Goal: Transaction & Acquisition: Purchase product/service

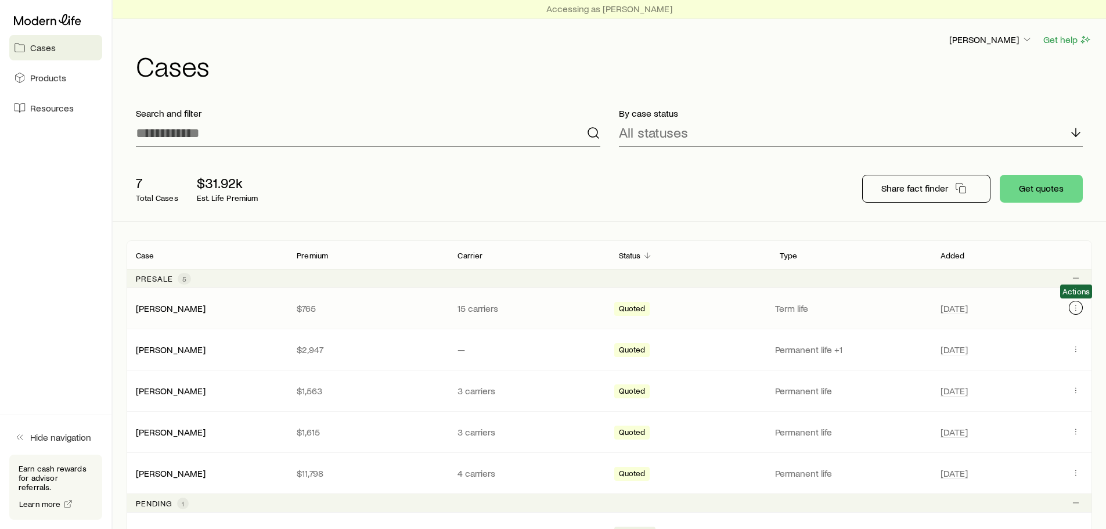
click at [1073, 305] on icon "Client cases" at bounding box center [1075, 307] width 9 height 9
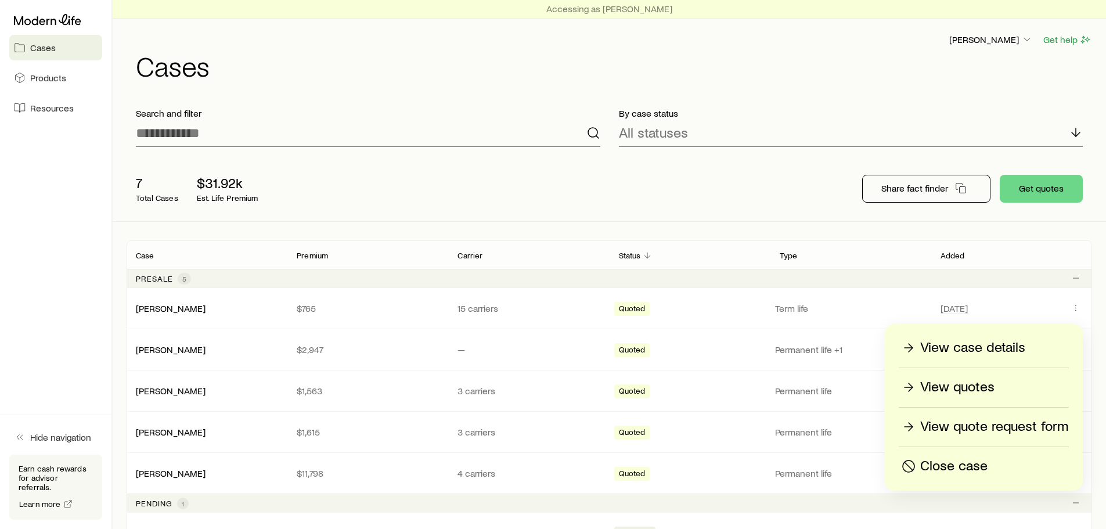
click at [938, 467] on p "Close case" at bounding box center [953, 466] width 67 height 19
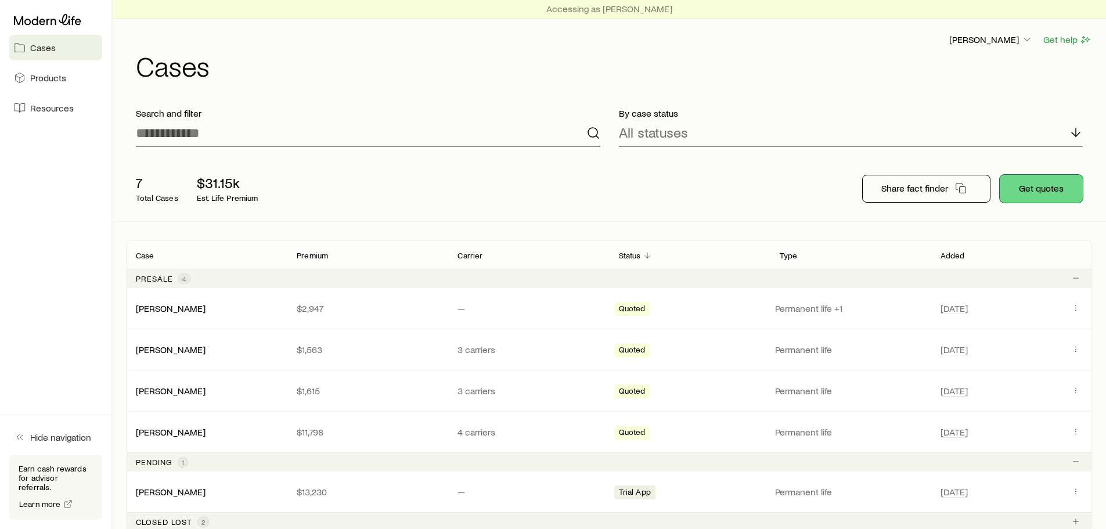
click at [1015, 187] on button "Get quotes" at bounding box center [1040, 189] width 83 height 28
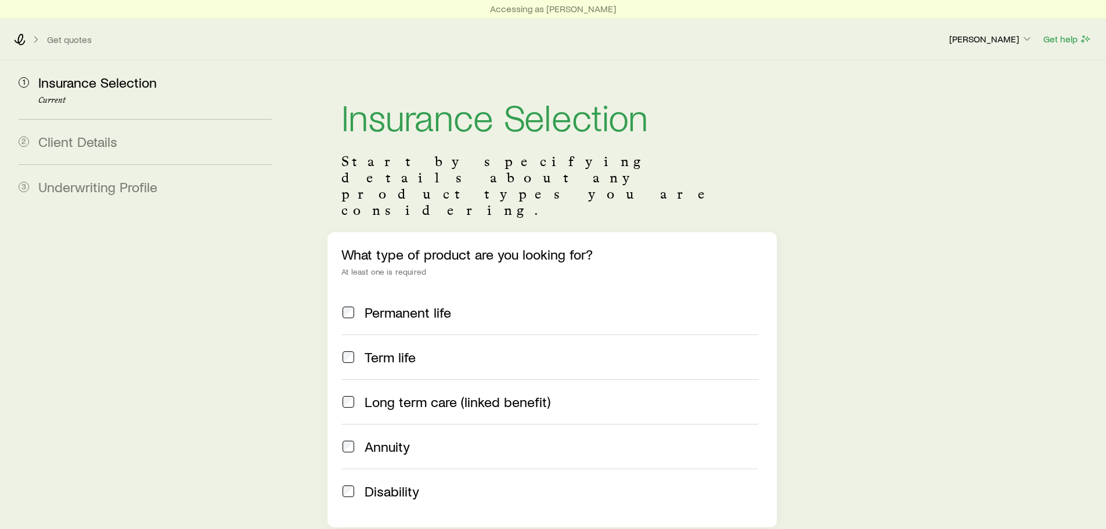
click at [410, 304] on span "Permanent life" at bounding box center [407, 312] width 86 height 16
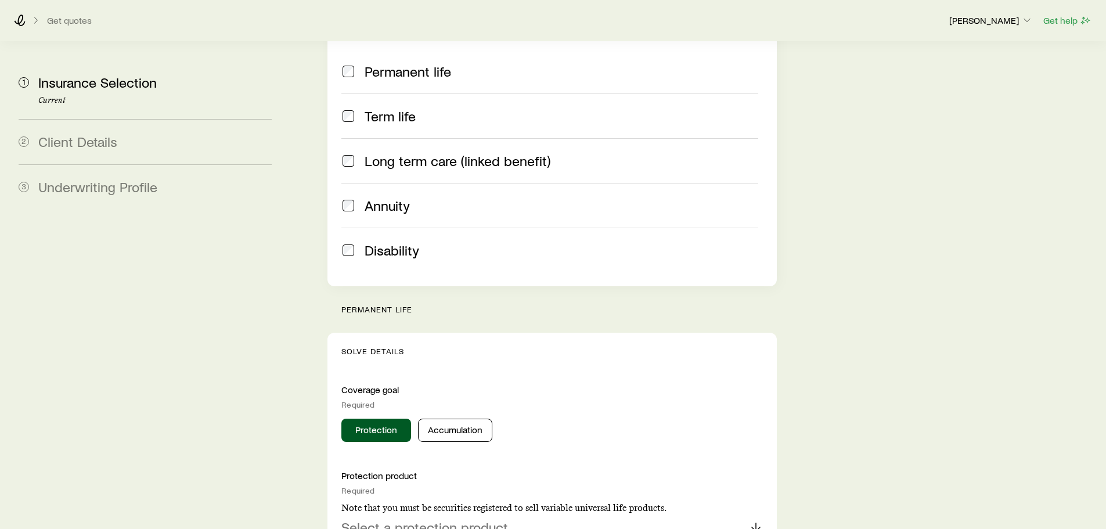
scroll to position [290, 0]
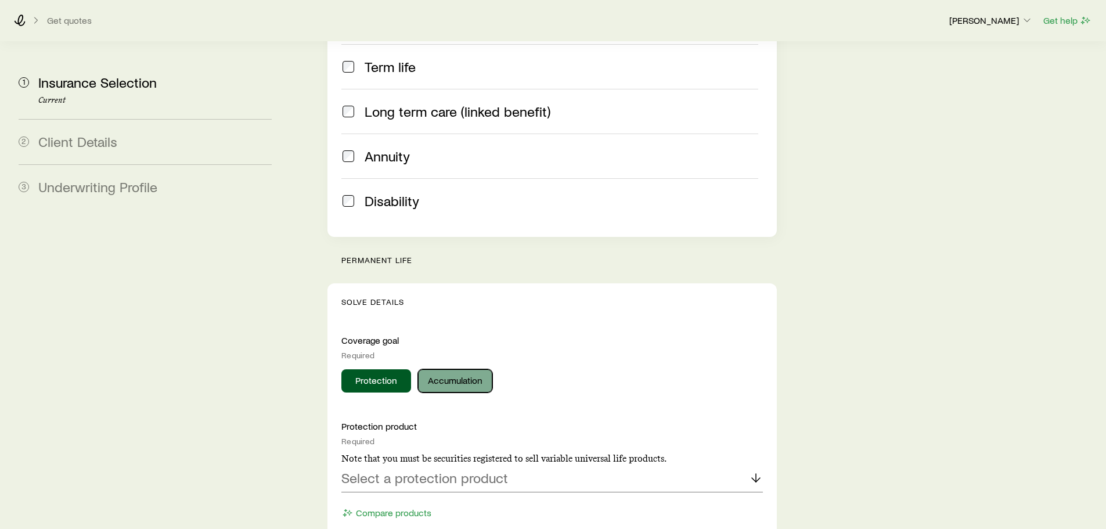
click at [445, 369] on button "Accumulation" at bounding box center [455, 380] width 74 height 23
click at [382, 369] on button "Protection" at bounding box center [376, 380] width 70 height 23
click at [547, 463] on div "Protection product Required Note that you must be securities registered to sell…" at bounding box center [551, 471] width 421 height 102
click at [555, 464] on div "Select a protection product" at bounding box center [551, 478] width 421 height 28
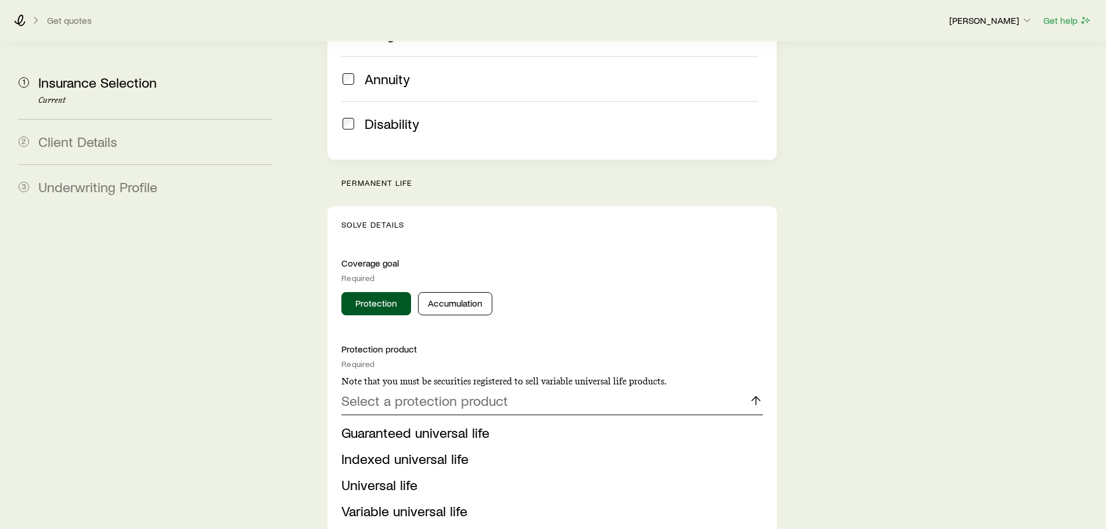
scroll to position [406, 0]
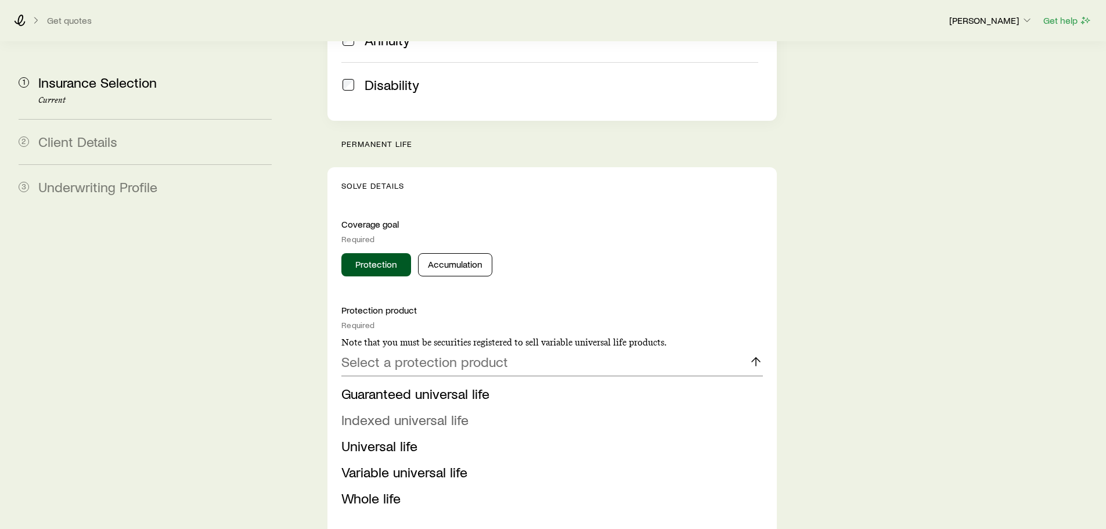
click at [423, 411] on span "Indexed universal life" at bounding box center [404, 419] width 127 height 17
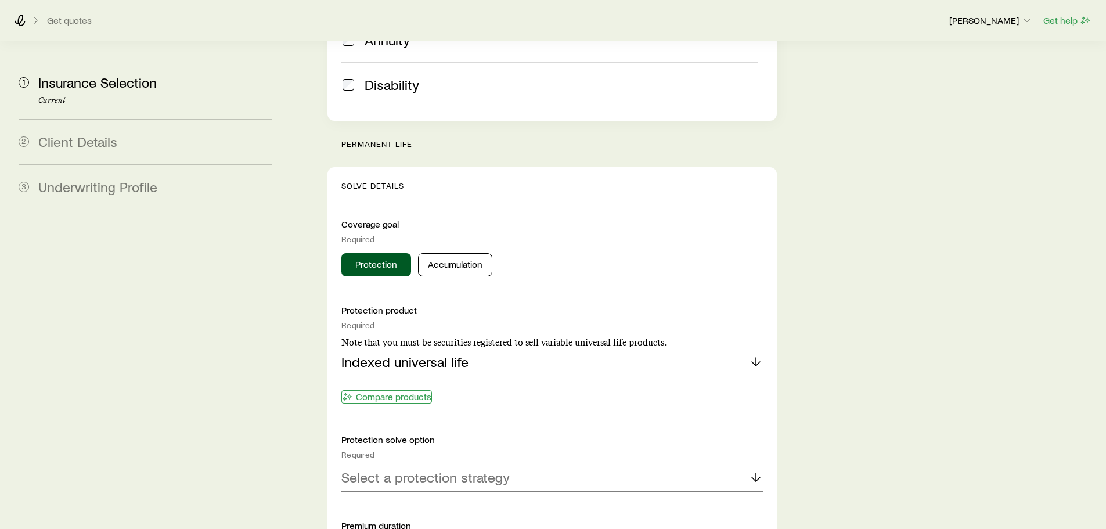
click at [387, 390] on button "Compare products" at bounding box center [386, 396] width 91 height 13
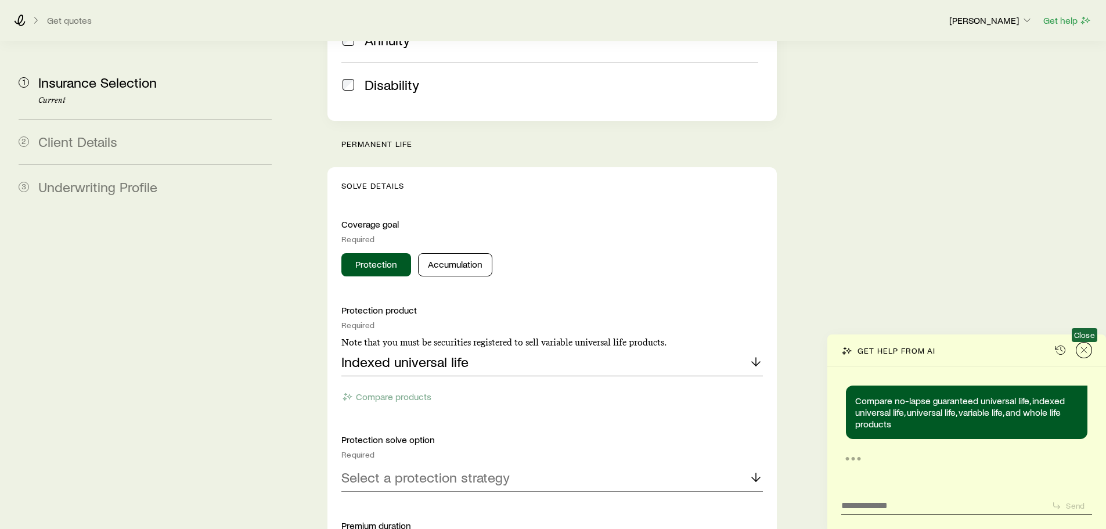
click at [1081, 349] on icon "Close" at bounding box center [1084, 350] width 12 height 12
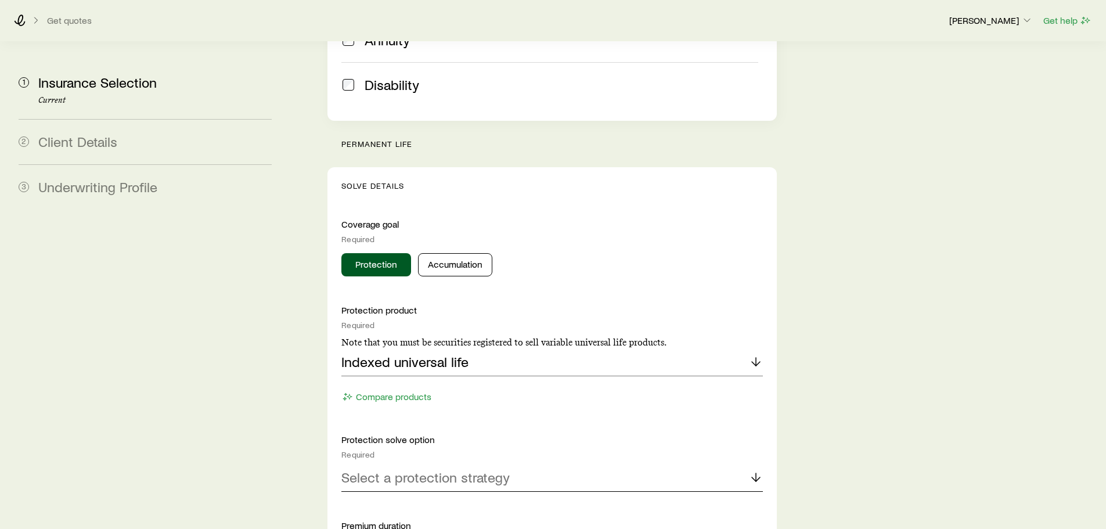
click at [447, 469] on p "Select a protection strategy" at bounding box center [425, 477] width 168 height 16
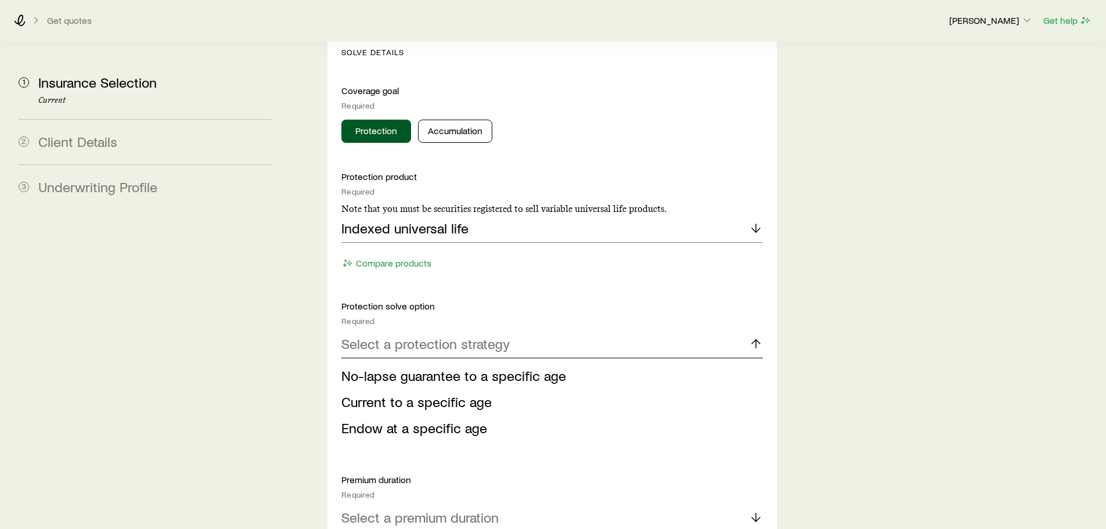
scroll to position [464, 0]
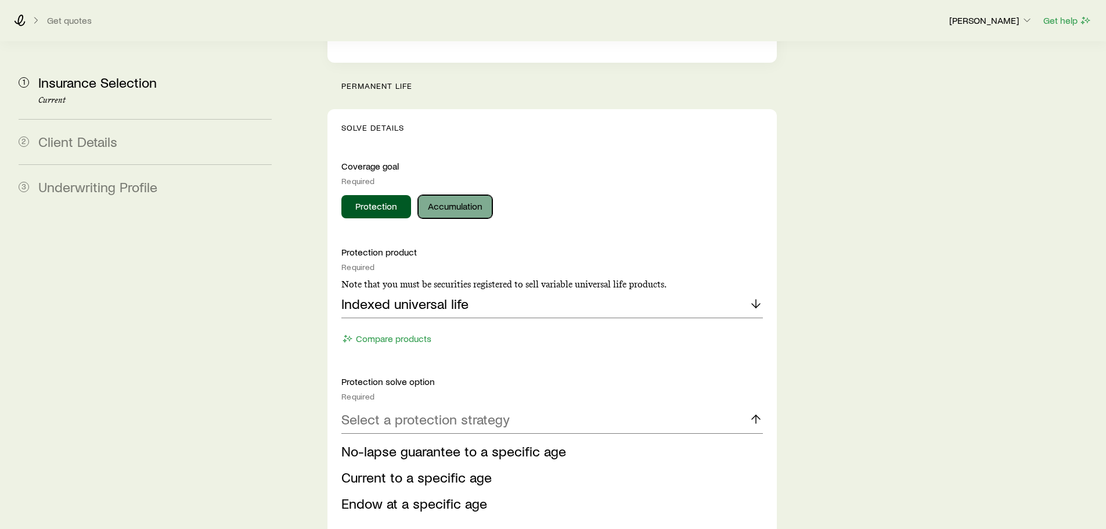
click at [483, 195] on button "Accumulation" at bounding box center [455, 206] width 74 height 23
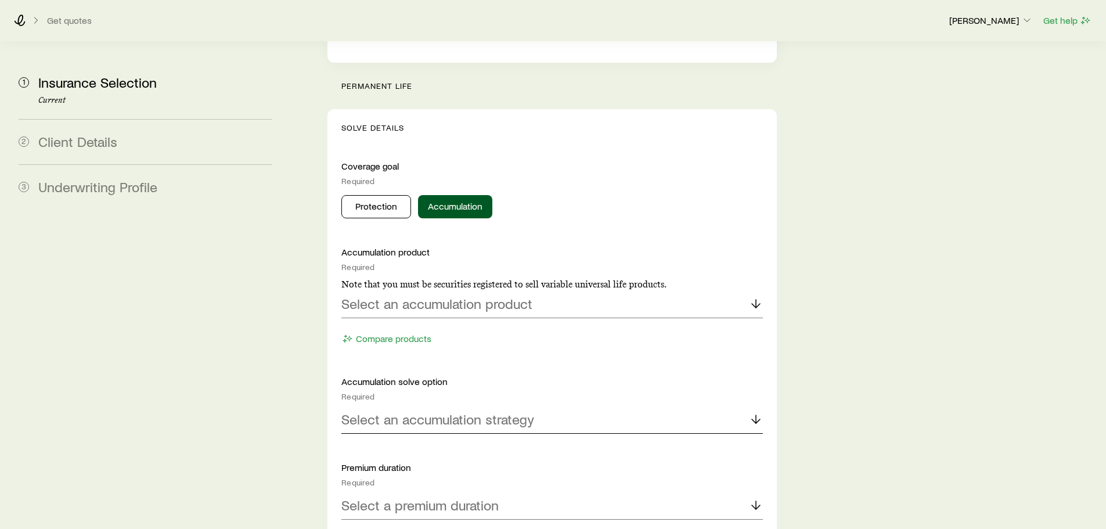
click at [439, 406] on div "Select an accumulation strategy" at bounding box center [551, 420] width 421 height 28
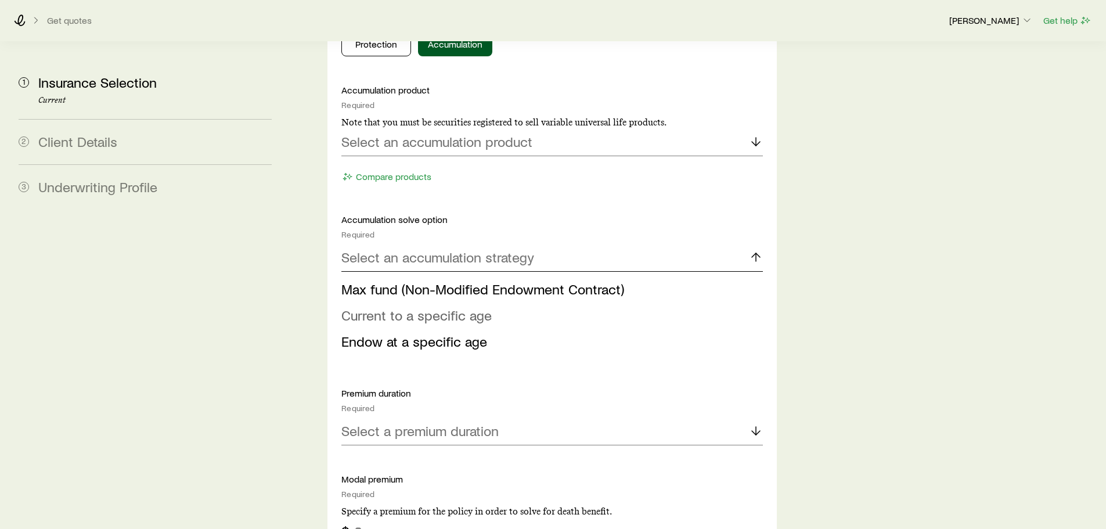
scroll to position [638, 0]
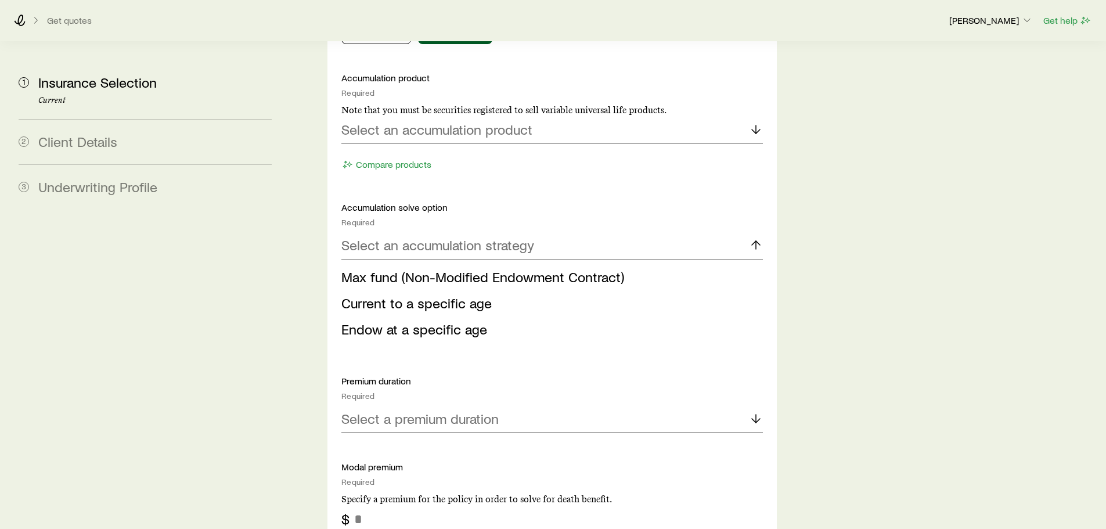
click at [450, 405] on div "Select a premium duration" at bounding box center [551, 419] width 421 height 28
click at [418, 294] on span "Current to a specific age" at bounding box center [416, 302] width 150 height 17
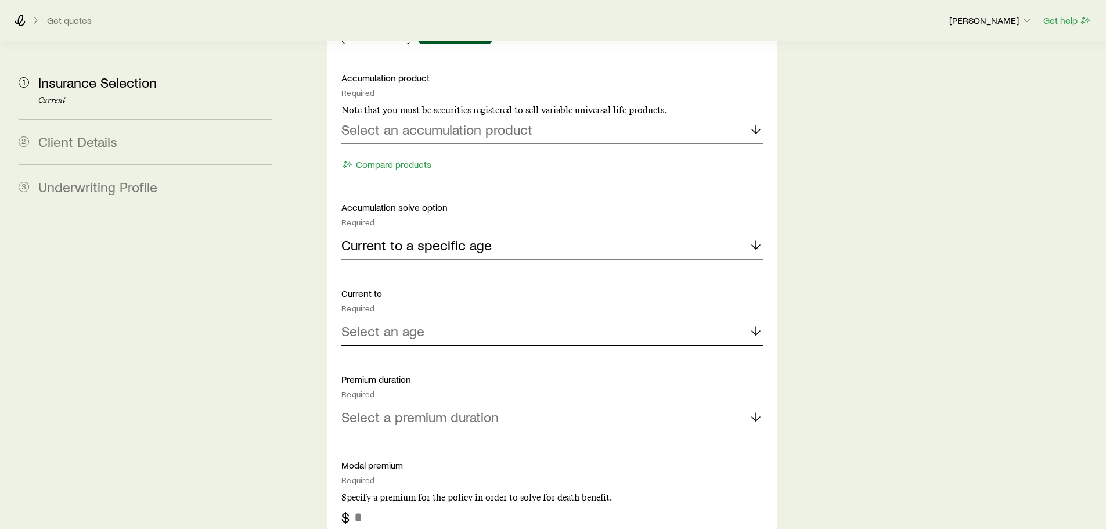
click at [405, 317] on div "Select an age" at bounding box center [551, 331] width 421 height 28
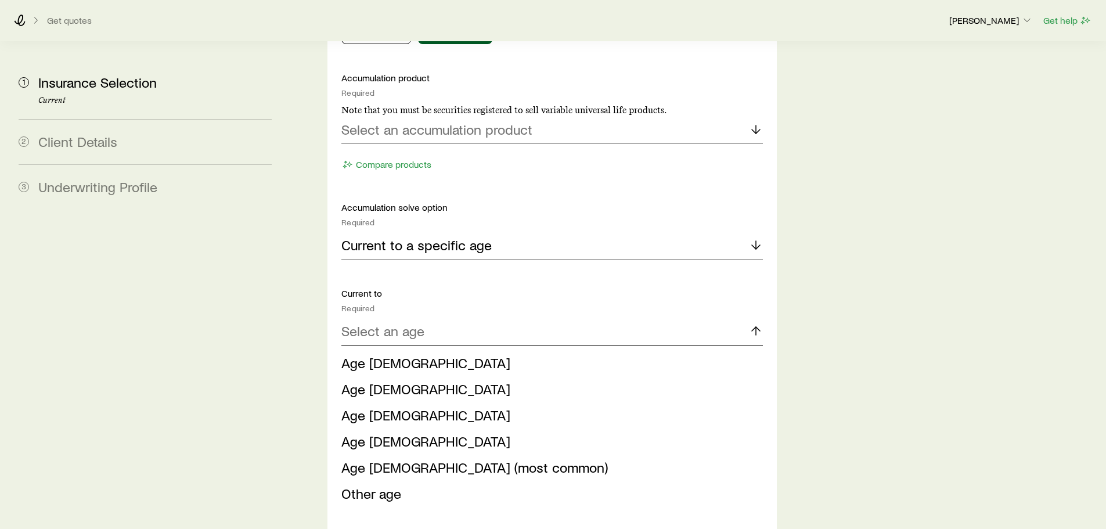
click at [405, 317] on div "Select an age" at bounding box center [551, 331] width 421 height 28
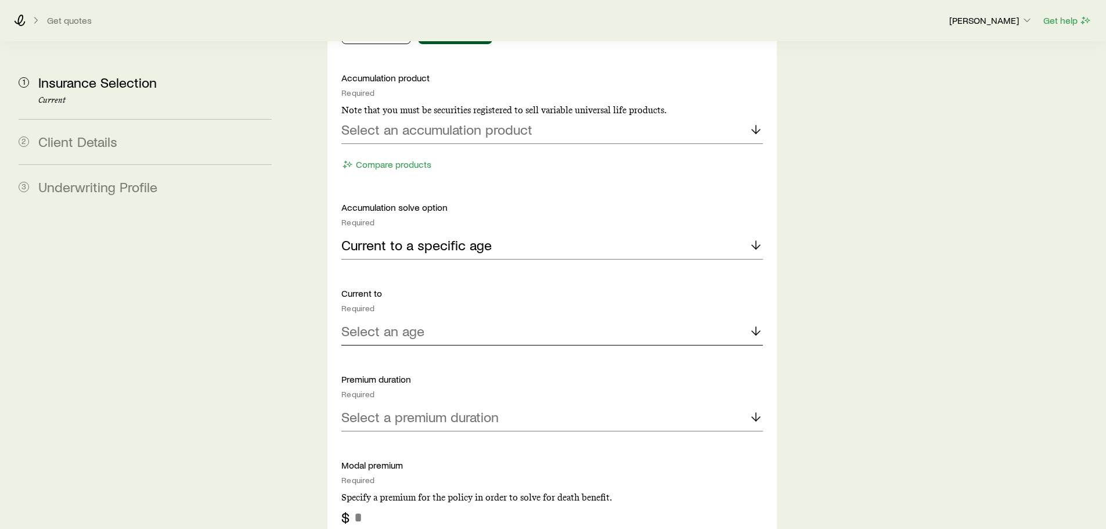
click at [405, 317] on div "Select an age" at bounding box center [551, 331] width 421 height 28
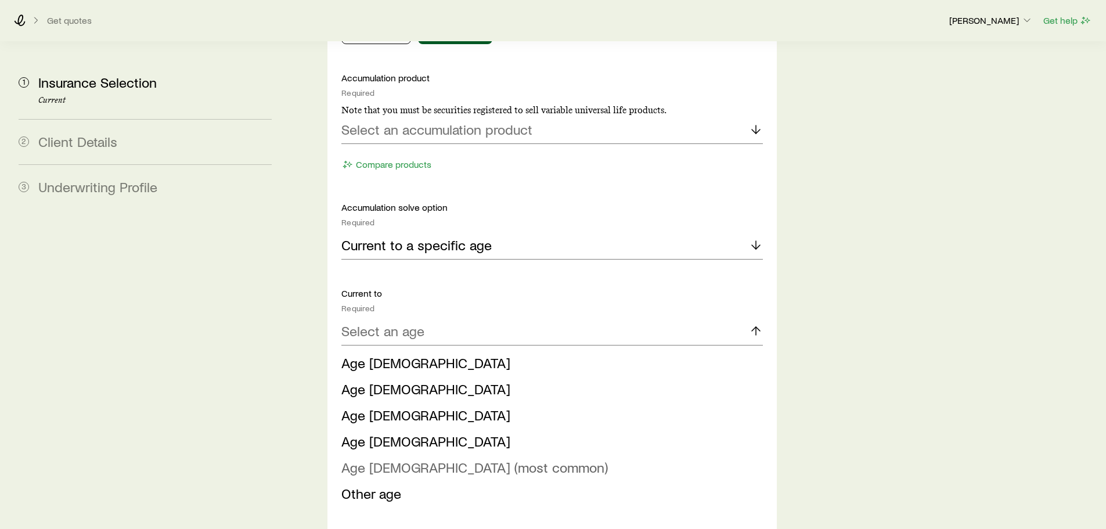
click at [391, 458] on span "Age 121 (most common)" at bounding box center [474, 466] width 266 height 17
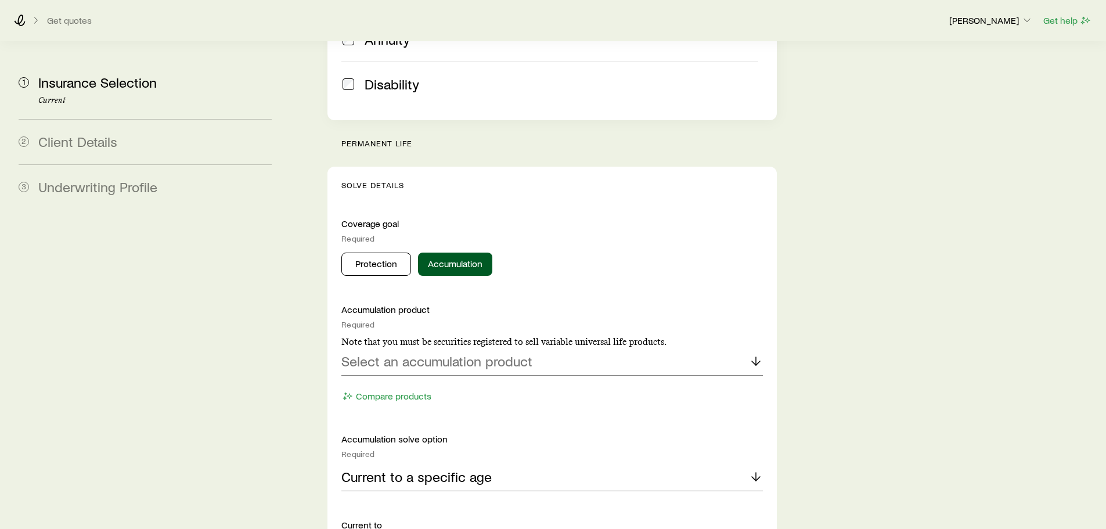
scroll to position [406, 0]
click at [428, 353] on p "Select an accumulation product" at bounding box center [436, 361] width 191 height 16
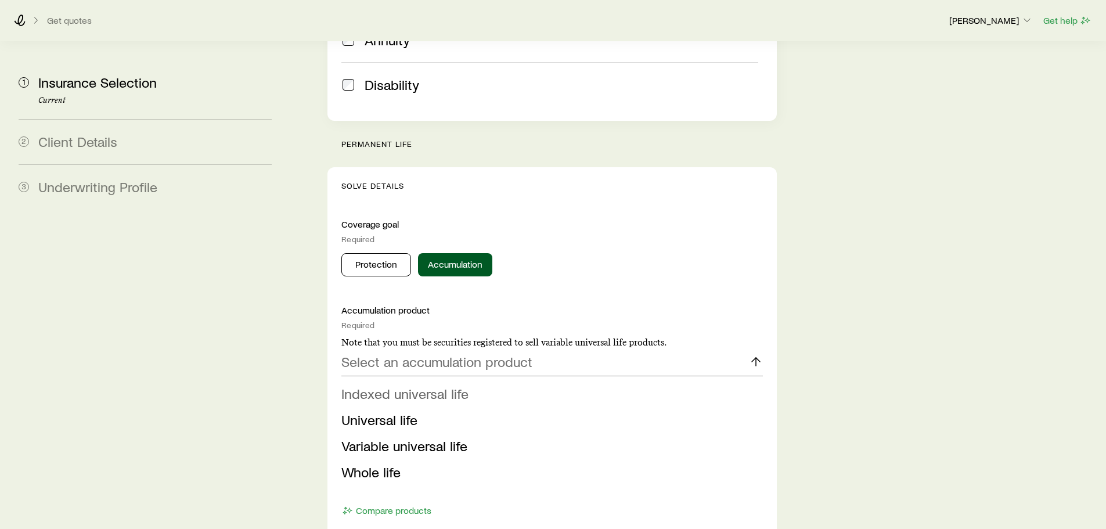
click at [405, 385] on span "Indexed universal life" at bounding box center [404, 393] width 127 height 17
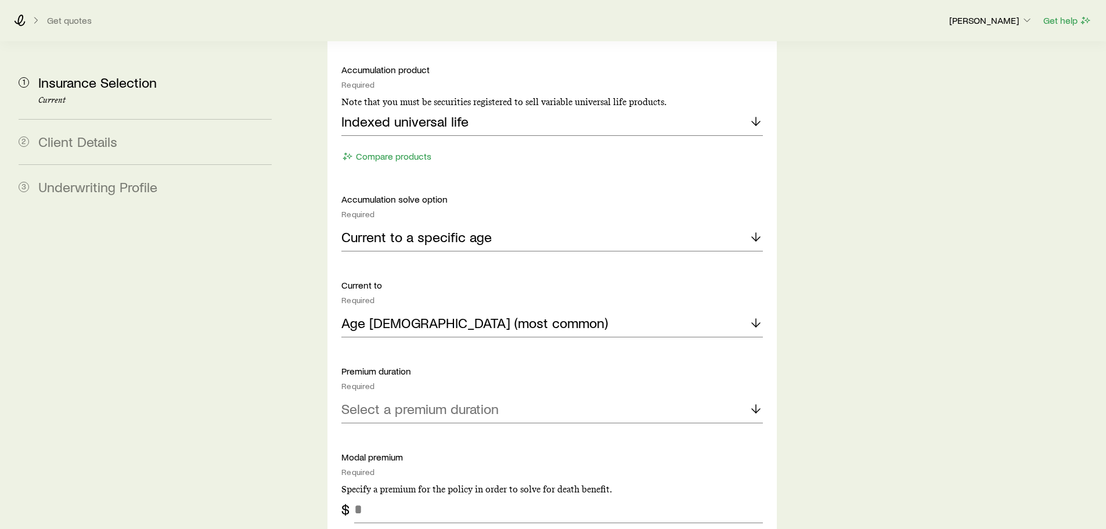
scroll to position [696, 0]
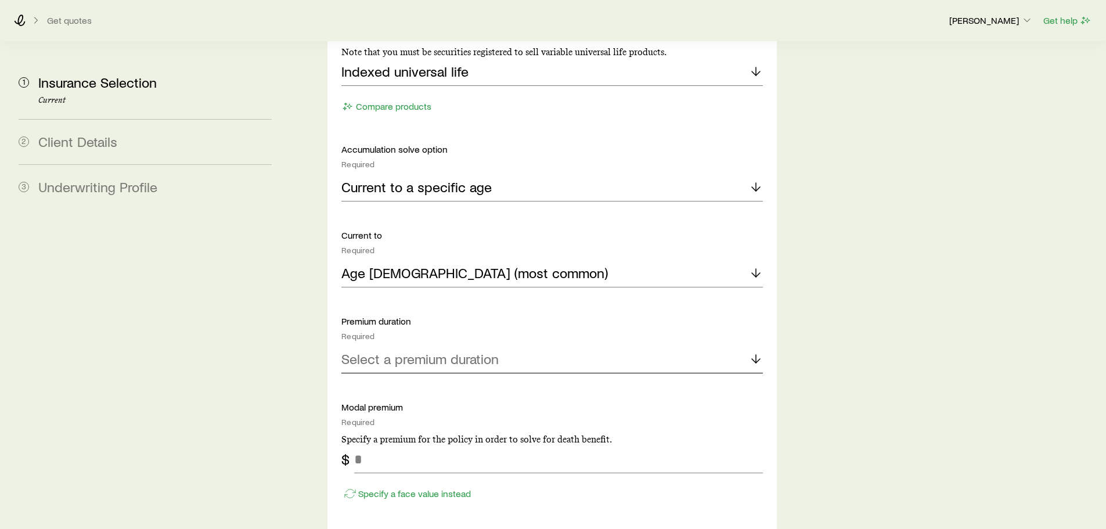
click at [408, 351] on p "Select a premium duration" at bounding box center [419, 359] width 157 height 16
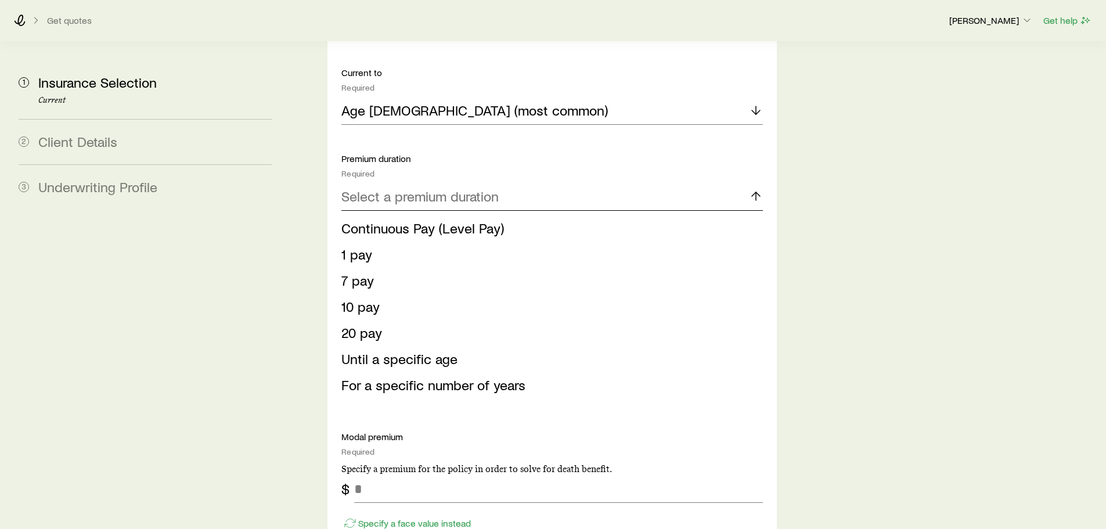
scroll to position [871, 0]
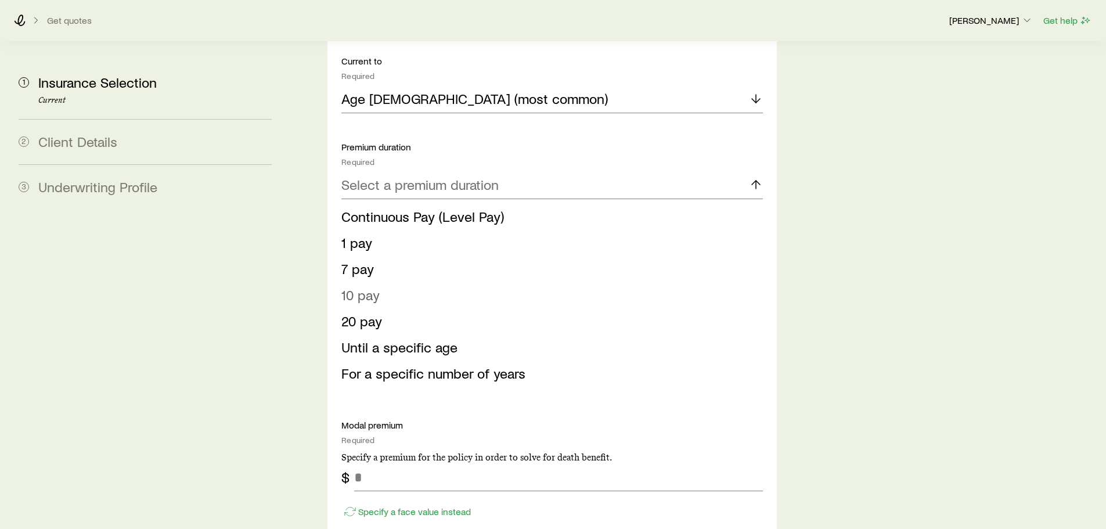
click at [365, 286] on span "10 pay" at bounding box center [360, 294] width 38 height 17
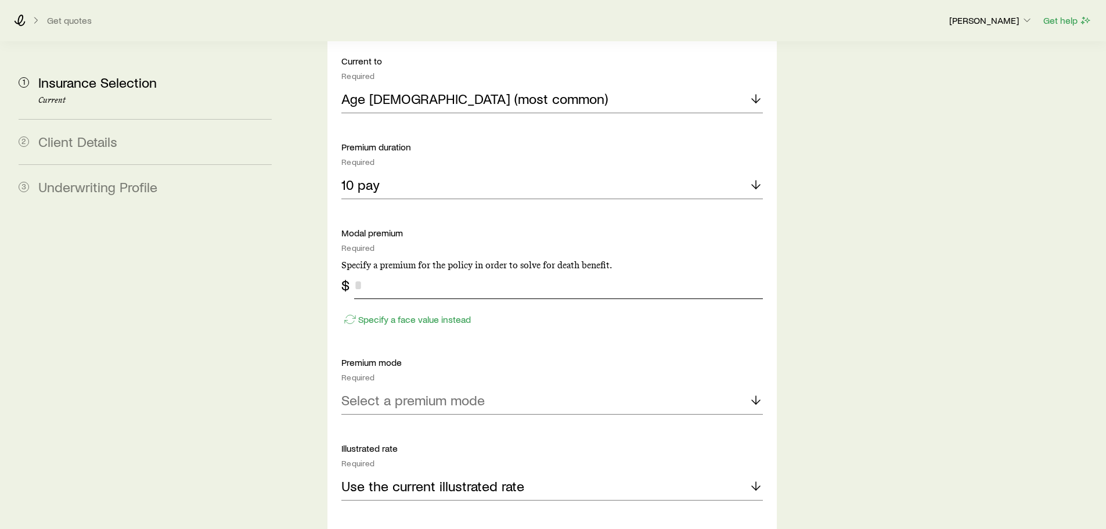
click at [413, 271] on input "tel" at bounding box center [558, 285] width 408 height 28
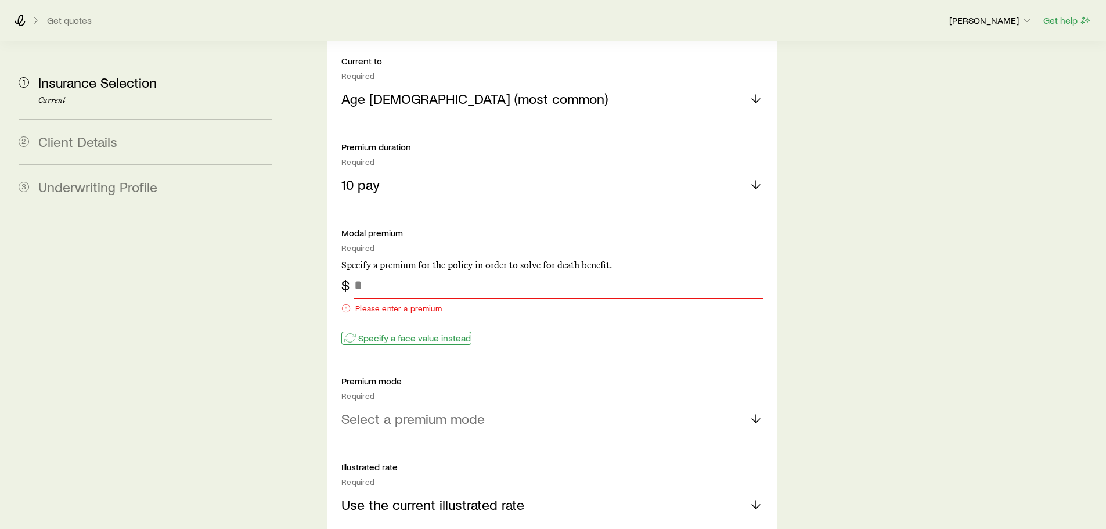
click at [422, 317] on div "Specify a face value instead" at bounding box center [551, 332] width 421 height 30
click at [391, 332] on p "Specify a face value instead" at bounding box center [414, 338] width 113 height 12
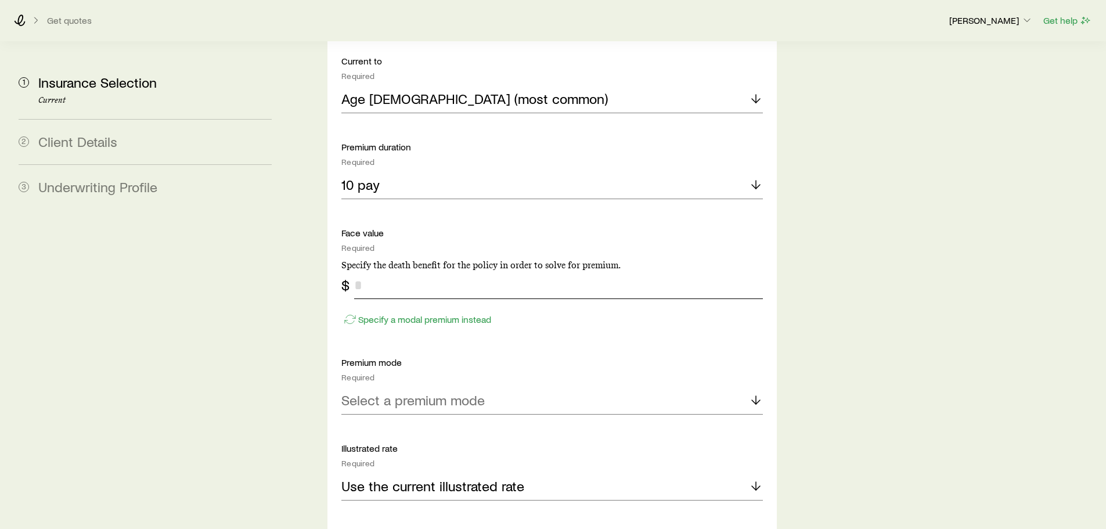
click at [394, 271] on input "tel" at bounding box center [558, 285] width 408 height 28
type input "*********"
click at [385, 392] on p "Select a premium mode" at bounding box center [412, 400] width 143 height 16
click at [370, 419] on li "Annual" at bounding box center [548, 432] width 414 height 26
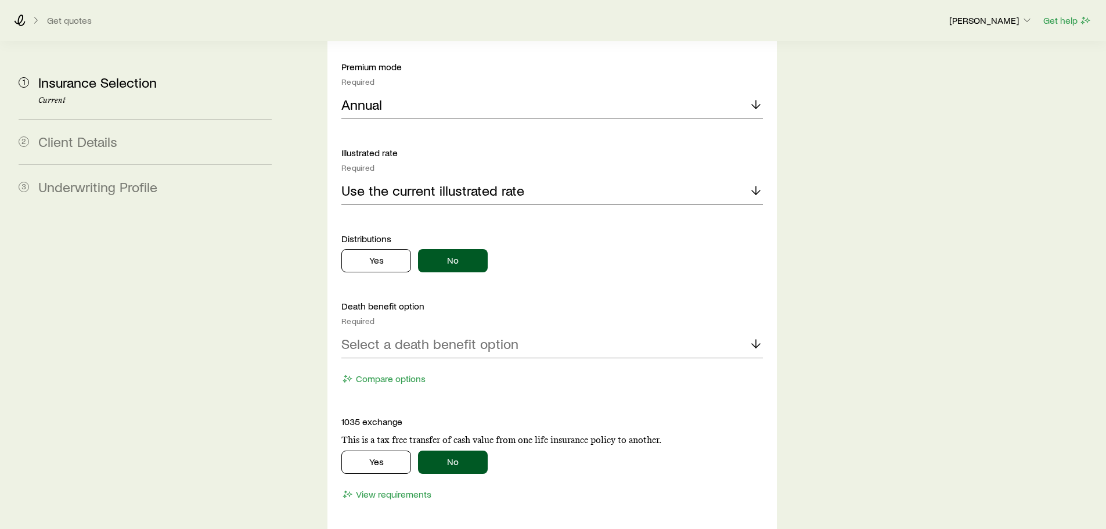
scroll to position [1219, 0]
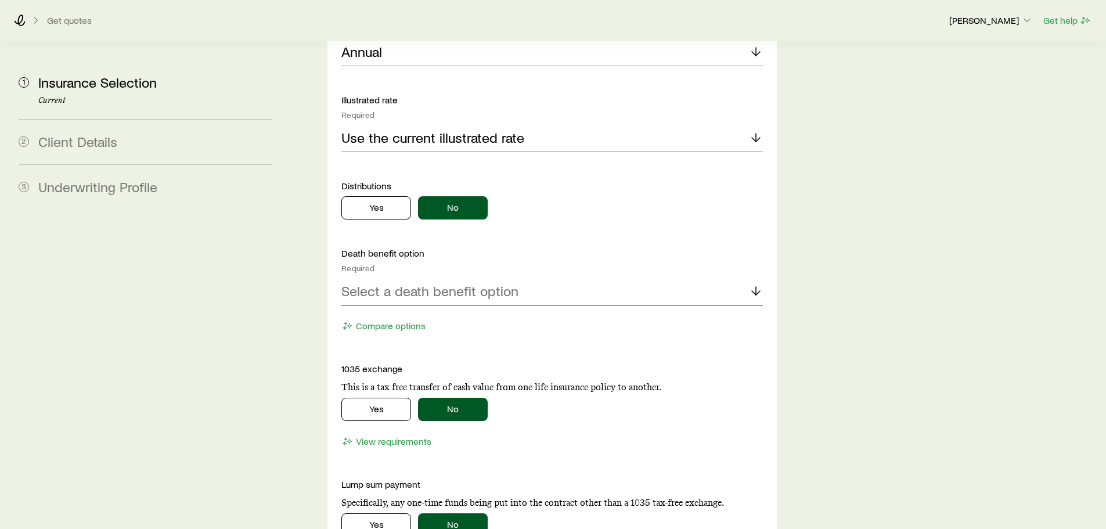
click at [415, 283] on p "Select a death benefit option" at bounding box center [429, 291] width 177 height 16
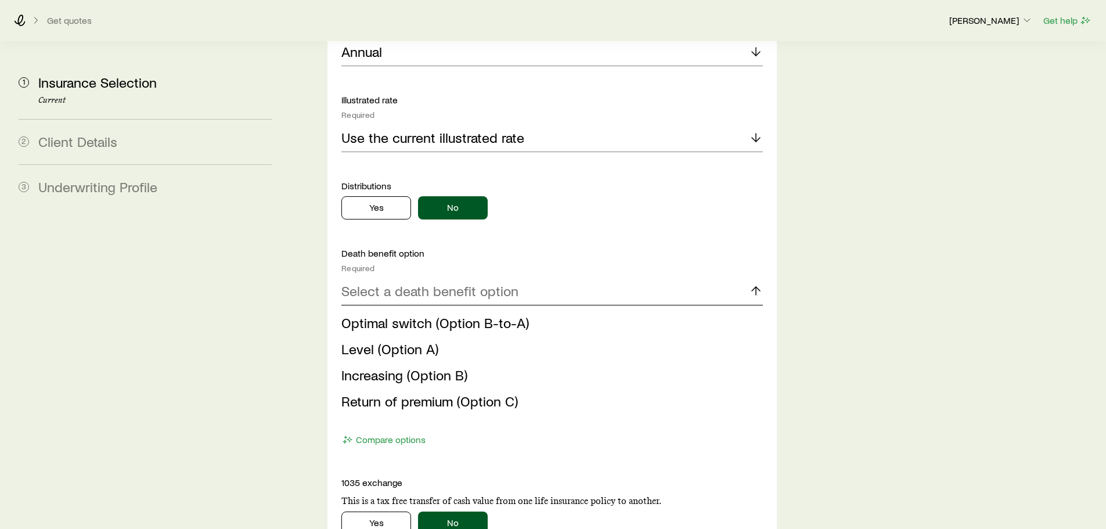
click at [445, 283] on p "Select a death benefit option" at bounding box center [429, 291] width 177 height 16
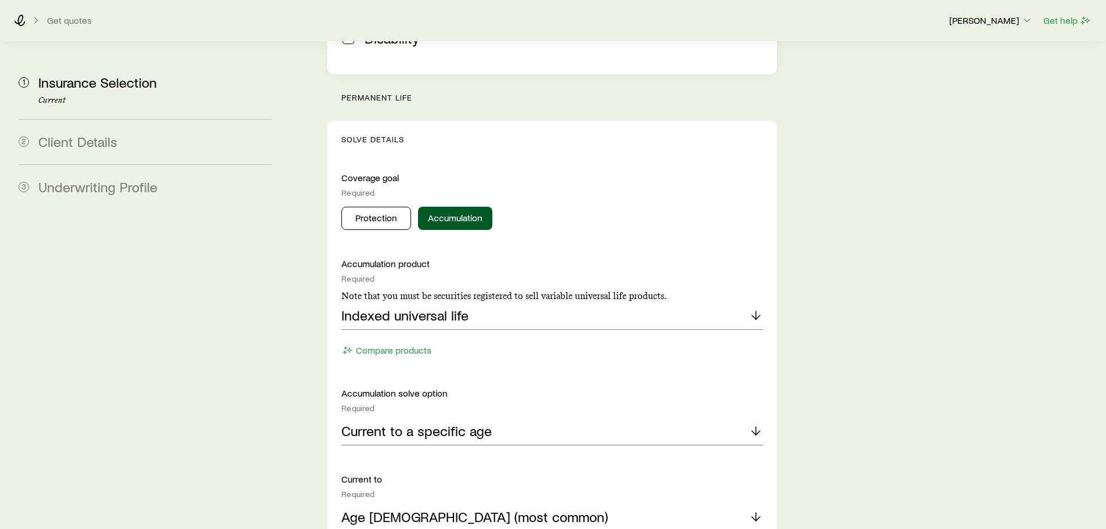
scroll to position [440, 0]
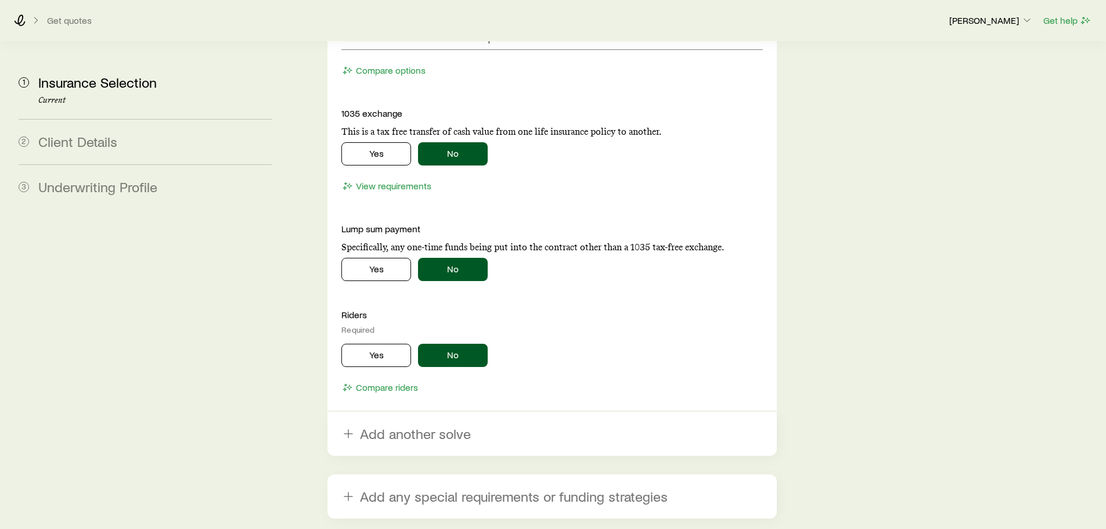
scroll to position [1509, 0]
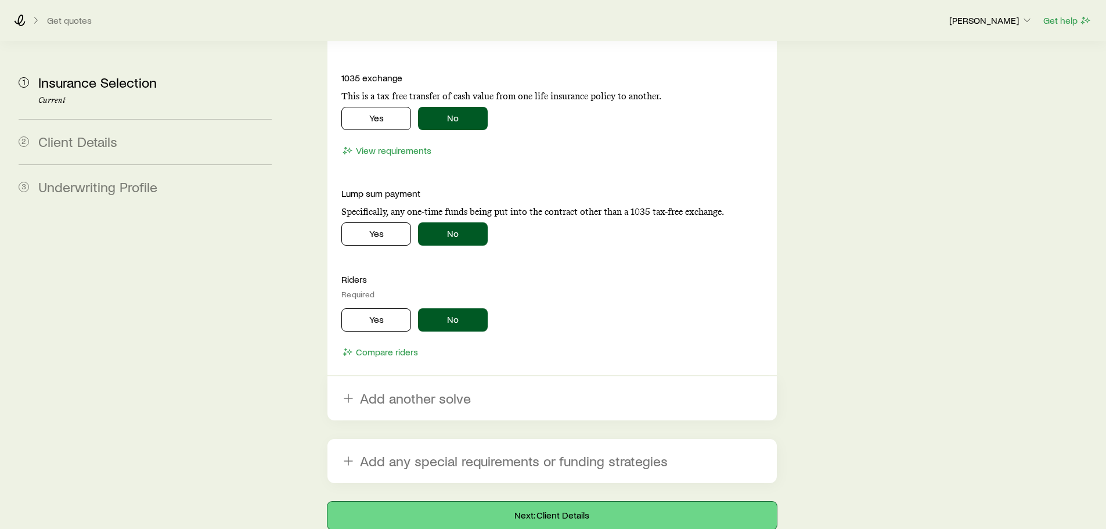
click at [549, 501] on button "Next: Client Details" at bounding box center [551, 515] width 449 height 28
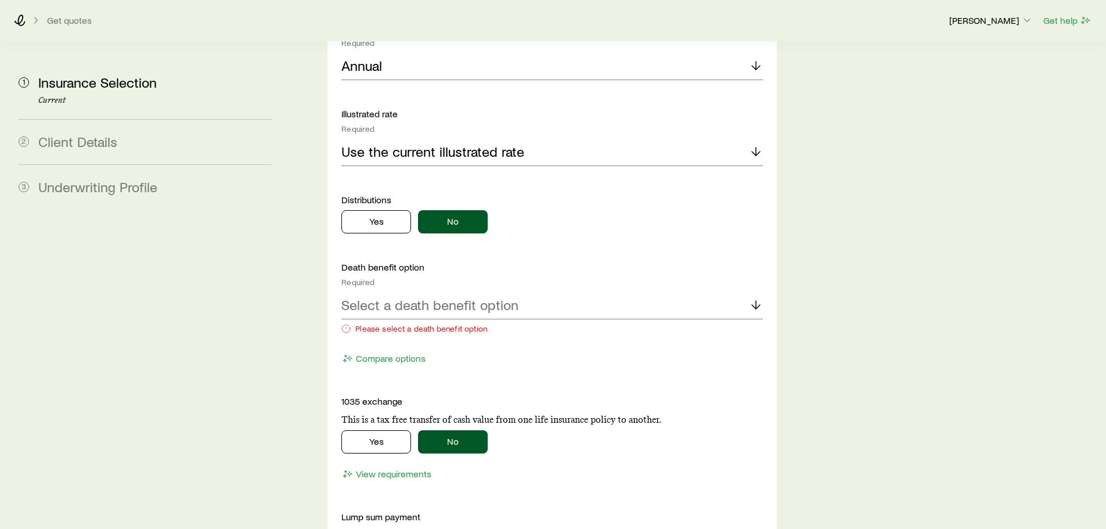
scroll to position [1259, 0]
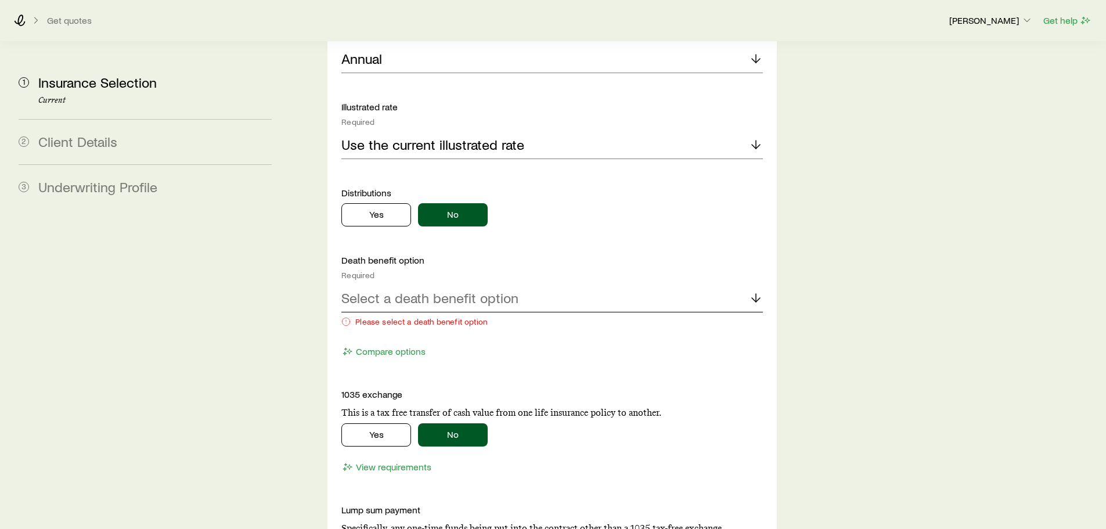
click at [623, 284] on div "Select a death benefit option" at bounding box center [551, 298] width 421 height 28
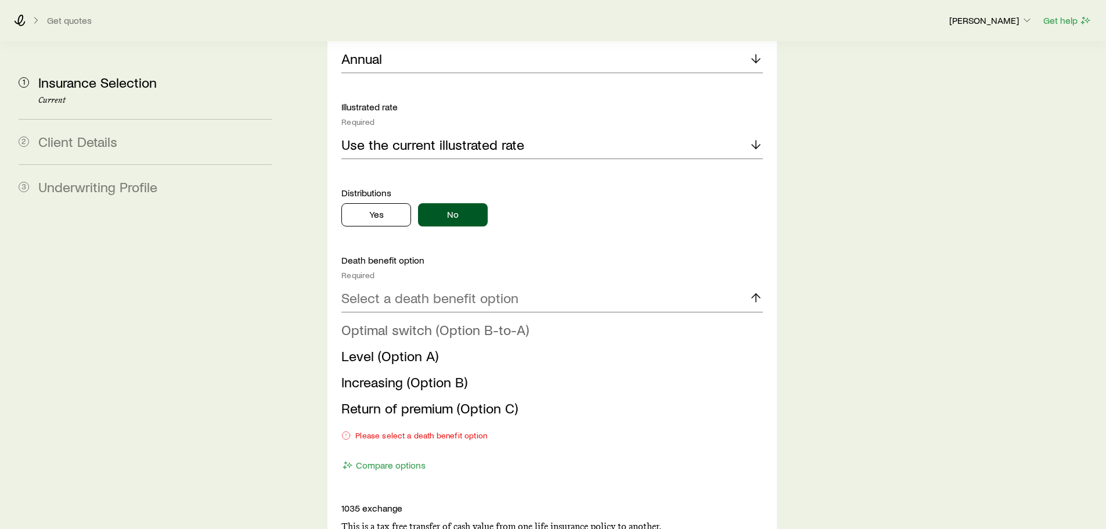
click at [539, 317] on li "Optimal switch (Option B-to-A)" at bounding box center [548, 330] width 414 height 26
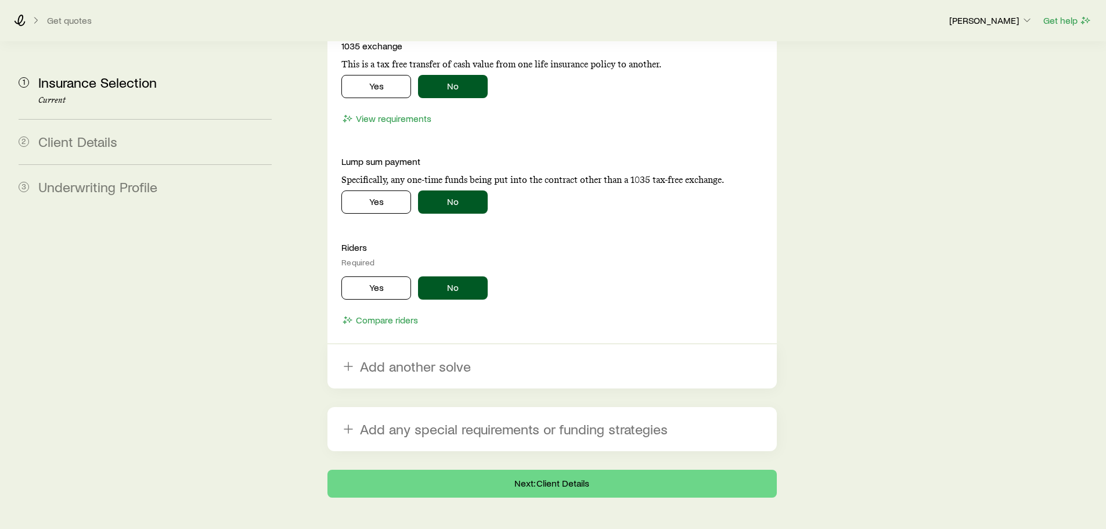
scroll to position [1591, 0]
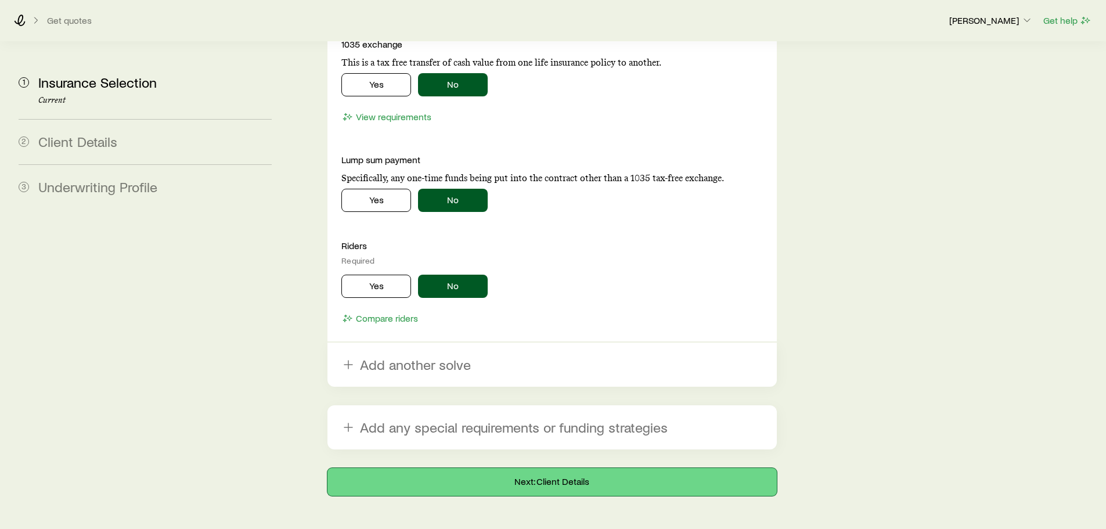
click at [674, 468] on button "Next: Client Details" at bounding box center [551, 482] width 449 height 28
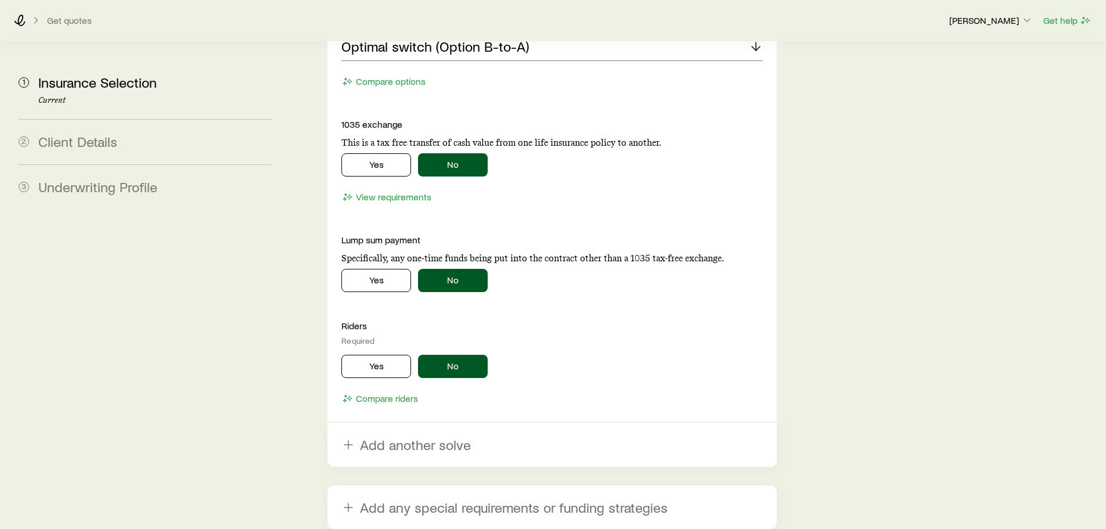
scroll to position [1512, 0]
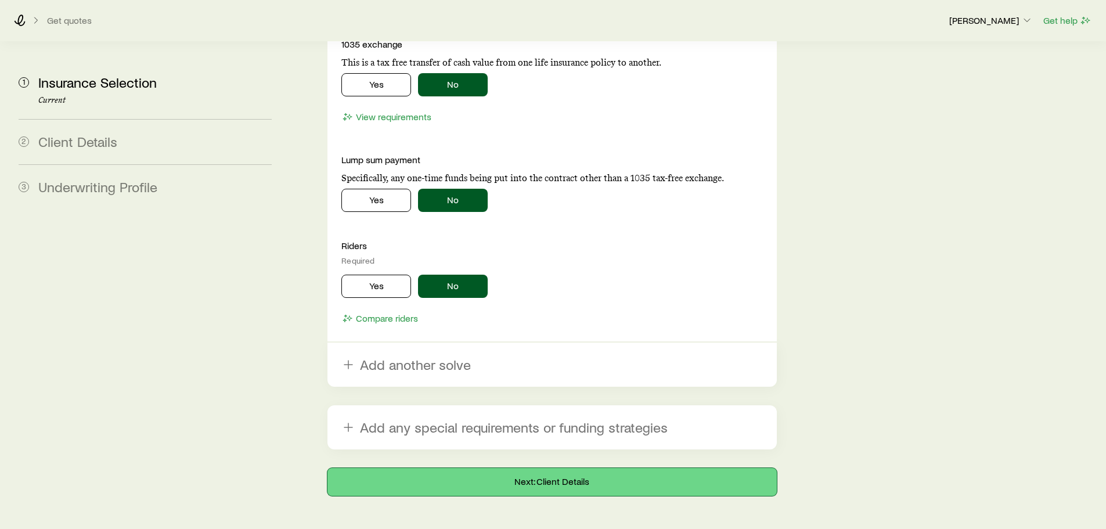
click at [532, 468] on button "Next: Client Details" at bounding box center [551, 482] width 449 height 28
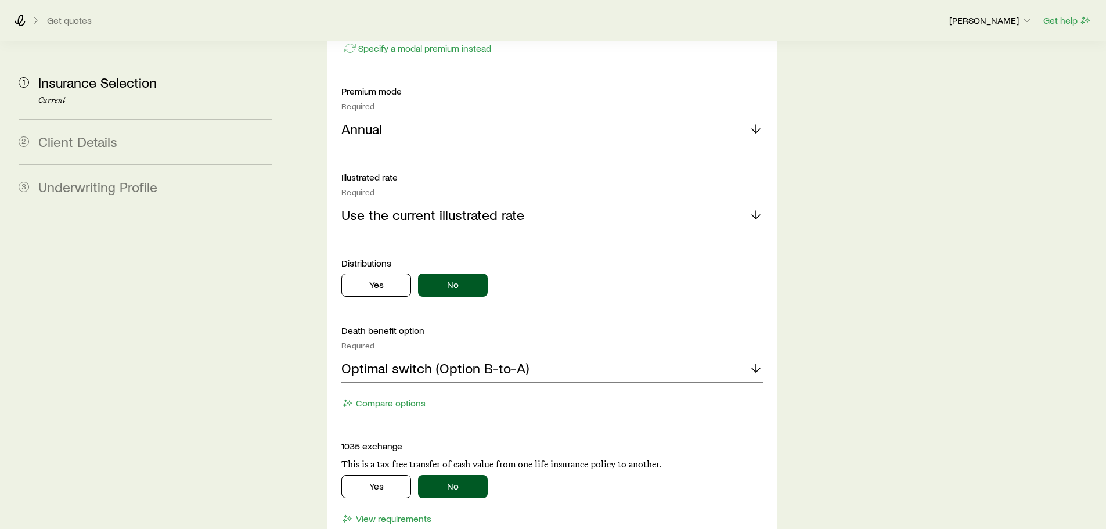
scroll to position [1190, 0]
click at [505, 201] on div "Use the current illustrated rate" at bounding box center [551, 215] width 421 height 28
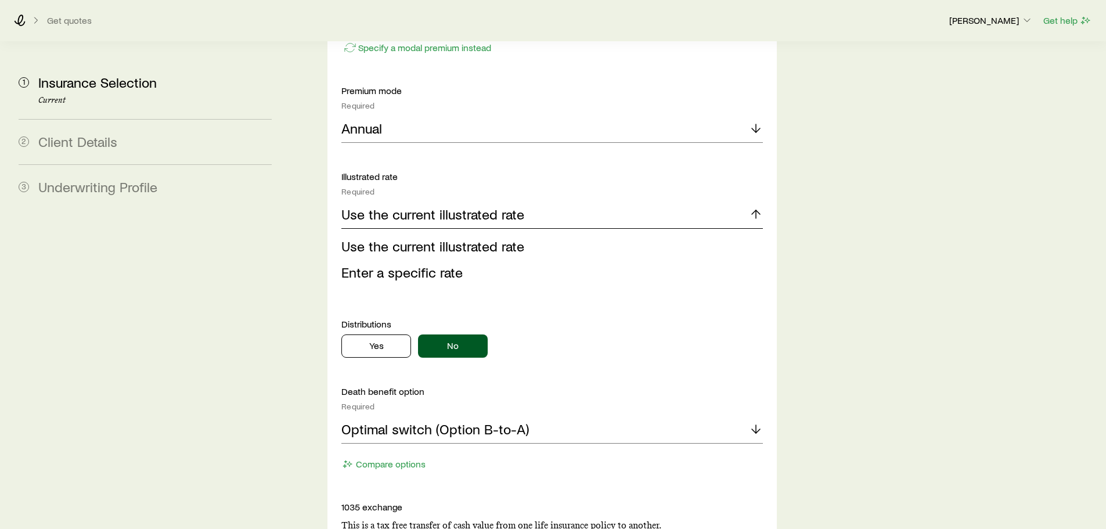
click at [505, 201] on div "Use the current illustrated rate" at bounding box center [551, 215] width 421 height 28
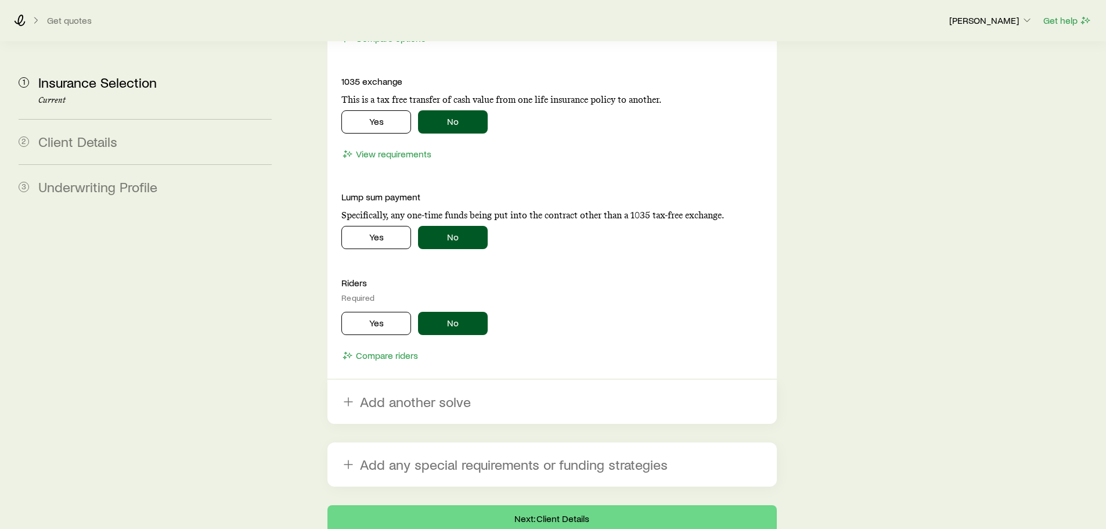
scroll to position [1573, 0]
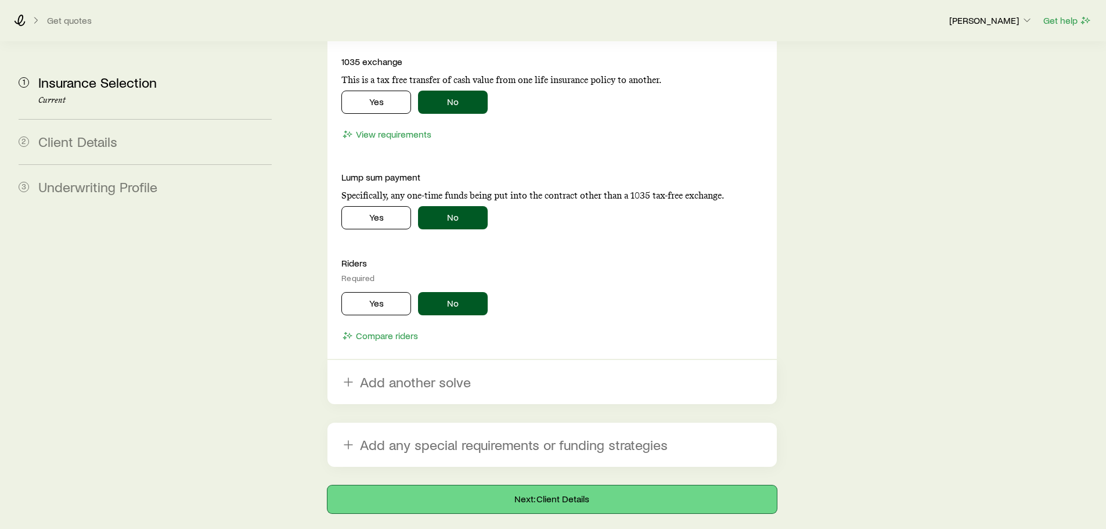
click at [524, 485] on button "Next: Client Details" at bounding box center [551, 499] width 449 height 28
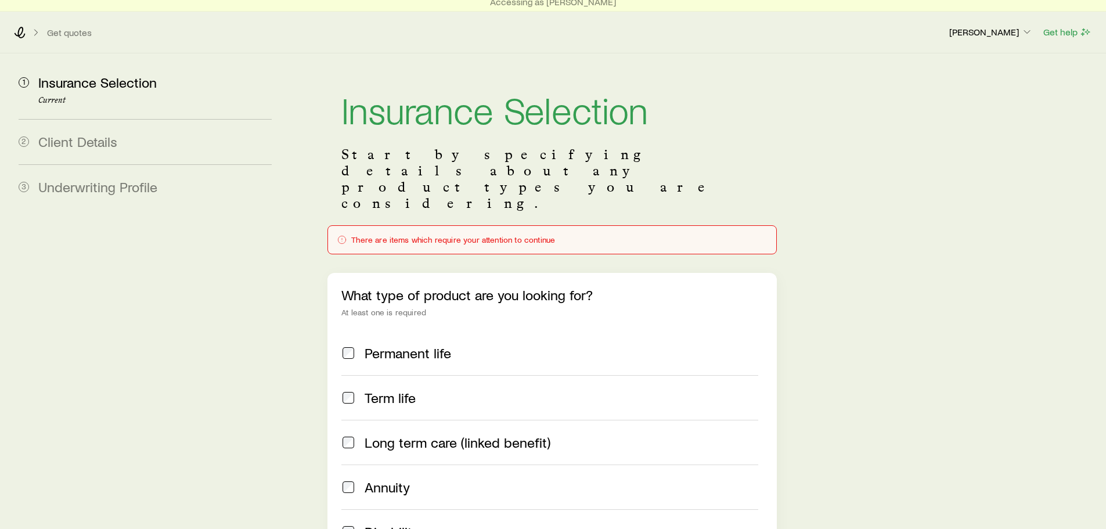
scroll to position [0, 0]
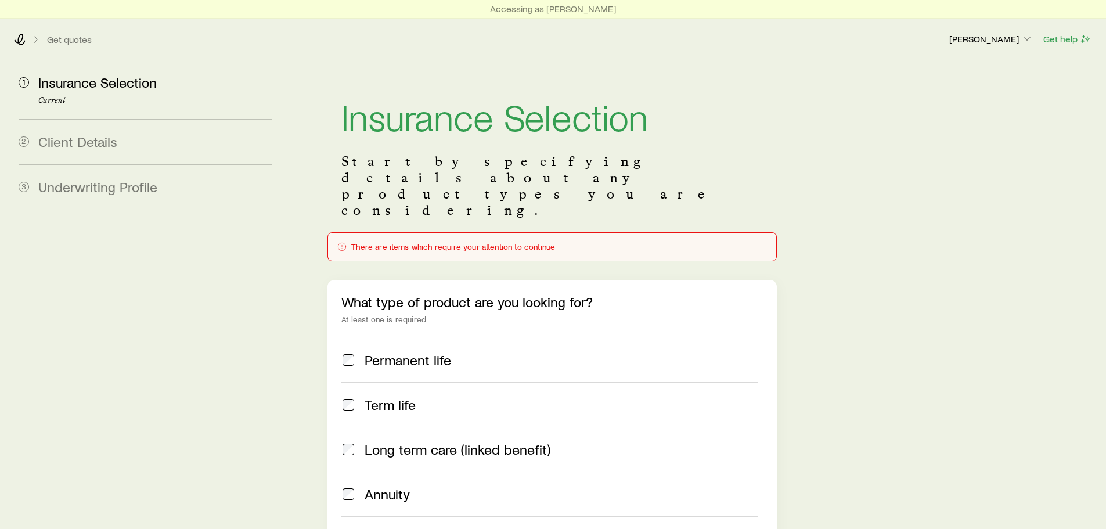
click at [395, 396] on span "Term life" at bounding box center [389, 404] width 51 height 16
click at [381, 352] on span "Permanent life" at bounding box center [407, 360] width 86 height 16
click at [388, 396] on span "Term life" at bounding box center [389, 404] width 51 height 16
click at [395, 352] on span "Permanent life" at bounding box center [407, 360] width 86 height 16
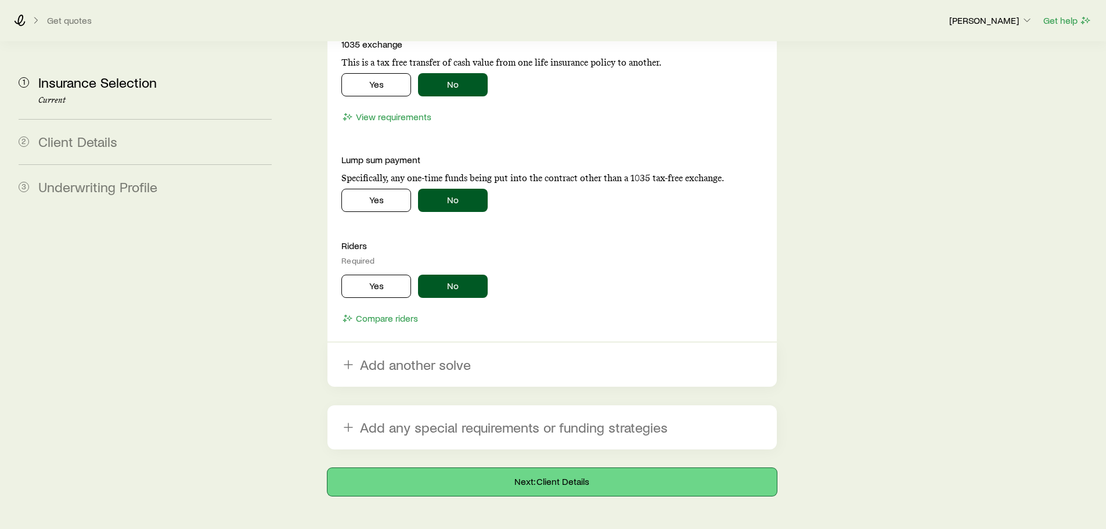
click at [505, 468] on button "Next: Client Details" at bounding box center [551, 482] width 449 height 28
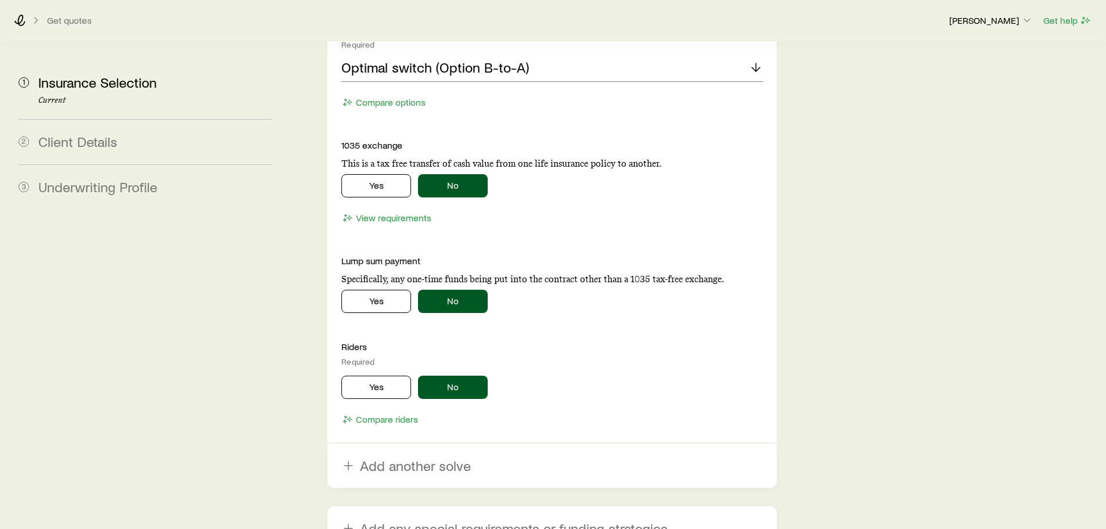
scroll to position [1591, 0]
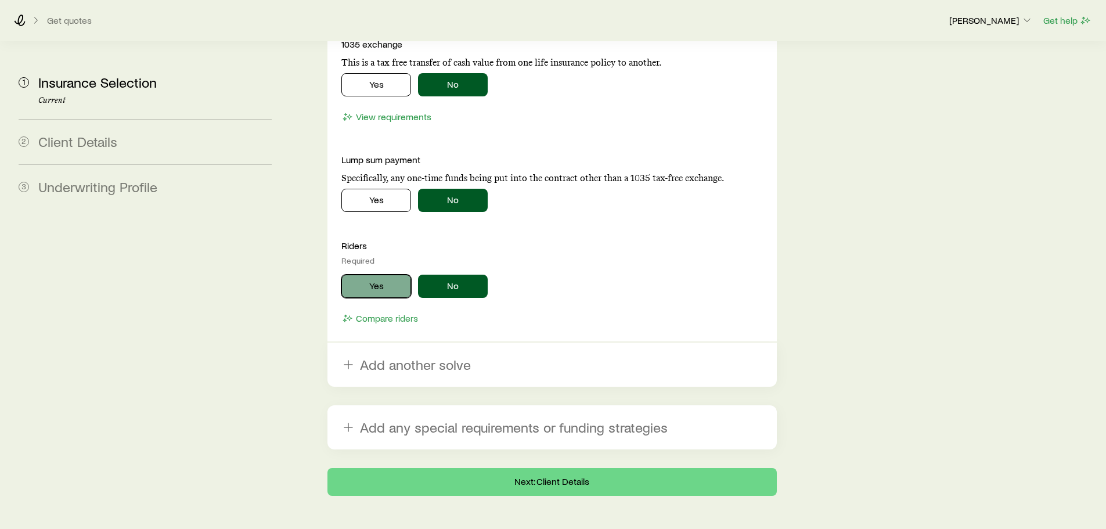
click at [367, 275] on button "Yes" at bounding box center [376, 286] width 70 height 23
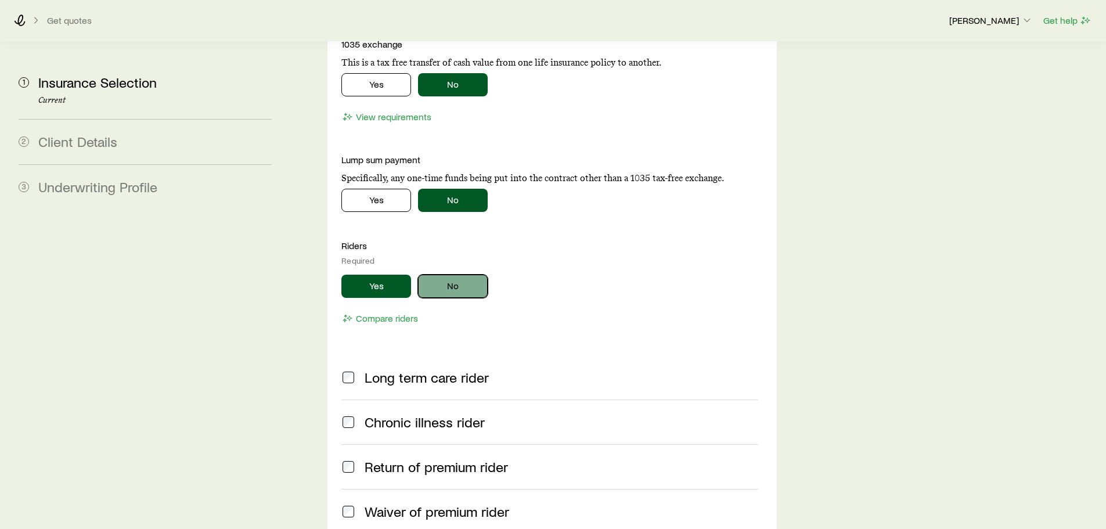
click at [429, 275] on button "No" at bounding box center [453, 286] width 70 height 23
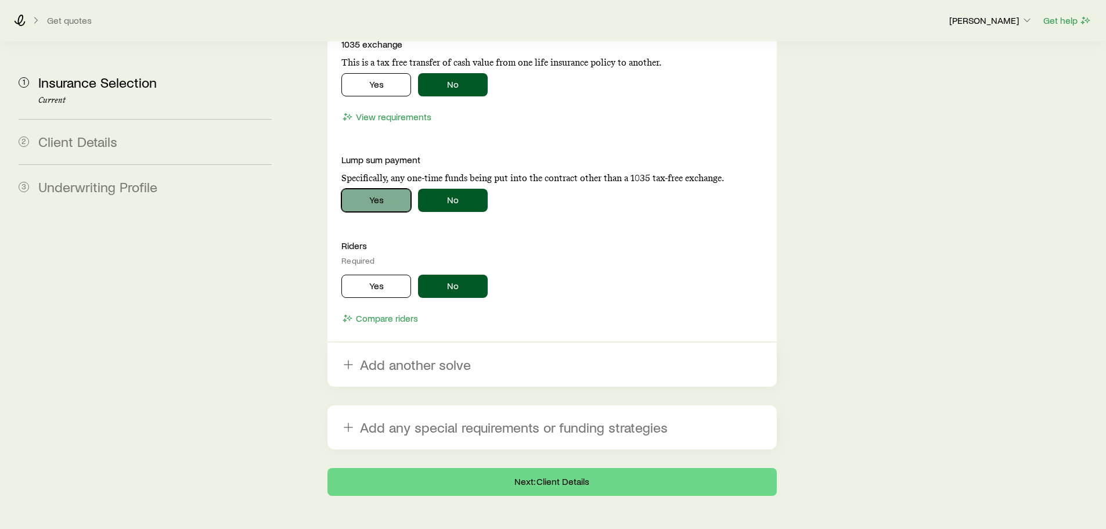
click at [372, 189] on button "Yes" at bounding box center [376, 200] width 70 height 23
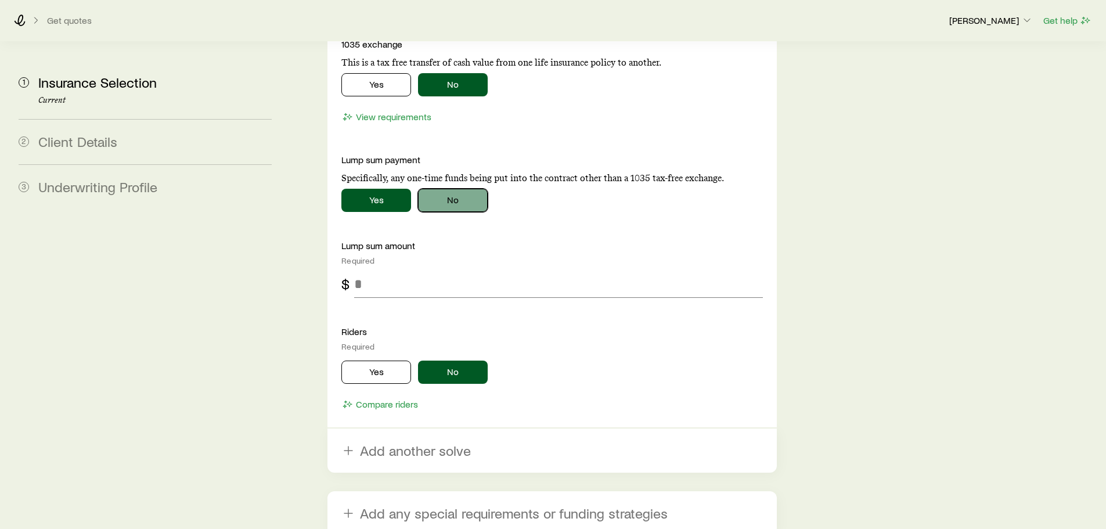
click at [450, 189] on button "No" at bounding box center [453, 200] width 70 height 23
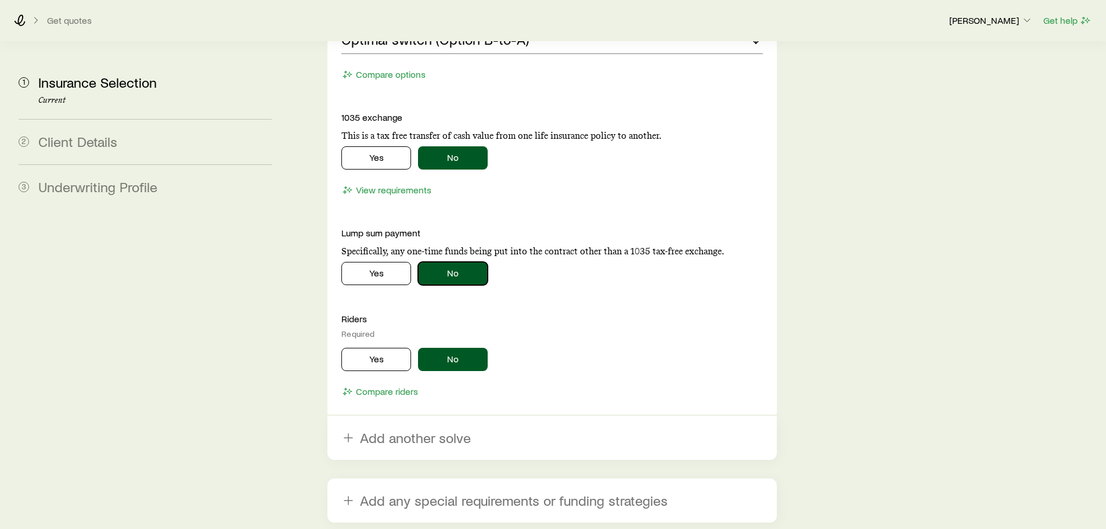
scroll to position [1367, 0]
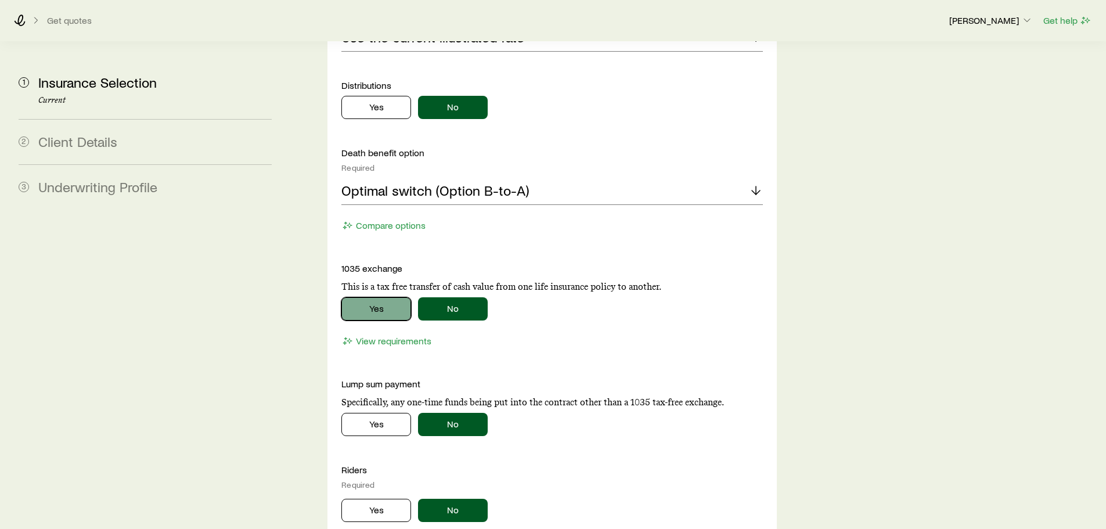
click at [374, 297] on button "Yes" at bounding box center [376, 308] width 70 height 23
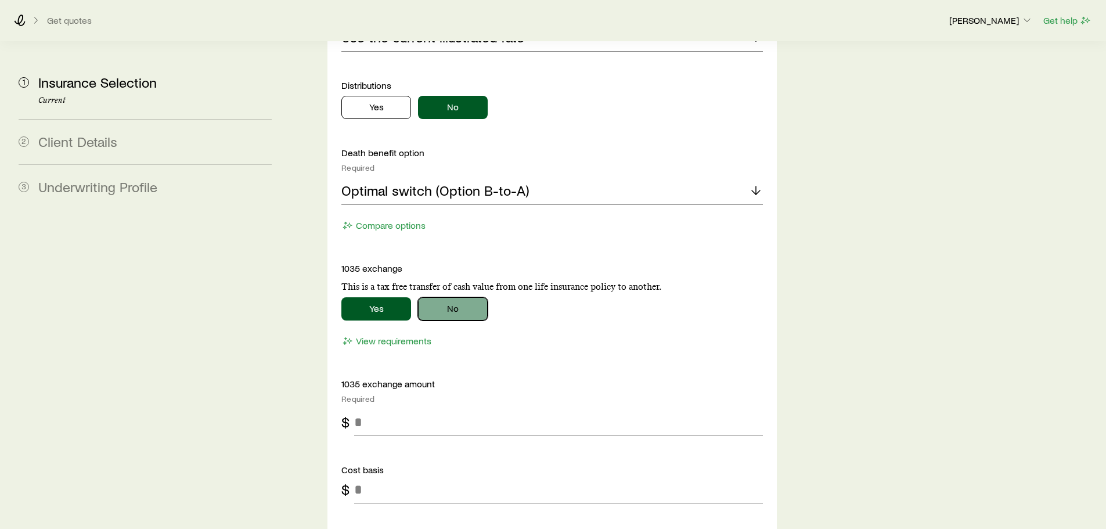
click at [430, 297] on button "No" at bounding box center [453, 308] width 70 height 23
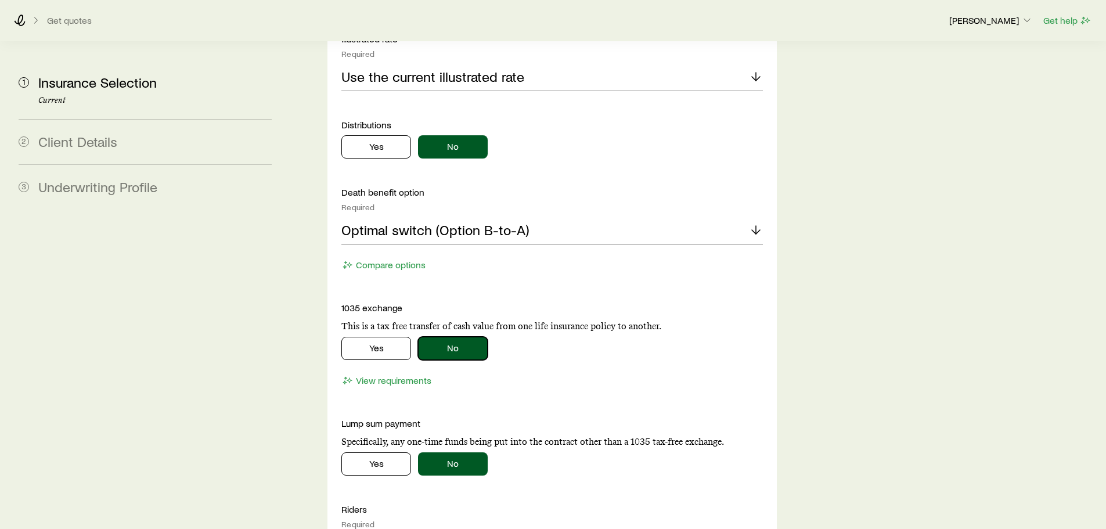
scroll to position [1577, 0]
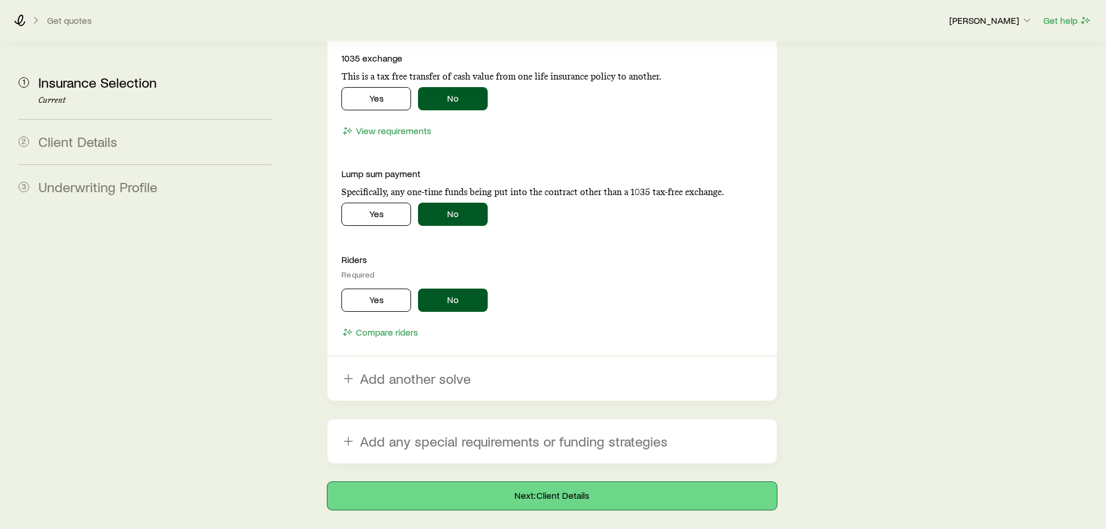
click at [558, 482] on button "Next: Client Details" at bounding box center [551, 496] width 449 height 28
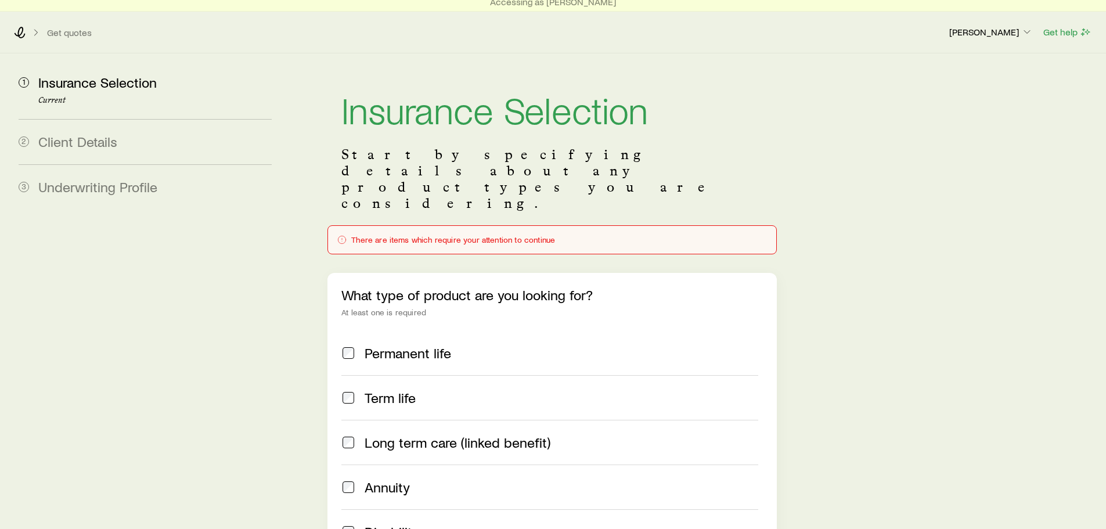
scroll to position [0, 0]
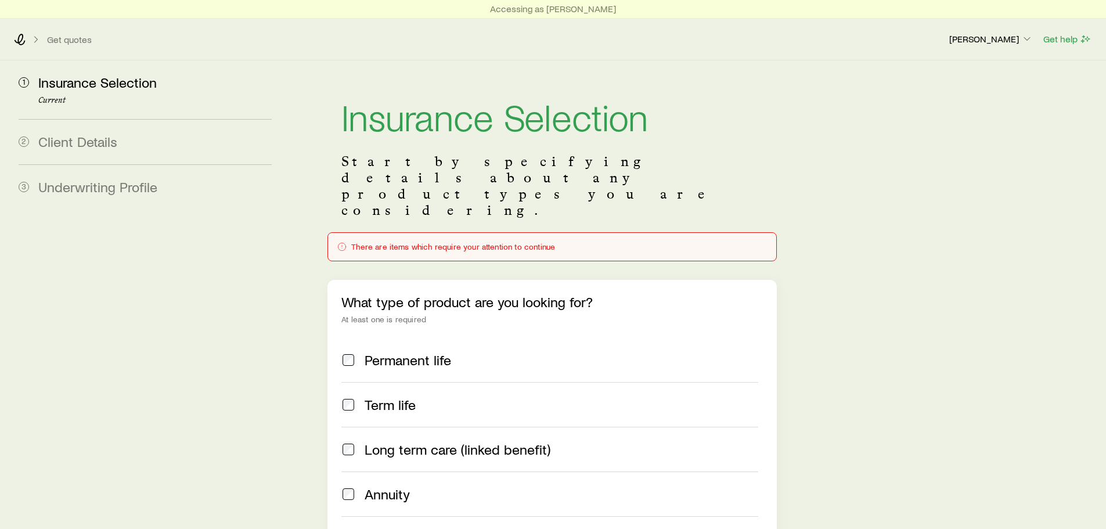
click at [481, 242] on div "There are items which require your attention to continue" at bounding box center [551, 246] width 429 height 9
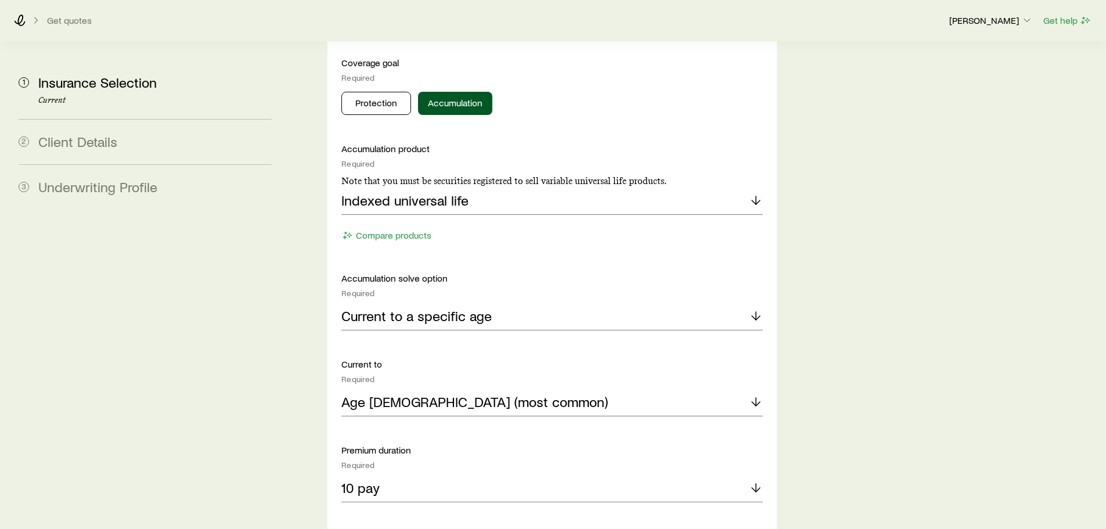
scroll to position [642, 0]
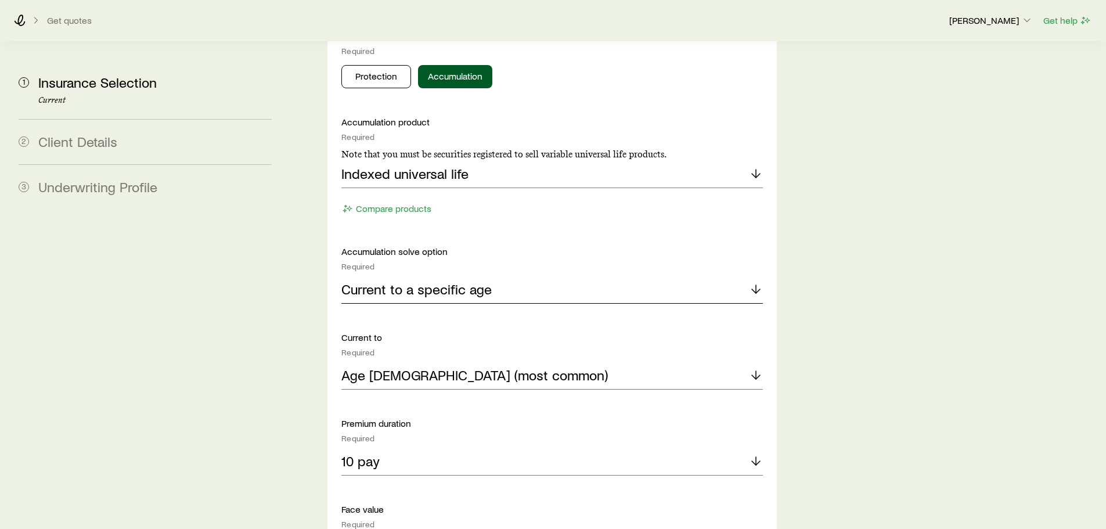
click at [466, 281] on p "Current to a specific age" at bounding box center [416, 289] width 150 height 16
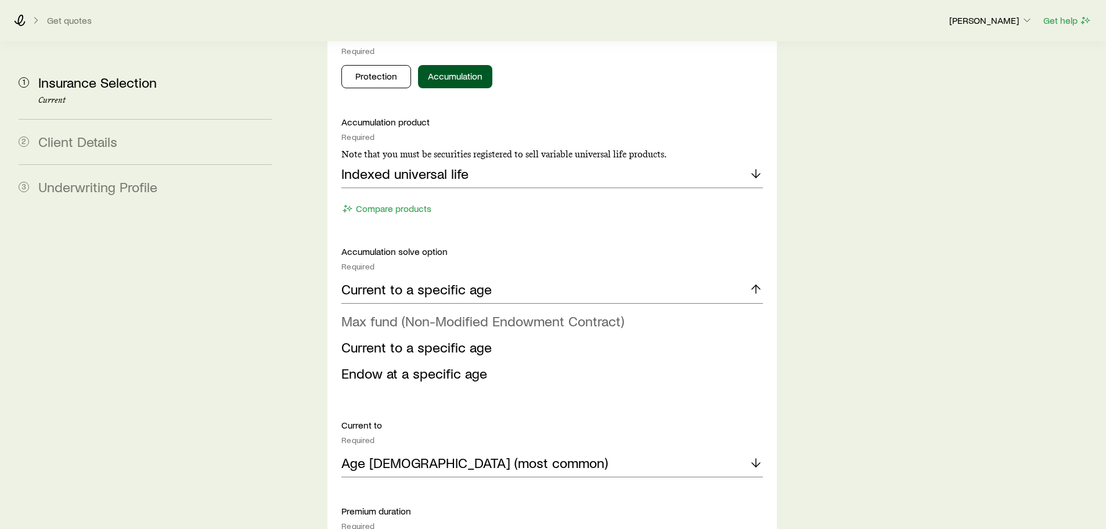
click at [481, 312] on span "Max fund (Non-Modified Endowment Contract)" at bounding box center [482, 320] width 283 height 17
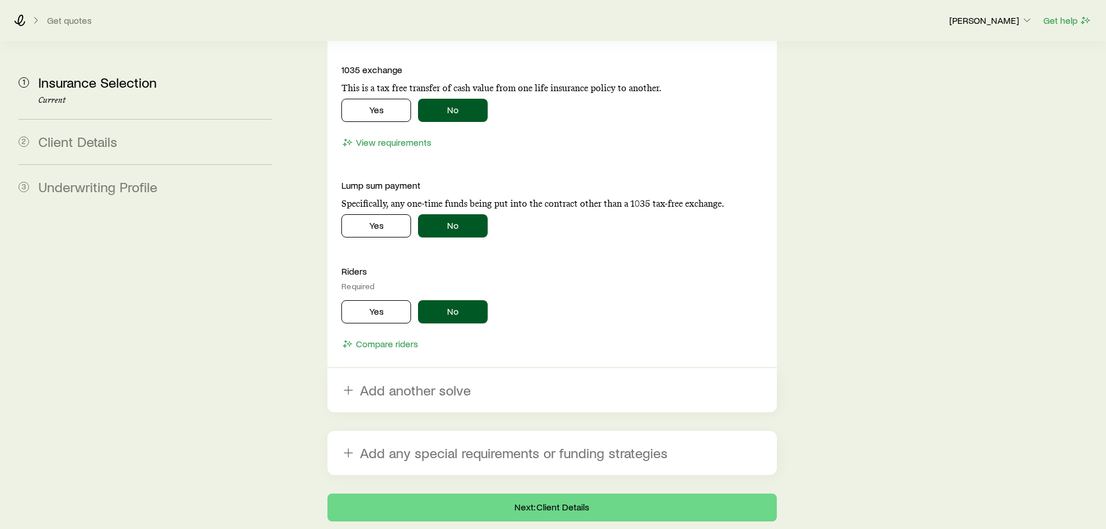
scroll to position [1505, 0]
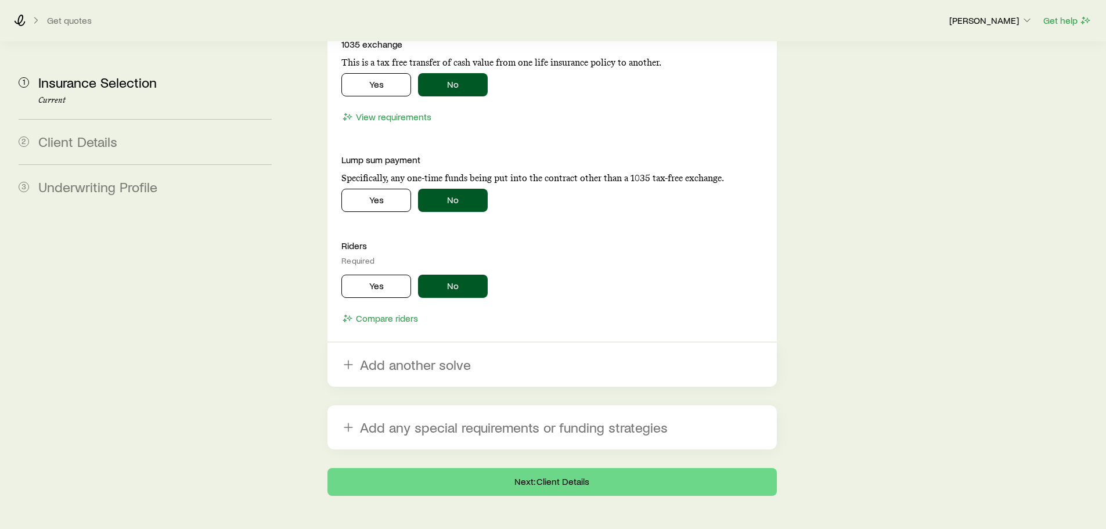
click at [565, 468] on button "Next: Client Details" at bounding box center [551, 482] width 449 height 28
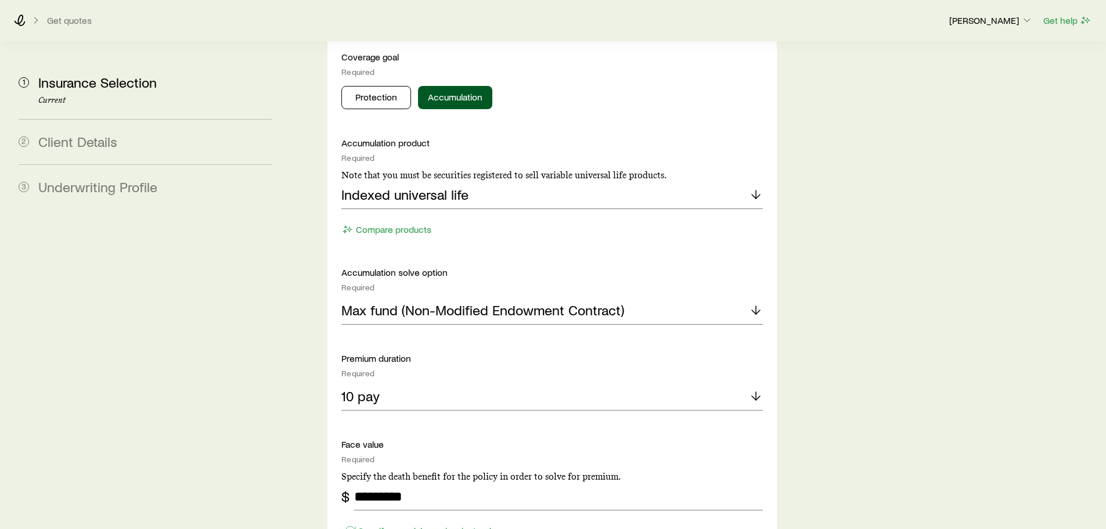
scroll to position [696, 0]
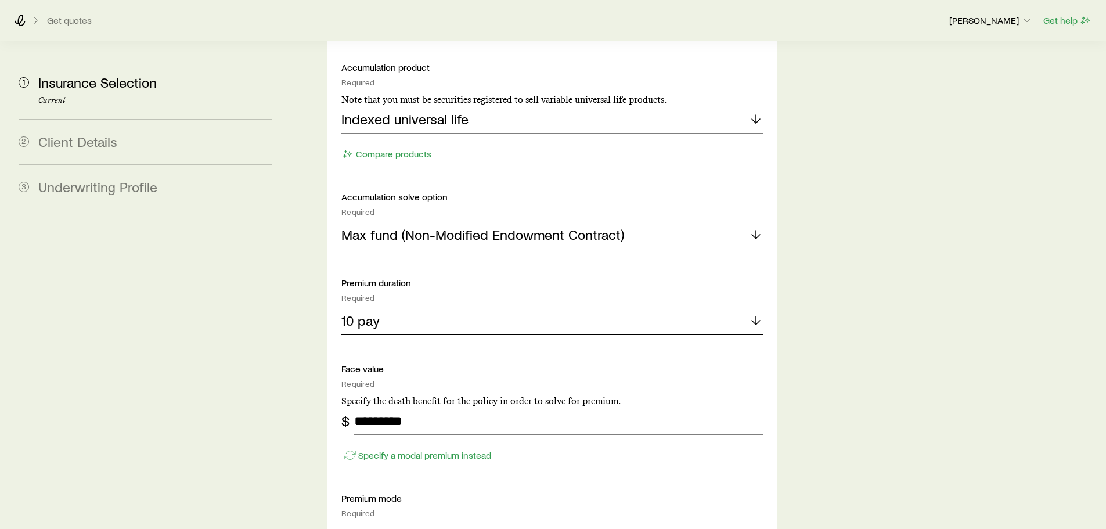
click at [475, 307] on div "10 pay" at bounding box center [551, 321] width 421 height 28
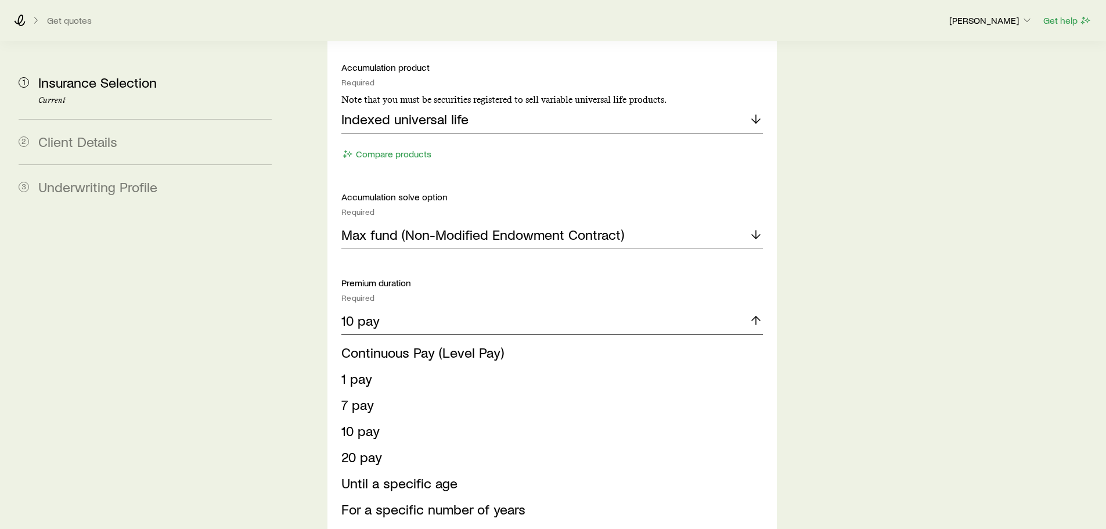
click at [475, 307] on div "10 pay" at bounding box center [551, 321] width 421 height 28
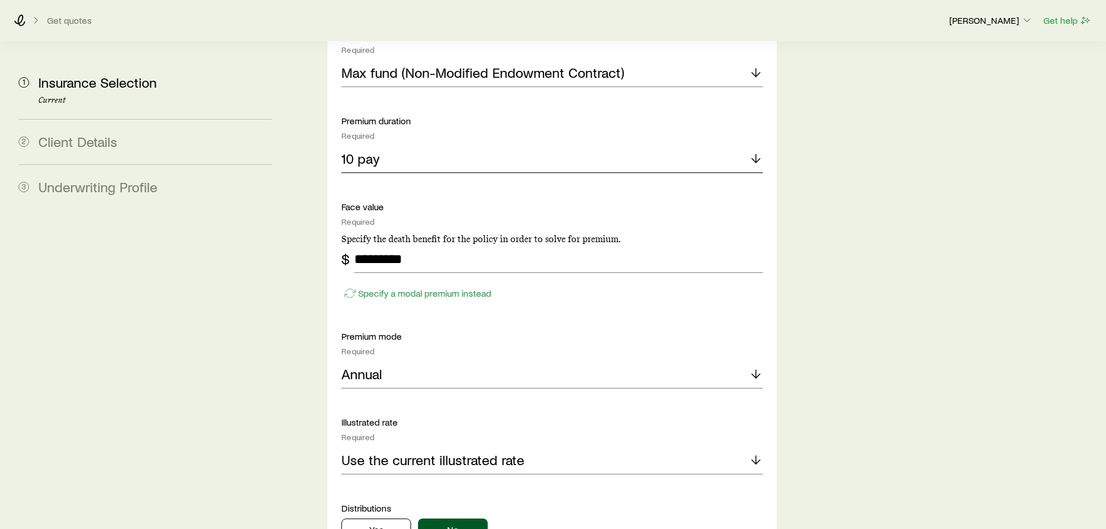
scroll to position [871, 0]
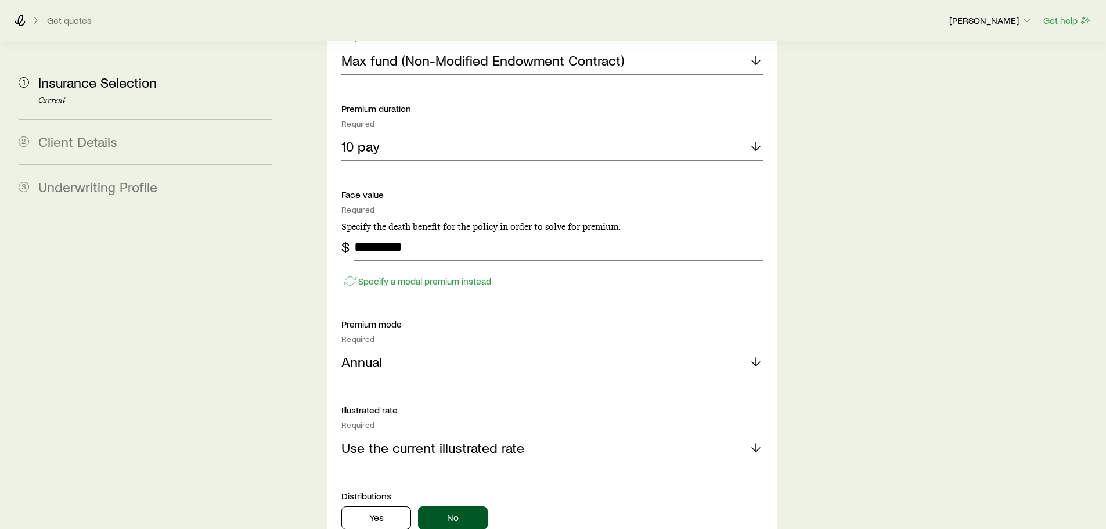
click at [492, 434] on div "Use the current illustrated rate" at bounding box center [551, 448] width 421 height 28
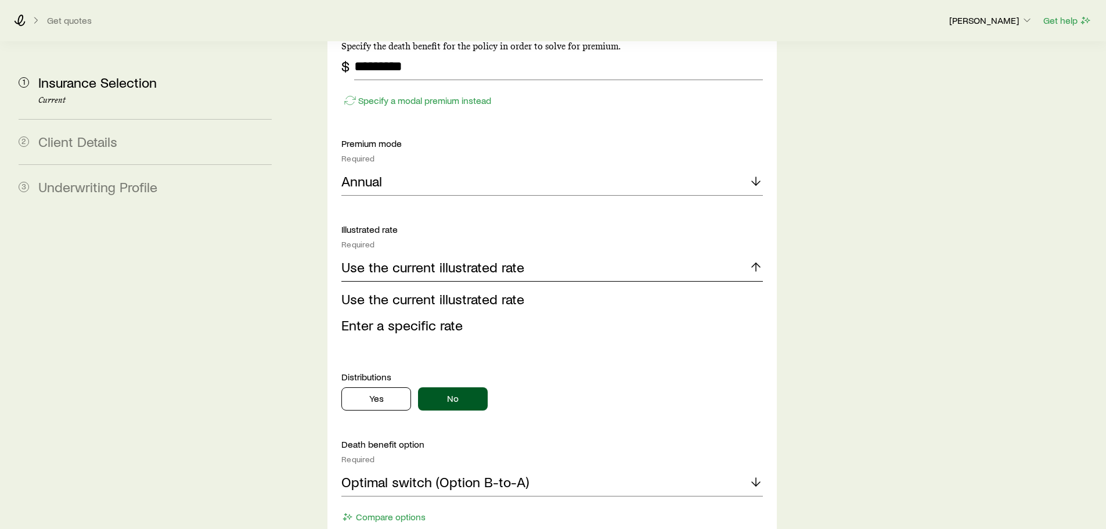
scroll to position [1103, 0]
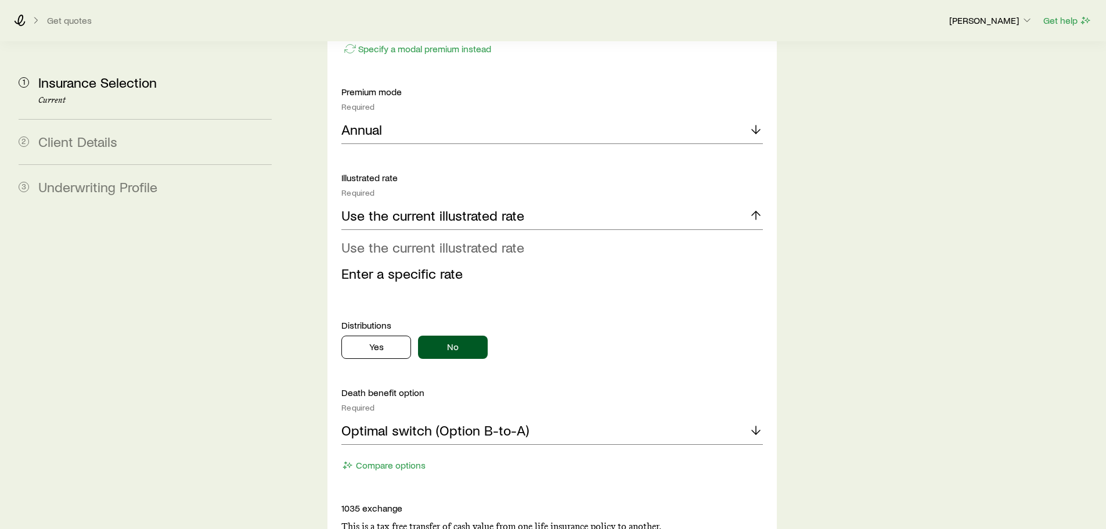
click at [506, 239] on span "Use the current illustrated rate" at bounding box center [432, 247] width 183 height 17
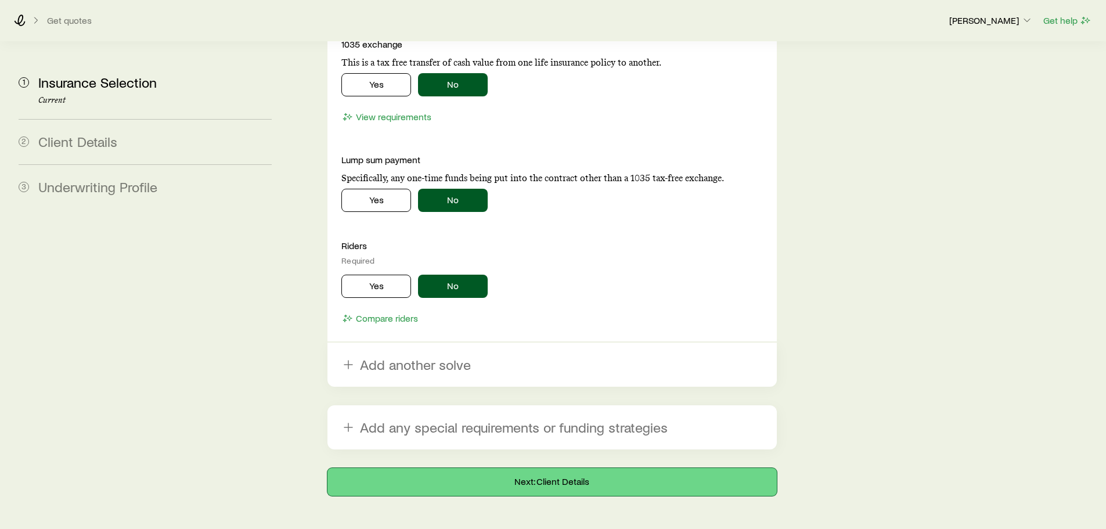
click at [572, 468] on button "Next: Client Details" at bounding box center [551, 482] width 449 height 28
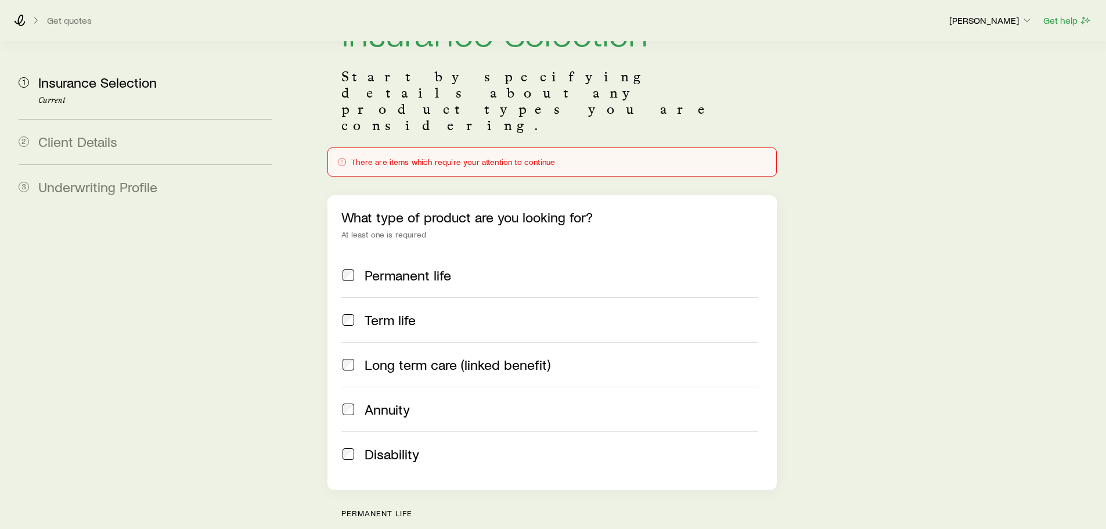
scroll to position [0, 0]
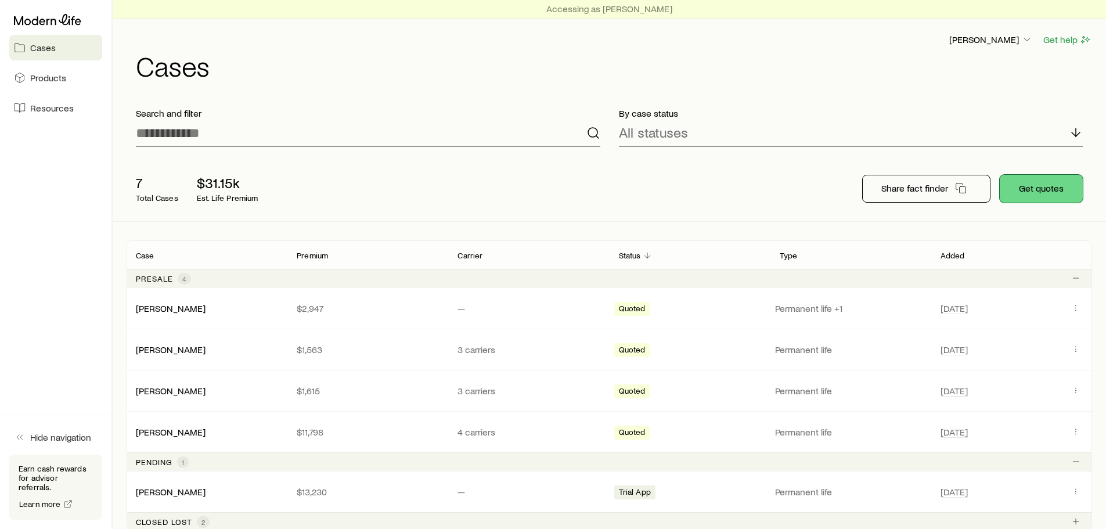
click at [1022, 197] on button "Get quotes" at bounding box center [1040, 189] width 83 height 28
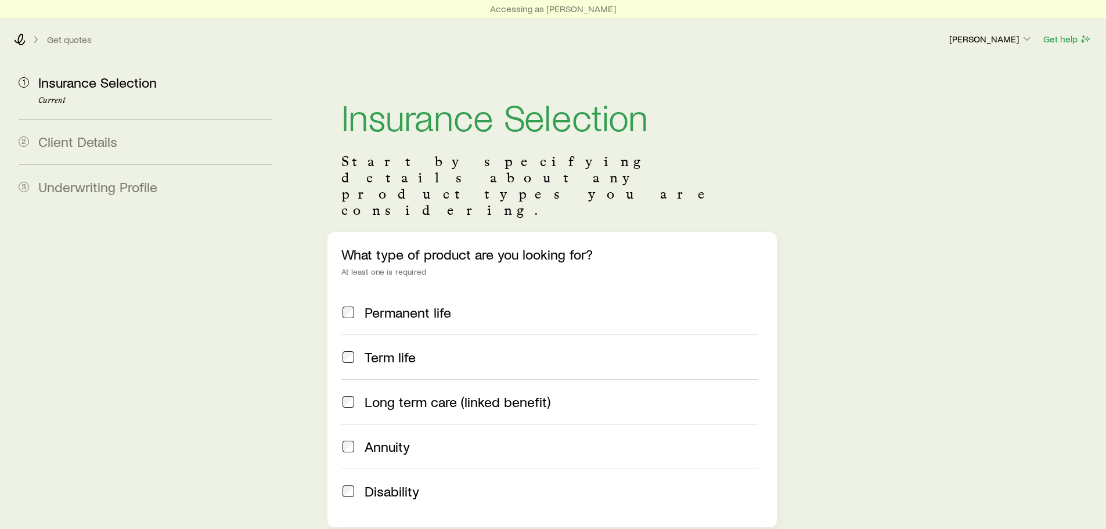
click at [413, 304] on span "Permanent life" at bounding box center [407, 312] width 86 height 16
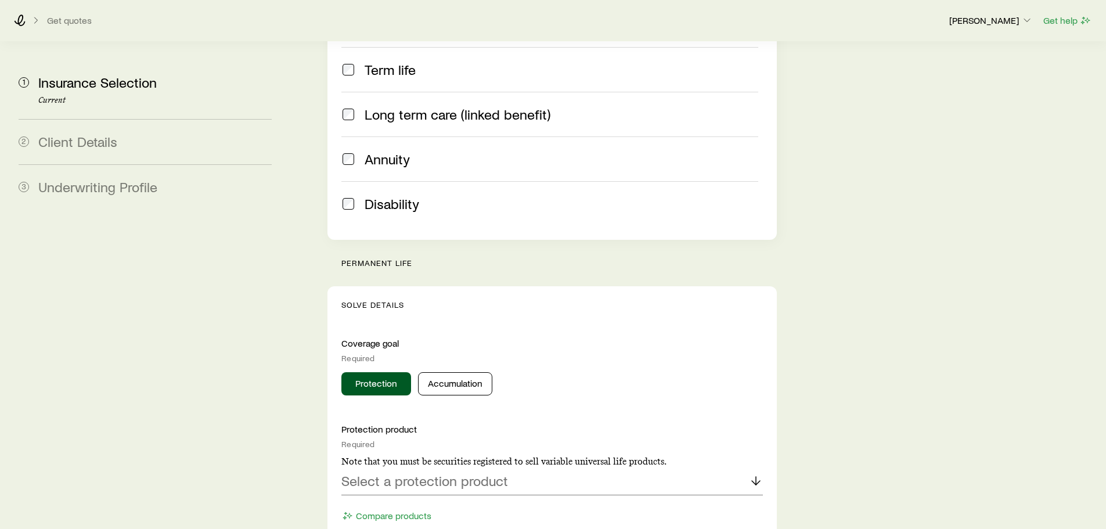
scroll to position [290, 0]
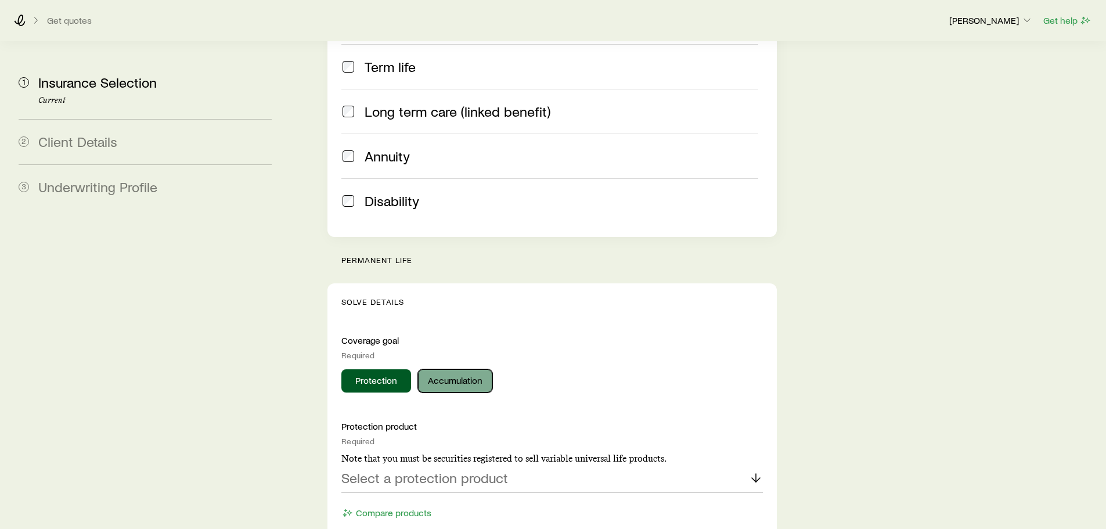
click at [470, 369] on button "Accumulation" at bounding box center [455, 380] width 74 height 23
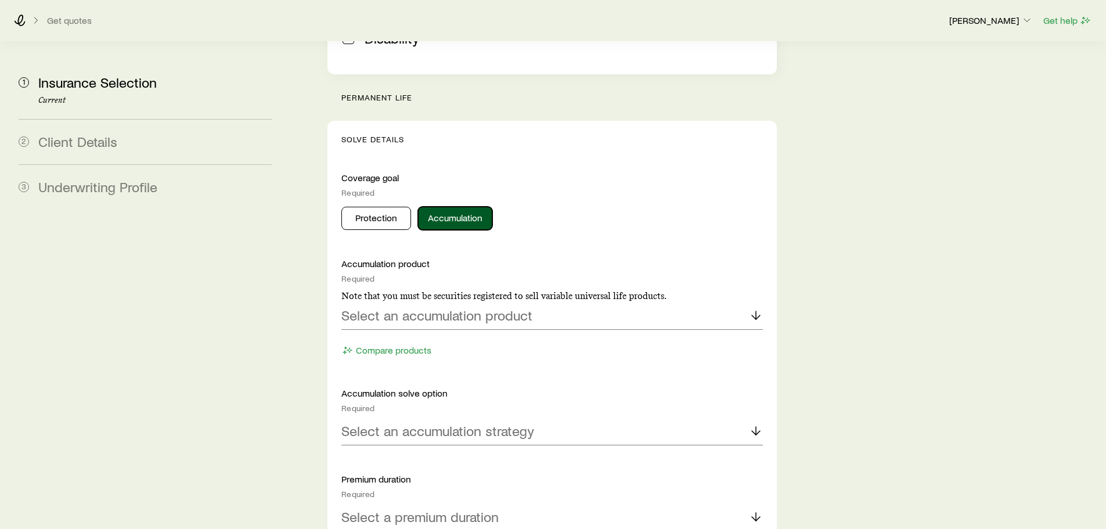
scroll to position [464, 0]
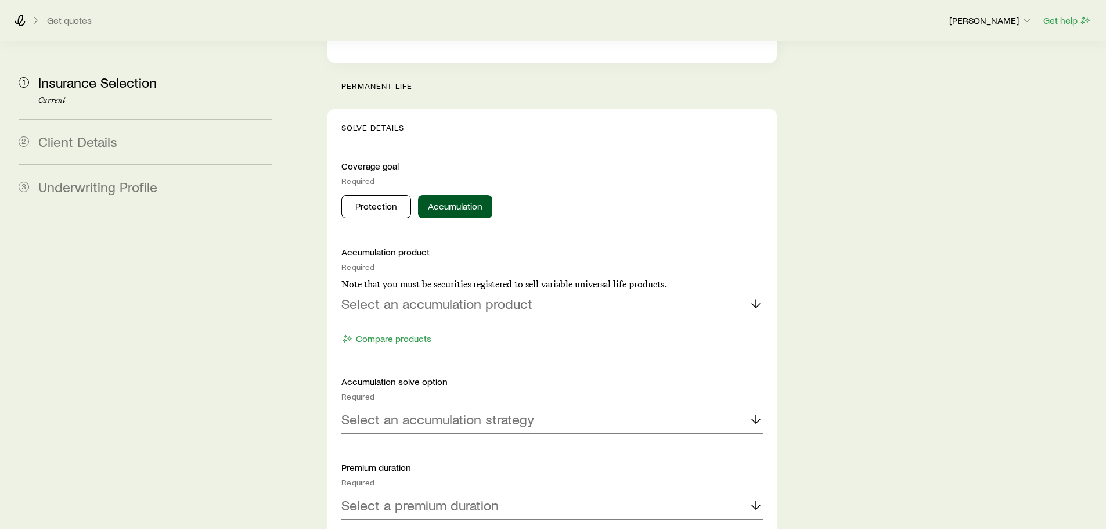
click at [480, 295] on p "Select an accumulation product" at bounding box center [436, 303] width 191 height 16
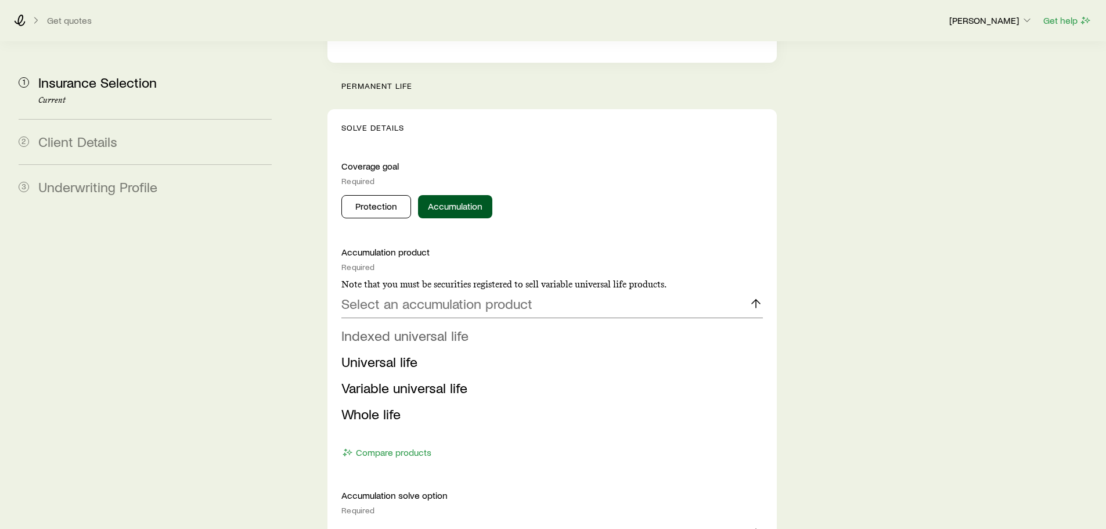
click at [431, 327] on span "Indexed universal life" at bounding box center [404, 335] width 127 height 17
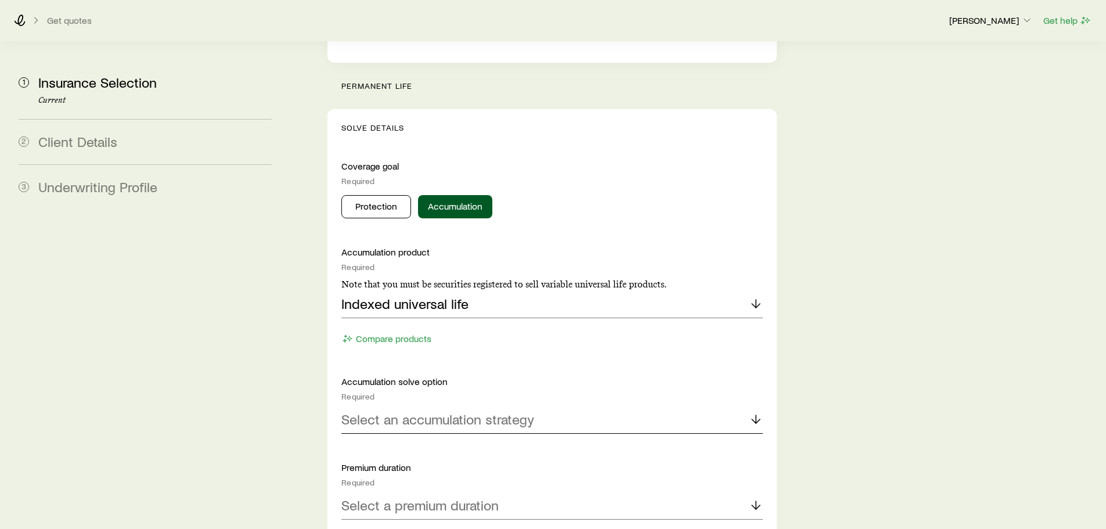
click at [478, 411] on p "Select an accumulation strategy" at bounding box center [437, 419] width 193 height 16
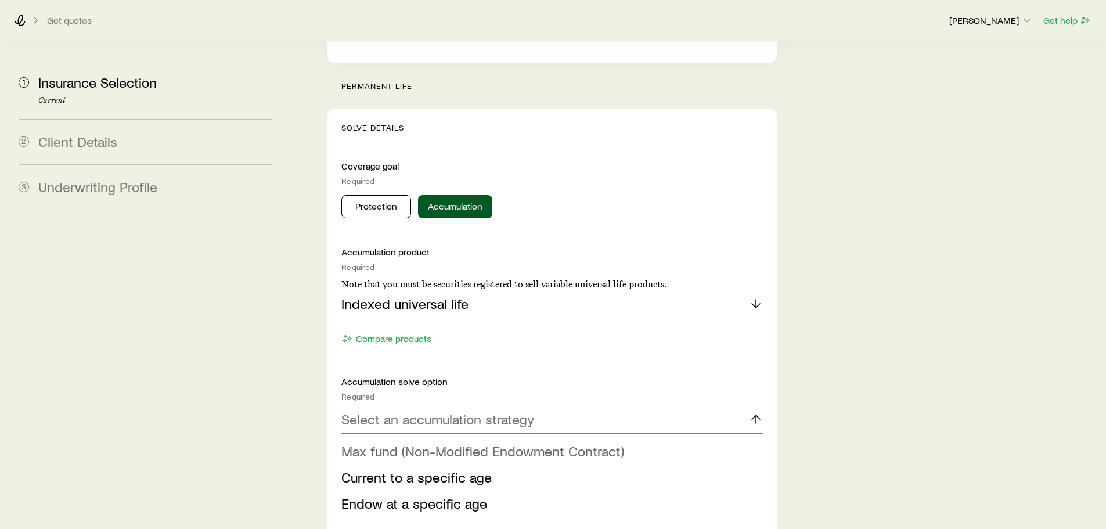
click at [465, 442] on span "Max fund (Non-Modified Endowment Contract)" at bounding box center [482, 450] width 283 height 17
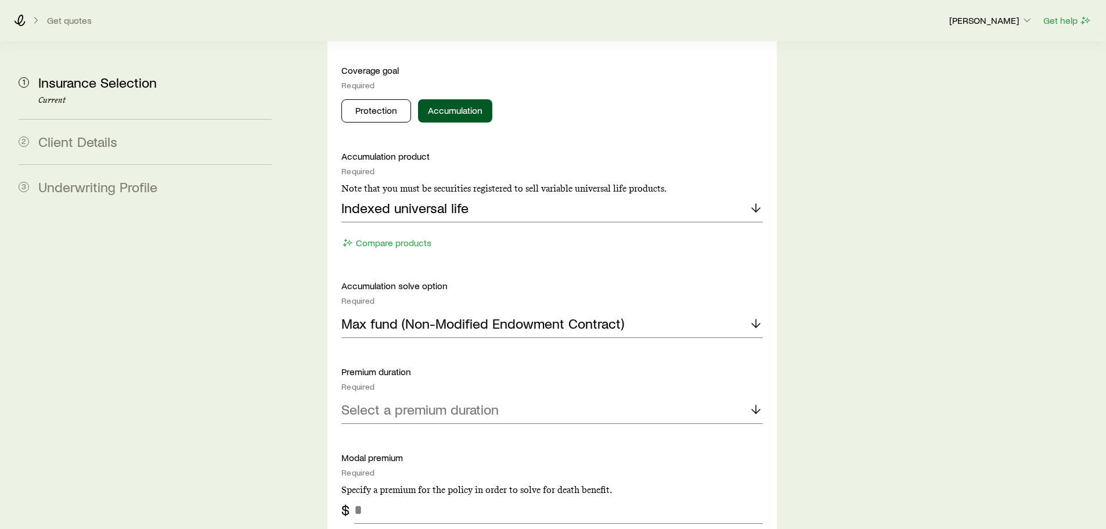
scroll to position [754, 0]
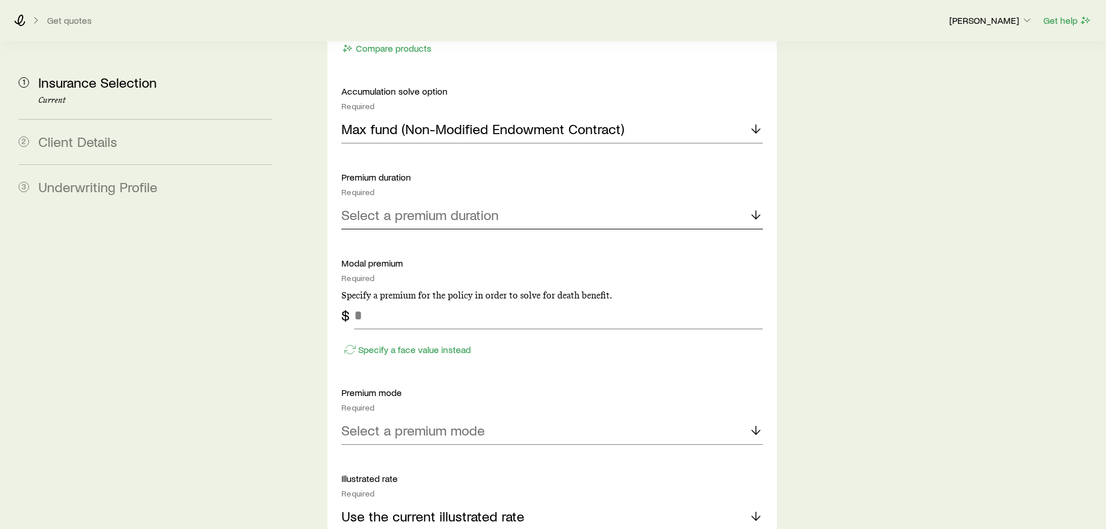
click at [453, 201] on div "Select a premium duration" at bounding box center [551, 215] width 421 height 28
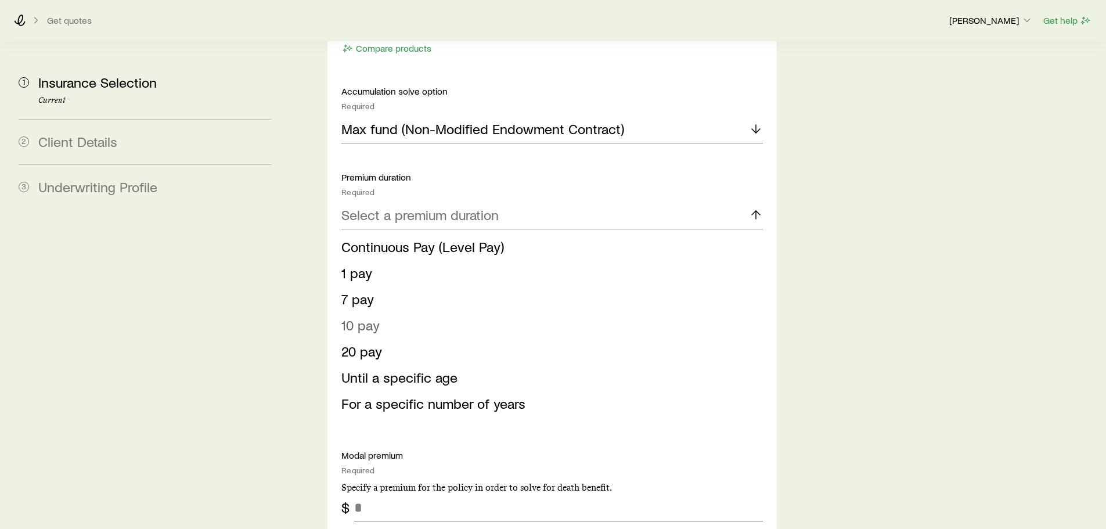
click at [380, 312] on li "10 pay" at bounding box center [548, 325] width 414 height 26
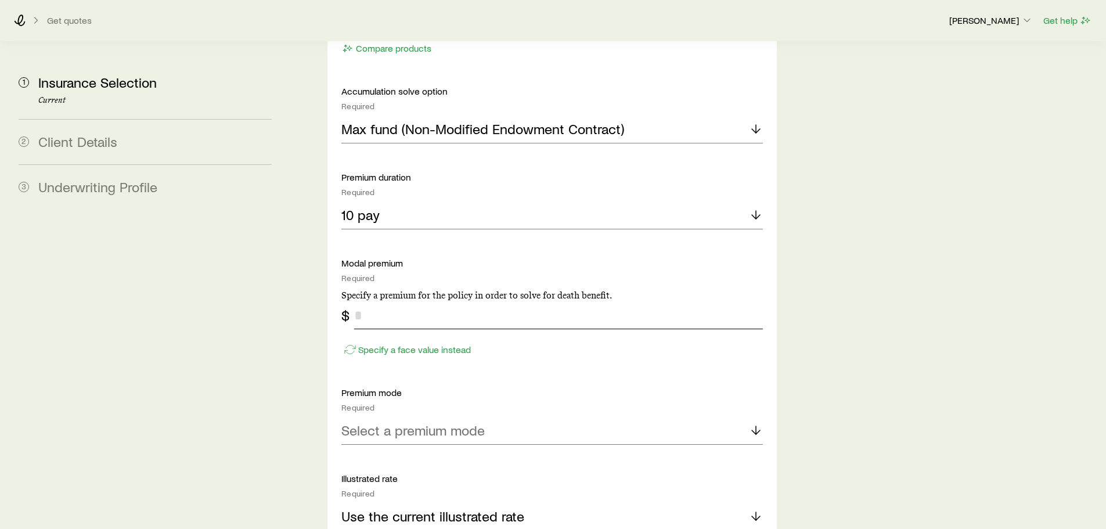
click at [437, 301] on input "tel" at bounding box center [558, 315] width 408 height 28
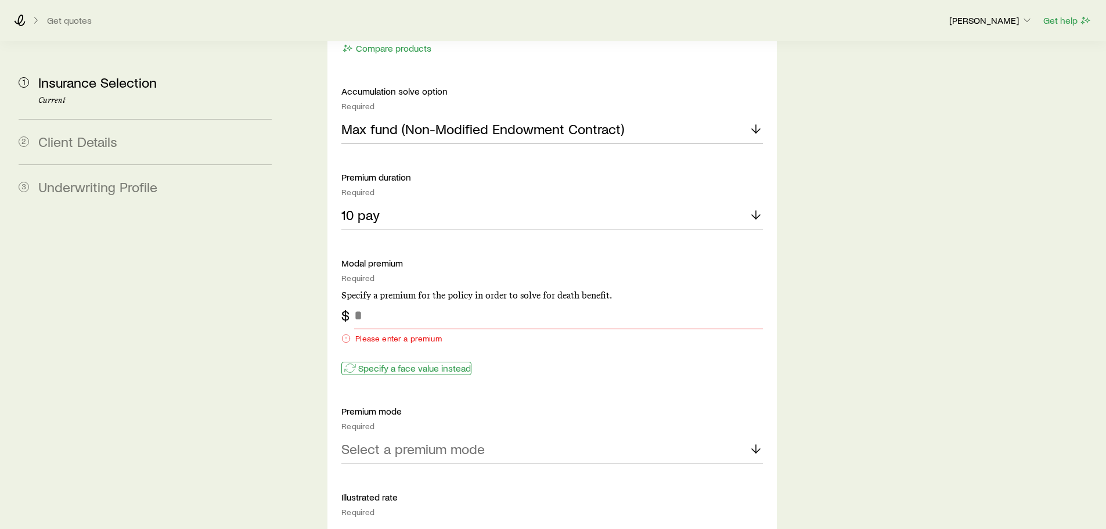
click at [401, 348] on div "Specify a face value instead" at bounding box center [551, 363] width 421 height 30
click at [413, 301] on input "tel" at bounding box center [558, 315] width 408 height 28
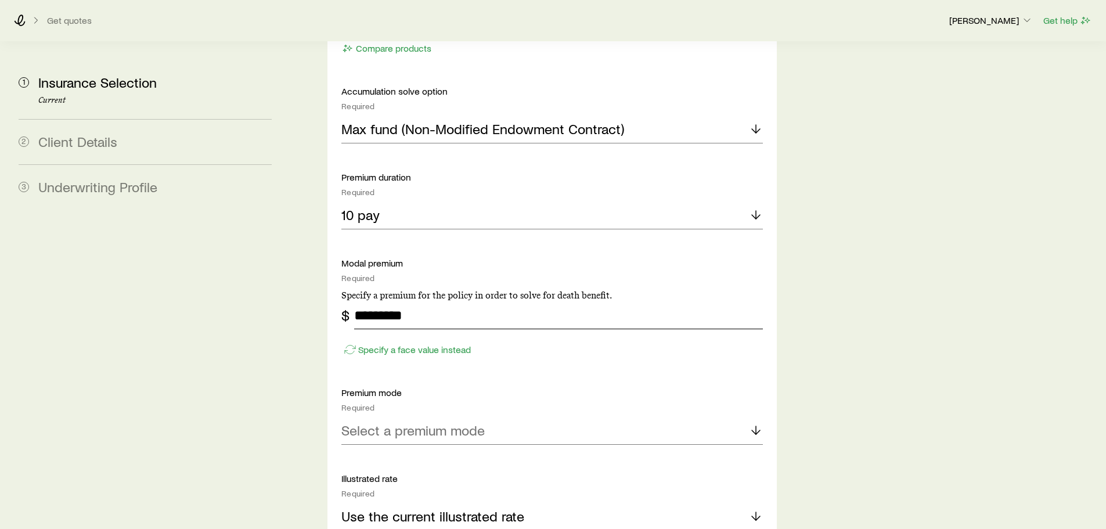
scroll to position [987, 0]
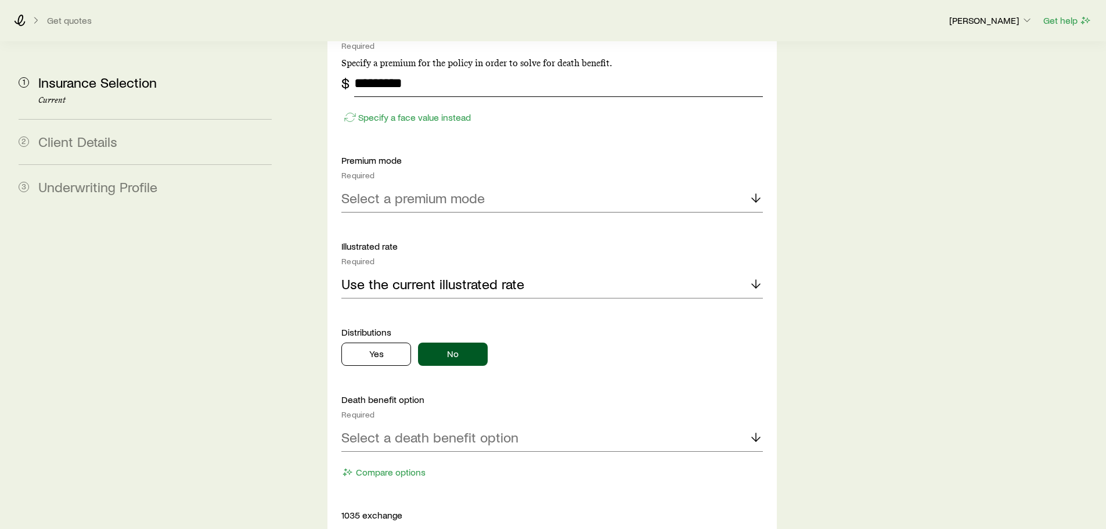
type input "*********"
click at [450, 185] on div "Select a premium mode" at bounding box center [551, 199] width 421 height 28
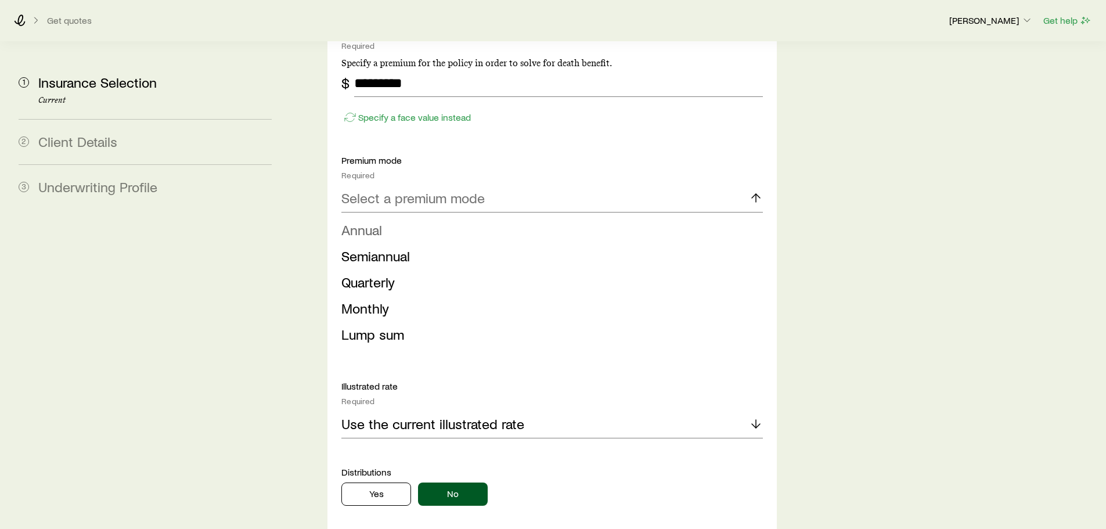
click at [382, 221] on span "Annual" at bounding box center [361, 229] width 41 height 17
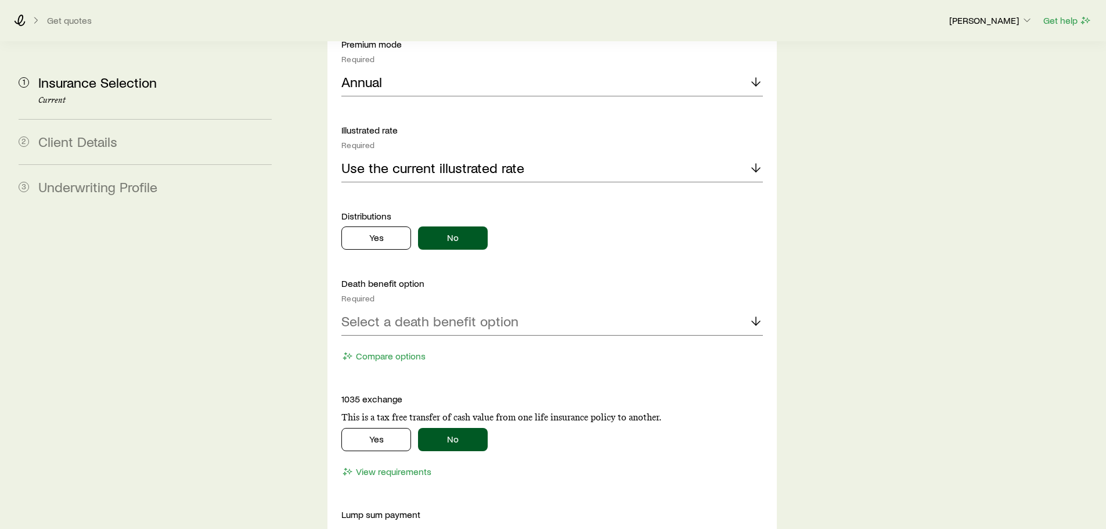
scroll to position [1161, 0]
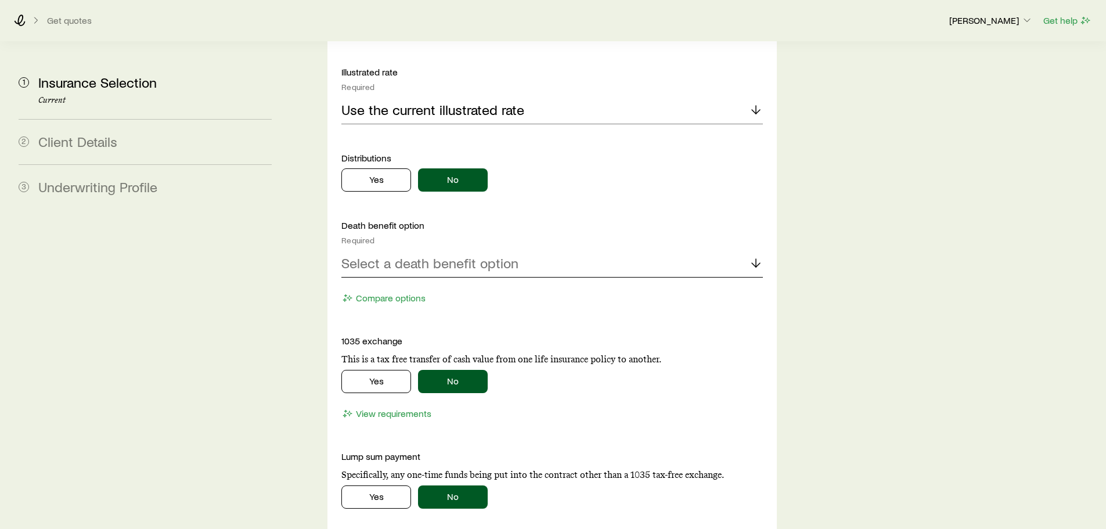
click at [457, 255] on p "Select a death benefit option" at bounding box center [429, 263] width 177 height 16
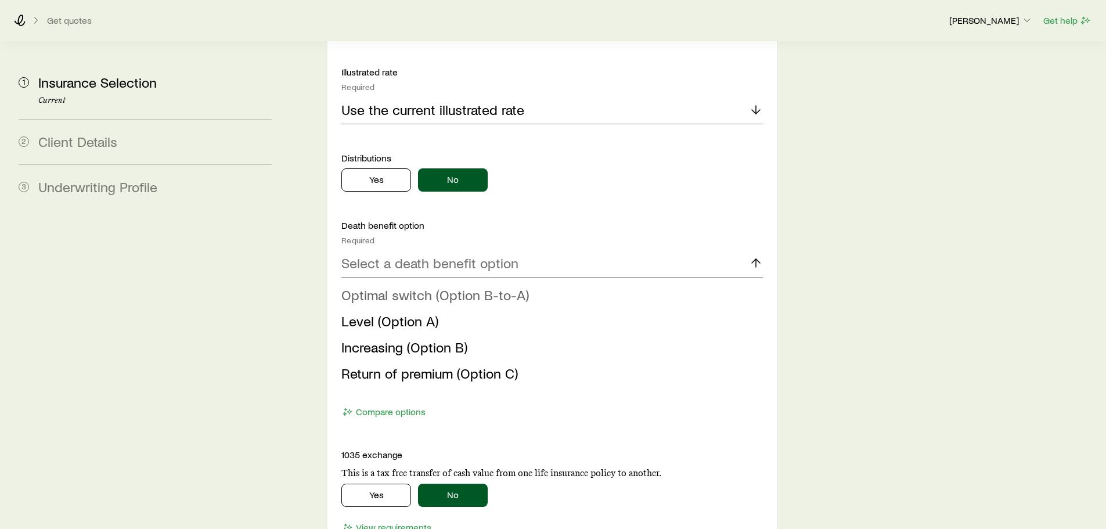
click at [427, 286] on span "Optimal switch (Option B-to-A)" at bounding box center [434, 294] width 187 height 17
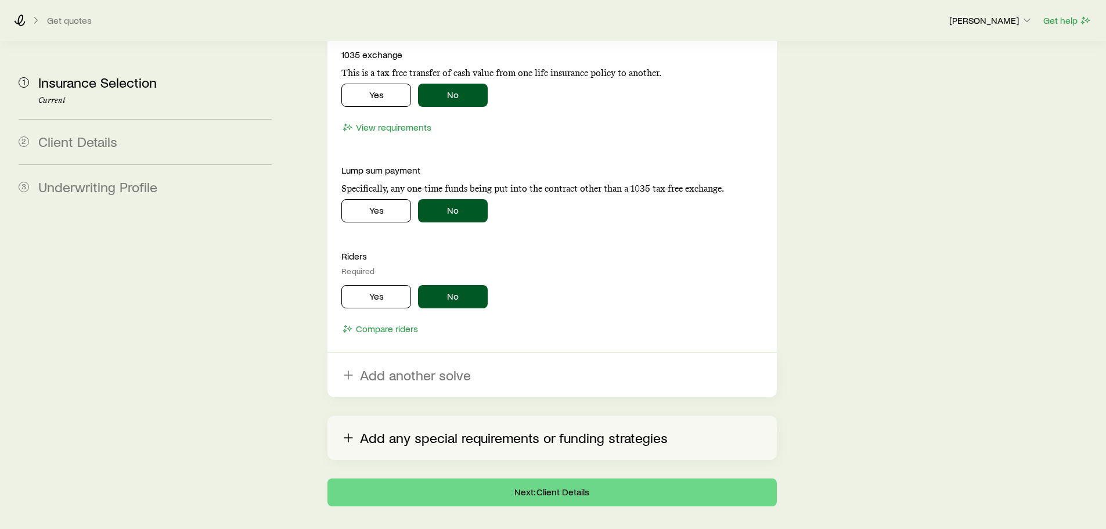
scroll to position [1457, 0]
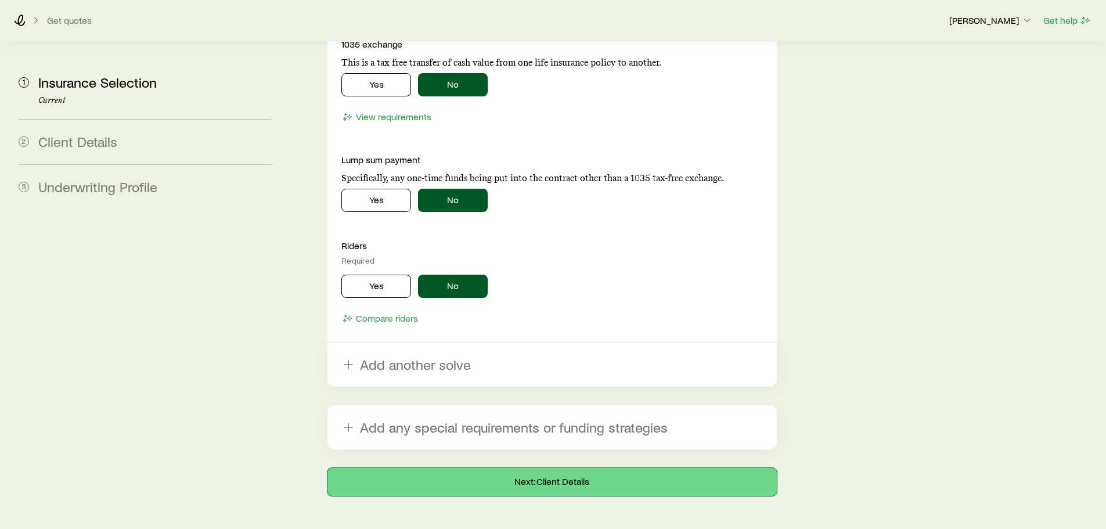
click at [548, 468] on button "Next: Client Details" at bounding box center [551, 482] width 449 height 28
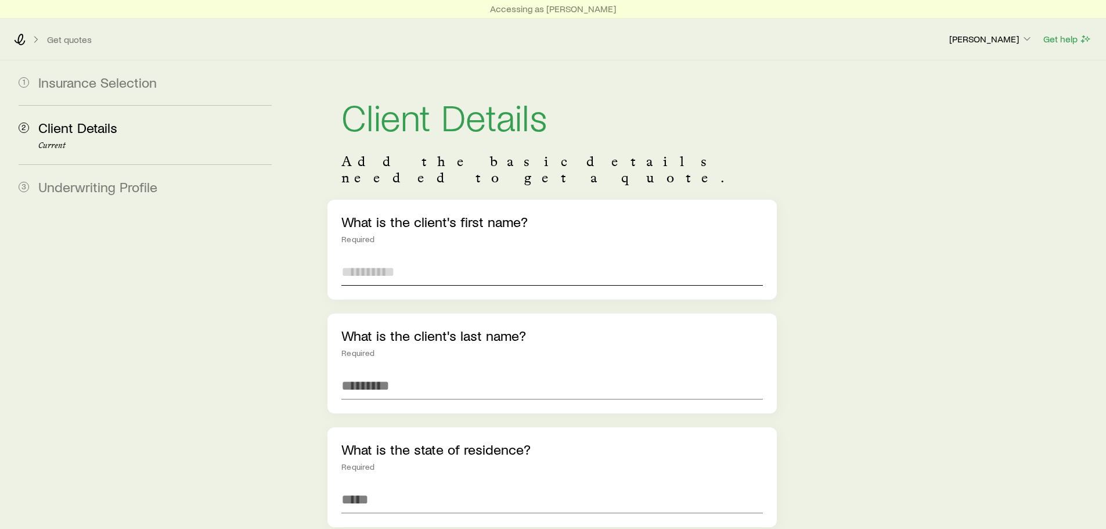
click at [400, 258] on input "text" at bounding box center [551, 272] width 421 height 28
type input "*******"
type input "******"
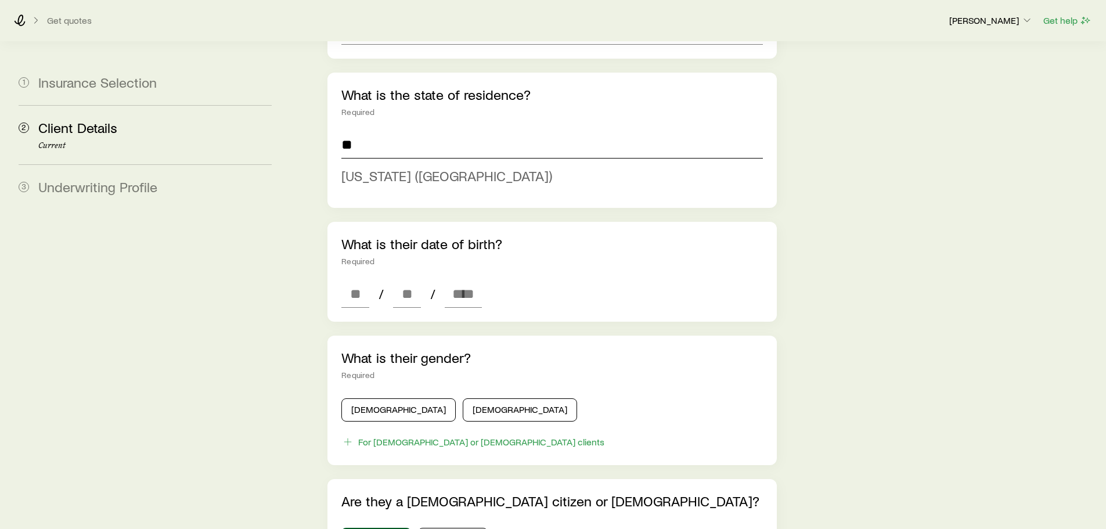
scroll to position [349, 0]
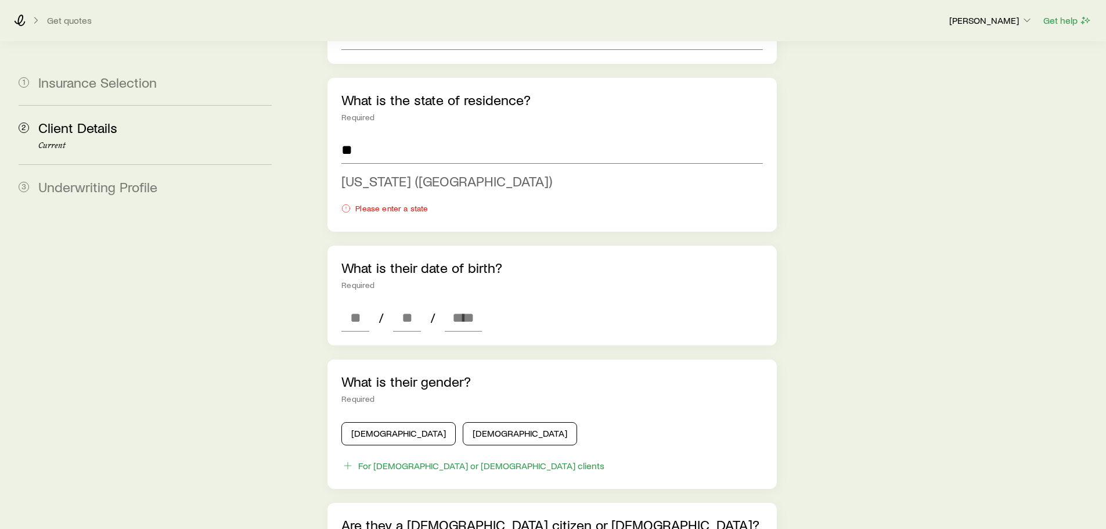
click at [385, 172] on span "[US_STATE] ([GEOGRAPHIC_DATA])" at bounding box center [446, 180] width 211 height 17
type input "**********"
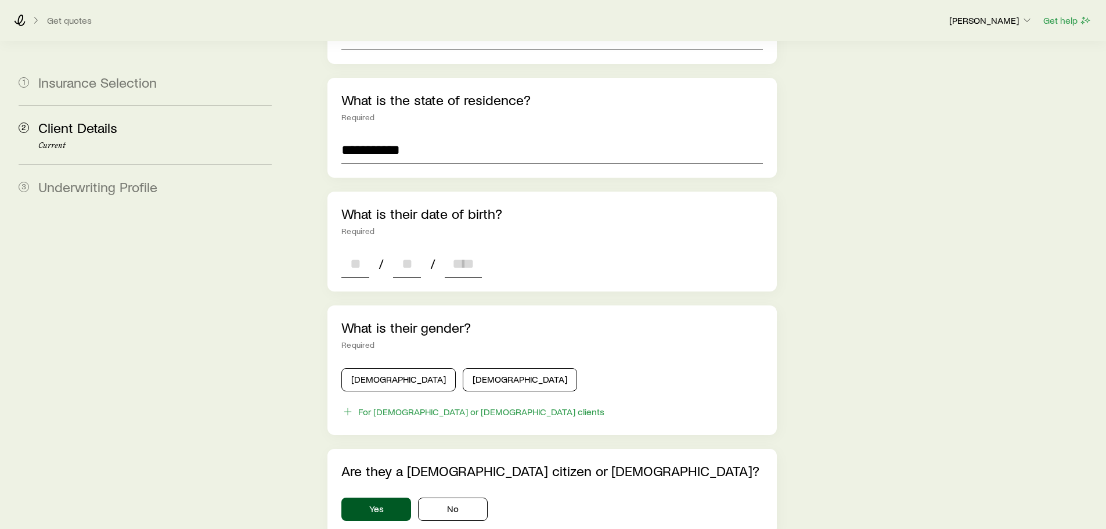
click at [353, 257] on input at bounding box center [355, 264] width 28 height 28
type input "**"
type input "*"
type input "****"
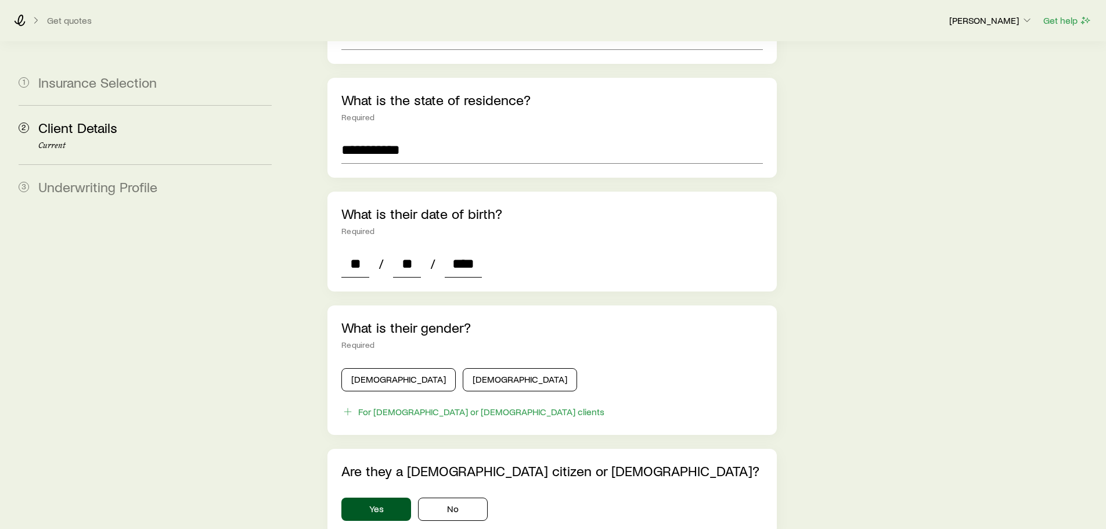
type input "*"
type input "****"
click at [379, 368] on button "[DEMOGRAPHIC_DATA]" at bounding box center [398, 379] width 114 height 23
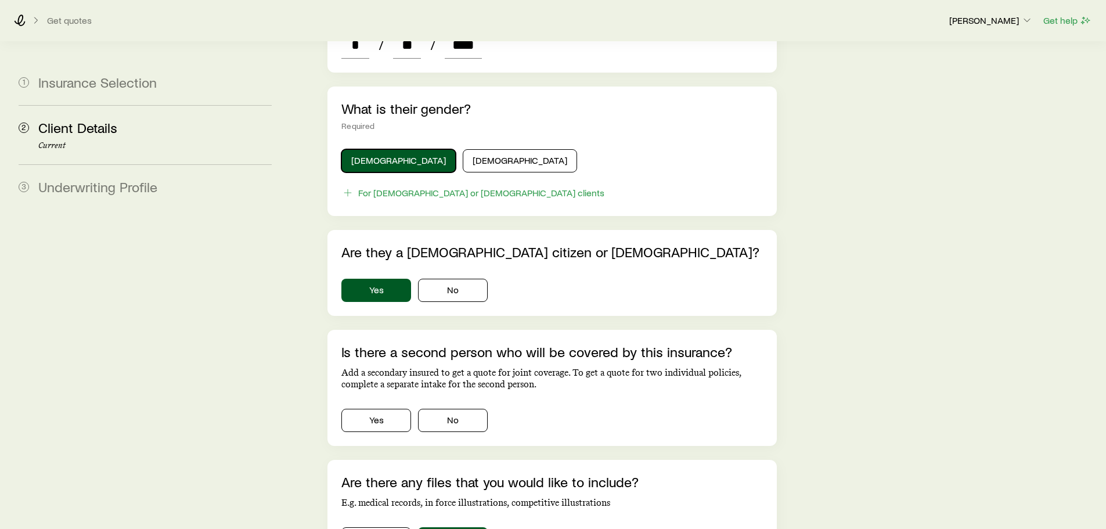
scroll to position [582, 0]
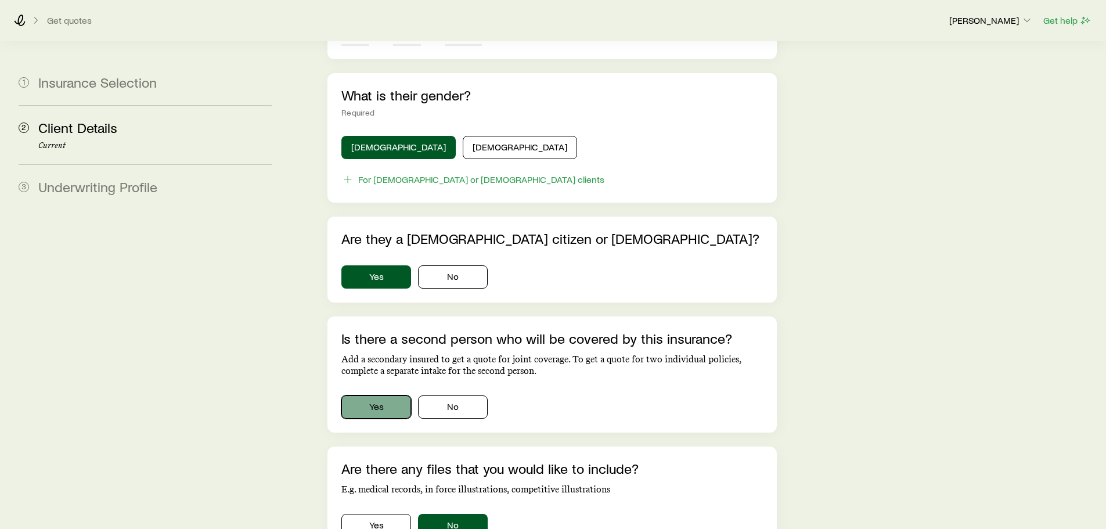
click at [387, 395] on button "Yes" at bounding box center [376, 406] width 70 height 23
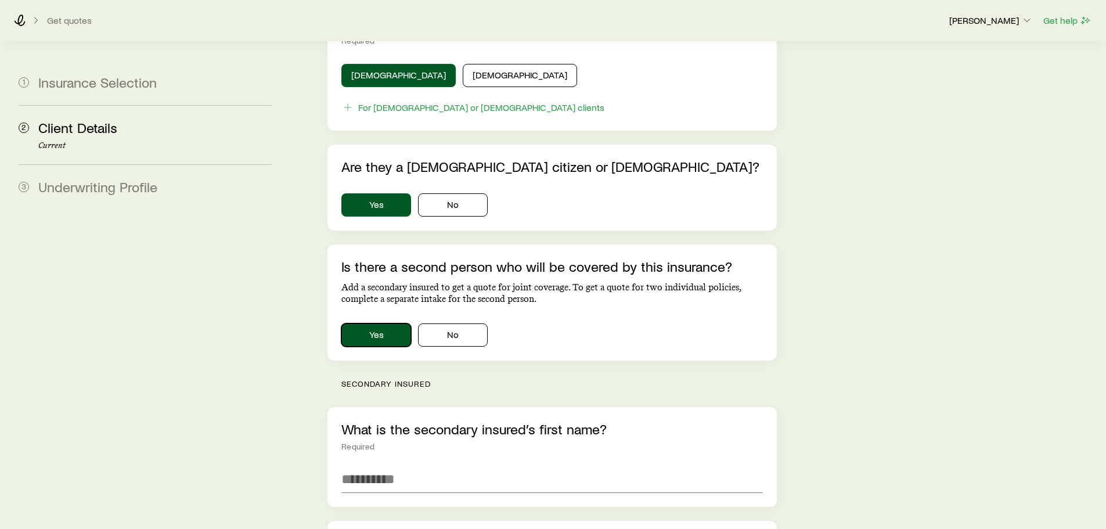
scroll to position [698, 0]
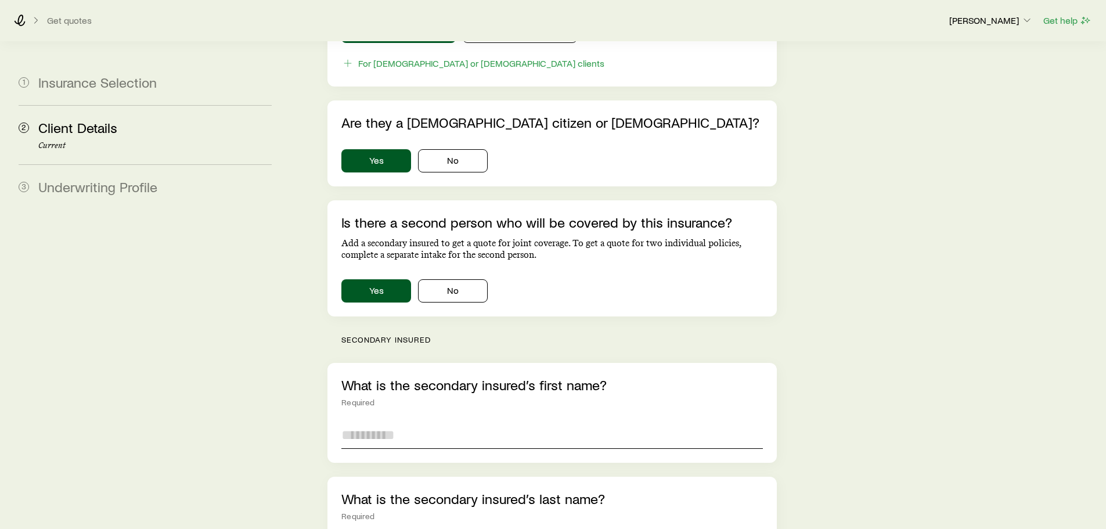
click at [386, 421] on input "text" at bounding box center [551, 435] width 421 height 28
type input "*****"
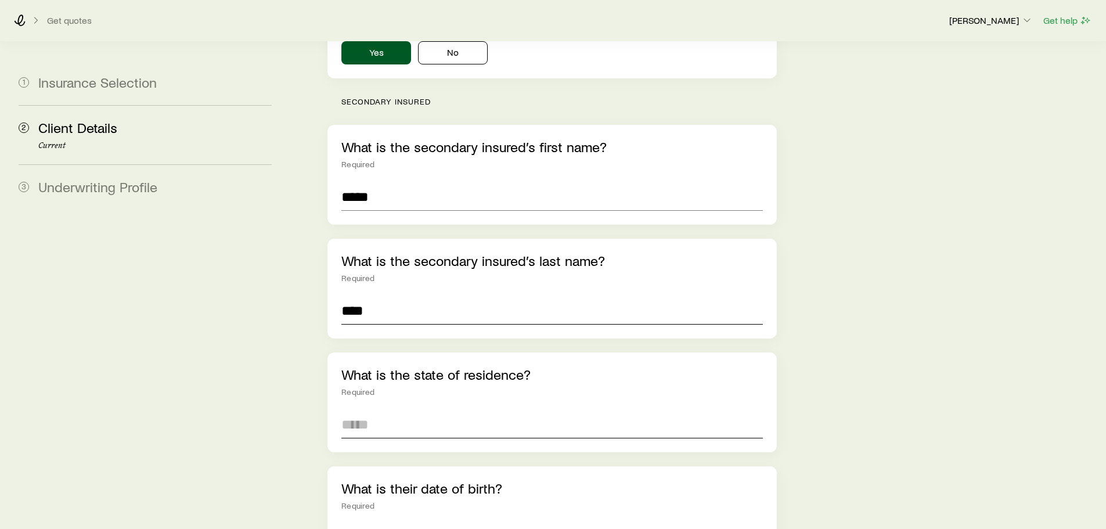
scroll to position [947, 0]
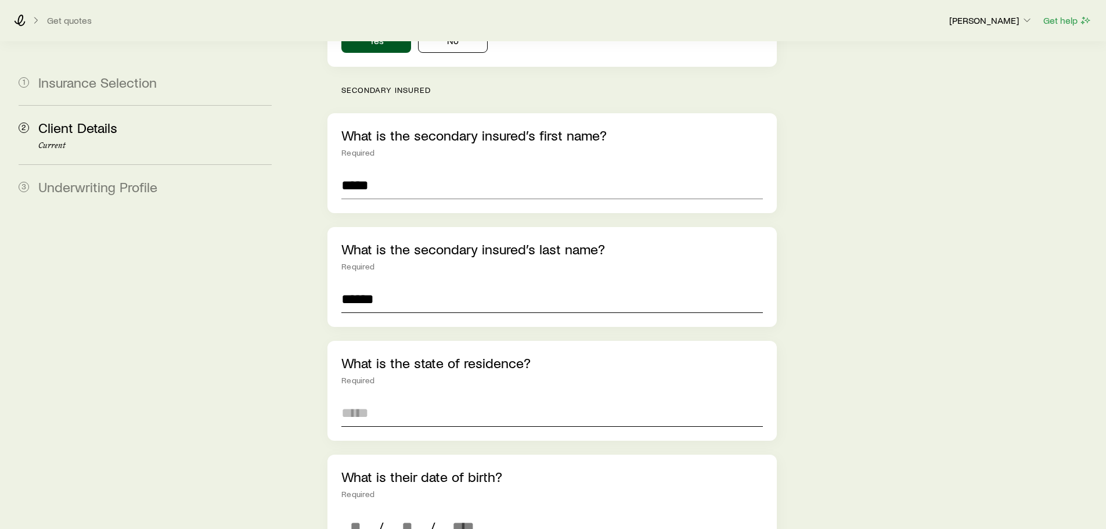
type input "******"
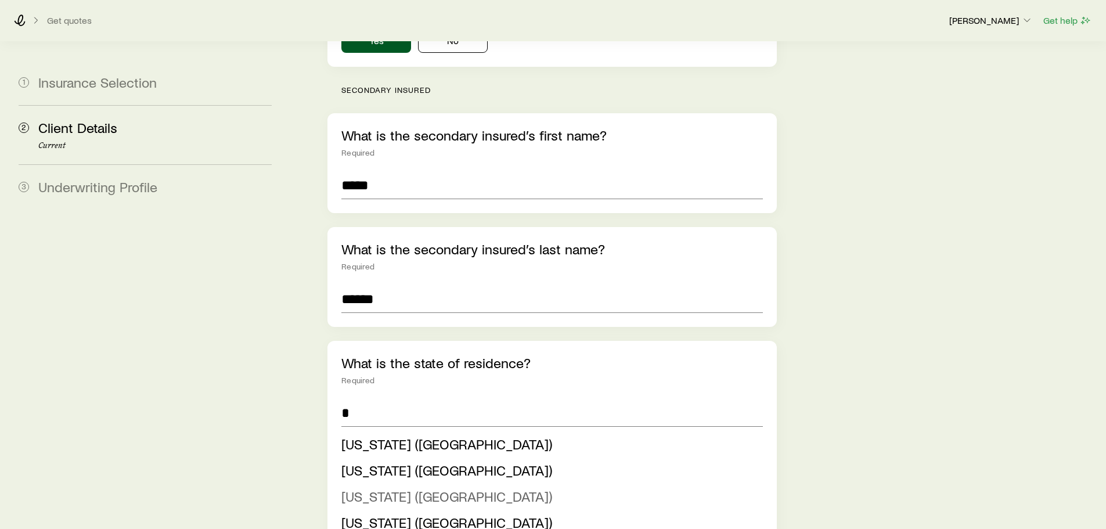
click at [369, 487] on span "[US_STATE] ([GEOGRAPHIC_DATA])" at bounding box center [446, 495] width 211 height 17
type input "**********"
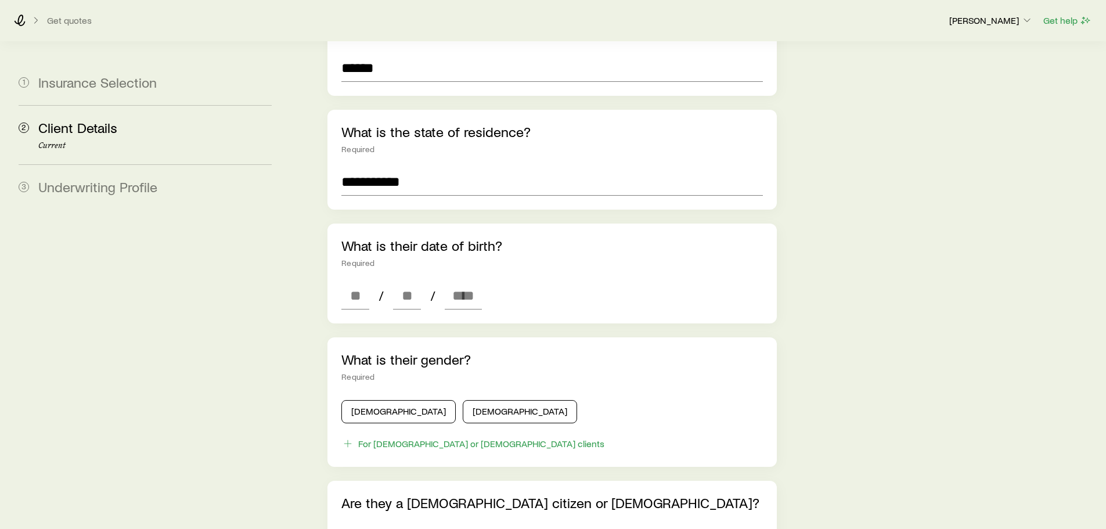
scroll to position [1179, 0]
click at [363, 285] on input at bounding box center [355, 294] width 28 height 28
type input "**"
type input "****"
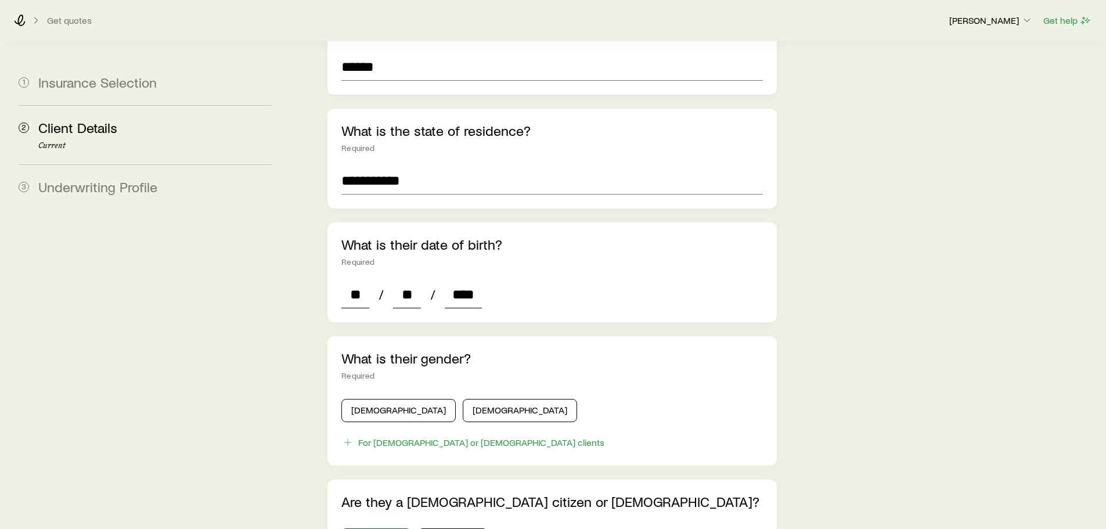
type input "*"
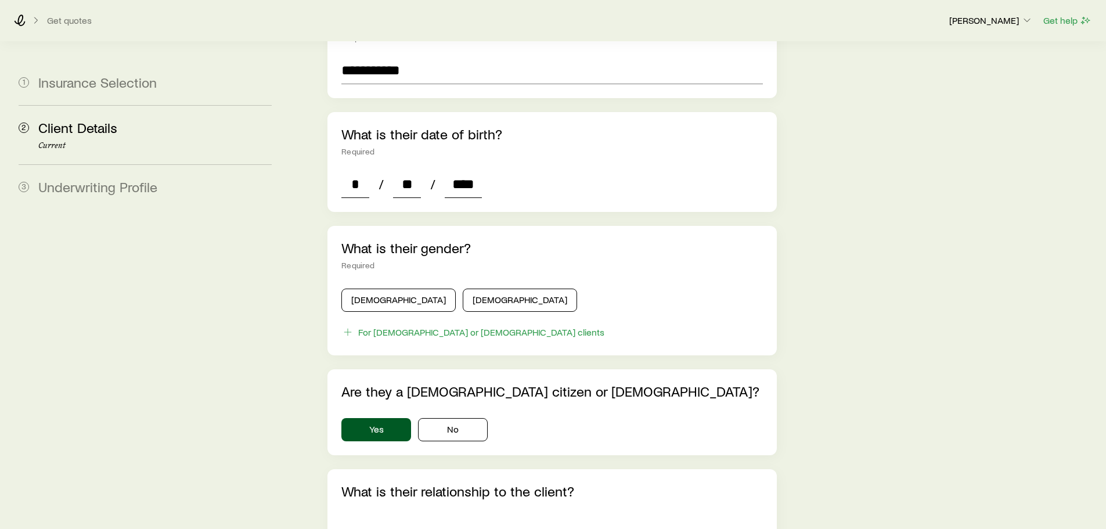
scroll to position [1295, 0]
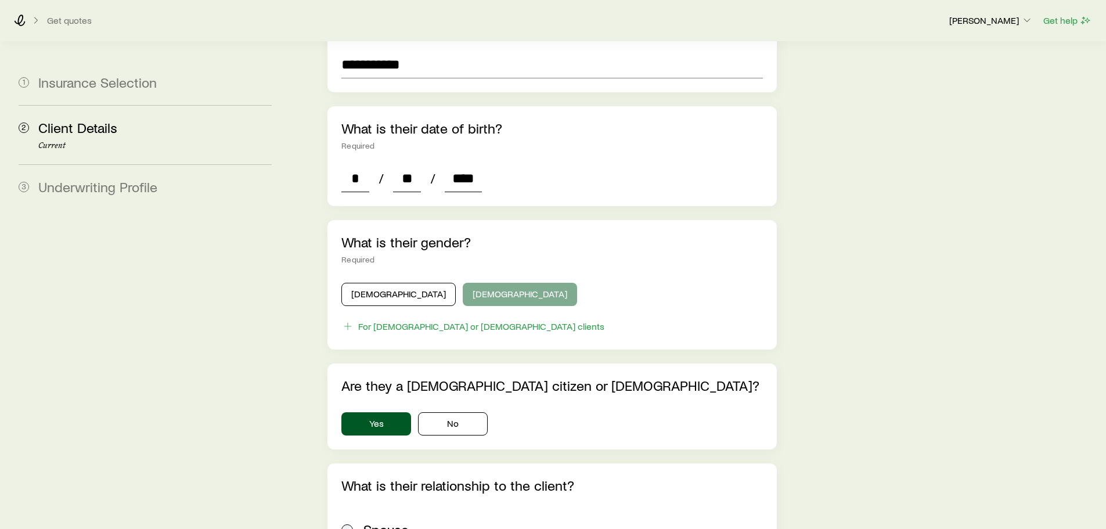
type input "****"
click at [463, 283] on button "[DEMOGRAPHIC_DATA]" at bounding box center [520, 294] width 114 height 23
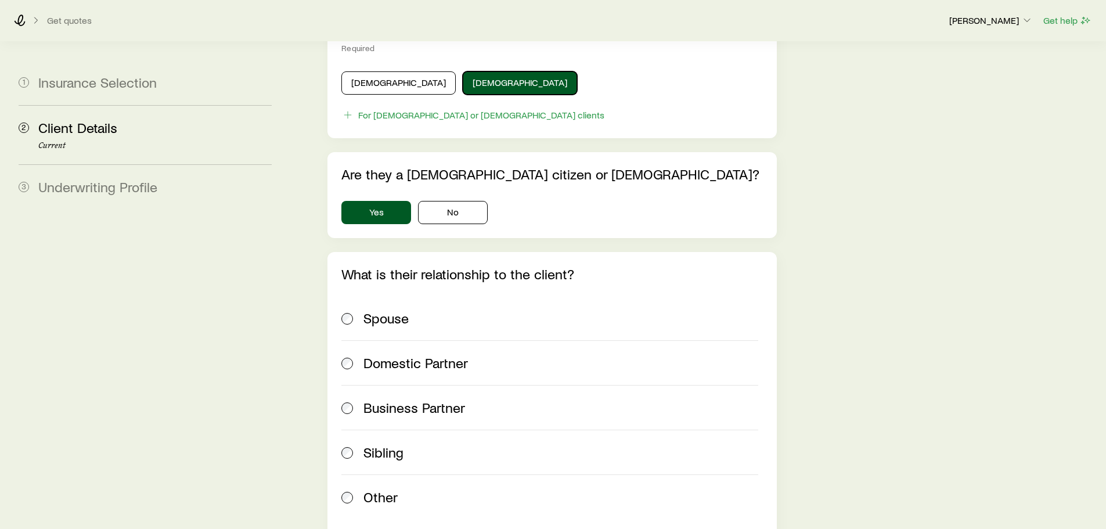
scroll to position [1527, 0]
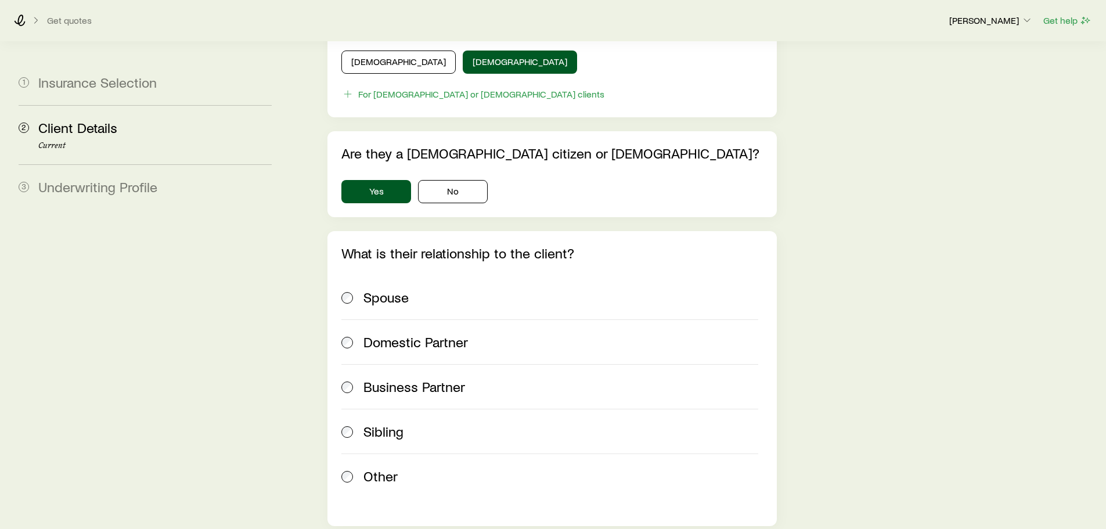
click at [400, 289] on span "Spouse" at bounding box center [385, 297] width 45 height 16
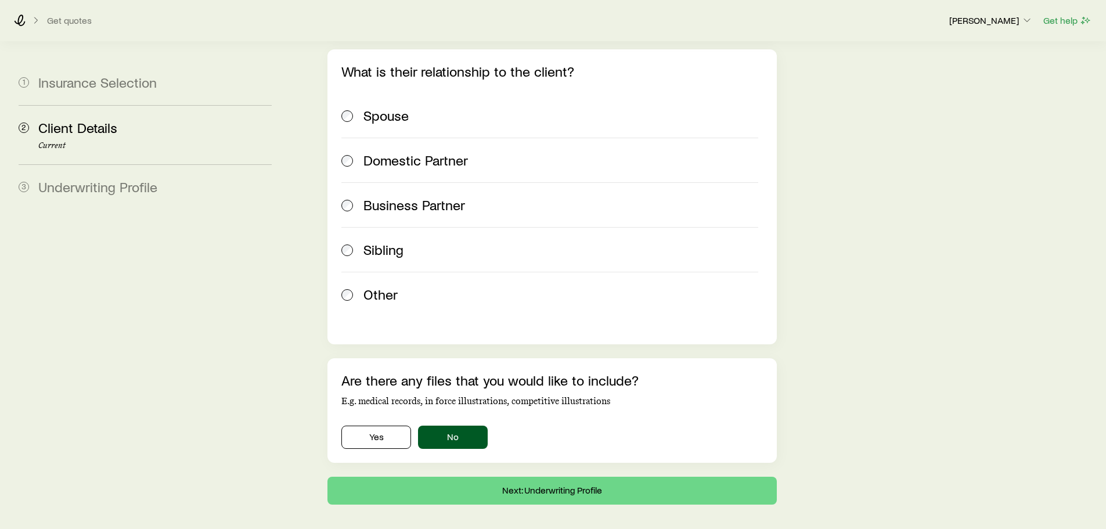
scroll to position [1734, 0]
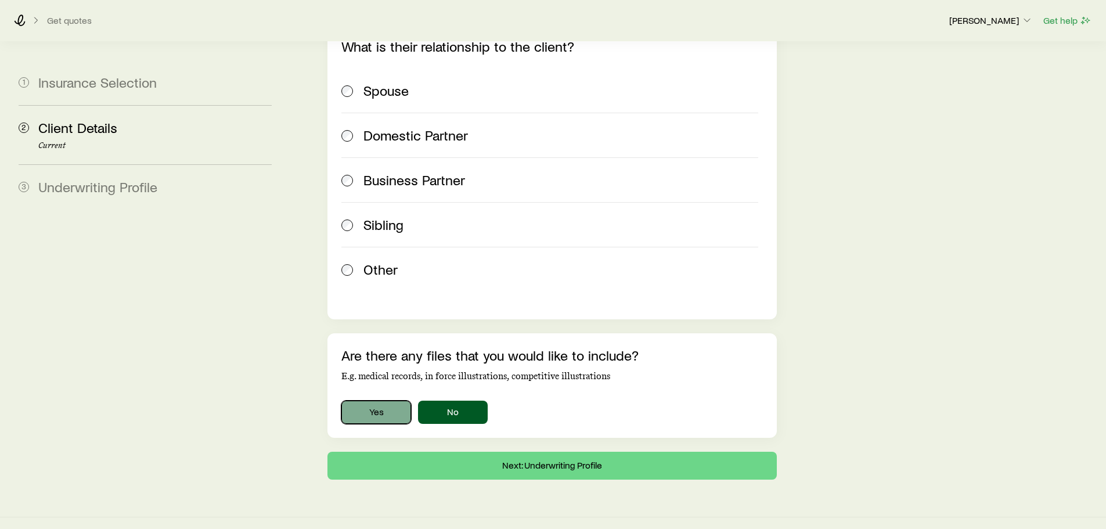
click at [391, 401] on button "Yes" at bounding box center [376, 411] width 70 height 23
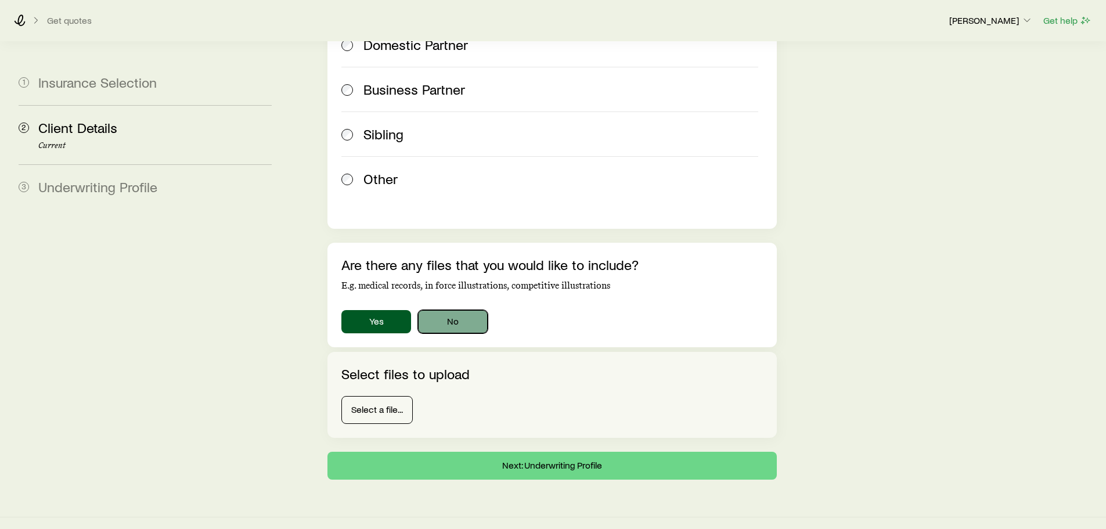
click at [439, 310] on button "No" at bounding box center [453, 321] width 70 height 23
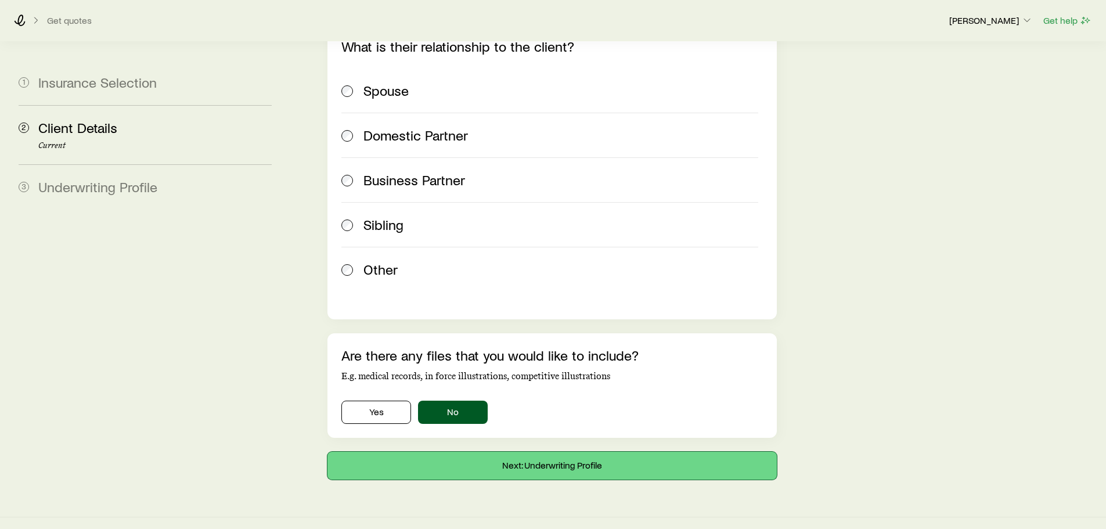
click at [518, 456] on button "Next: Underwriting Profile" at bounding box center [551, 466] width 449 height 28
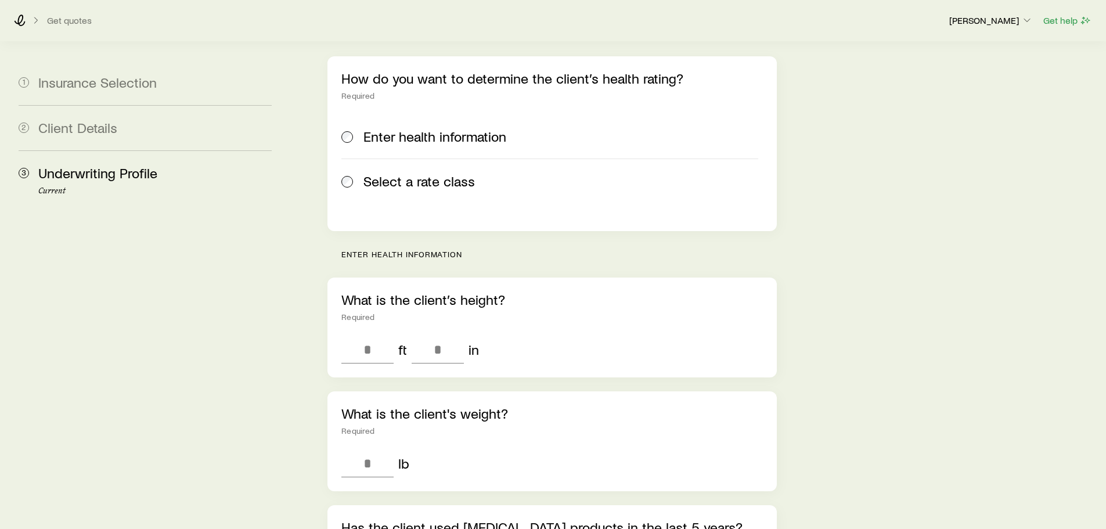
scroll to position [232, 0]
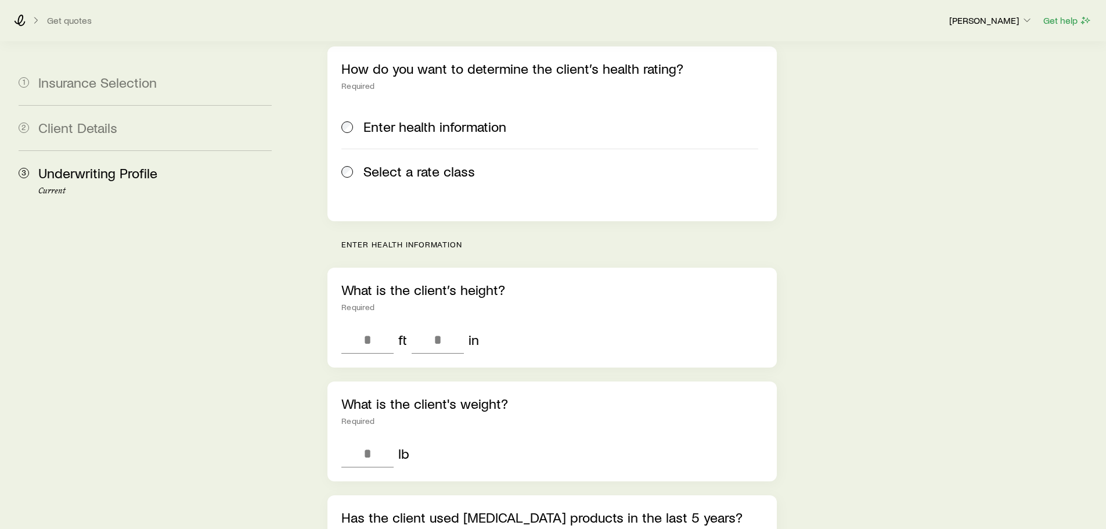
click at [449, 163] on span "Select a rate class" at bounding box center [418, 171] width 111 height 16
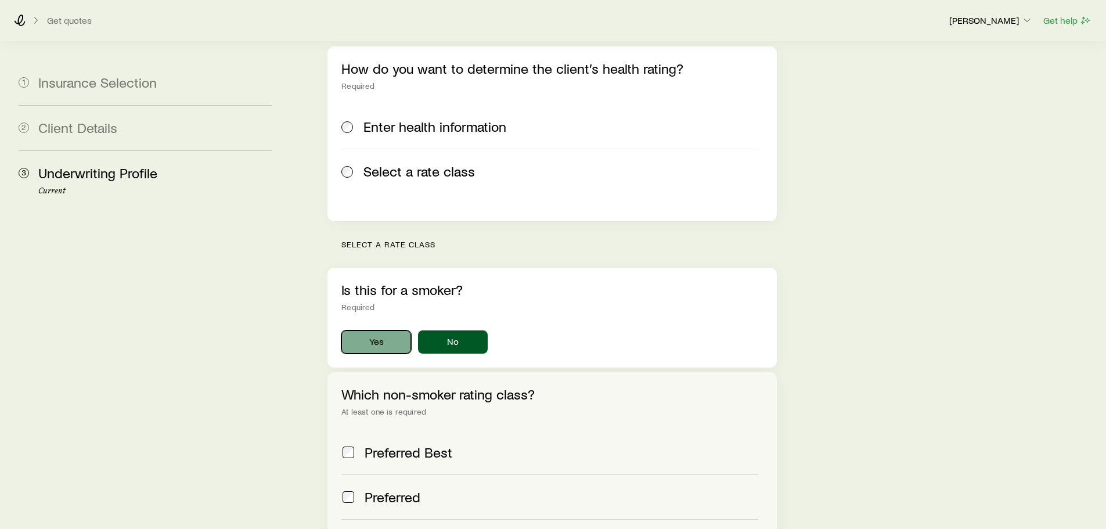
click at [381, 330] on button "Yes" at bounding box center [376, 341] width 70 height 23
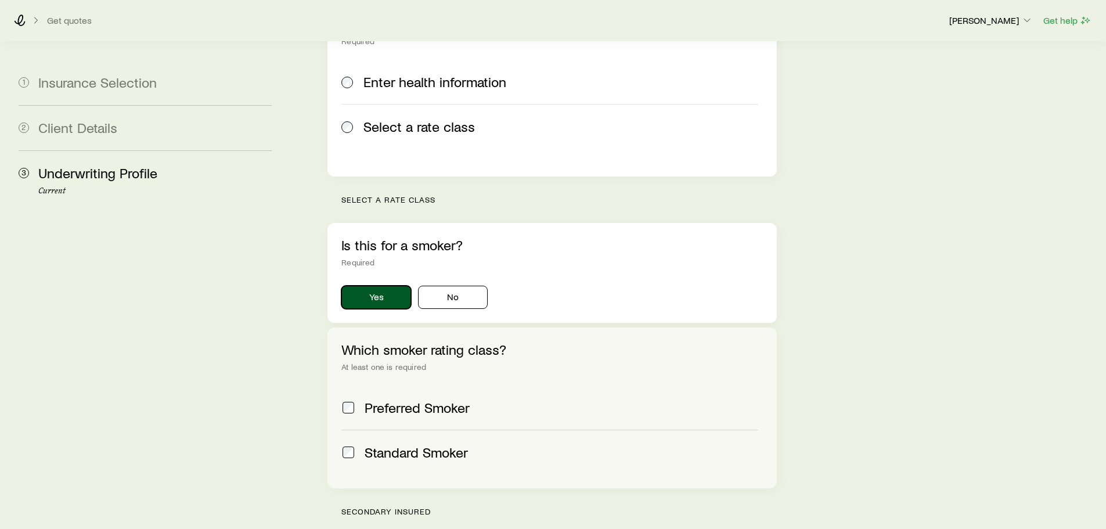
scroll to position [290, 0]
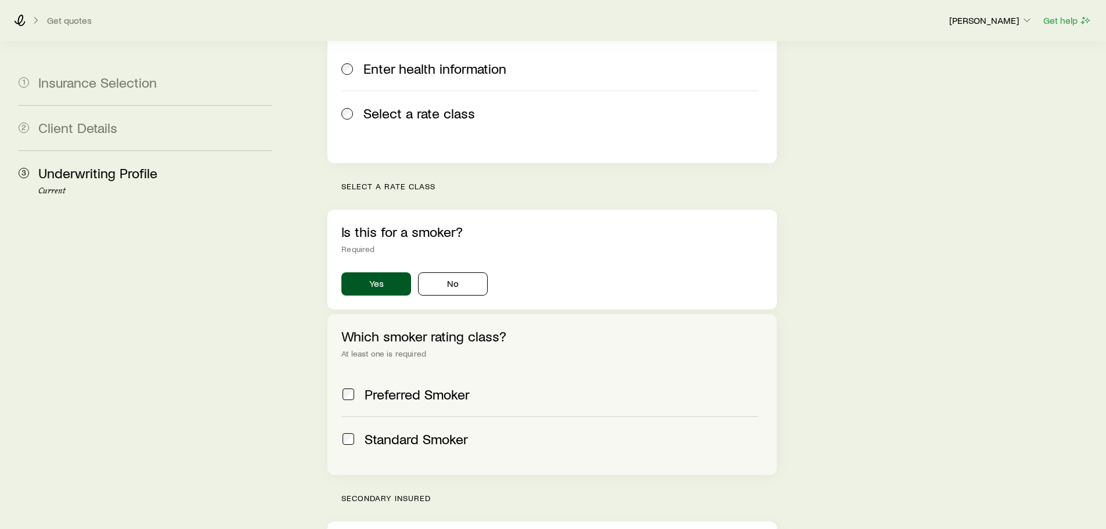
click at [428, 431] on span "Standard Smoker" at bounding box center [415, 439] width 103 height 16
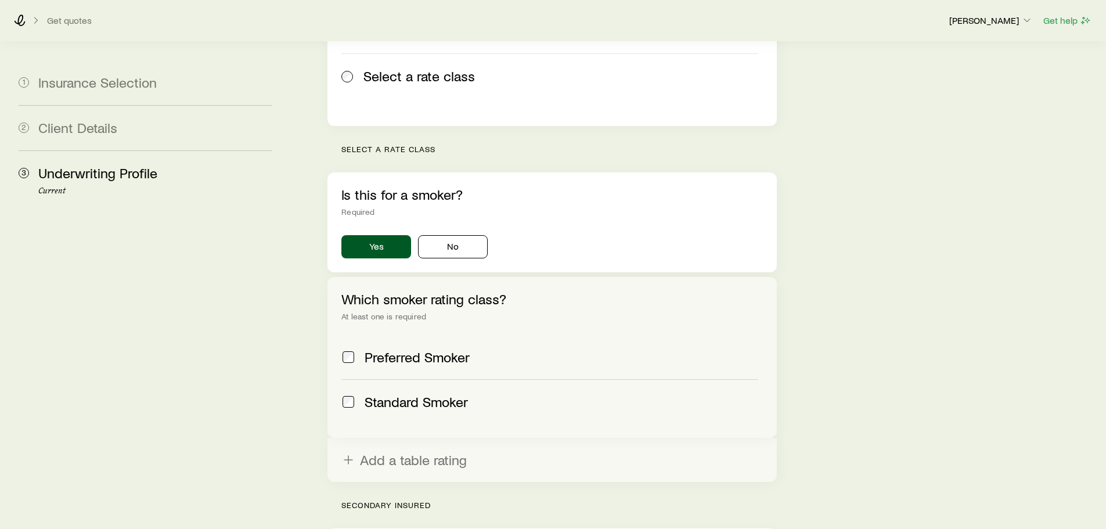
scroll to position [348, 0]
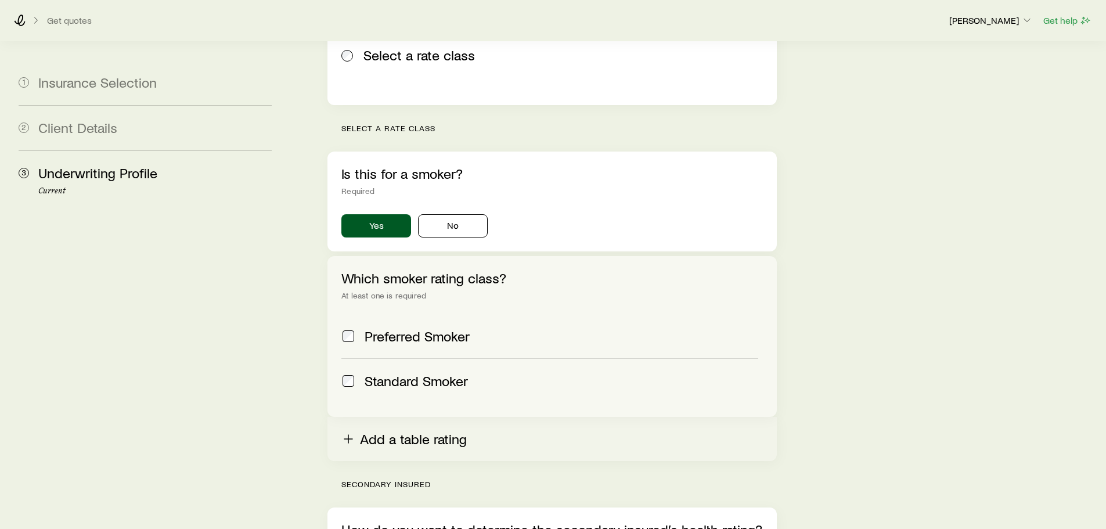
click at [449, 417] on button "Add a table rating" at bounding box center [551, 439] width 449 height 44
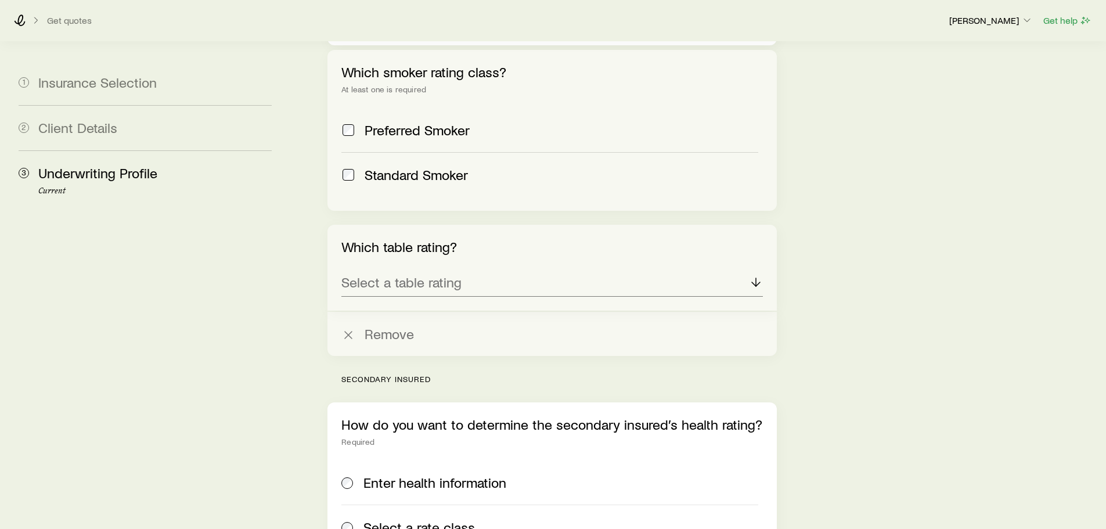
scroll to position [580, 0]
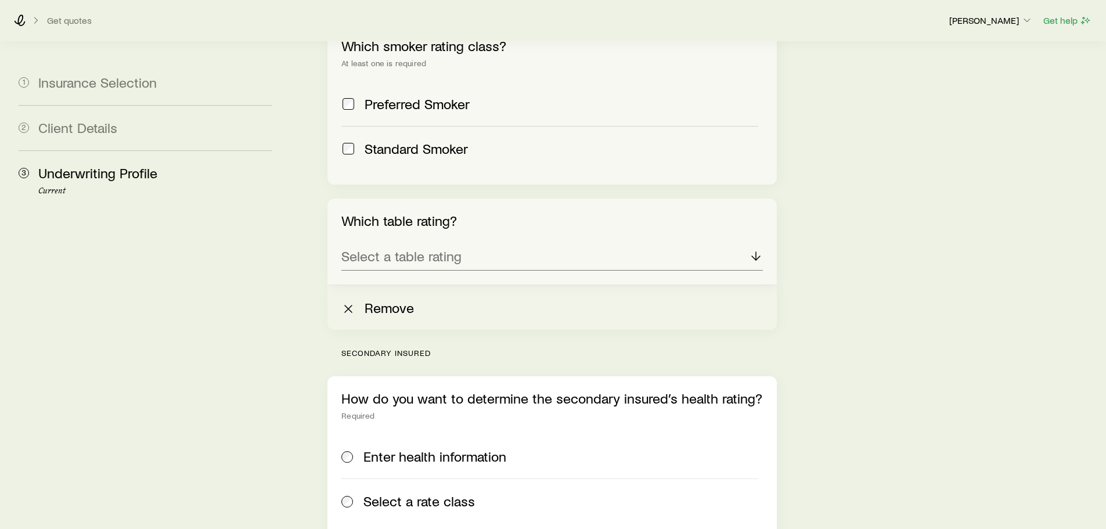
click at [396, 286] on button "Remove" at bounding box center [551, 308] width 449 height 44
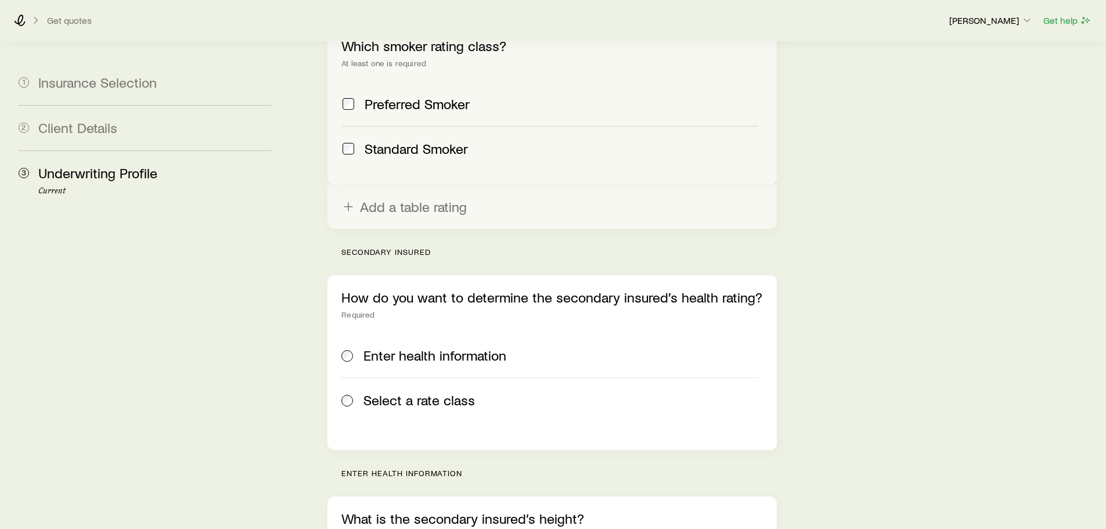
click at [435, 392] on span "Select a rate class" at bounding box center [418, 400] width 111 height 16
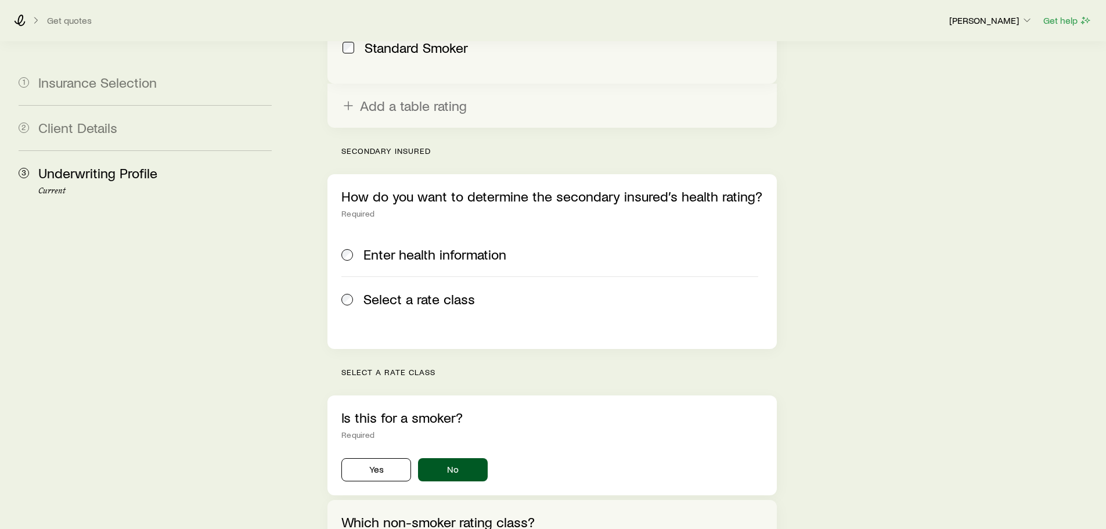
scroll to position [696, 0]
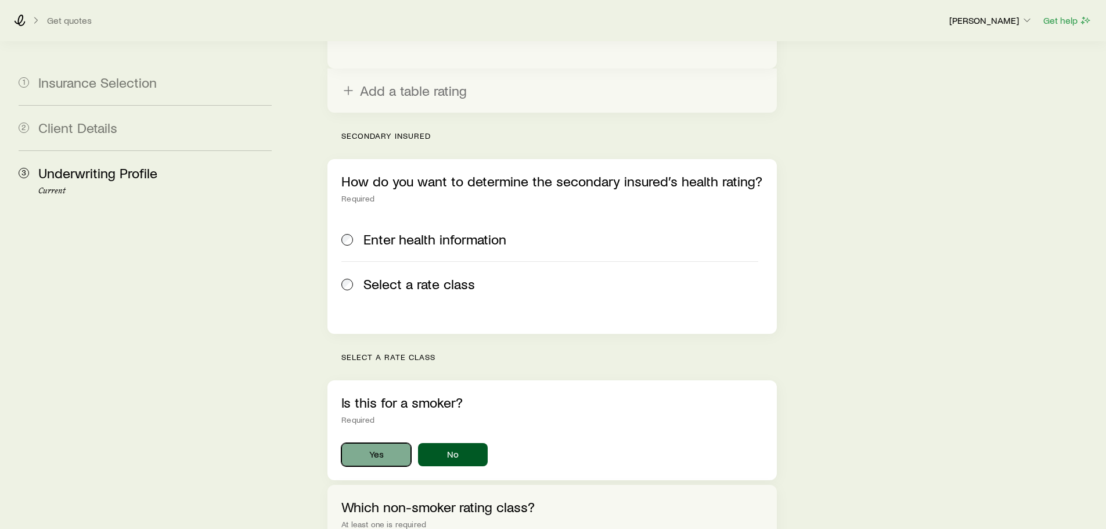
click at [387, 443] on button "Yes" at bounding box center [376, 454] width 70 height 23
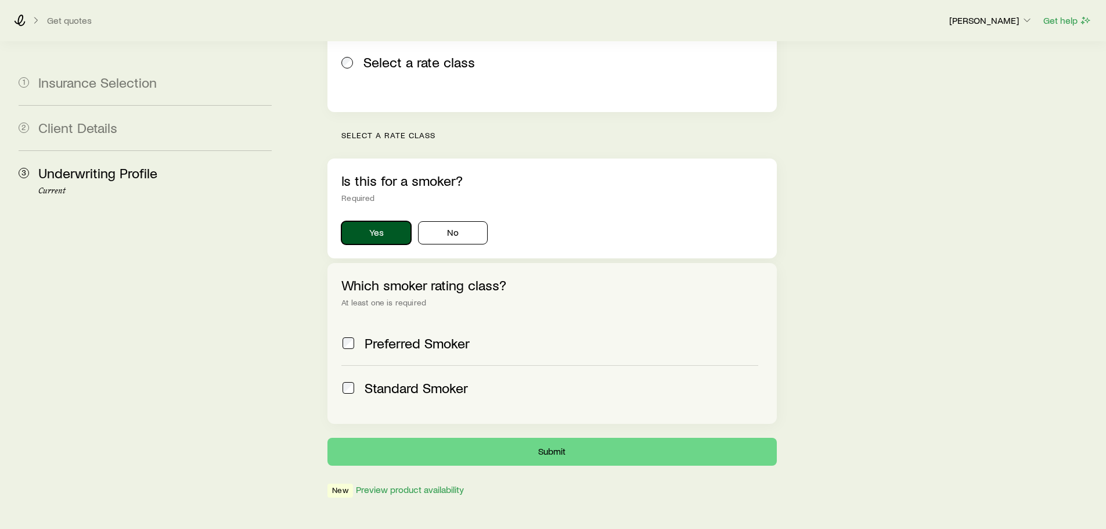
scroll to position [920, 0]
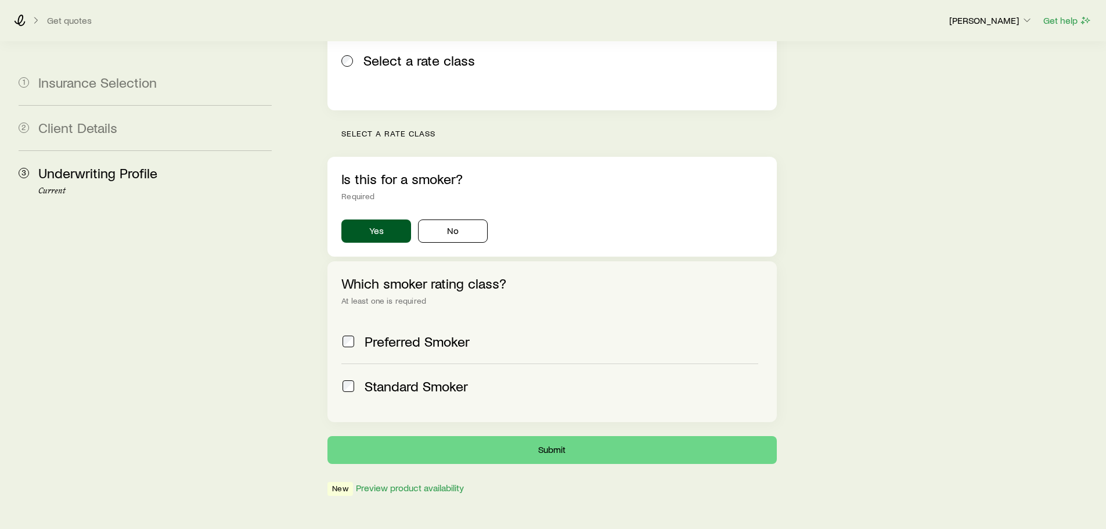
click at [415, 378] on span "Standard Smoker" at bounding box center [415, 386] width 103 height 16
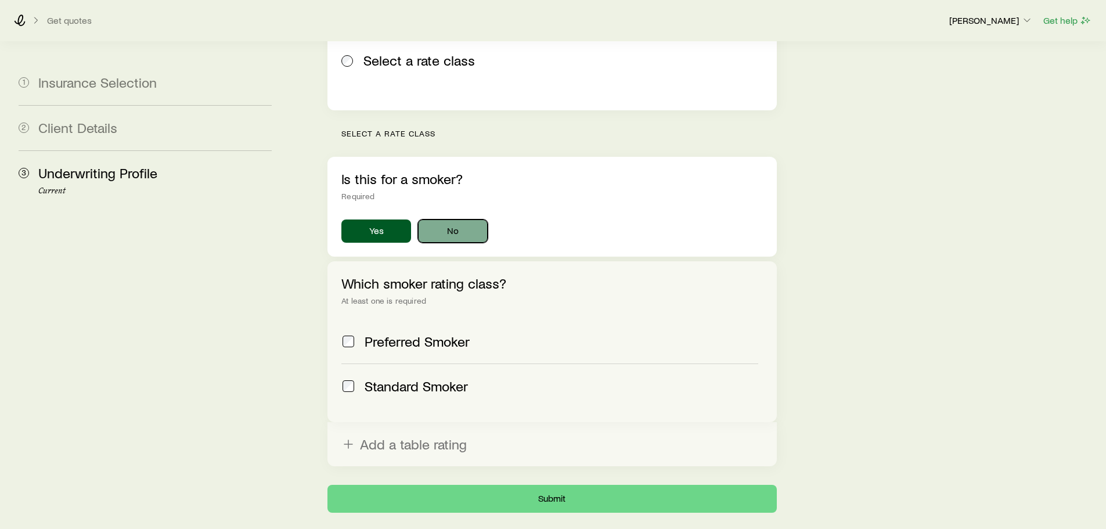
click at [451, 219] on button "No" at bounding box center [453, 230] width 70 height 23
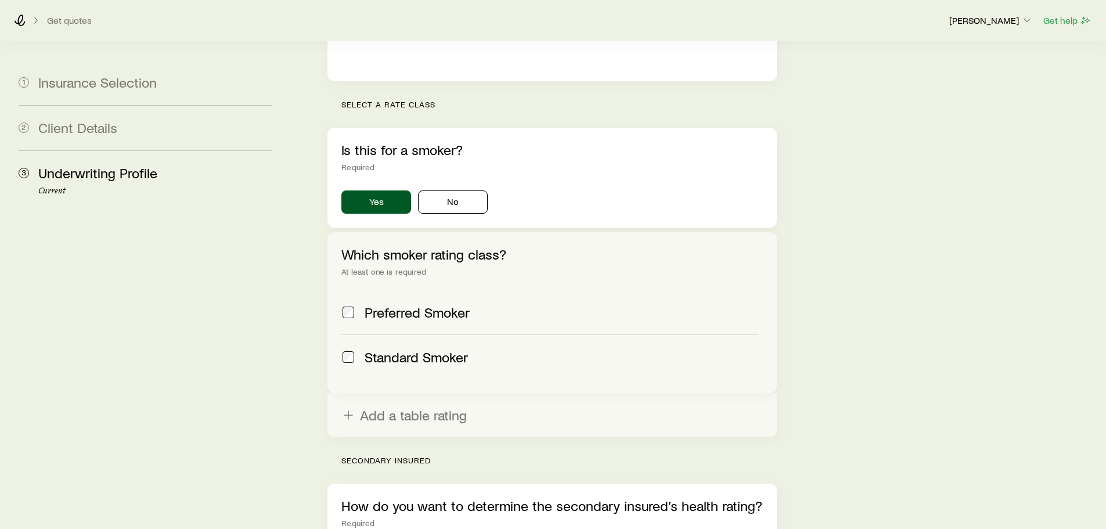
scroll to position [281, 0]
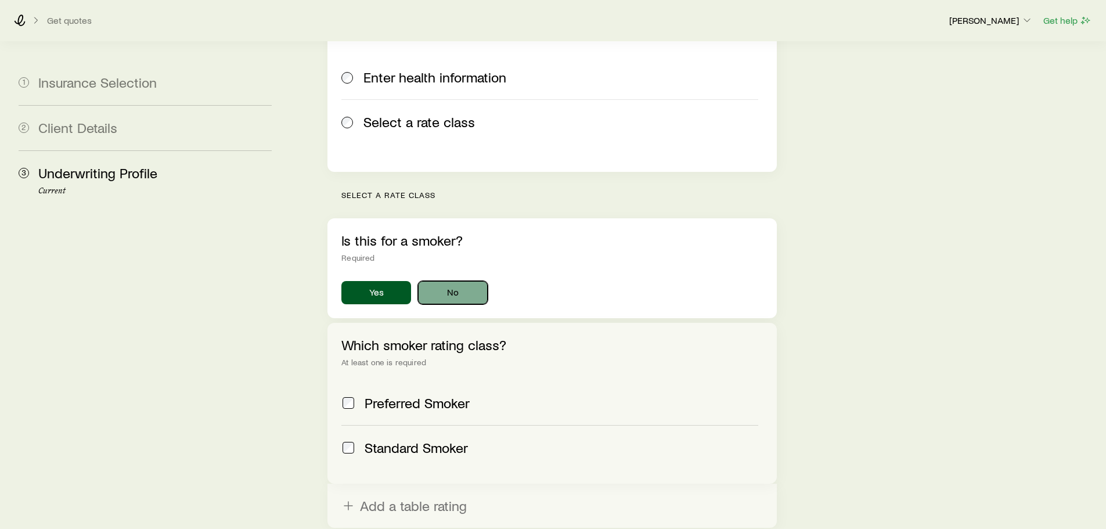
click at [449, 281] on button "No" at bounding box center [453, 292] width 70 height 23
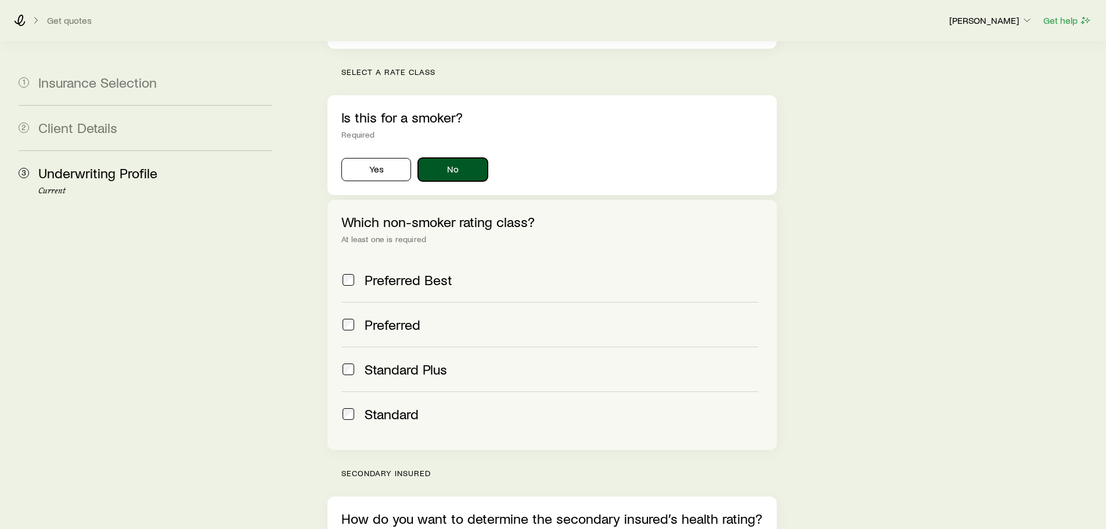
scroll to position [456, 0]
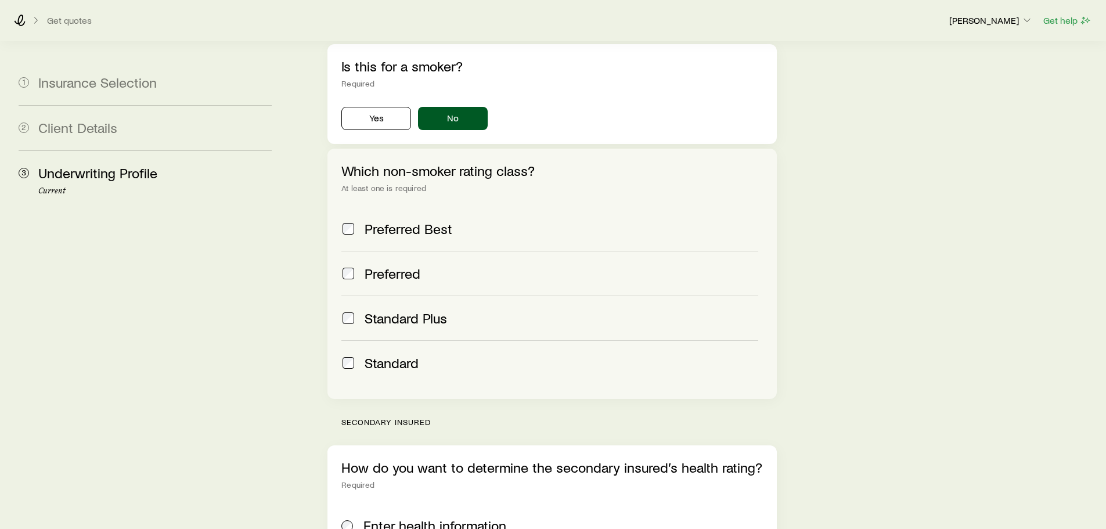
click at [400, 355] on span "Standard" at bounding box center [391, 363] width 54 height 16
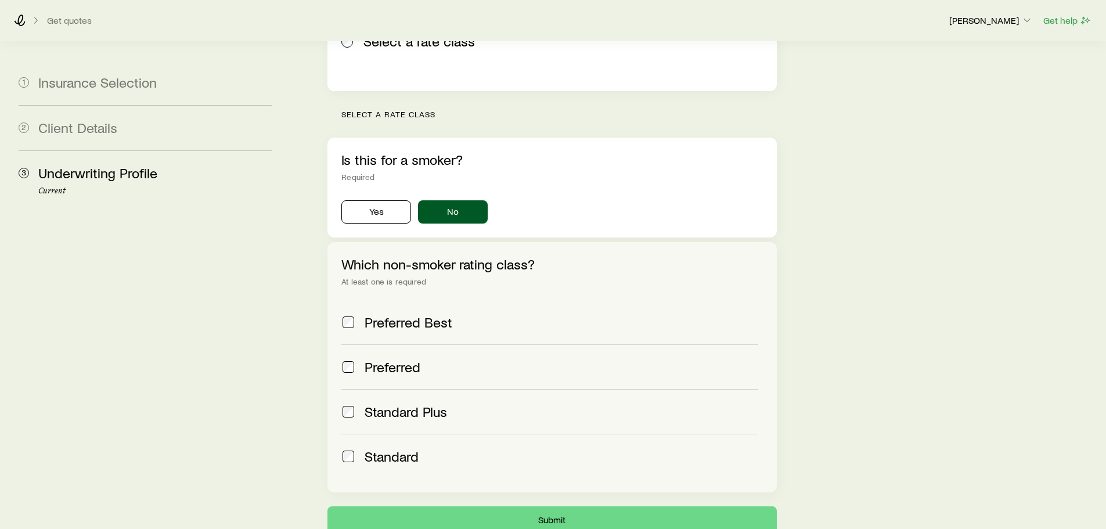
scroll to position [1036, 0]
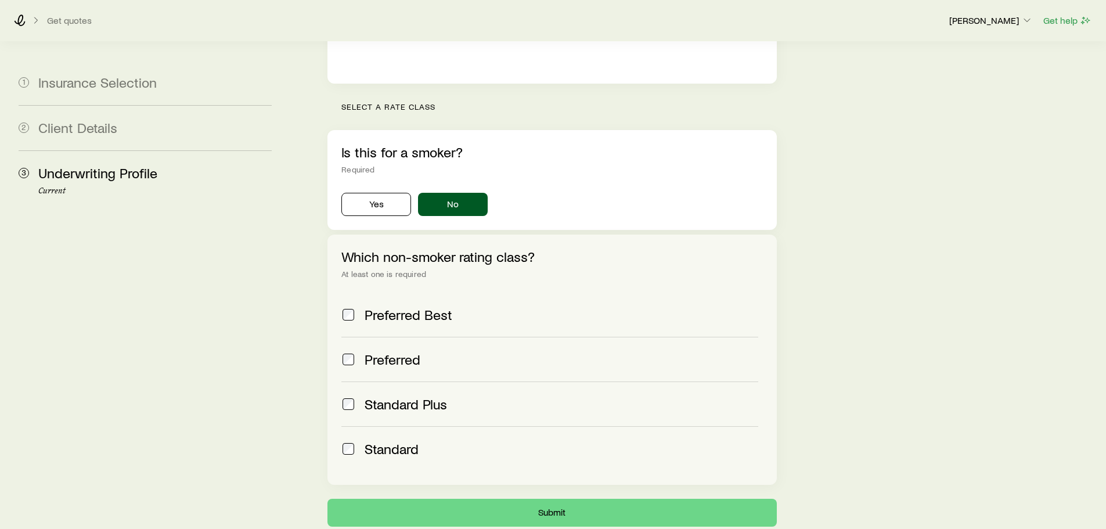
click at [413, 382] on label "Standard Plus" at bounding box center [549, 403] width 416 height 45
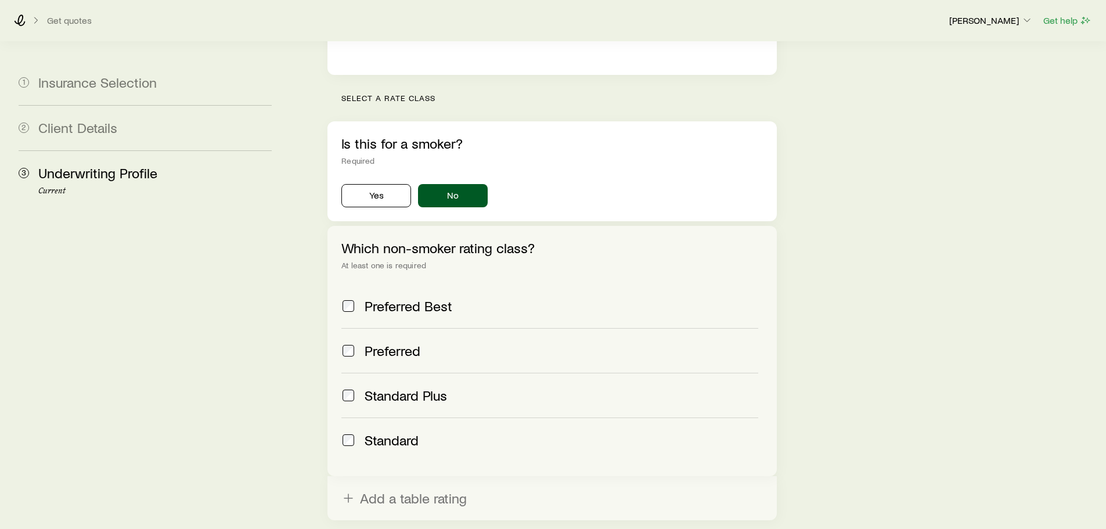
scroll to position [1147, 0]
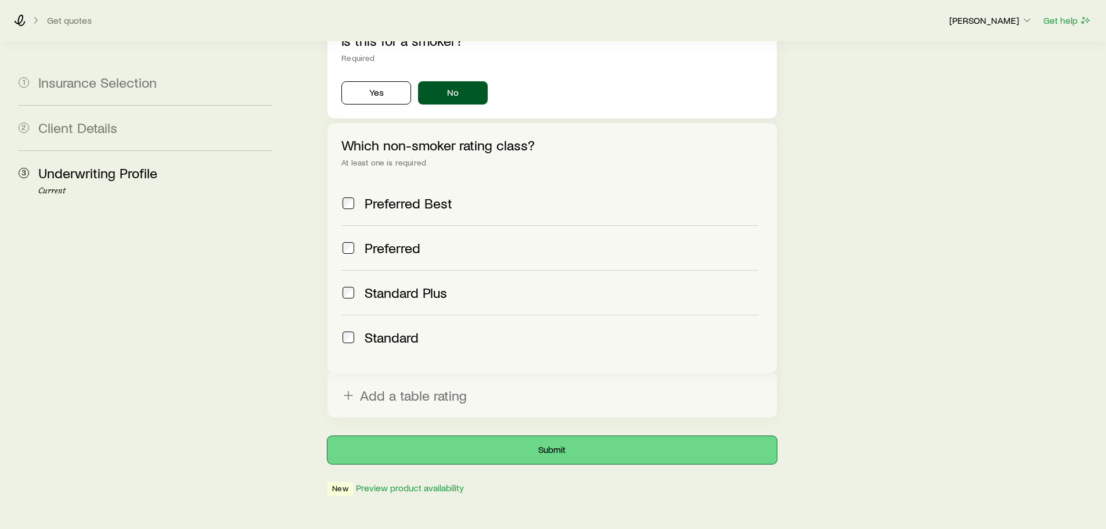
click at [493, 436] on button "Submit" at bounding box center [551, 450] width 449 height 28
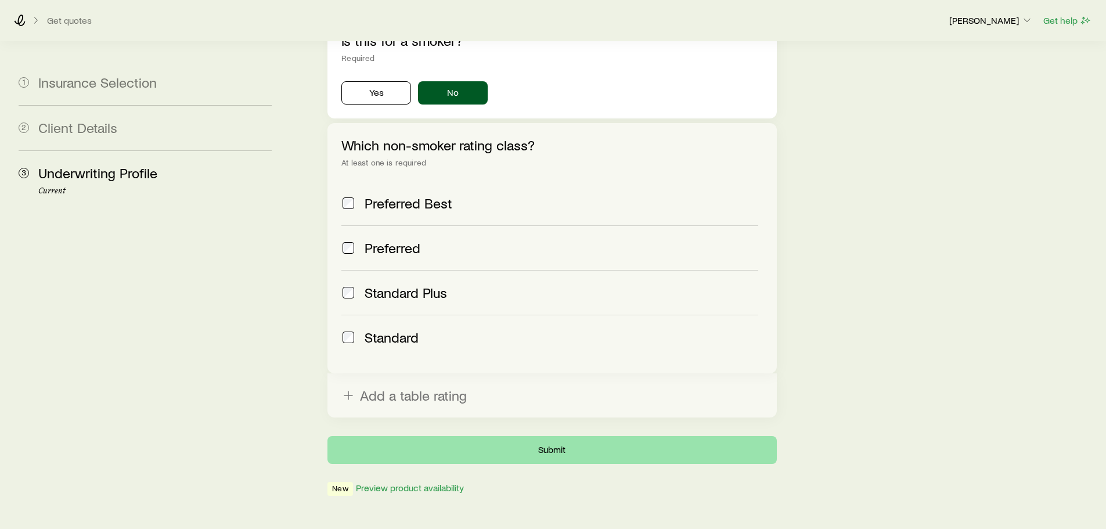
scroll to position [0, 0]
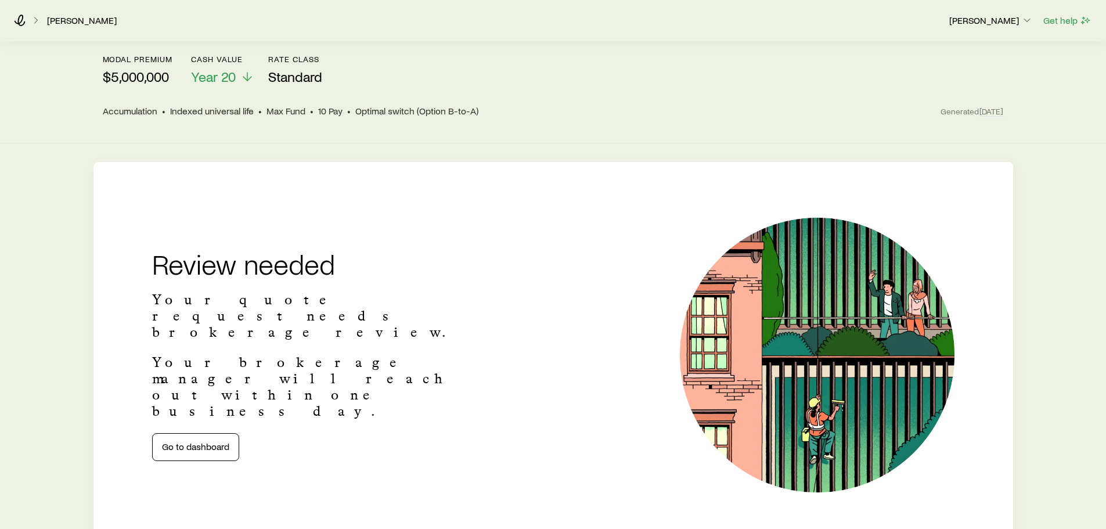
scroll to position [160, 0]
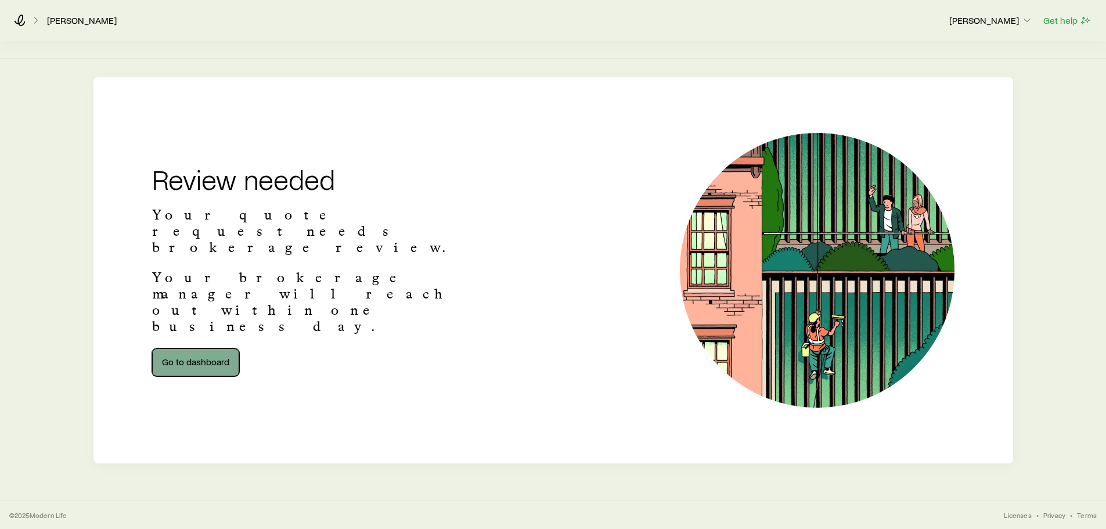
click at [199, 348] on link "Go to dashboard" at bounding box center [195, 362] width 87 height 28
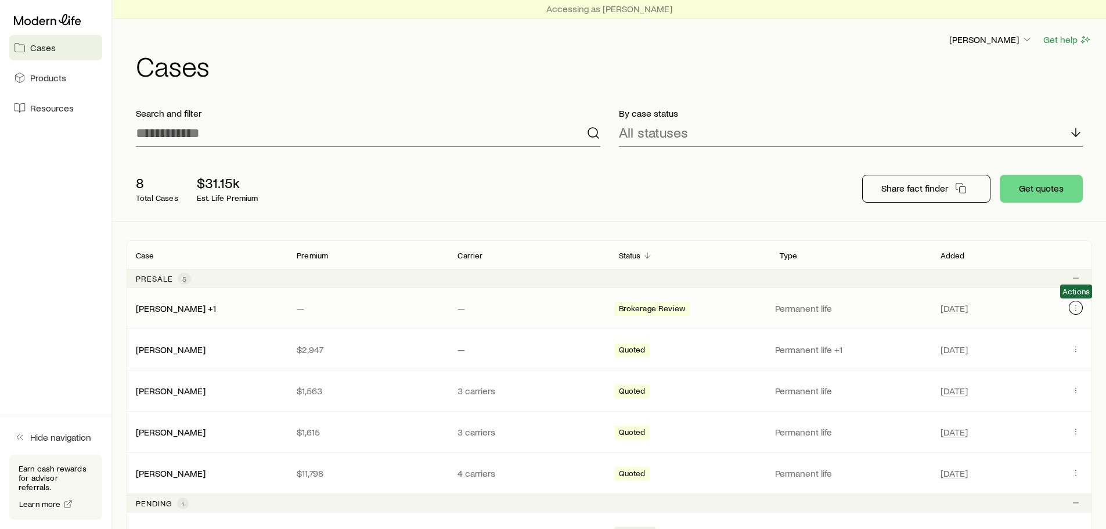
click at [1073, 308] on icon "Client cases" at bounding box center [1075, 307] width 9 height 9
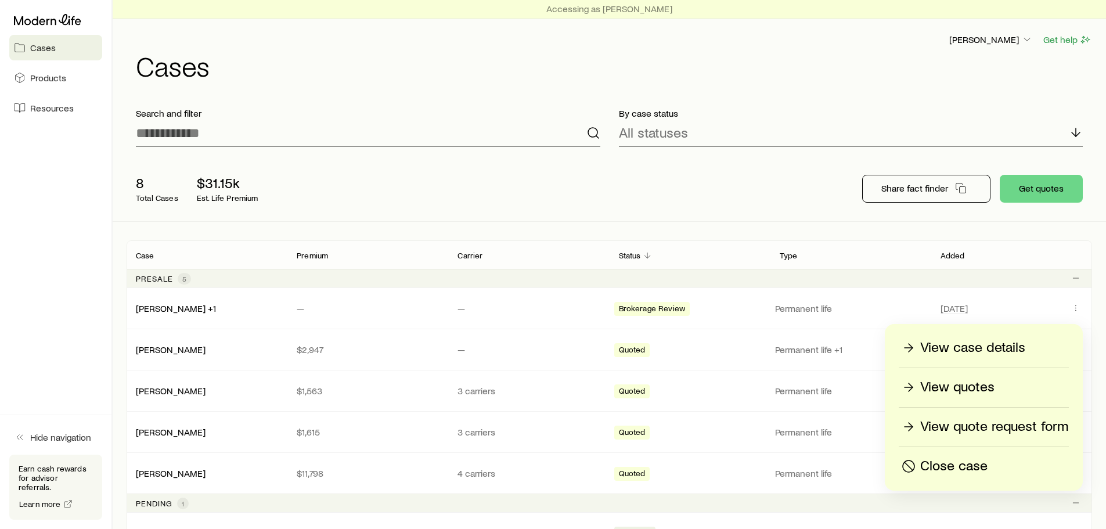
click at [976, 355] on p "View case details" at bounding box center [972, 347] width 105 height 19
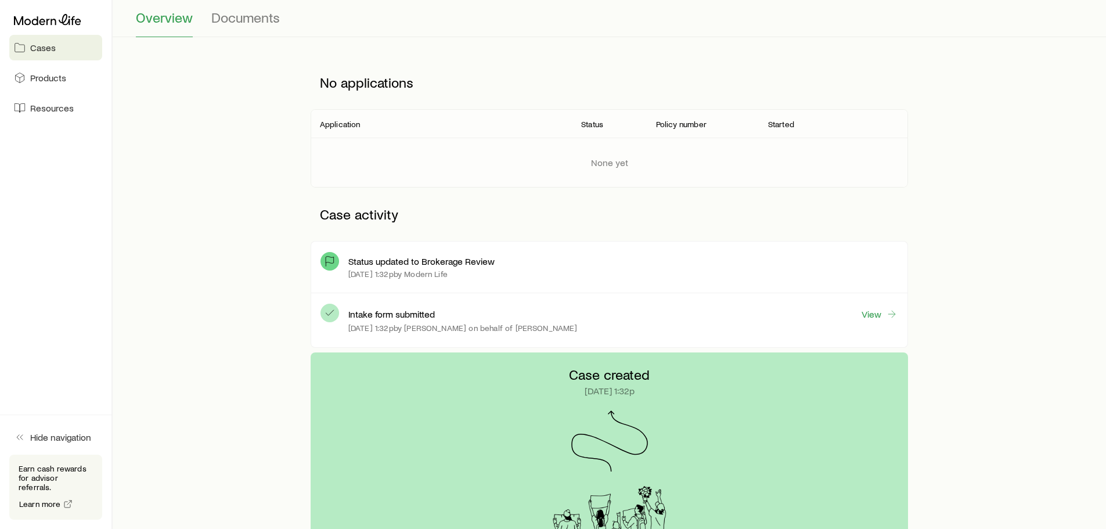
scroll to position [174, 0]
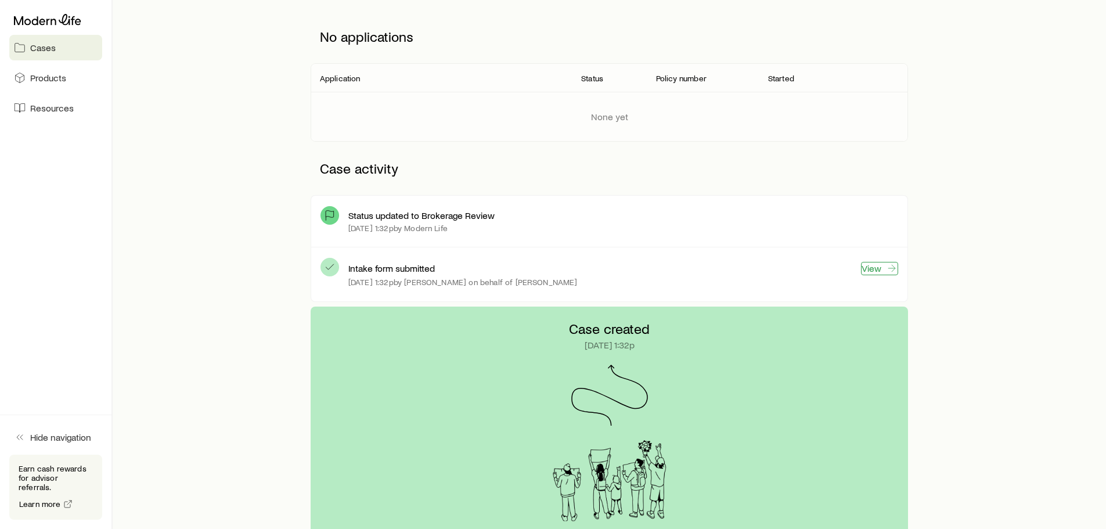
click at [871, 265] on link "View" at bounding box center [879, 268] width 37 height 13
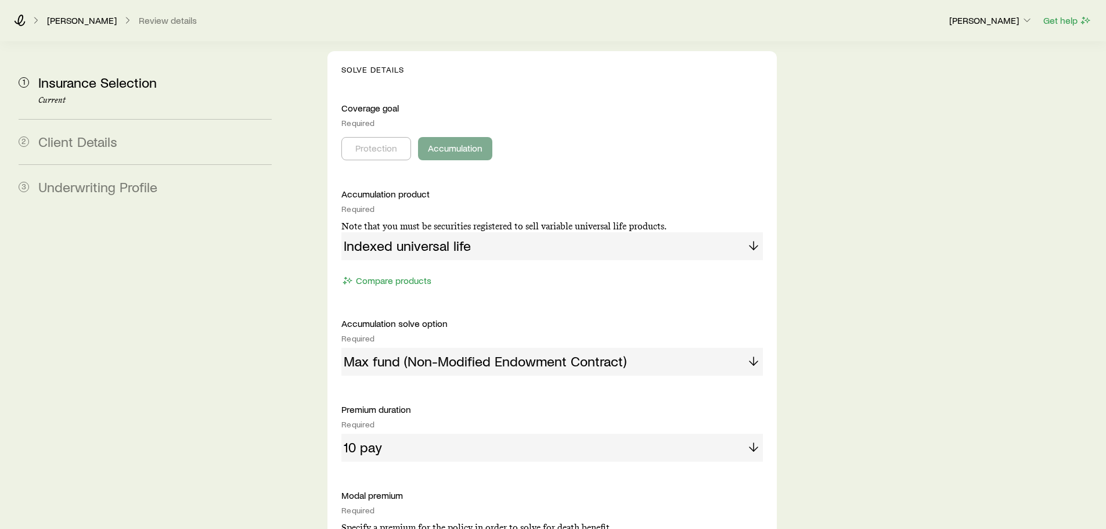
scroll to position [464, 0]
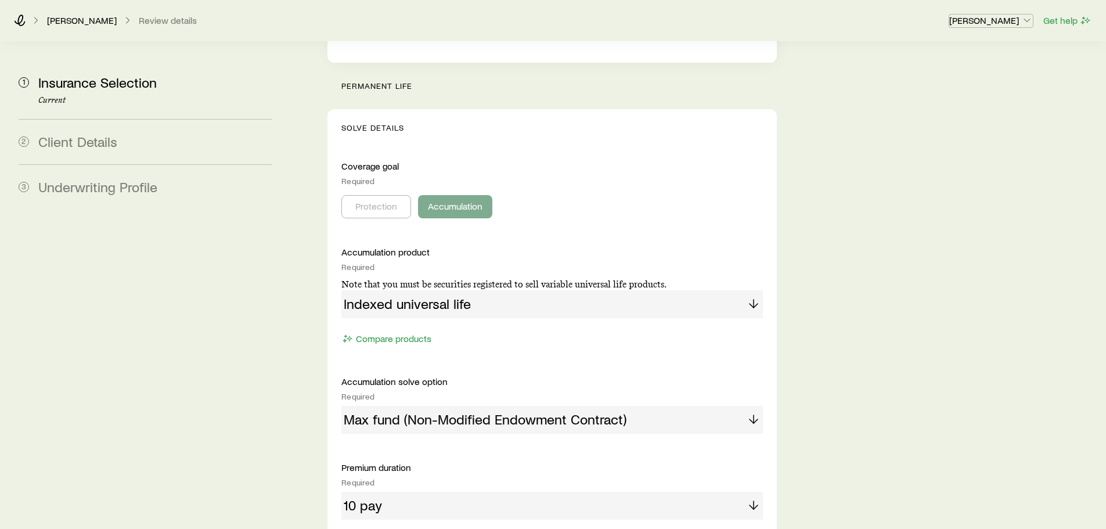
click at [1017, 17] on p "[PERSON_NAME]" at bounding box center [991, 21] width 84 height 12
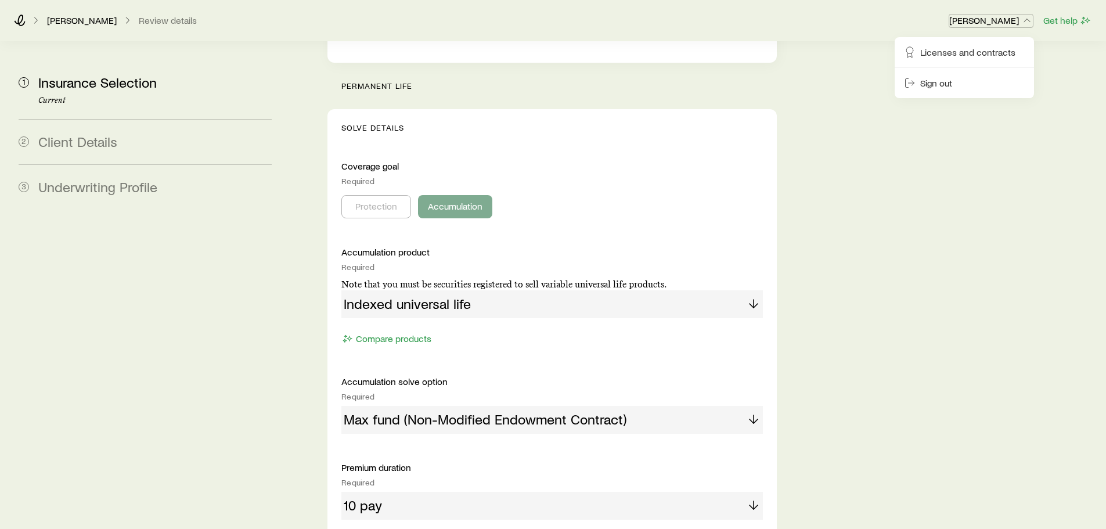
click at [1017, 17] on p "[PERSON_NAME]" at bounding box center [991, 21] width 84 height 12
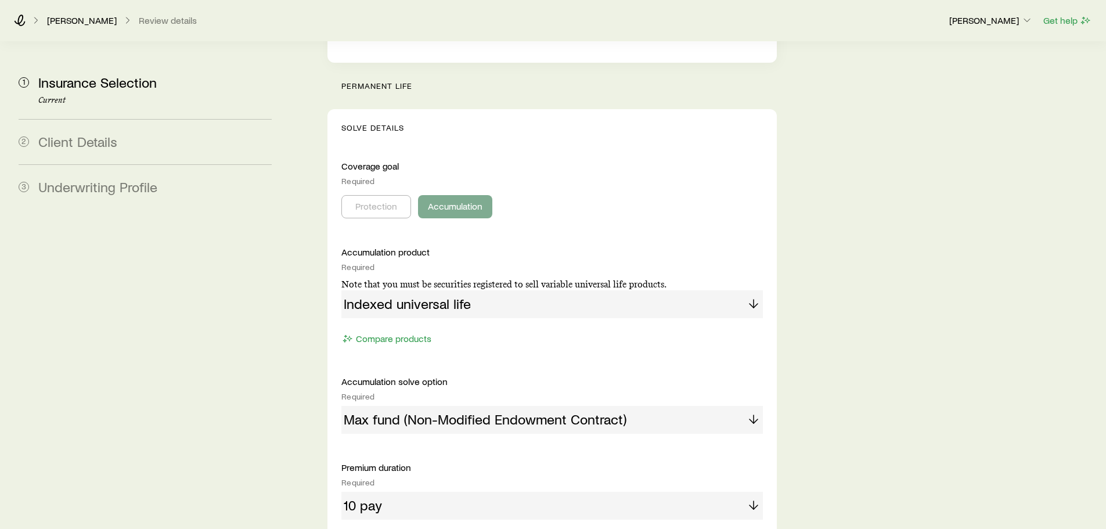
click at [540, 262] on div "Required" at bounding box center [551, 266] width 421 height 9
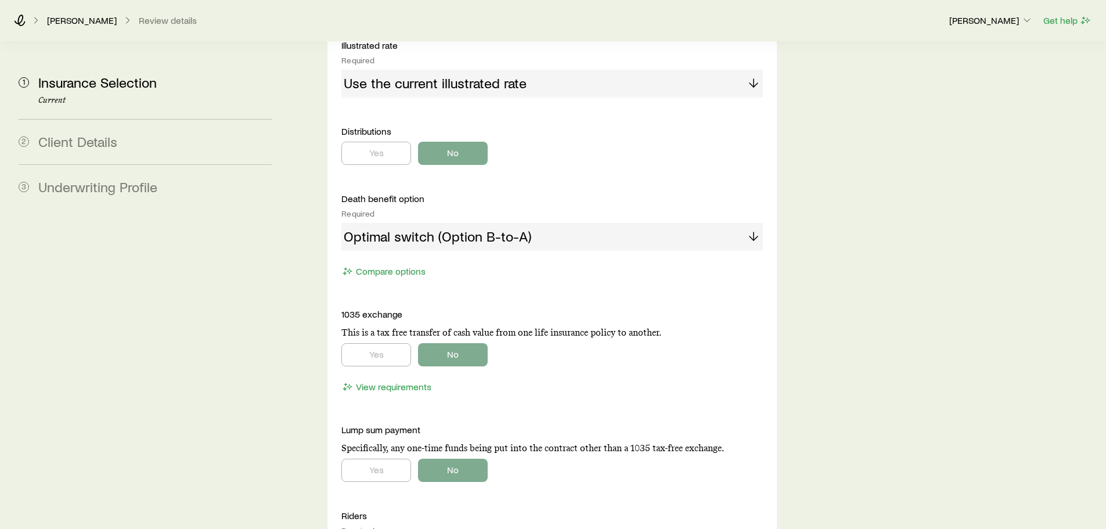
scroll to position [1219, 0]
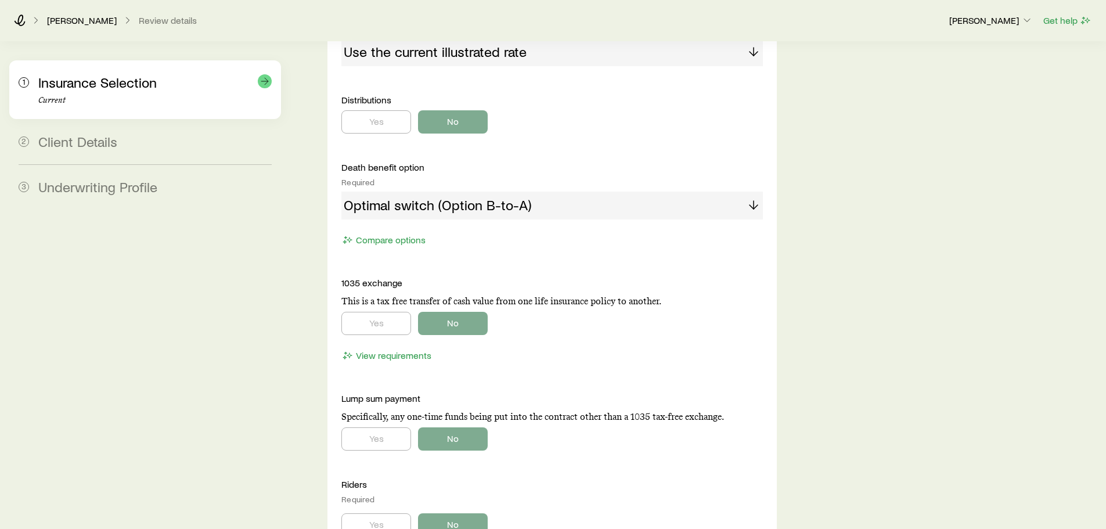
click at [263, 80] on icon at bounding box center [265, 81] width 12 height 12
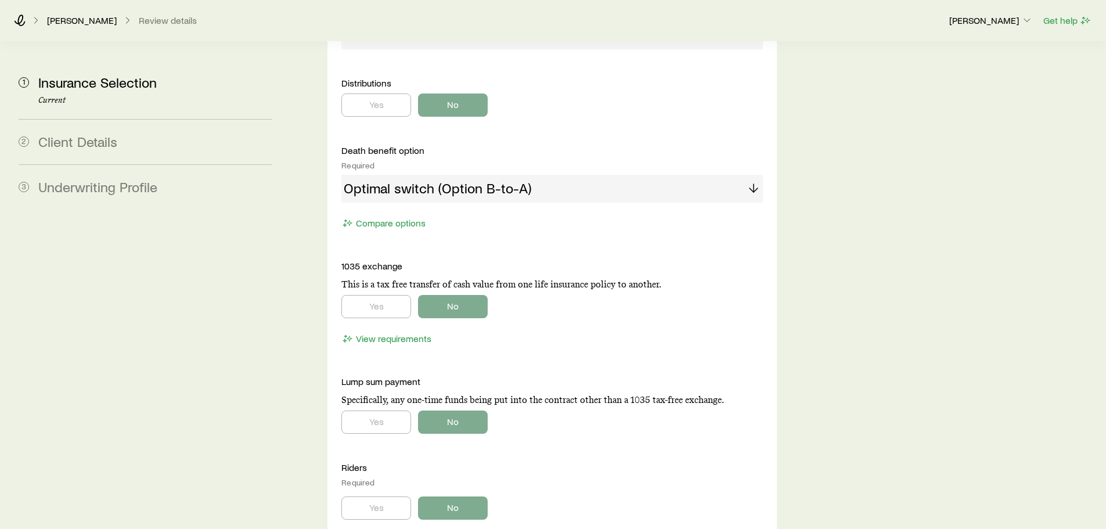
scroll to position [1583, 0]
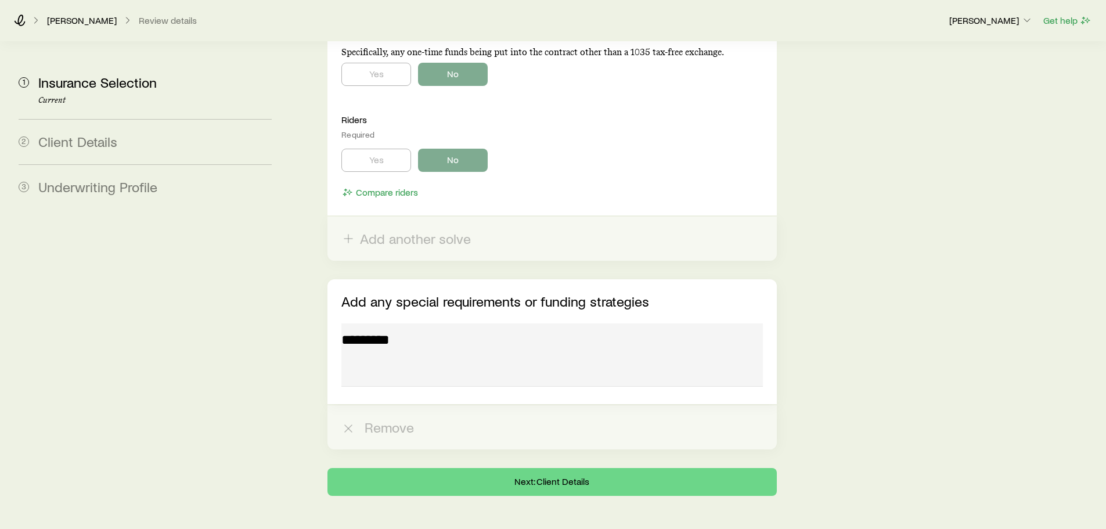
click at [433, 323] on div at bounding box center [551, 356] width 421 height 67
click at [382, 323] on div at bounding box center [551, 356] width 421 height 67
click at [64, 16] on link "[PERSON_NAME]" at bounding box center [81, 20] width 71 height 11
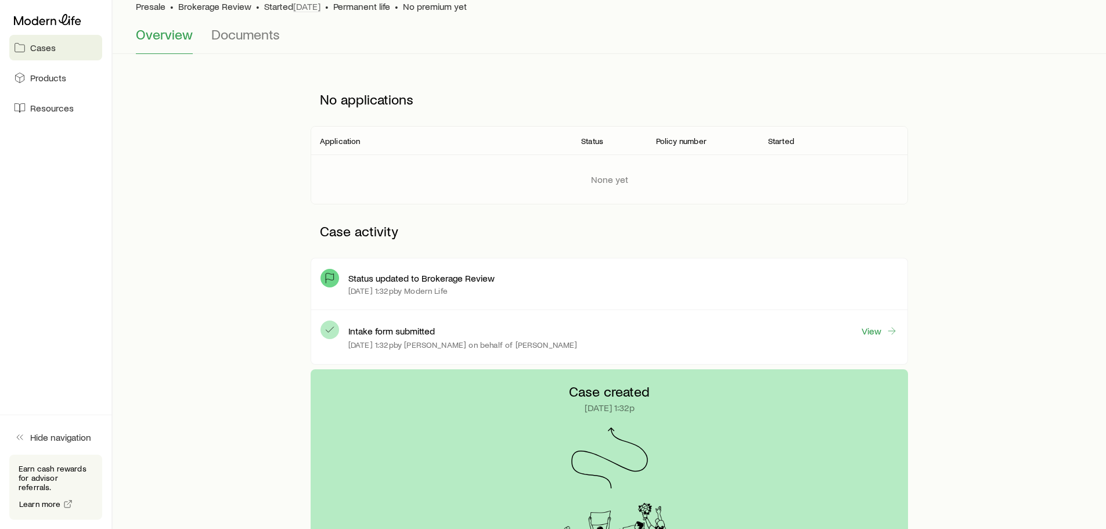
scroll to position [116, 0]
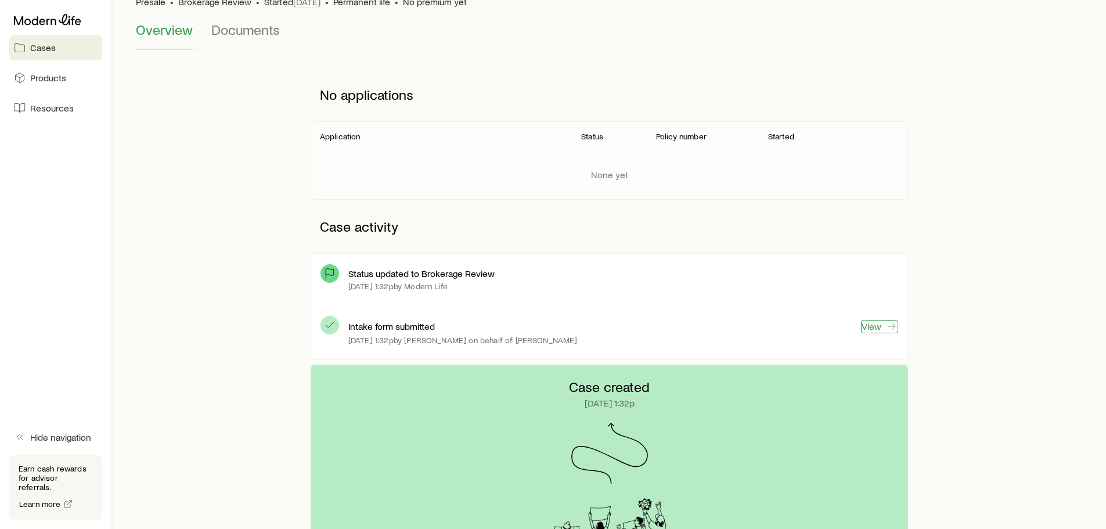
click at [875, 326] on link "View" at bounding box center [879, 326] width 37 height 13
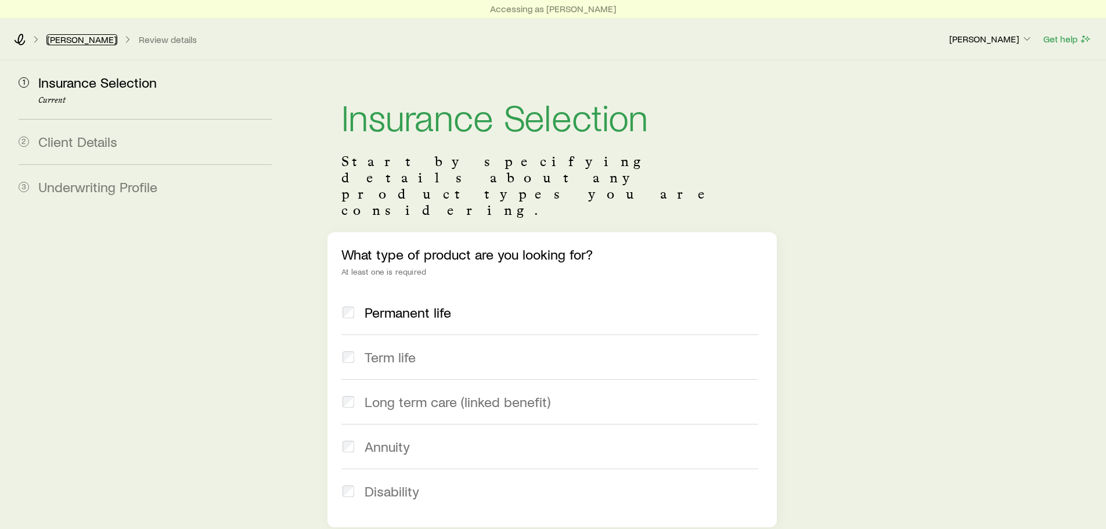
click at [63, 42] on link "[PERSON_NAME]" at bounding box center [81, 39] width 71 height 11
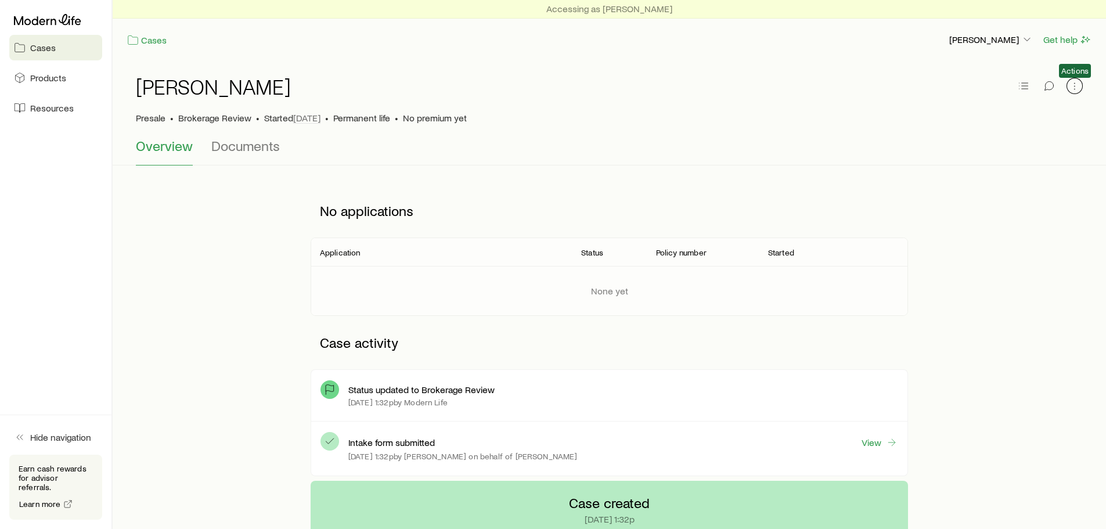
click at [1069, 85] on icon "button" at bounding box center [1074, 86] width 12 height 12
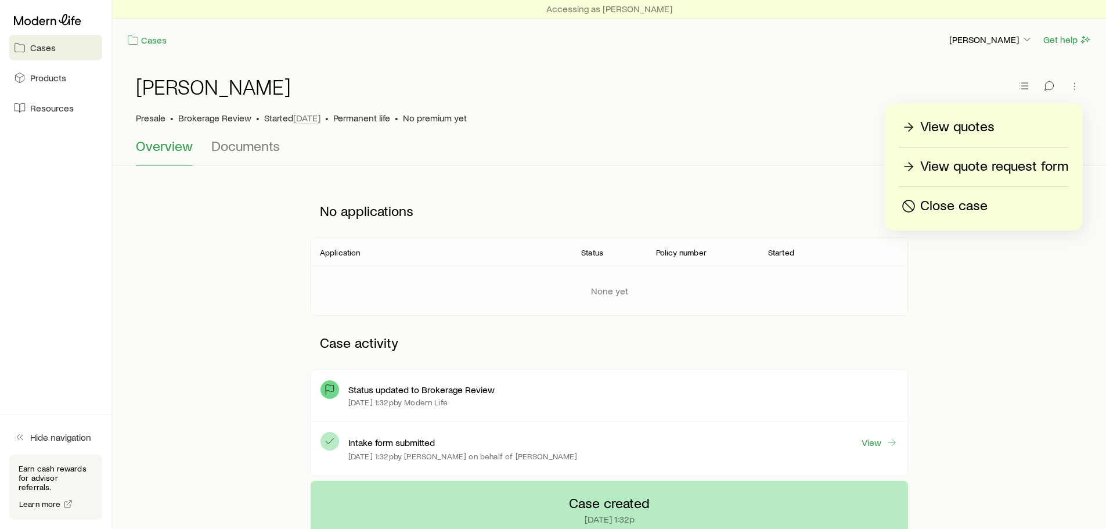
click at [952, 200] on p "Close case" at bounding box center [953, 206] width 67 height 19
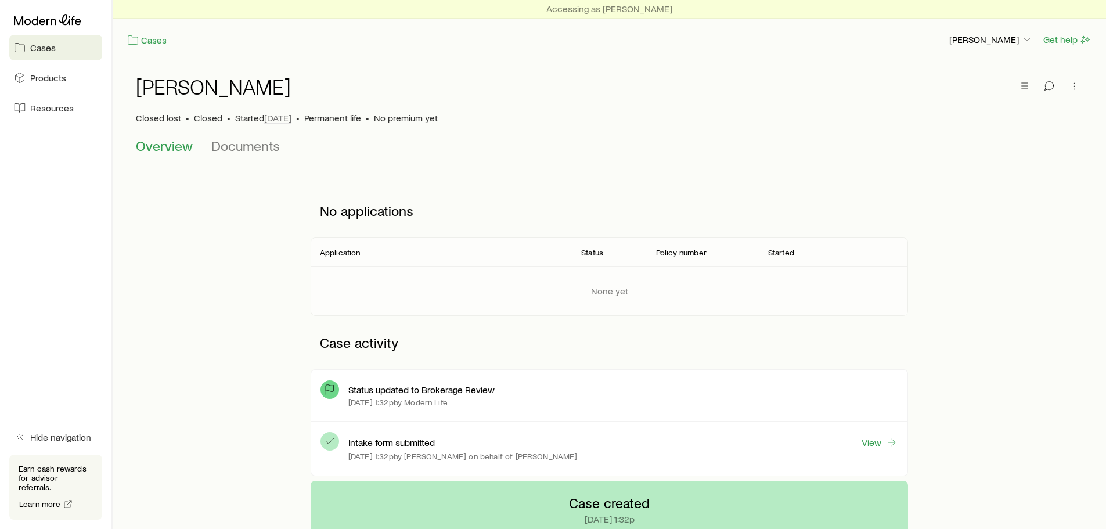
click at [164, 50] on div "Accessing as Jeff Wetta Cases Maria Martin Get help" at bounding box center [609, 30] width 993 height 61
click at [154, 40] on link "Cases" at bounding box center [147, 40] width 41 height 13
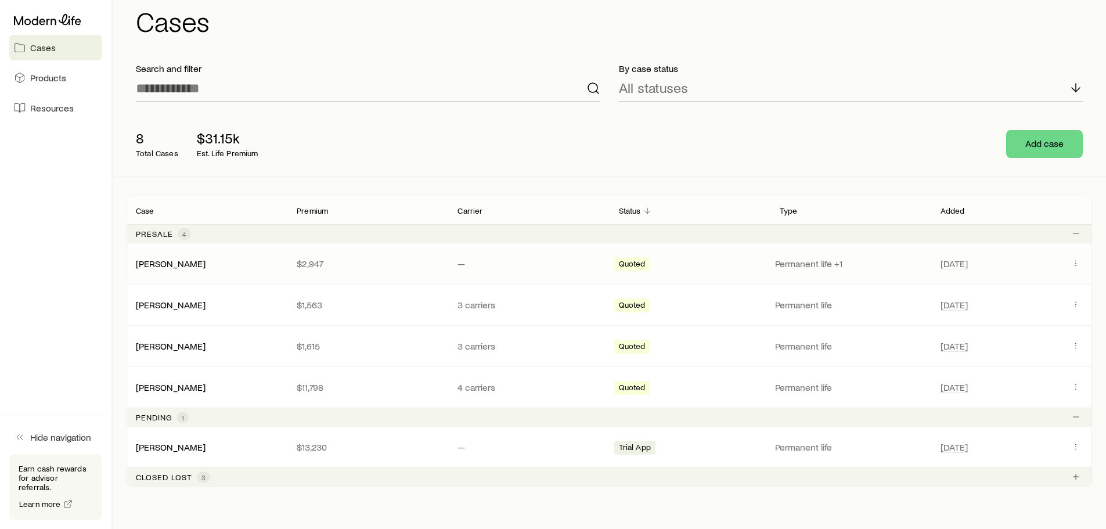
scroll to position [58, 0]
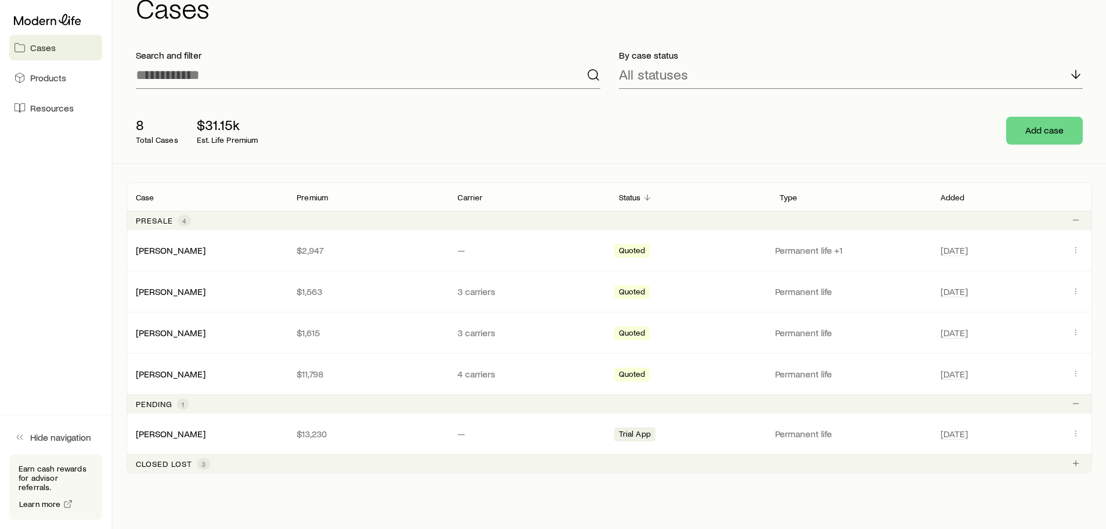
click at [54, 45] on span "Cases" at bounding box center [43, 48] width 26 height 12
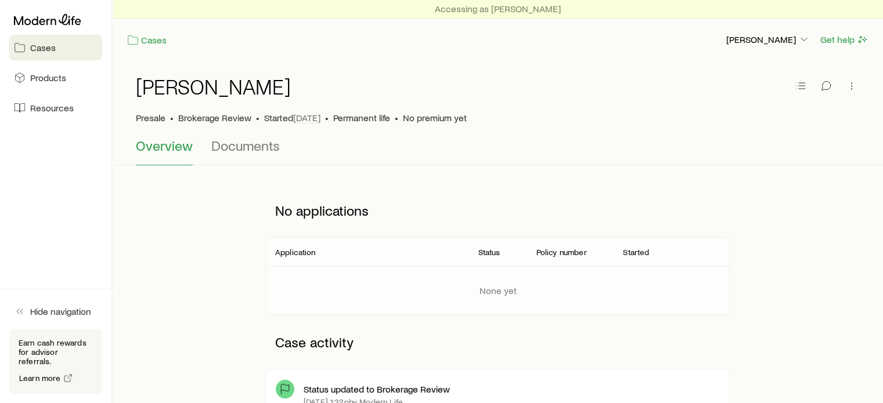
click at [150, 32] on div "Cases" at bounding box center [422, 39] width 590 height 15
click at [150, 35] on link "Cases" at bounding box center [147, 40] width 41 height 13
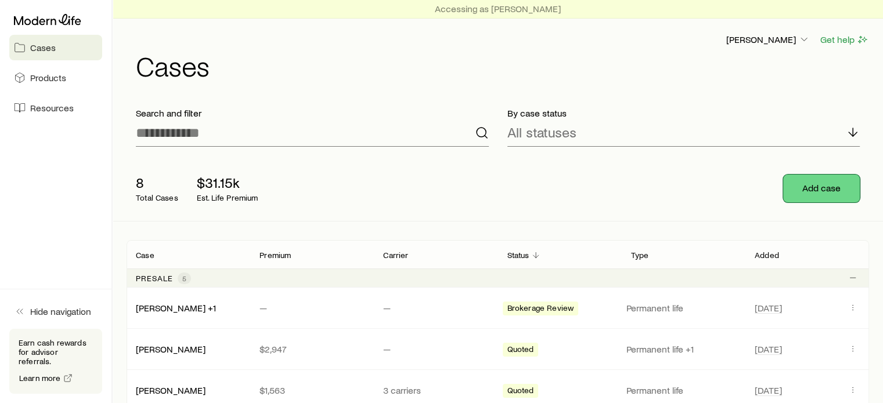
click at [828, 185] on button "Add case" at bounding box center [821, 189] width 77 height 28
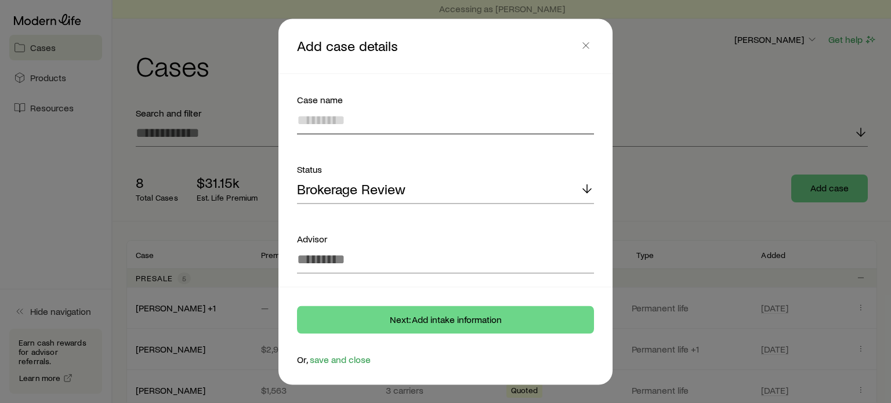
click at [374, 120] on input at bounding box center [445, 120] width 297 height 28
click at [399, 199] on div "Brokerage Review" at bounding box center [445, 190] width 297 height 28
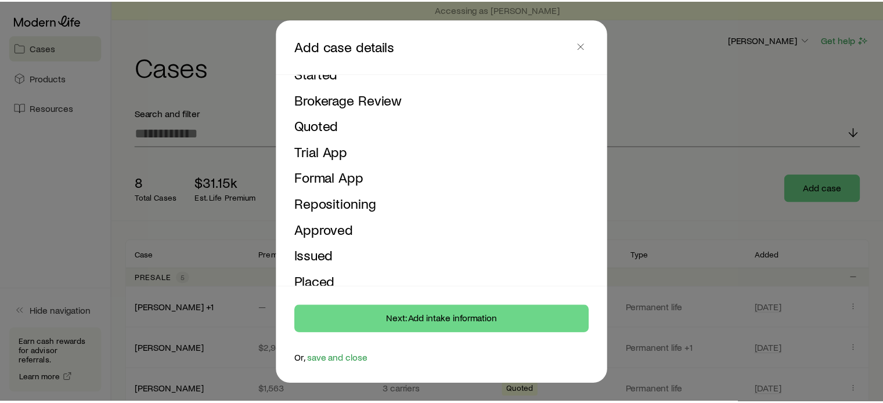
scroll to position [232, 0]
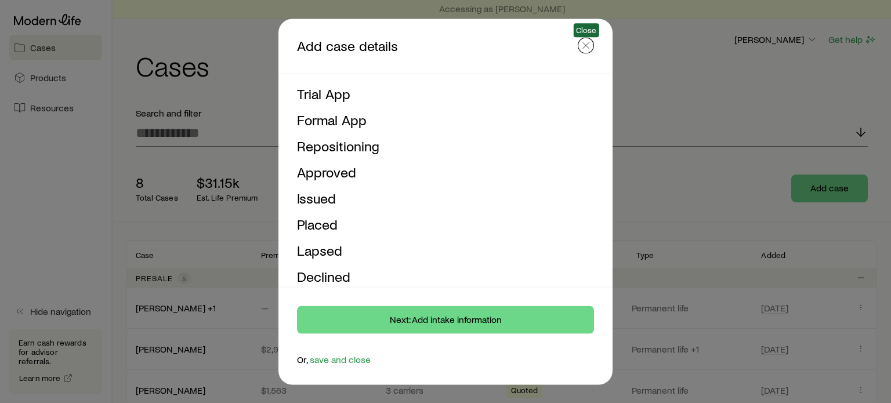
click at [587, 44] on icon "button" at bounding box center [586, 45] width 12 height 12
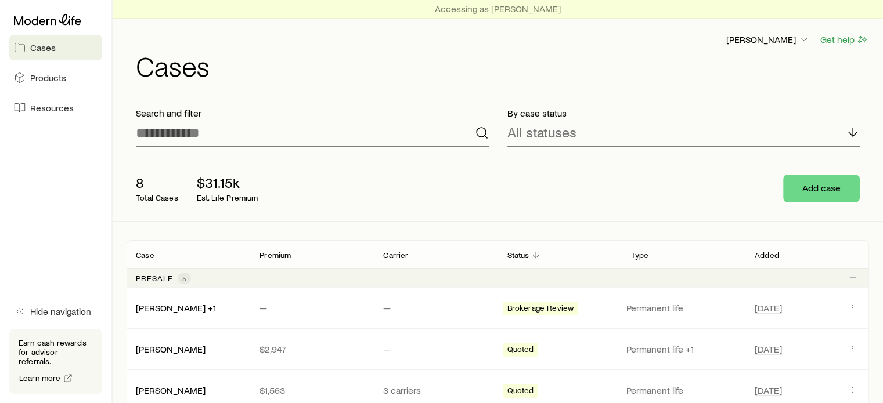
click at [628, 193] on div "8 Total Cases $31.15k Est. Life Premium Add case" at bounding box center [498, 188] width 742 height 65
click at [56, 14] on icon at bounding box center [47, 20] width 67 height 12
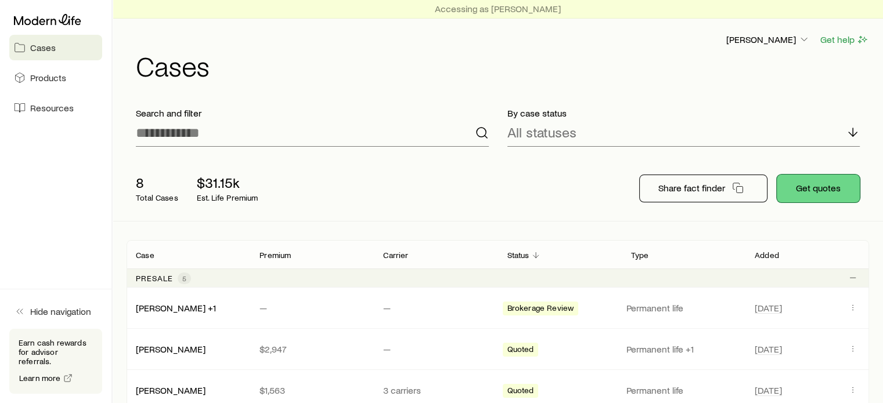
click at [793, 190] on button "Get quotes" at bounding box center [818, 189] width 83 height 28
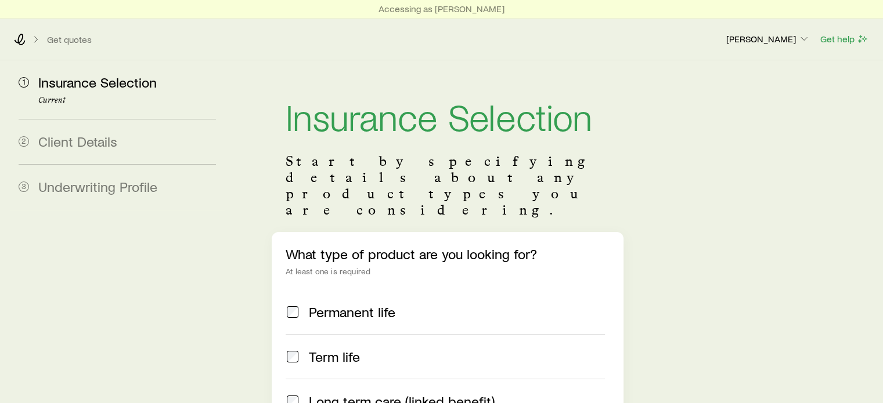
click at [363, 304] on span "Permanent life" at bounding box center [352, 312] width 86 height 16
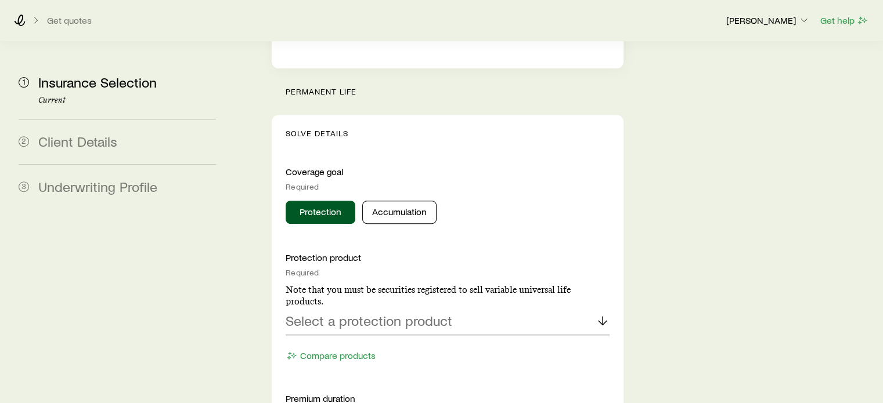
scroll to position [460, 0]
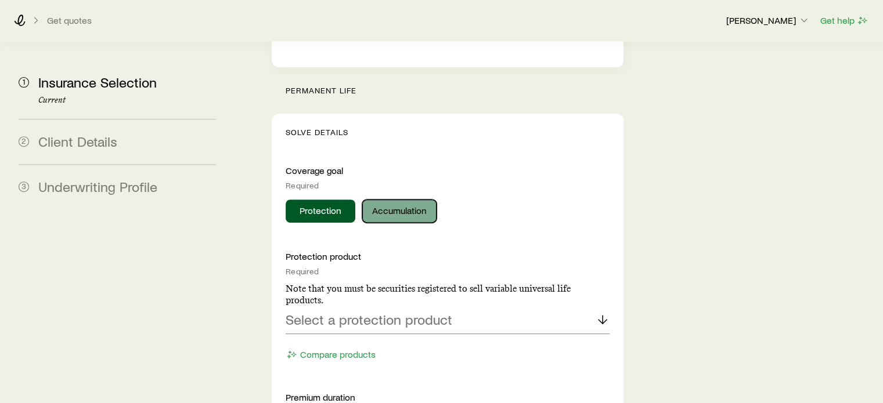
click at [398, 200] on button "Accumulation" at bounding box center [399, 211] width 74 height 23
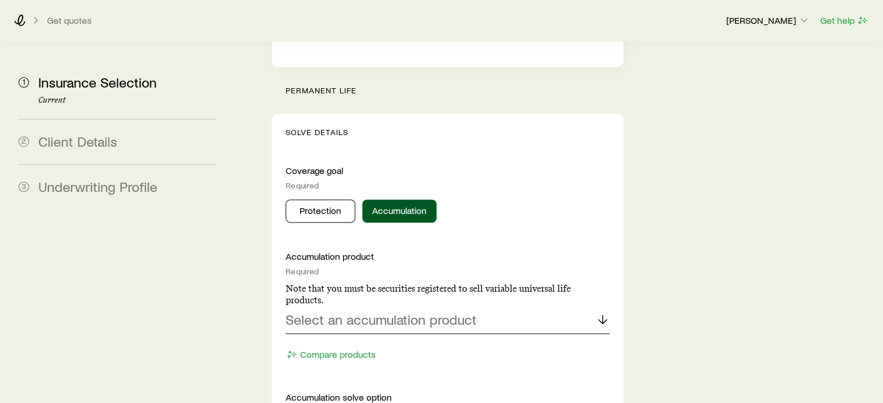
click at [367, 312] on p "Select an accumulation product" at bounding box center [381, 320] width 191 height 16
click at [356, 343] on span "Indexed universal life" at bounding box center [349, 351] width 127 height 17
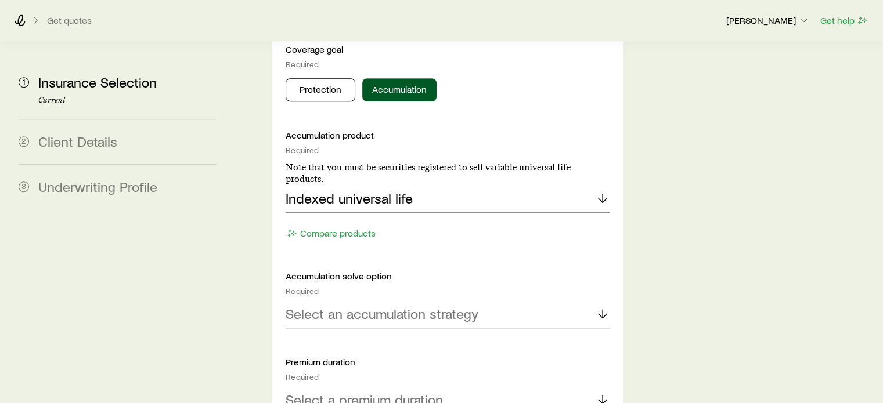
scroll to position [634, 0]
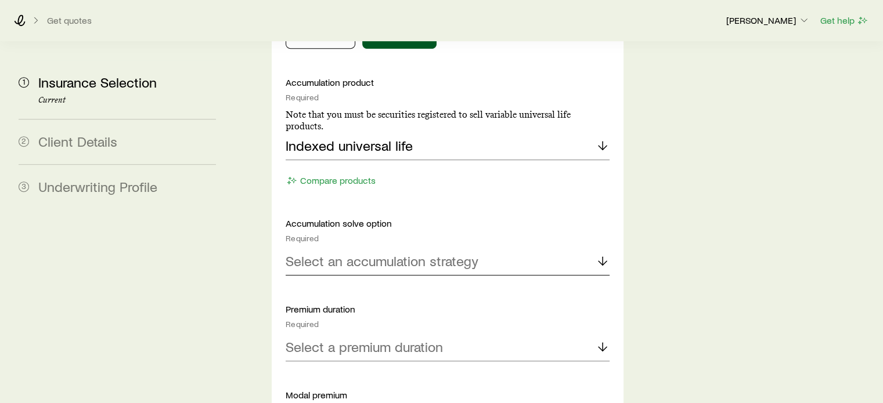
click at [378, 253] on p "Select an accumulation strategy" at bounding box center [382, 261] width 193 height 16
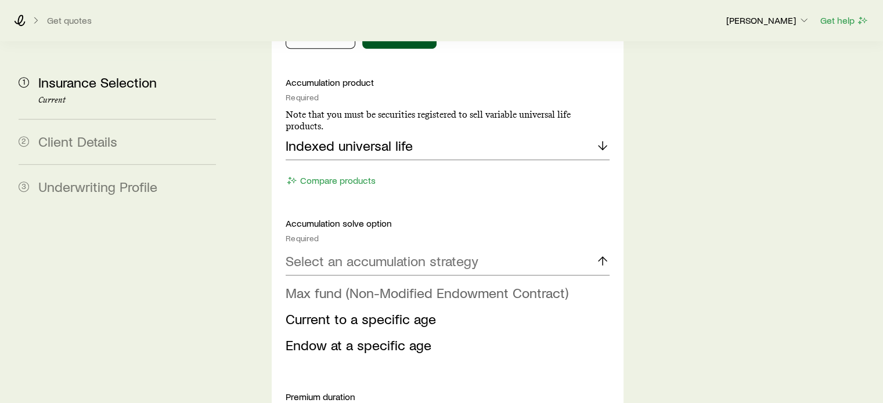
click at [370, 284] on span "Max fund (Non-Modified Endowment Contract)" at bounding box center [427, 292] width 283 height 17
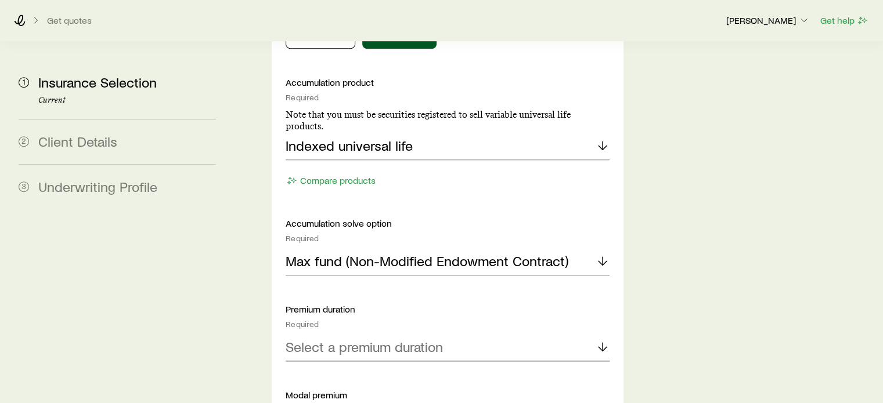
click at [375, 339] on p "Select a premium duration" at bounding box center [364, 347] width 157 height 16
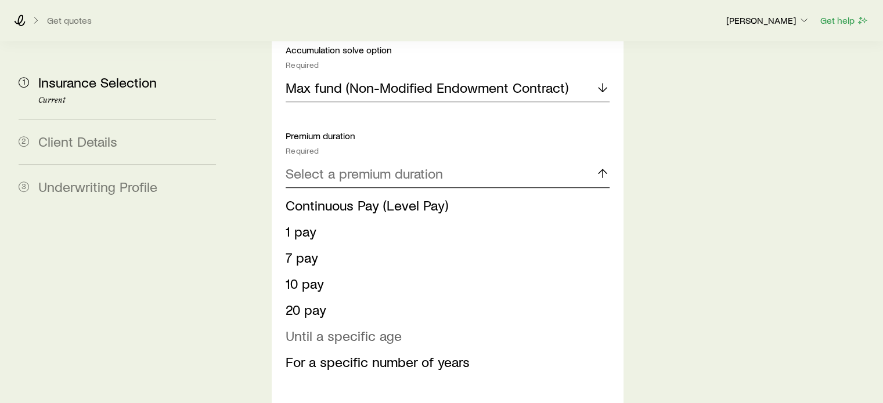
scroll to position [808, 0]
click at [393, 196] on span "Continuous Pay (Level Pay)" at bounding box center [367, 204] width 162 height 17
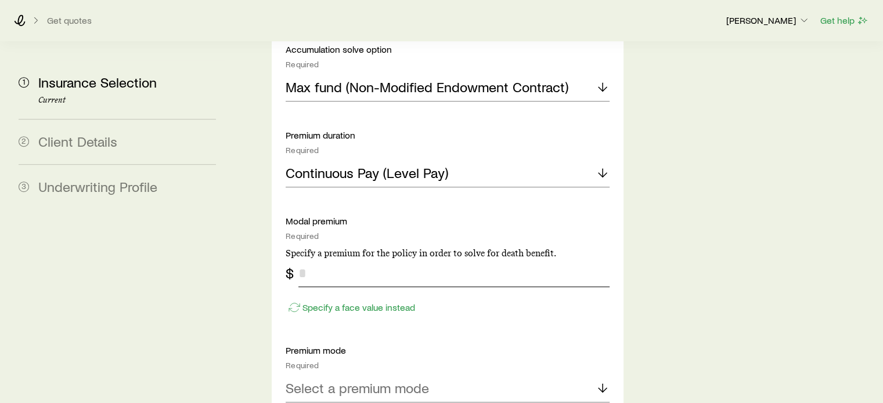
click at [349, 259] on input "tel" at bounding box center [453, 273] width 310 height 28
click at [334, 287] on div "Specify a face value instead" at bounding box center [447, 302] width 323 height 30
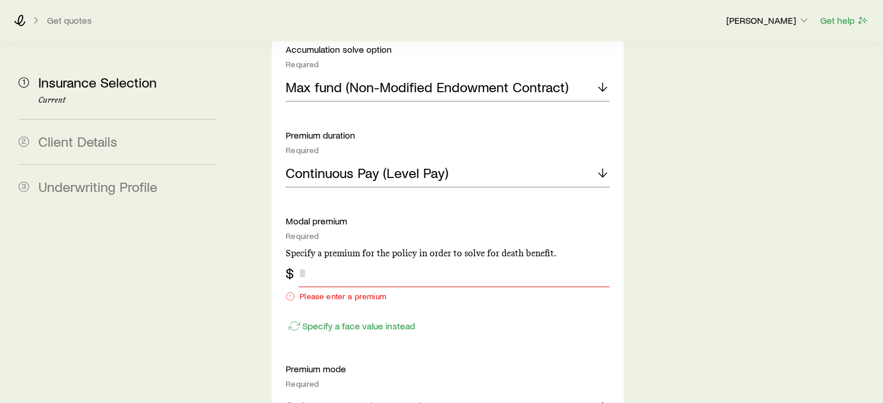
click at [359, 259] on input "tel" at bounding box center [453, 273] width 310 height 28
click at [481, 306] on div "Specify a face value instead" at bounding box center [447, 321] width 323 height 30
click at [373, 320] on p "Specify a face value instead" at bounding box center [358, 326] width 113 height 12
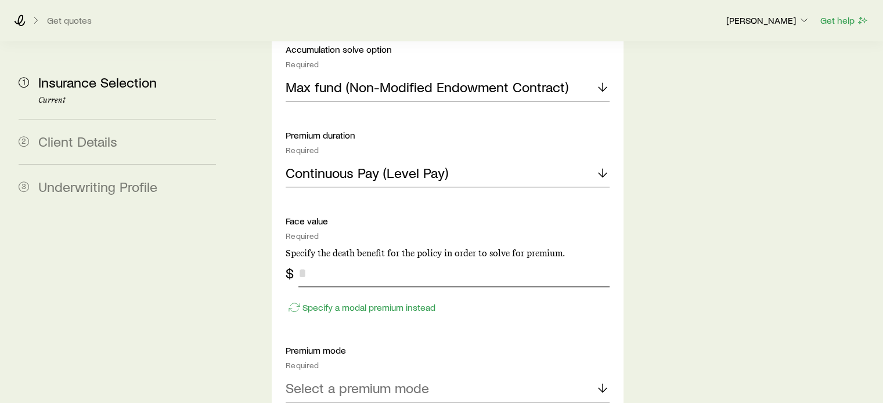
click at [322, 259] on input "tel" at bounding box center [453, 273] width 310 height 28
type input "*********"
click at [335, 380] on p "Select a premium mode" at bounding box center [357, 388] width 143 height 16
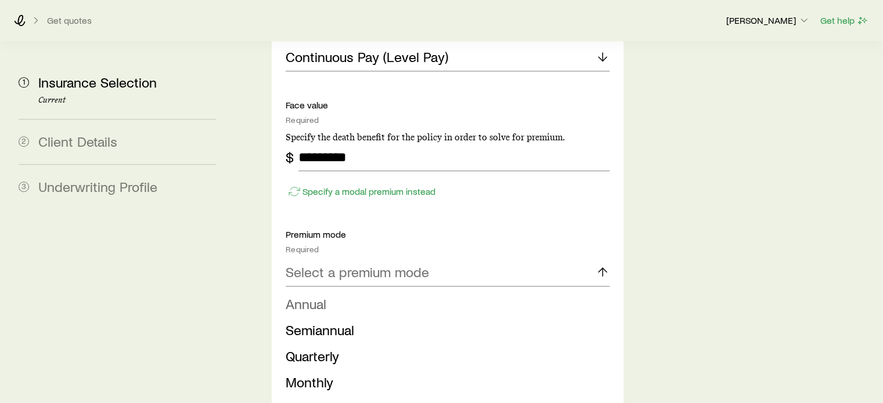
click at [310, 295] on span "Annual" at bounding box center [306, 303] width 41 height 17
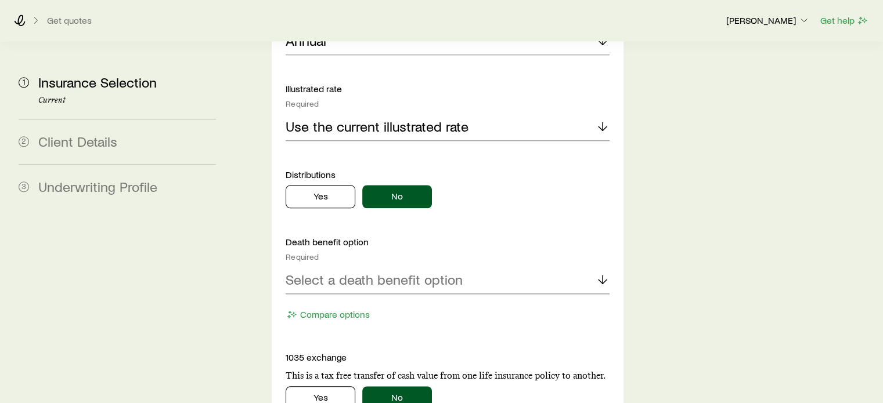
scroll to position [1156, 0]
click at [384, 271] on p "Select a death benefit option" at bounding box center [374, 279] width 177 height 16
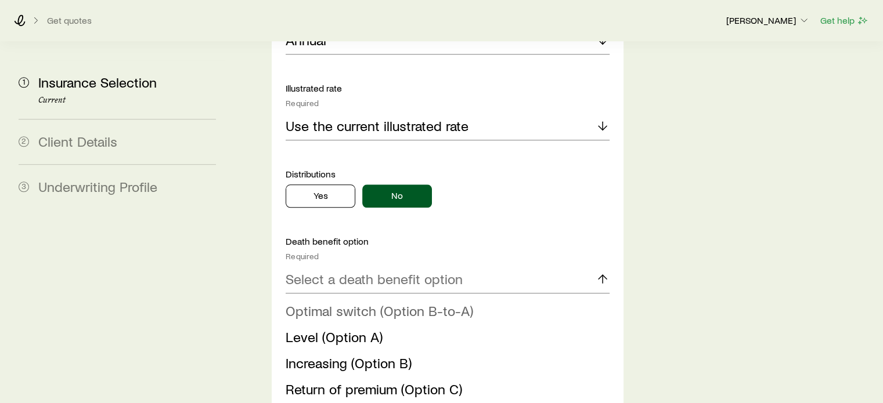
click at [457, 302] on span "Optimal switch (Option B-to-A)" at bounding box center [379, 310] width 187 height 17
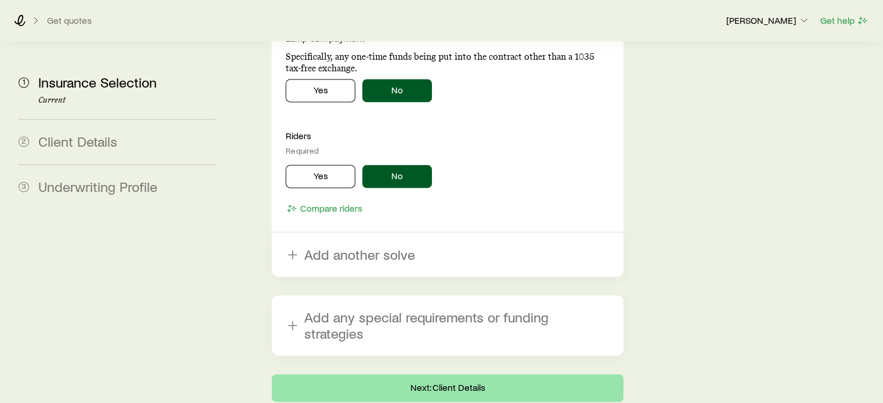
scroll to position [1592, 0]
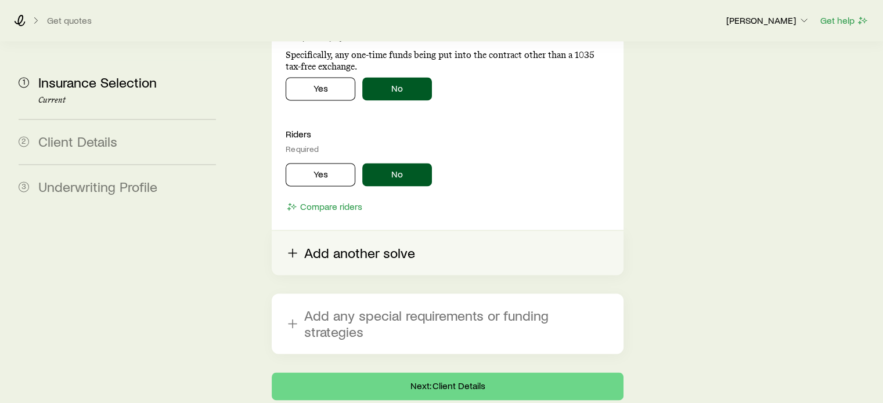
click at [374, 231] on button "Add another solve" at bounding box center [447, 253] width 351 height 44
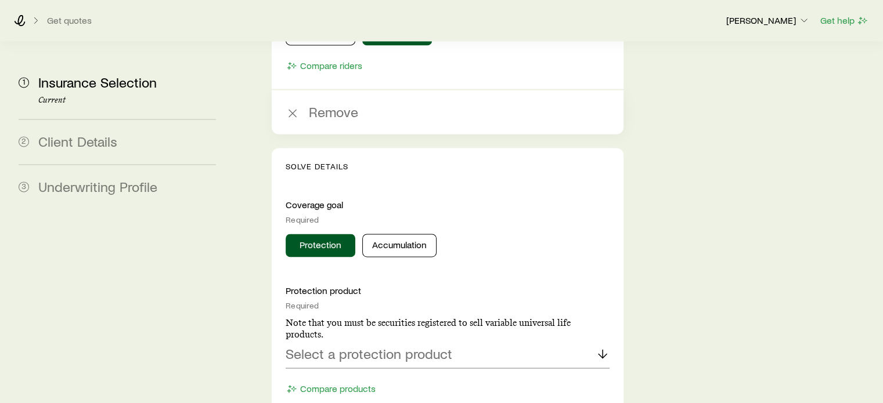
scroll to position [1745, 0]
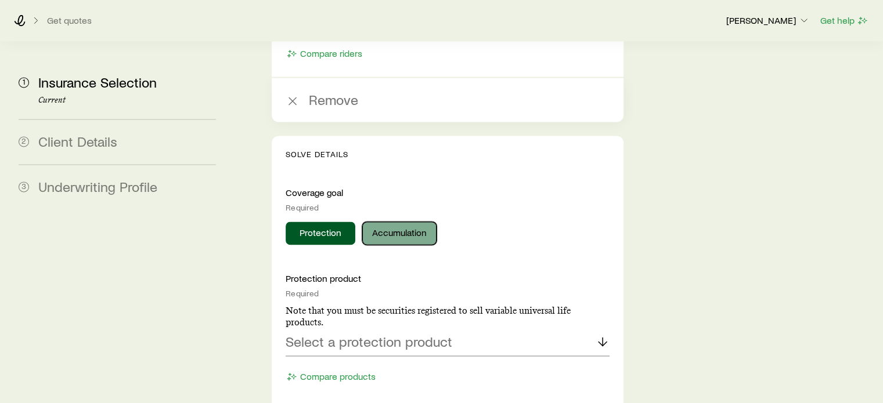
click at [394, 222] on button "Accumulation" at bounding box center [399, 233] width 74 height 23
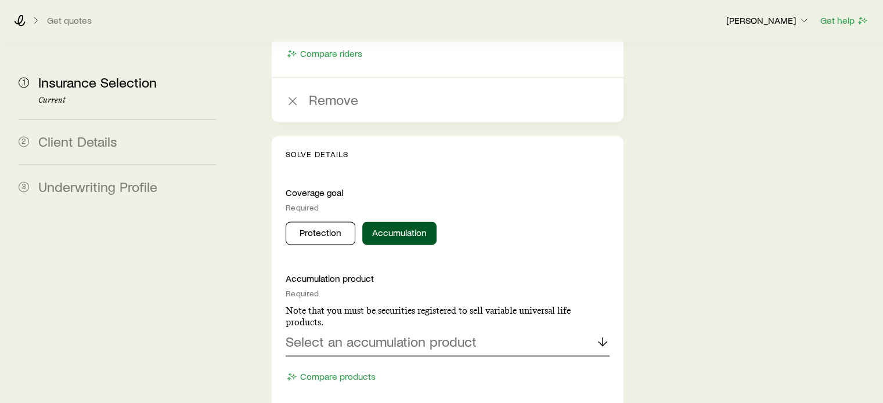
click at [364, 334] on p "Select an accumulation product" at bounding box center [381, 342] width 191 height 16
click at [383, 365] on span "Indexed universal life" at bounding box center [349, 373] width 127 height 17
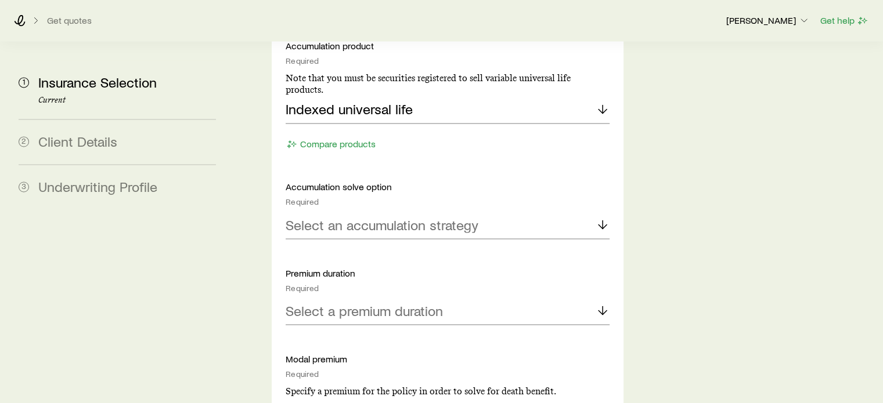
scroll to position [1977, 0]
click at [371, 217] on p "Select an accumulation strategy" at bounding box center [382, 225] width 193 height 16
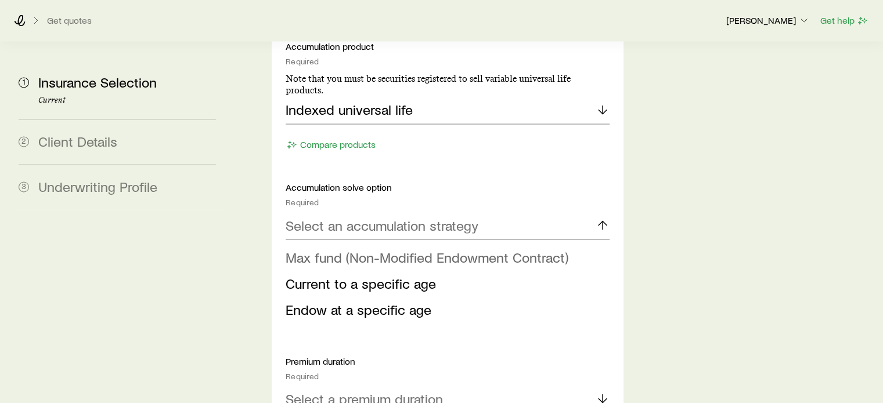
click at [360, 248] on span "Max fund (Non-Modified Endowment Contract)" at bounding box center [427, 256] width 283 height 17
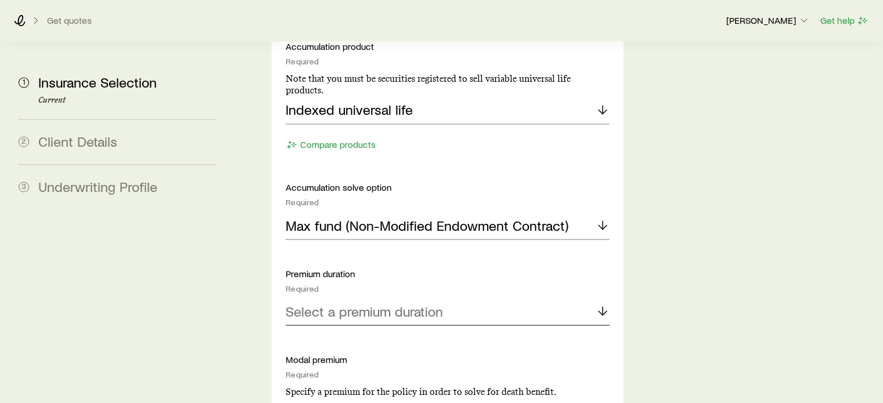
click at [345, 303] on p "Select a premium duration" at bounding box center [364, 311] width 157 height 16
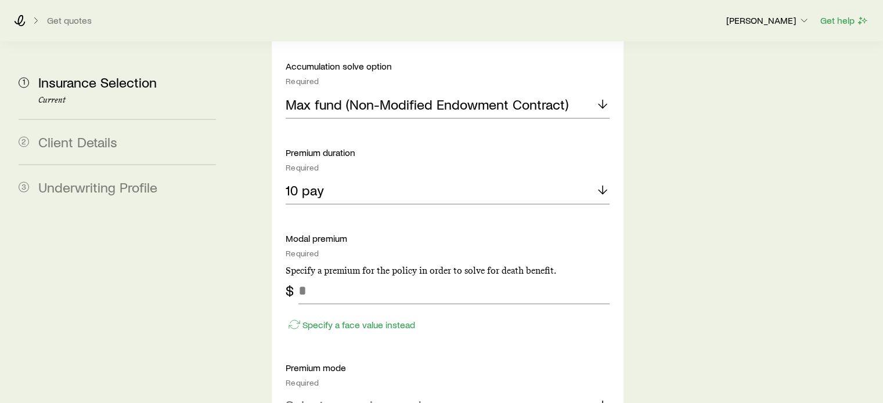
scroll to position [2099, 0]
click at [331, 319] on p "Specify a face value instead" at bounding box center [358, 325] width 113 height 12
click at [359, 276] on input "tel" at bounding box center [453, 290] width 310 height 28
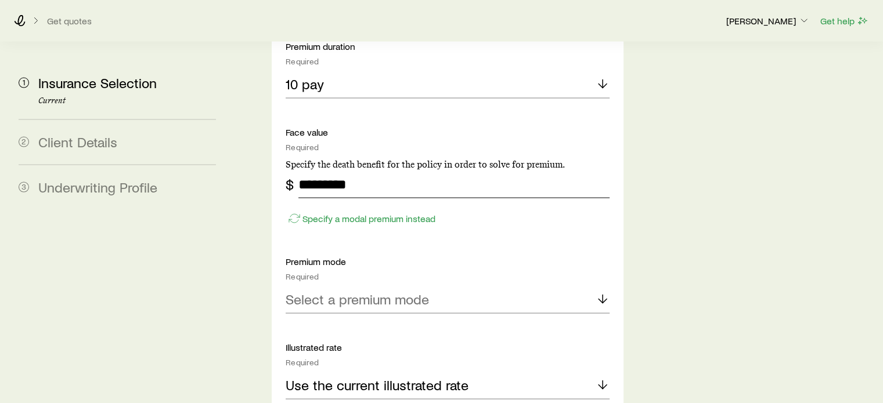
scroll to position [2206, 0]
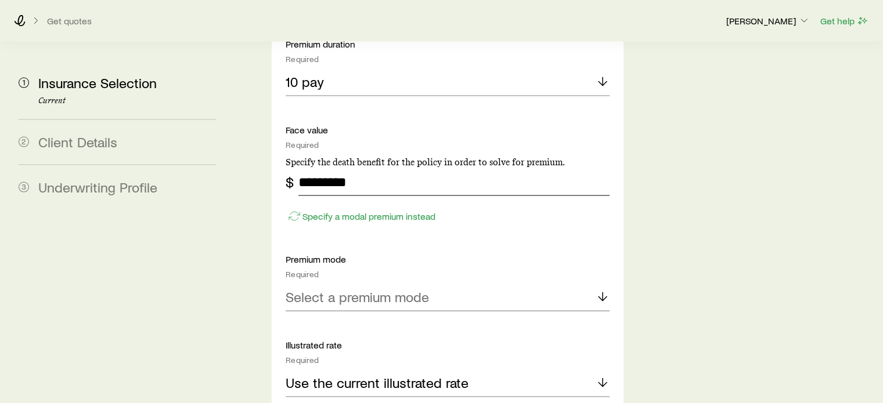
type input "*********"
click at [342, 289] on p "Select a premium mode" at bounding box center [357, 297] width 143 height 16
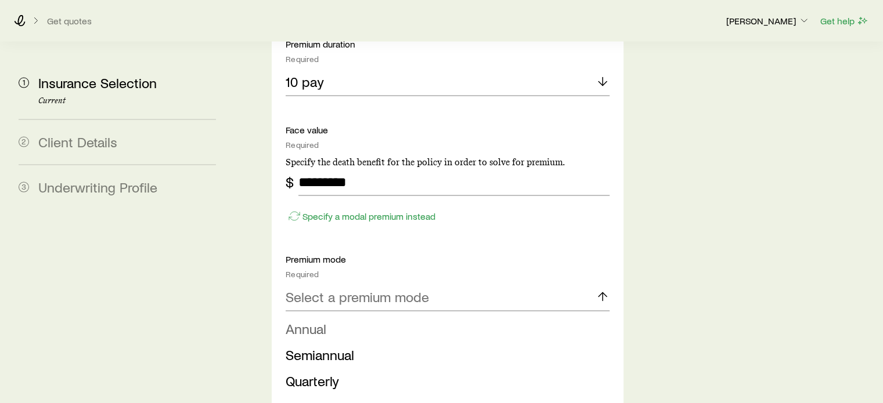
click at [315, 320] on span "Annual" at bounding box center [306, 328] width 41 height 17
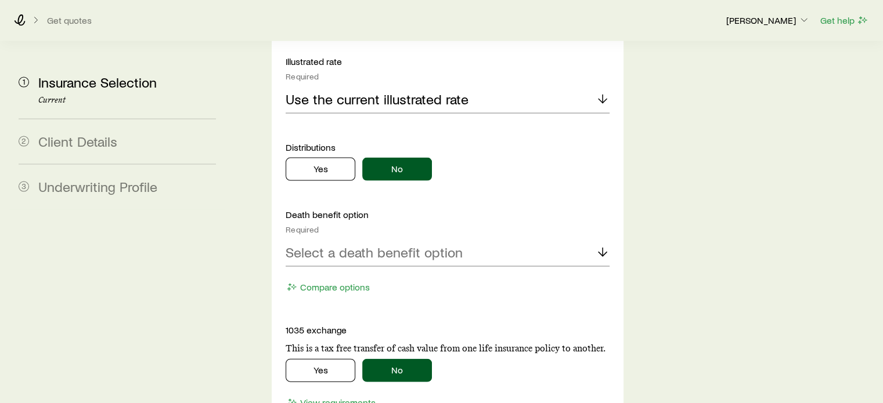
scroll to position [2495, 0]
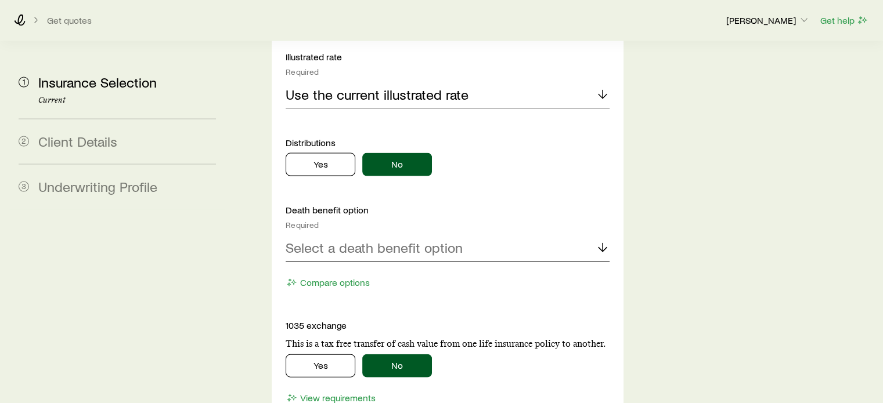
click at [375, 240] on p "Select a death benefit option" at bounding box center [374, 248] width 177 height 16
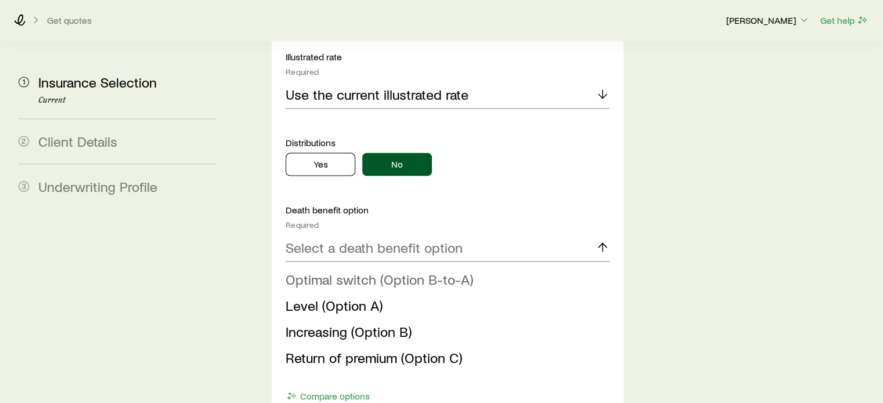
click at [351, 271] on span "Optimal switch (Option B-to-A)" at bounding box center [379, 279] width 187 height 17
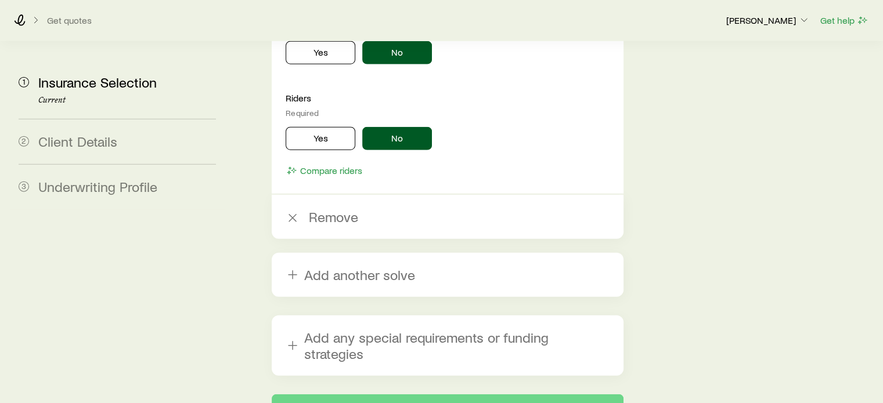
scroll to position [2934, 0]
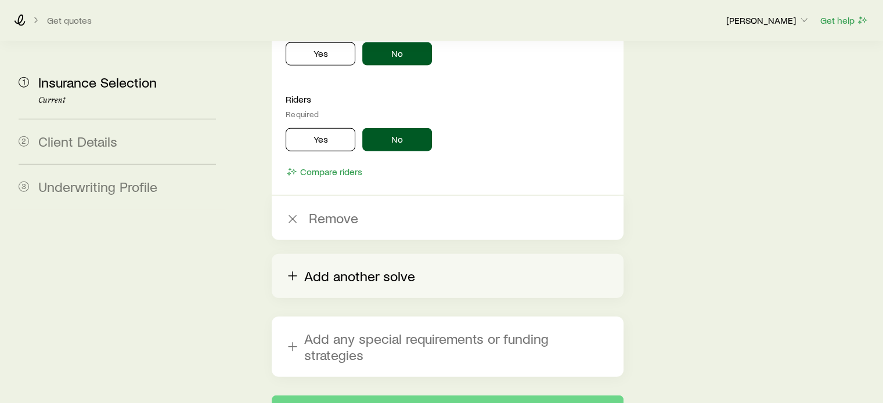
click at [355, 254] on button "Add another solve" at bounding box center [447, 276] width 351 height 44
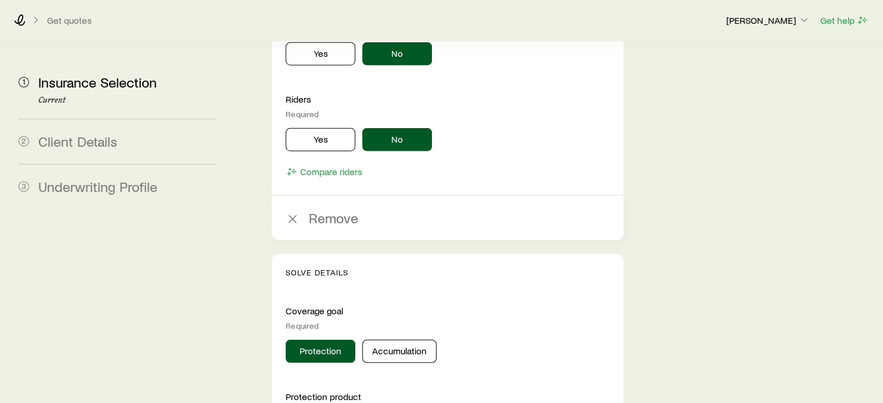
scroll to position [3053, 0]
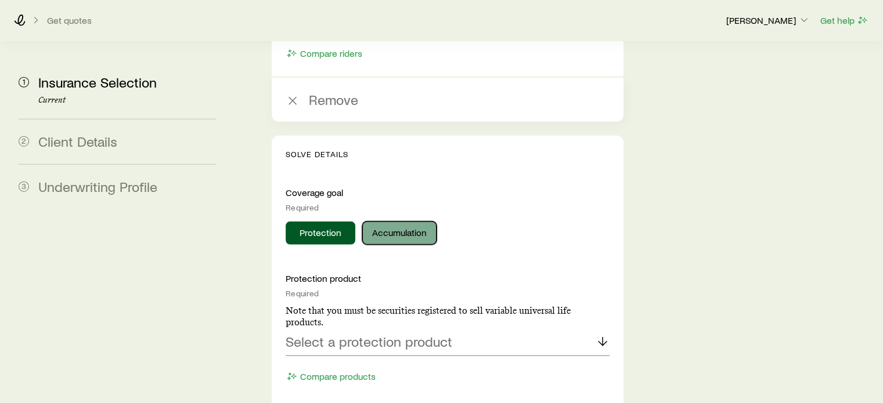
click at [395, 222] on button "Accumulation" at bounding box center [399, 233] width 74 height 23
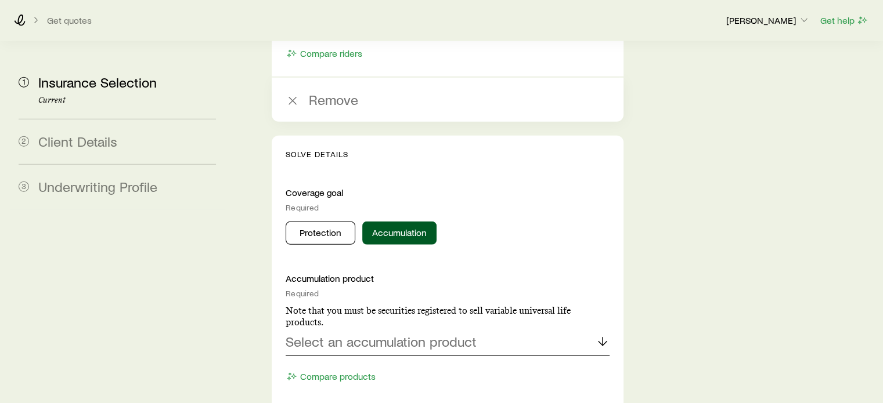
click at [385, 334] on p "Select an accumulation product" at bounding box center [381, 342] width 191 height 16
click at [332, 391] on span "Universal life" at bounding box center [324, 399] width 76 height 17
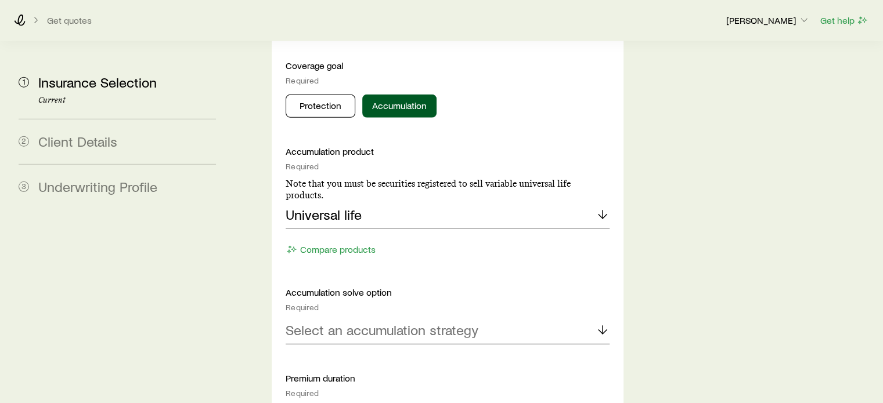
scroll to position [3230, 0]
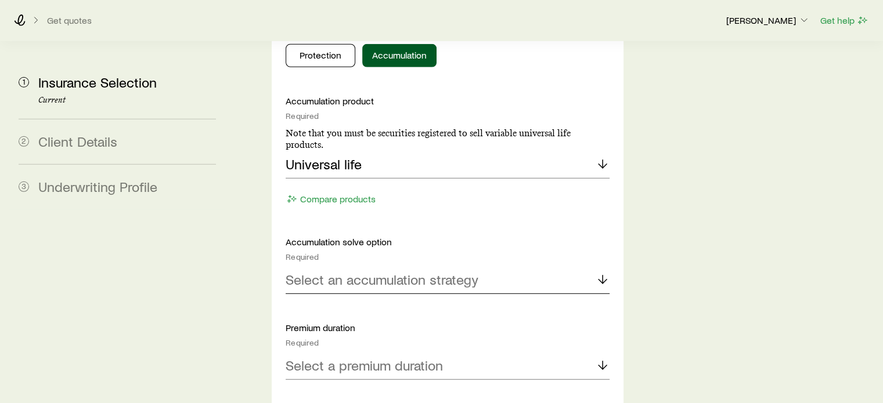
click at [370, 272] on p "Select an accumulation strategy" at bounding box center [382, 280] width 193 height 16
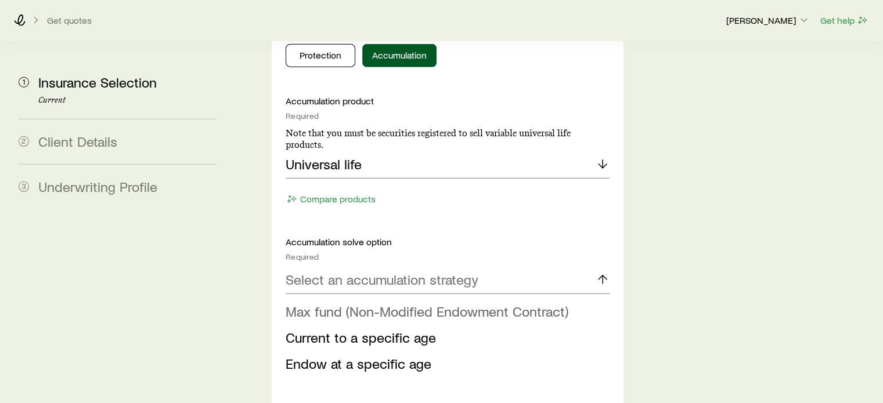
click at [359, 303] on span "Max fund (Non-Modified Endowment Contract)" at bounding box center [427, 311] width 283 height 17
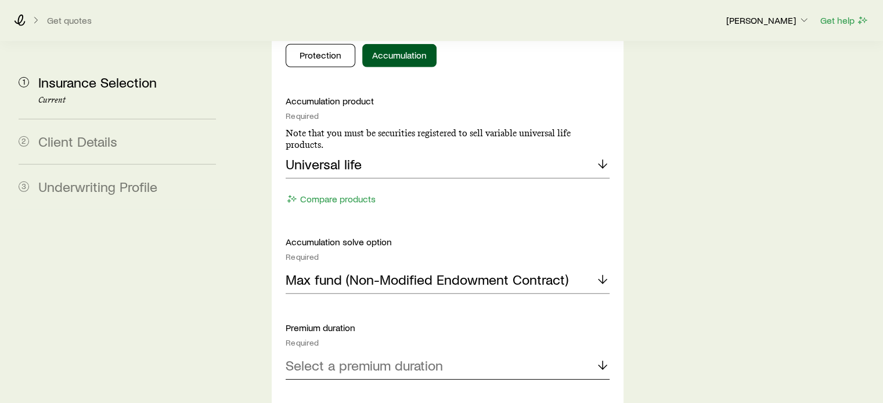
click at [395, 352] on div "Select a premium duration" at bounding box center [447, 366] width 323 height 28
click at [369, 389] on span "Continuous Pay (Level Pay)" at bounding box center [367, 397] width 162 height 17
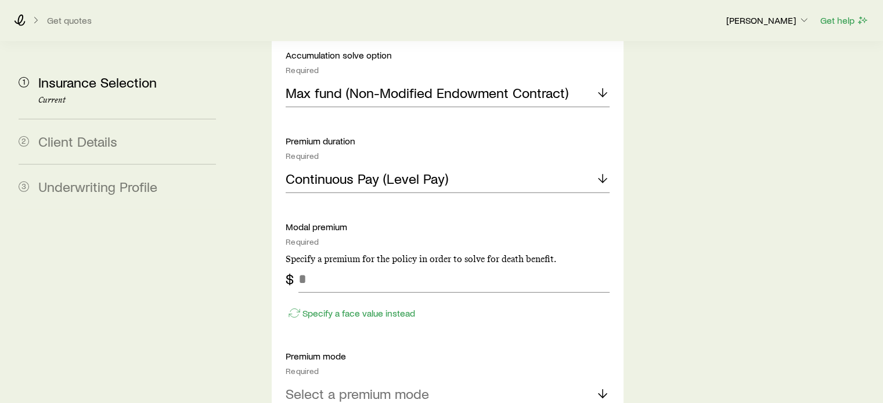
scroll to position [3421, 0]
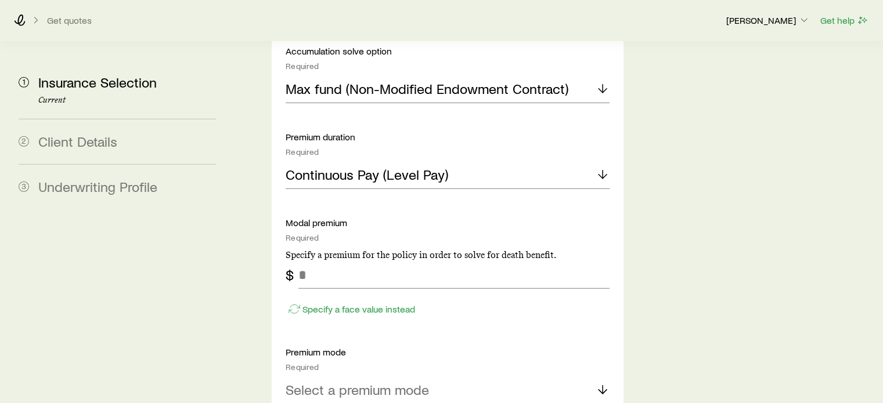
click at [364, 289] on div "Specify a face value instead" at bounding box center [447, 304] width 323 height 30
click at [349, 304] on p "Specify a face value instead" at bounding box center [358, 310] width 113 height 12
click at [325, 261] on input "tel" at bounding box center [453, 275] width 310 height 28
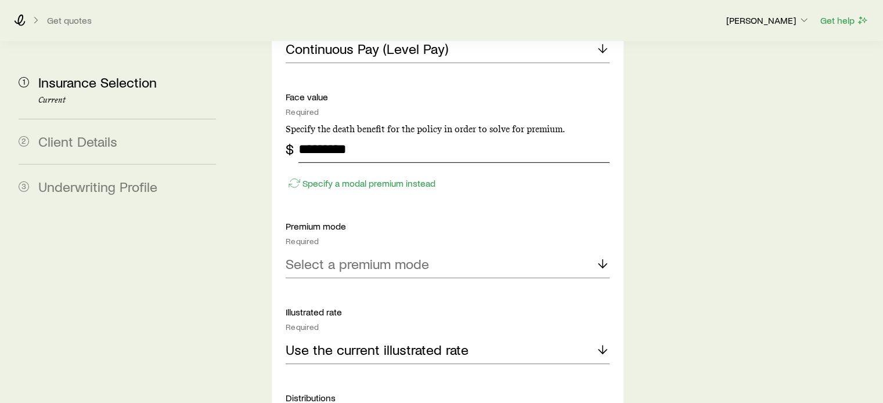
scroll to position [3548, 0]
type input "*********"
click at [316, 255] on p "Select a premium mode" at bounding box center [357, 263] width 143 height 16
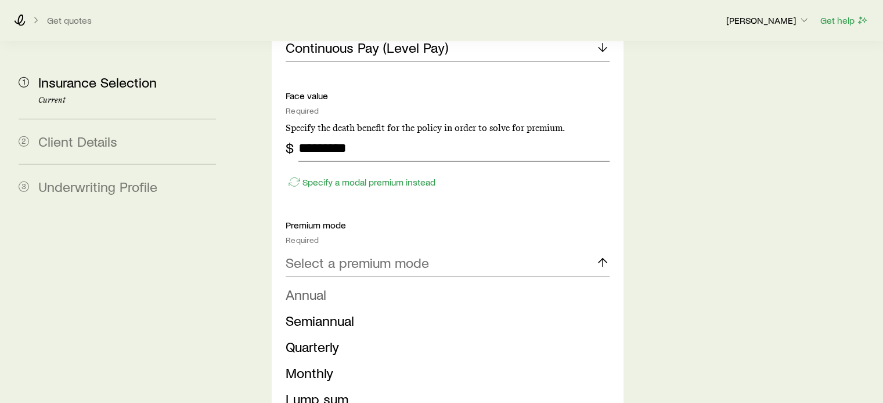
click at [313, 282] on li "Annual" at bounding box center [444, 295] width 316 height 26
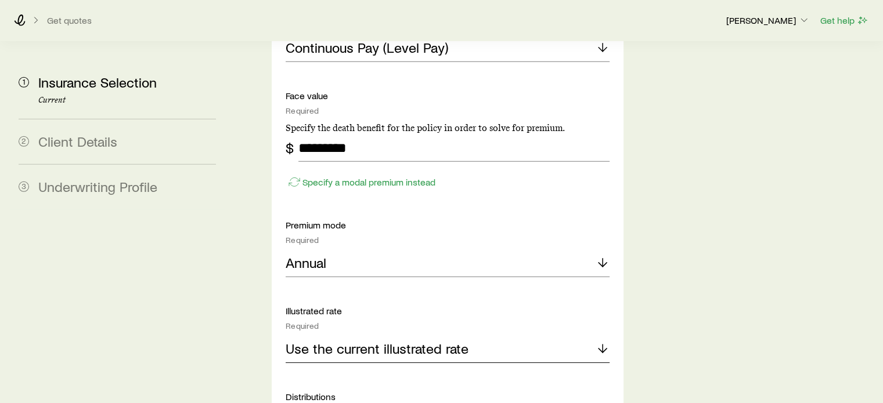
click at [337, 341] on p "Use the current illustrated rate" at bounding box center [377, 349] width 183 height 16
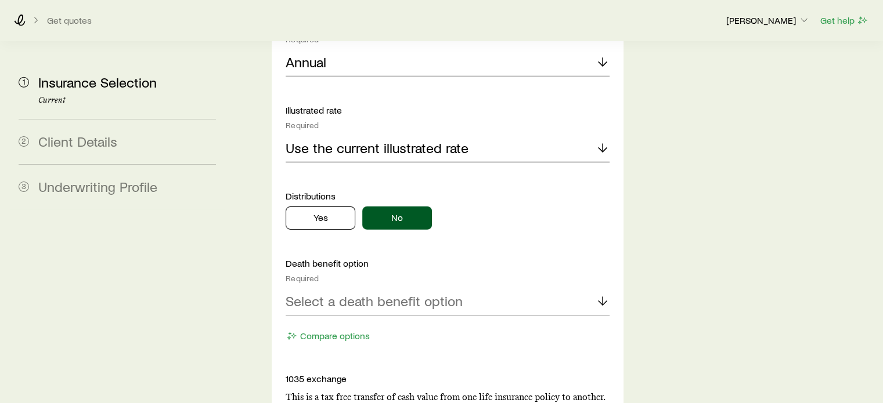
scroll to position [3750, 0]
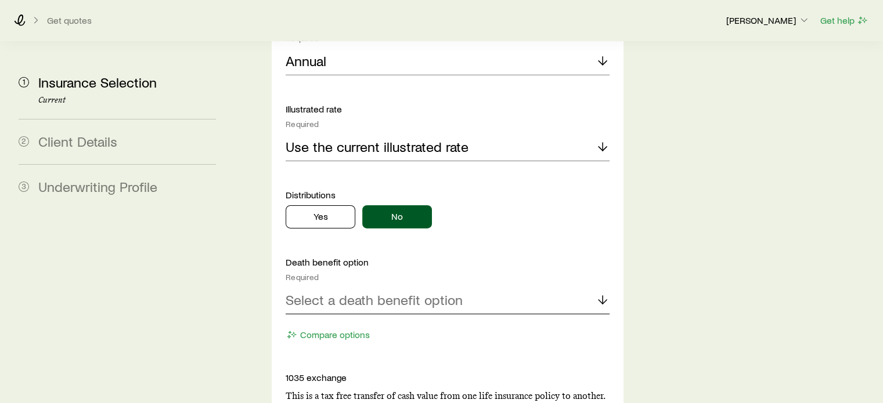
click at [345, 292] on p "Select a death benefit option" at bounding box center [374, 300] width 177 height 16
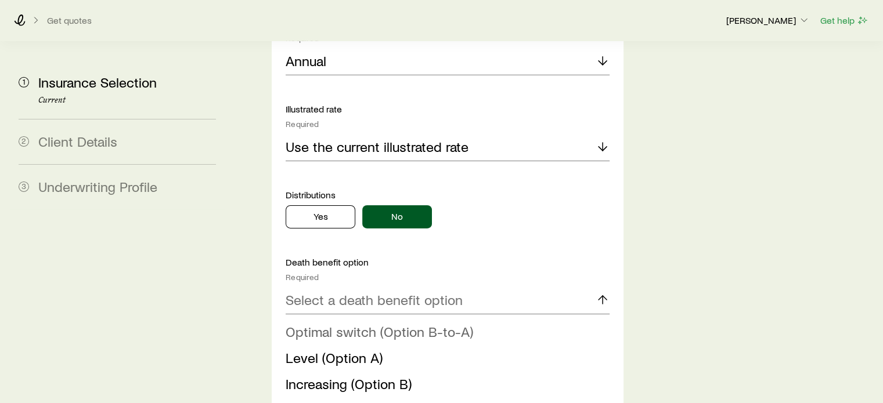
click at [346, 323] on span "Optimal switch (Option B-to-A)" at bounding box center [379, 331] width 187 height 17
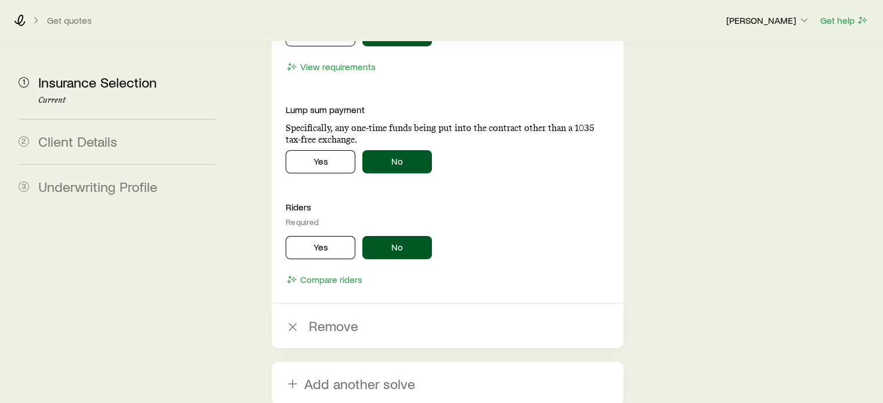
scroll to position [4134, 0]
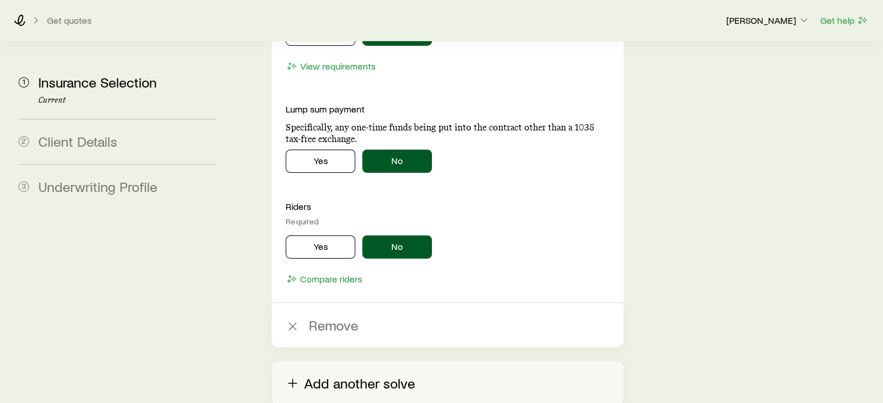
click at [365, 362] on button "Add another solve" at bounding box center [447, 384] width 351 height 44
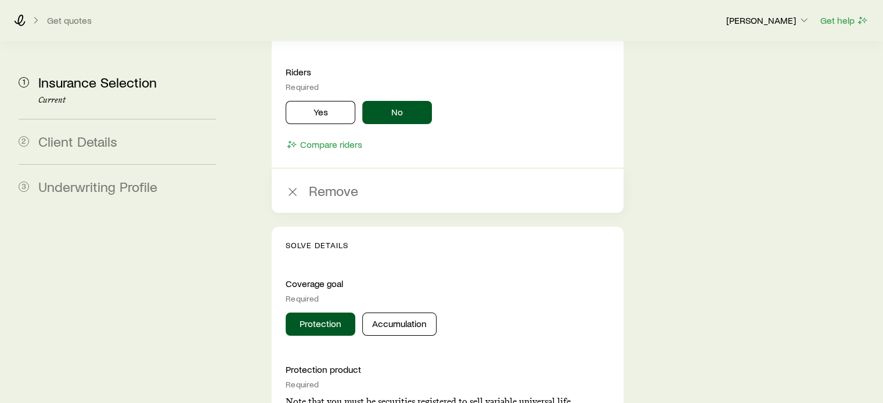
scroll to position [4292, 0]
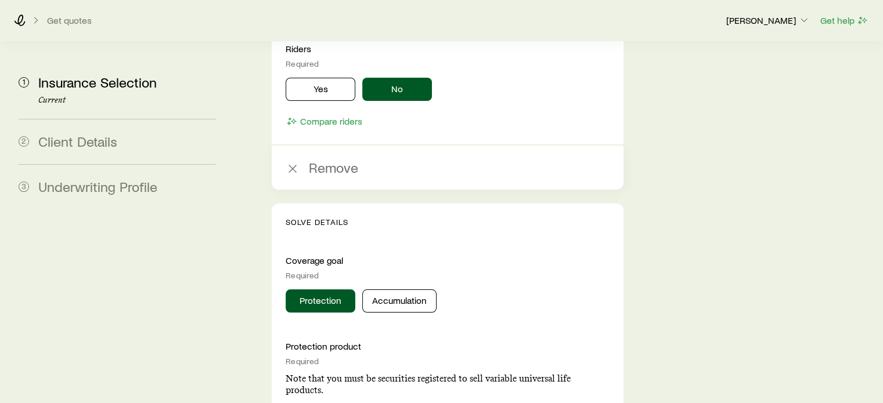
click at [374, 290] on div "Protection Accumulation" at bounding box center [447, 301] width 323 height 23
click at [377, 290] on button "Accumulation" at bounding box center [399, 301] width 74 height 23
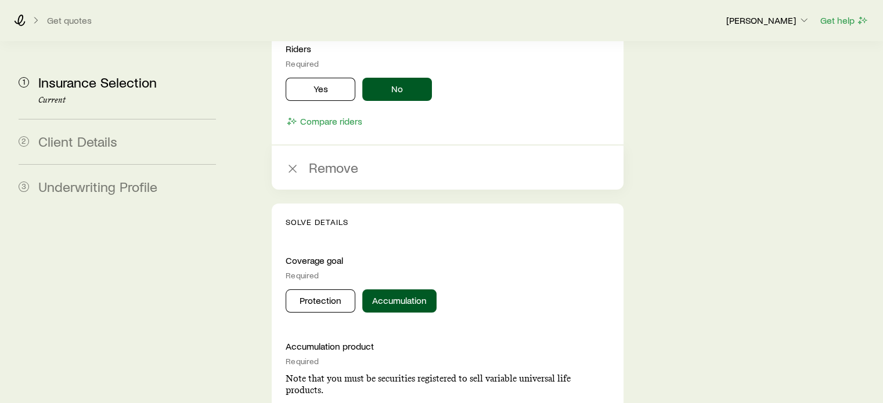
click at [362, 402] on p "Select an accumulation product" at bounding box center [381, 410] width 191 height 16
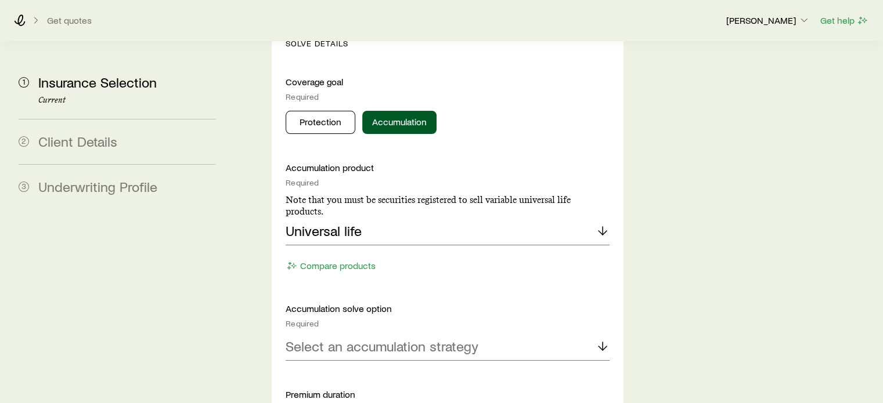
scroll to position [4471, 0]
click at [356, 338] on p "Select an accumulation strategy" at bounding box center [382, 346] width 193 height 16
click at [335, 370] on span "Max fund (Non-Modified Endowment Contract)" at bounding box center [427, 378] width 283 height 17
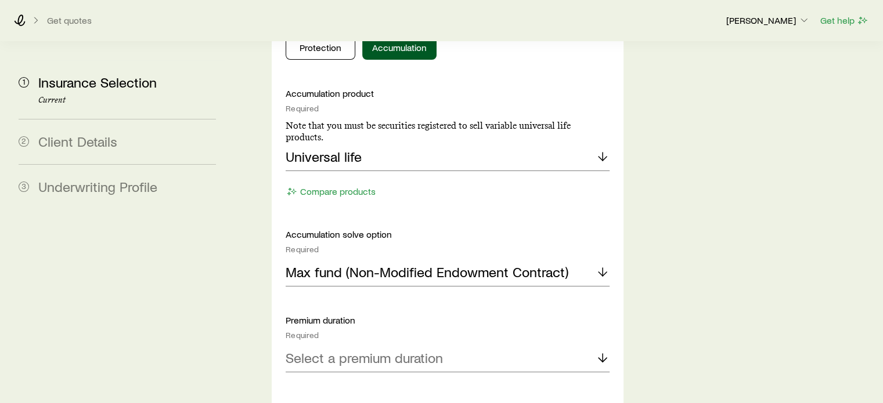
scroll to position [4548, 0]
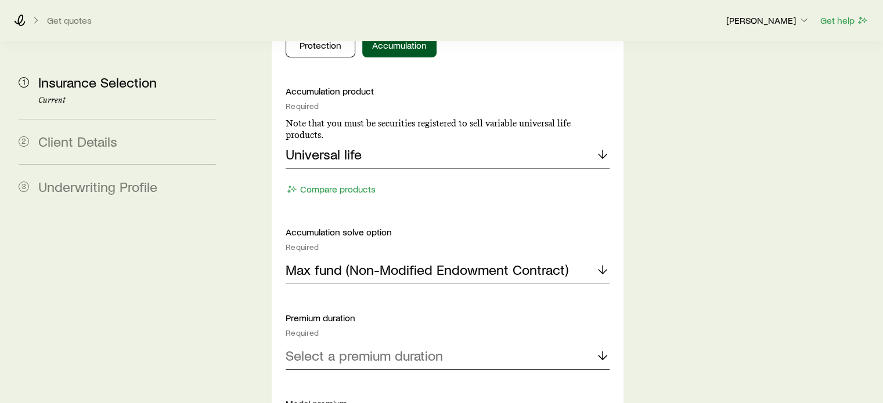
click at [353, 348] on p "Select a premium duration" at bounding box center [364, 356] width 157 height 16
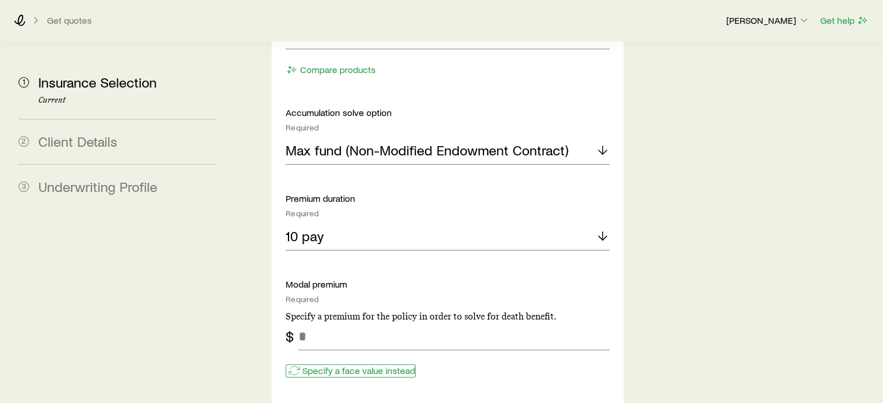
click at [350, 365] on p "Specify a face value instead" at bounding box center [358, 371] width 113 height 12
click at [326, 323] on input "tel" at bounding box center [453, 337] width 310 height 28
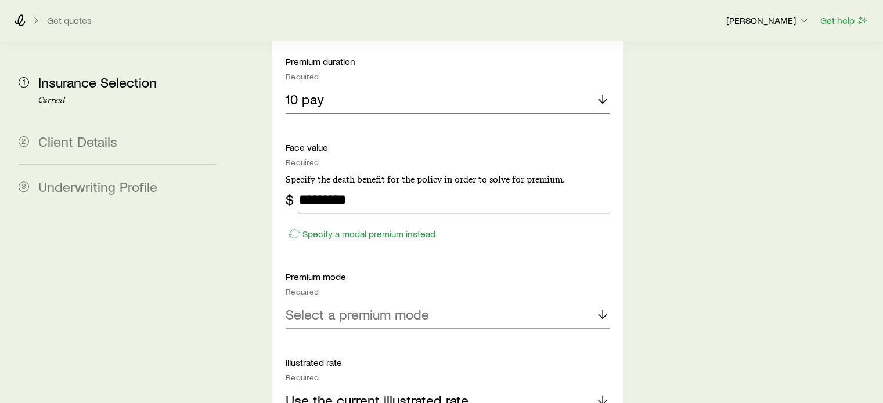
scroll to position [4805, 0]
type input "*********"
click at [316, 305] on p "Select a premium mode" at bounding box center [357, 313] width 143 height 16
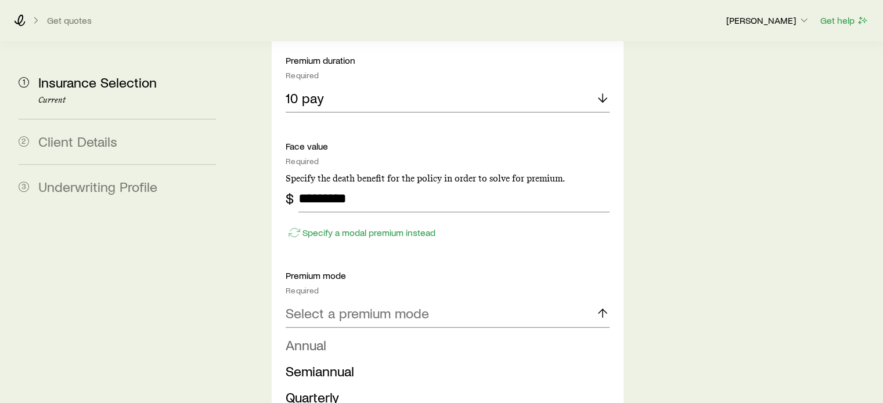
click at [316, 337] on span "Annual" at bounding box center [306, 345] width 41 height 17
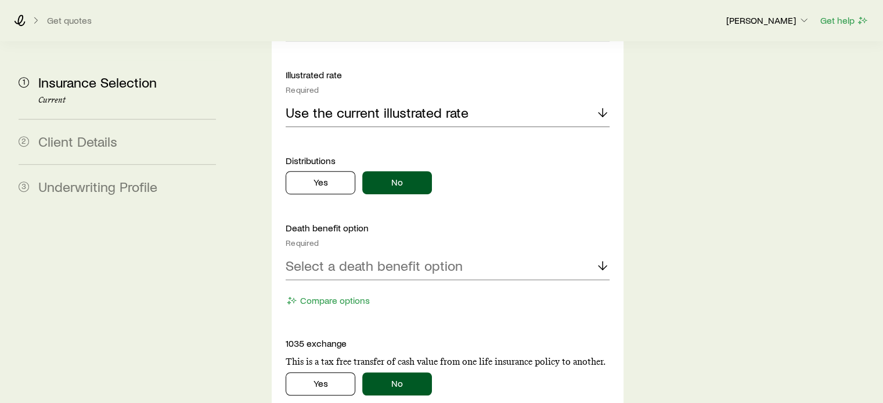
scroll to position [5093, 0]
click at [335, 257] on p "Select a death benefit option" at bounding box center [374, 265] width 177 height 16
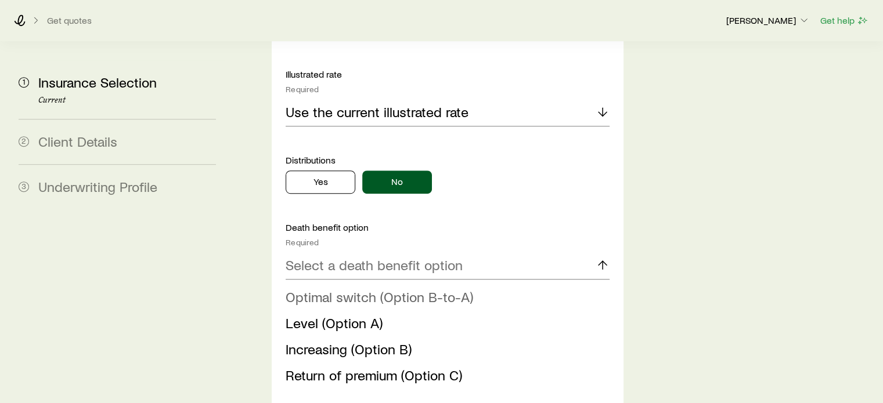
click at [362, 288] on span "Optimal switch (Option B-to-A)" at bounding box center [379, 296] width 187 height 17
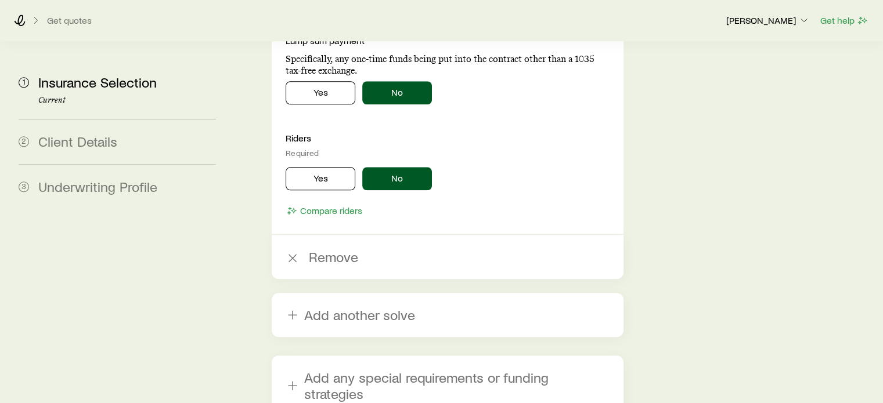
scroll to position [5532, 0]
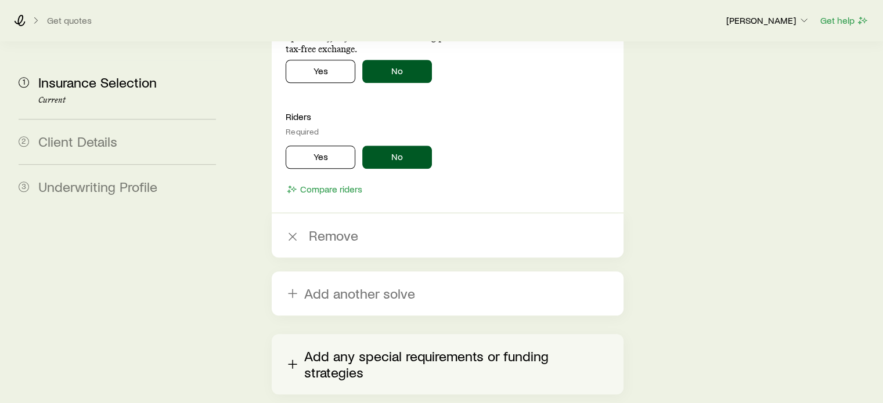
click at [393, 334] on button "Add any special requirements or funding strategies" at bounding box center [447, 364] width 351 height 60
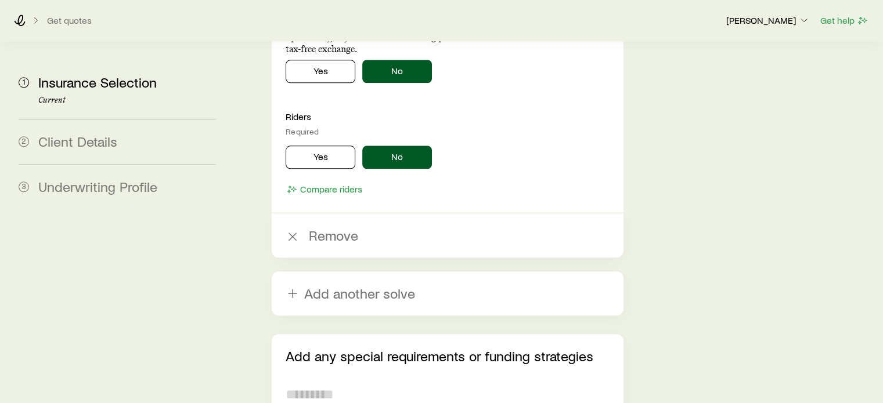
click at [299, 378] on textarea at bounding box center [447, 409] width 323 height 63
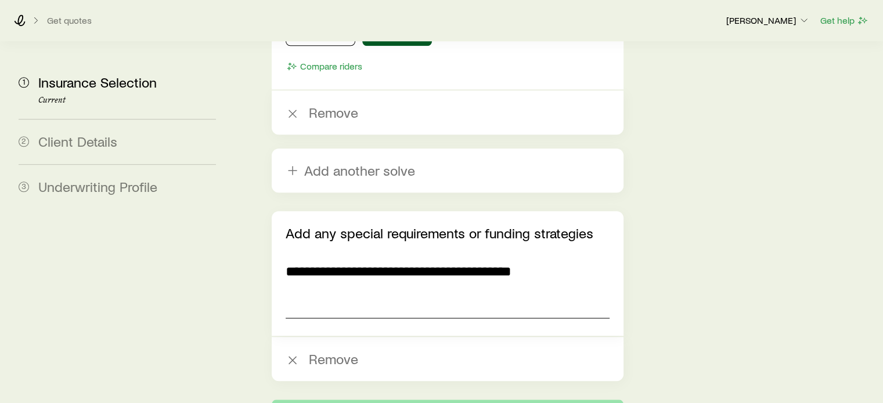
scroll to position [5658, 0]
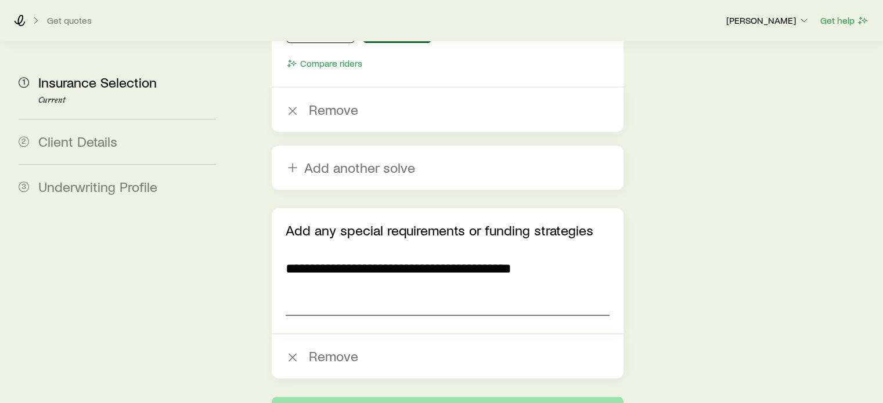
type textarea "**********"
click at [389, 397] on button "Next: Client Details" at bounding box center [447, 411] width 351 height 28
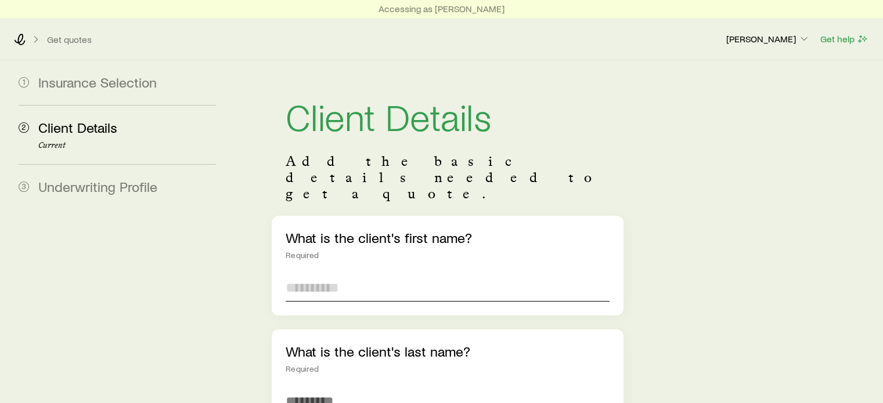
click at [304, 274] on input "text" at bounding box center [447, 288] width 323 height 28
type input "*******"
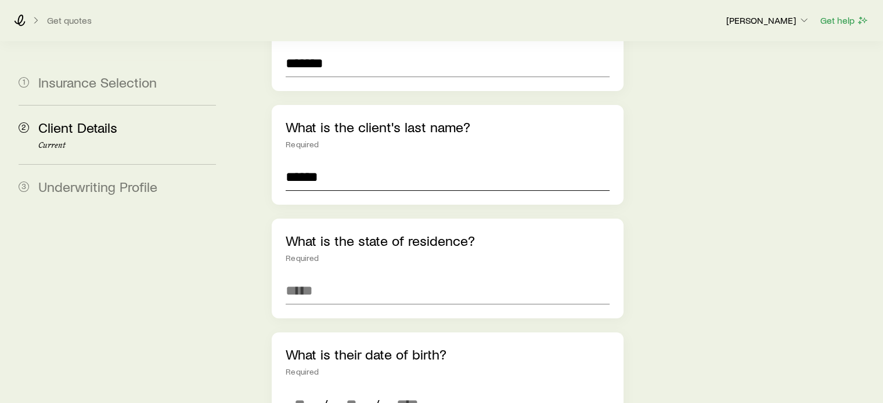
scroll to position [232, 0]
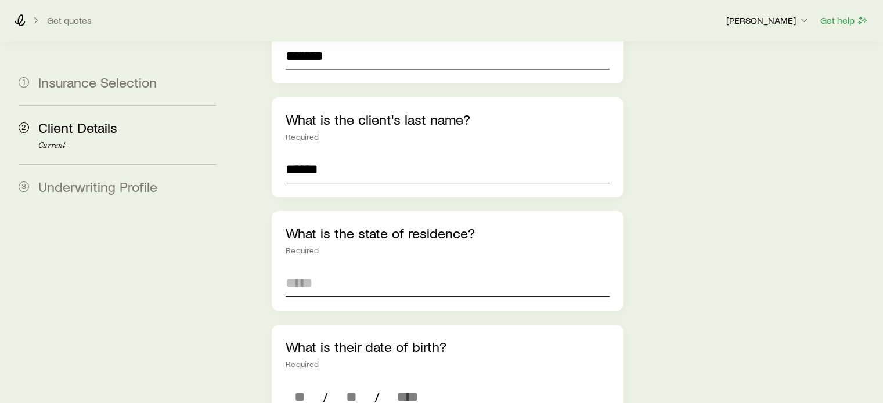
type input "******"
click at [322, 269] on input at bounding box center [447, 283] width 323 height 28
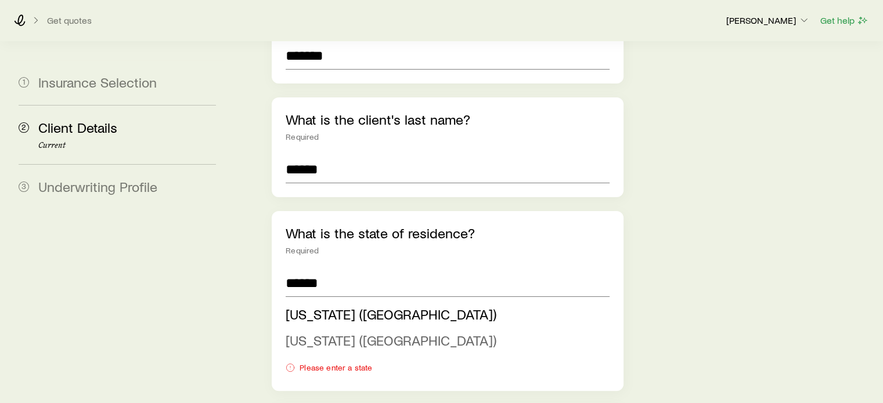
click at [310, 332] on span "[US_STATE] ([GEOGRAPHIC_DATA])" at bounding box center [391, 340] width 211 height 17
type input "**********"
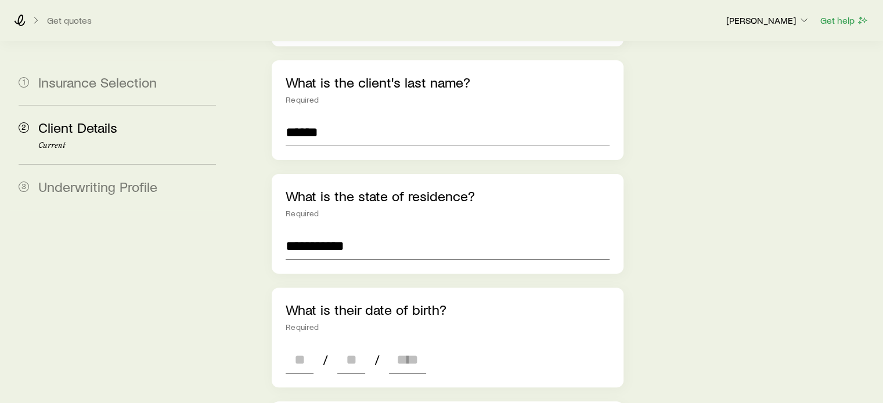
scroll to position [290, 0]
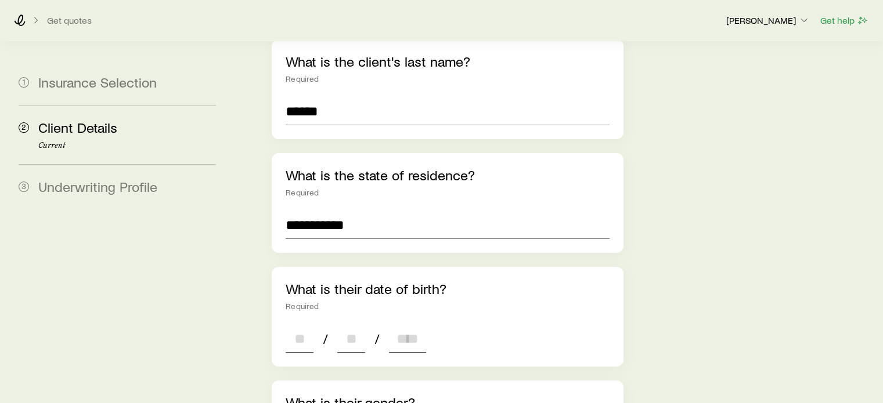
click at [305, 325] on input at bounding box center [300, 339] width 28 height 28
type input "**"
type input "****"
type input "*"
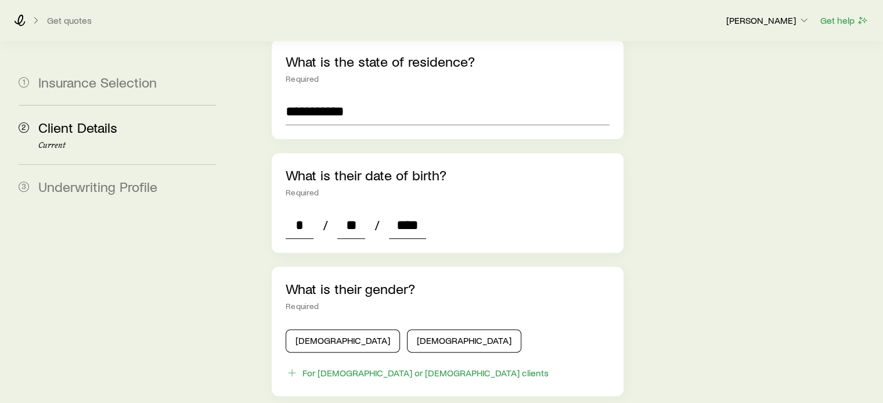
scroll to position [406, 0]
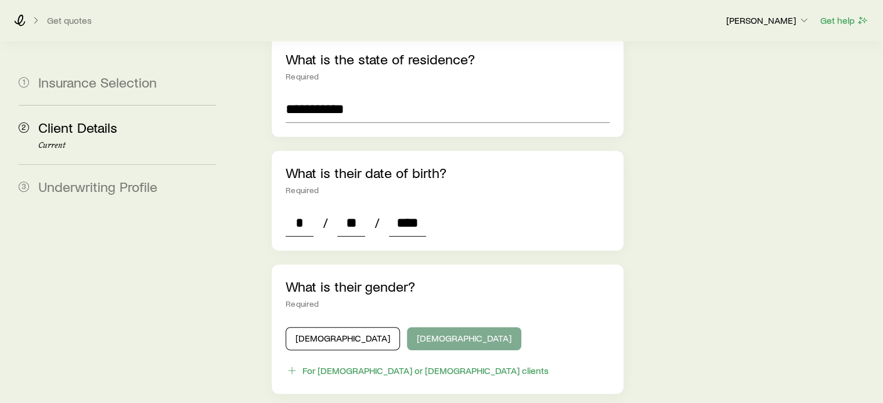
type input "****"
click at [407, 327] on button "[DEMOGRAPHIC_DATA]" at bounding box center [464, 338] width 114 height 23
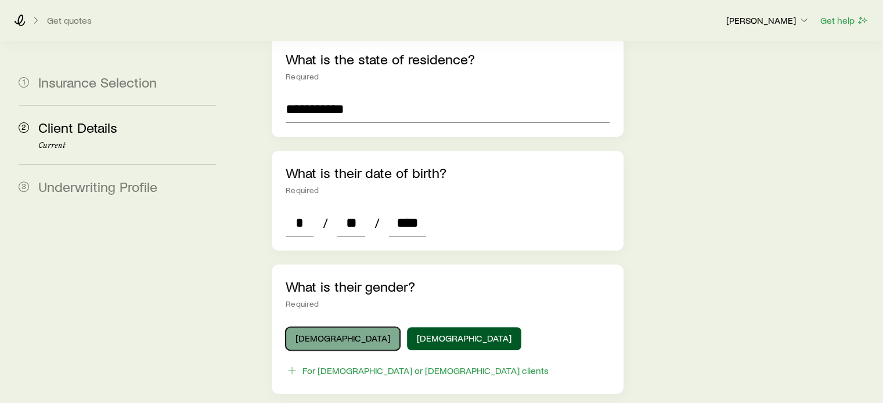
click at [328, 327] on button "[DEMOGRAPHIC_DATA]" at bounding box center [343, 338] width 114 height 23
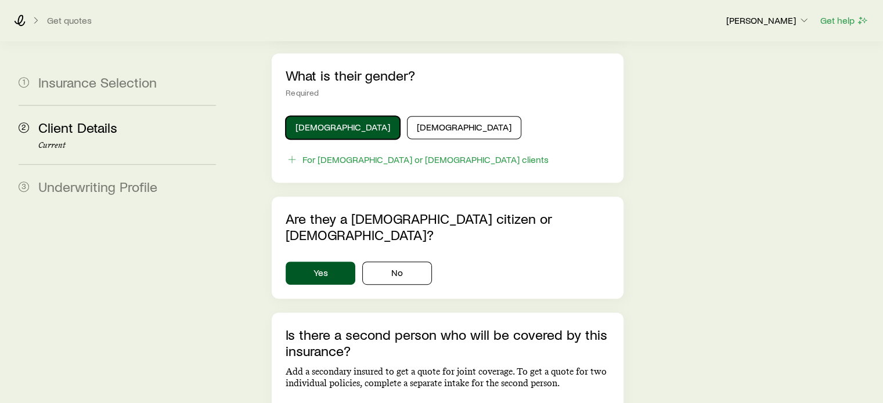
scroll to position [638, 0]
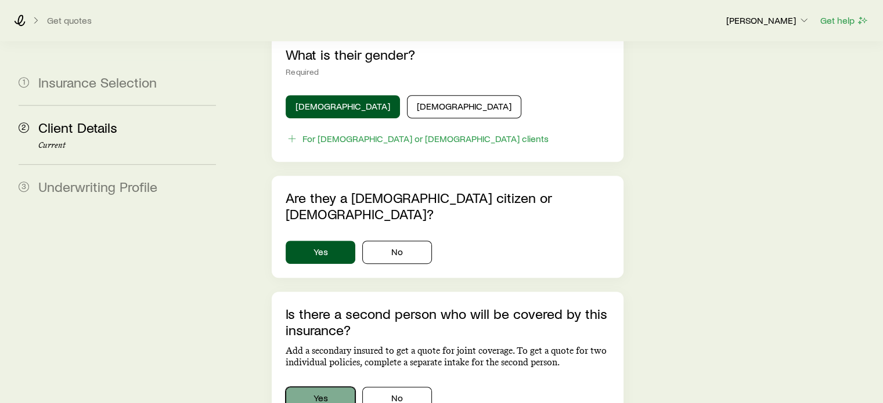
click at [337, 387] on button "Yes" at bounding box center [321, 398] width 70 height 23
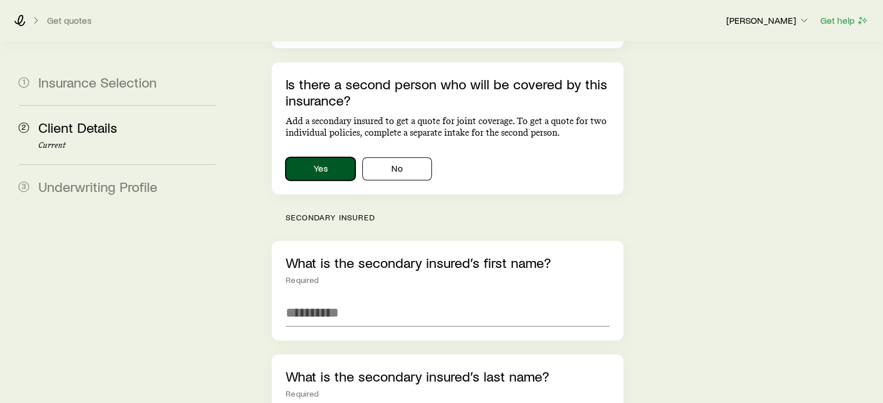
scroll to position [871, 0]
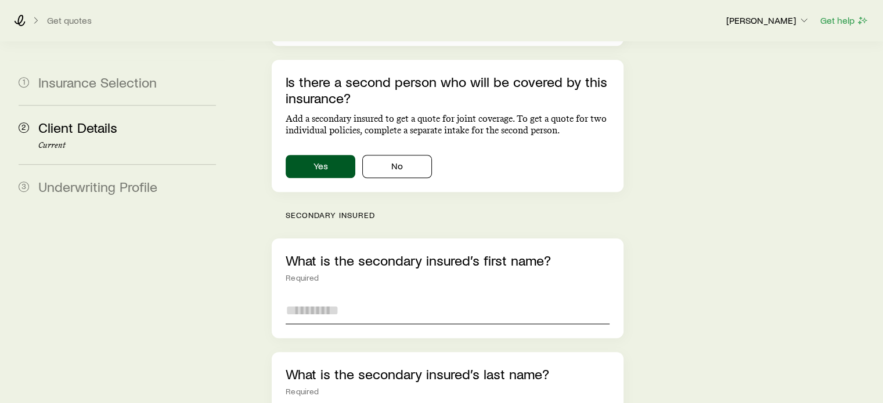
click at [356, 297] on input "text" at bounding box center [447, 311] width 323 height 28
type input "*****"
type input "******"
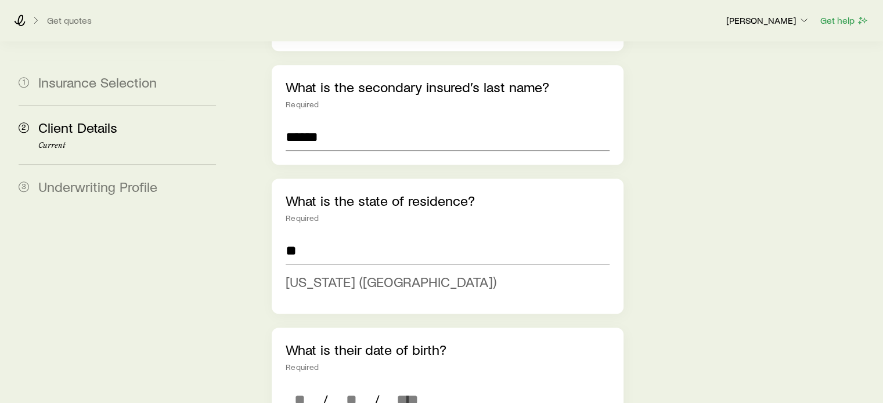
click at [341, 273] on span "[US_STATE] ([GEOGRAPHIC_DATA])" at bounding box center [391, 281] width 211 height 17
type input "**********"
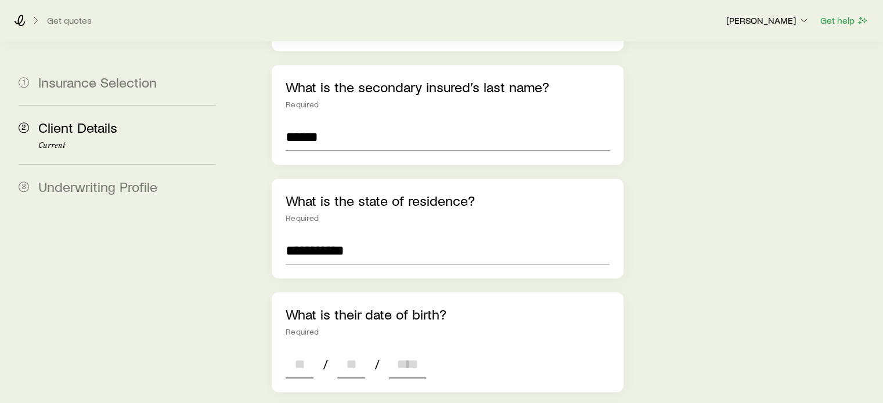
click at [303, 351] on input at bounding box center [300, 365] width 28 height 28
type input "**"
type input "****"
type input "*"
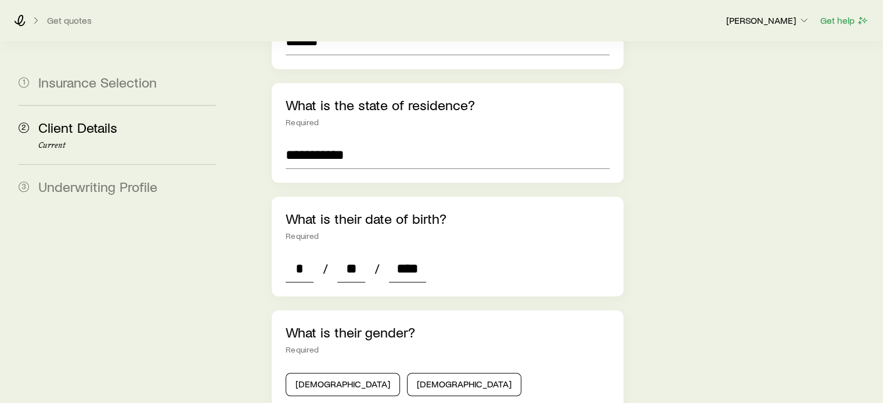
scroll to position [1274, 0]
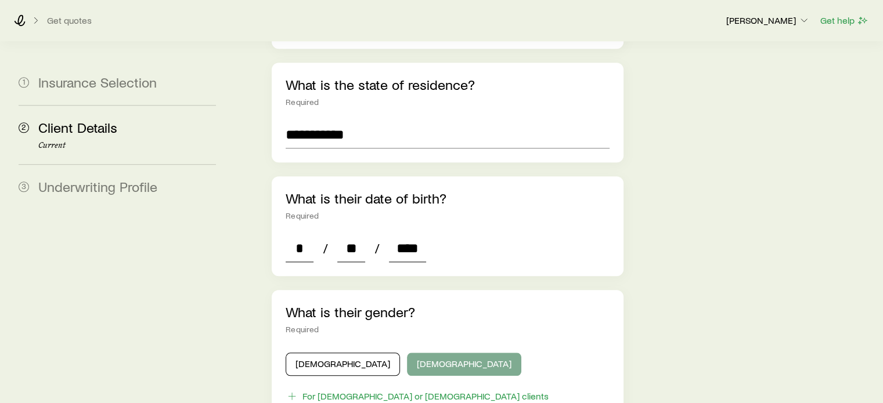
type input "****"
click at [407, 353] on button "[DEMOGRAPHIC_DATA]" at bounding box center [464, 364] width 114 height 23
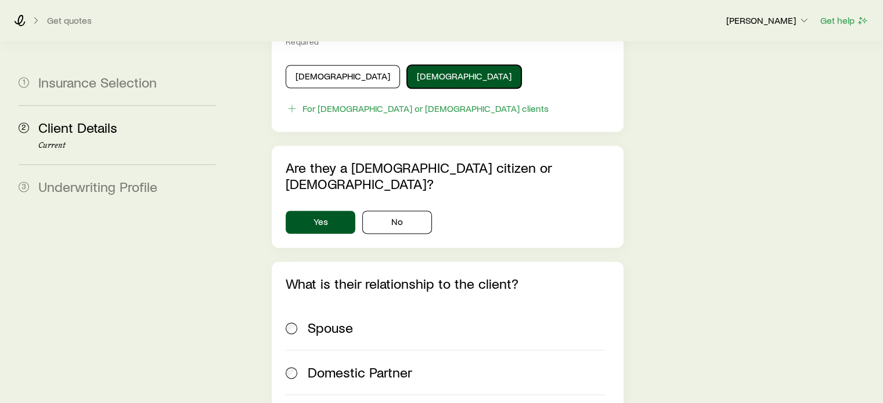
scroll to position [1564, 0]
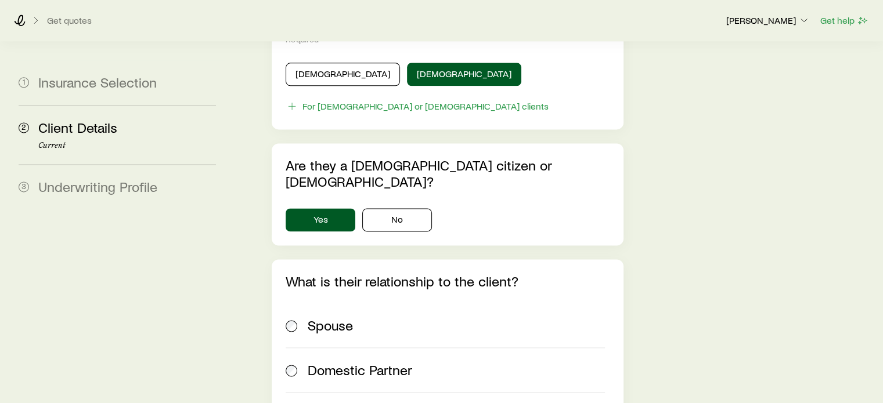
click at [333, 317] on span "Spouse" at bounding box center [330, 325] width 45 height 16
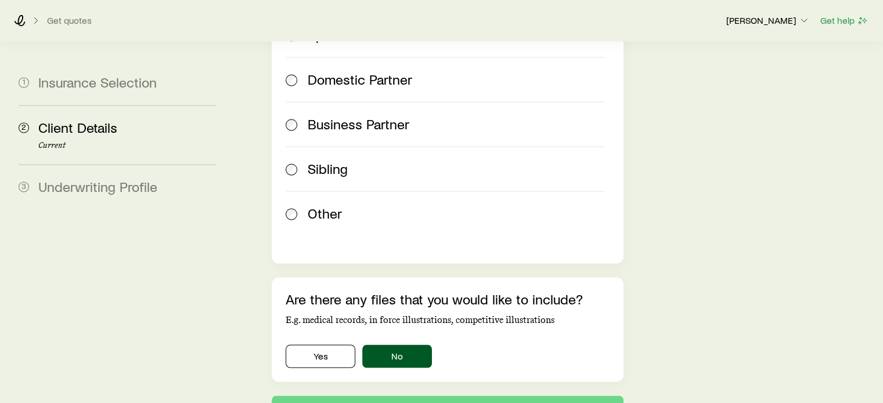
scroll to position [1874, 0]
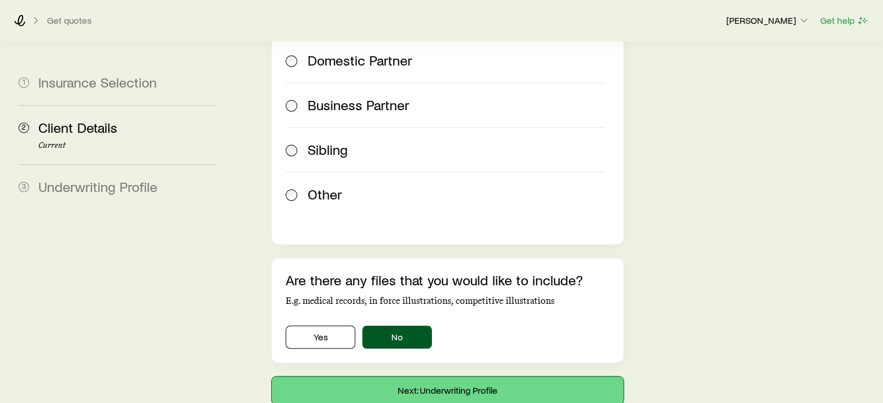
click at [433, 377] on button "Next: Underwriting Profile" at bounding box center [447, 391] width 351 height 28
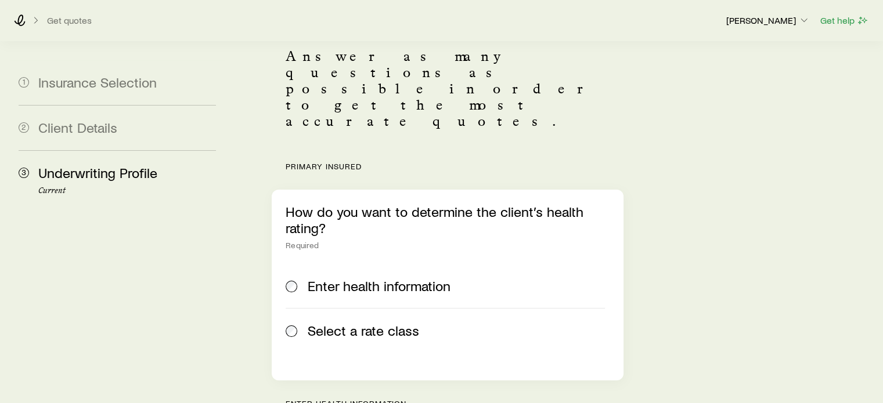
scroll to position [116, 0]
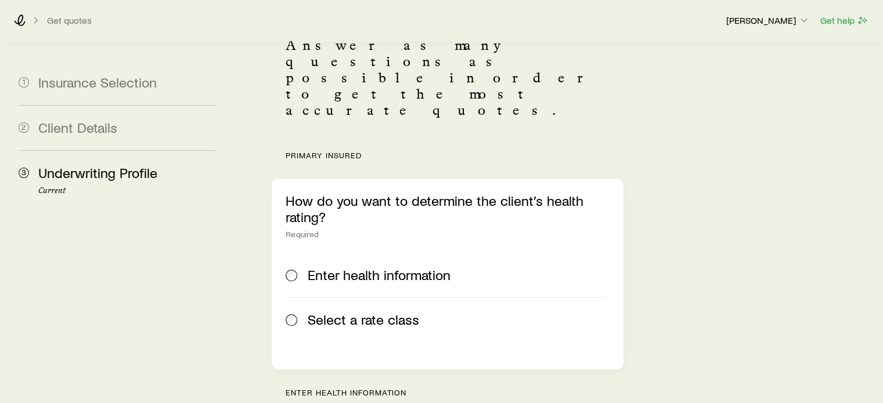
click at [384, 312] on span "Select a rate class" at bounding box center [363, 320] width 111 height 16
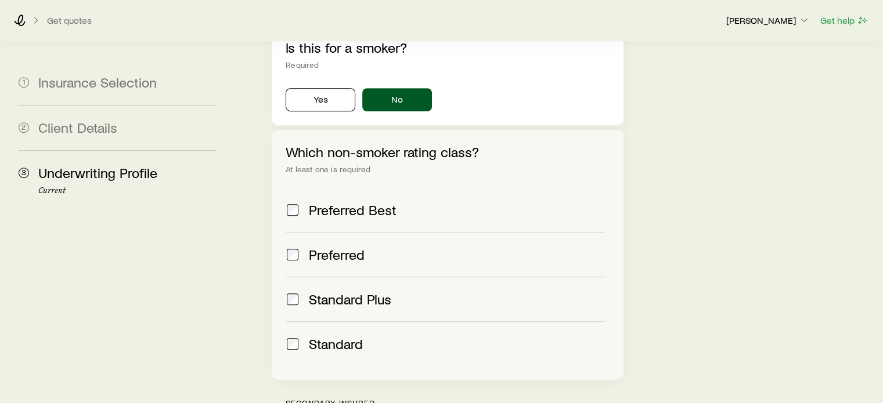
scroll to position [522, 0]
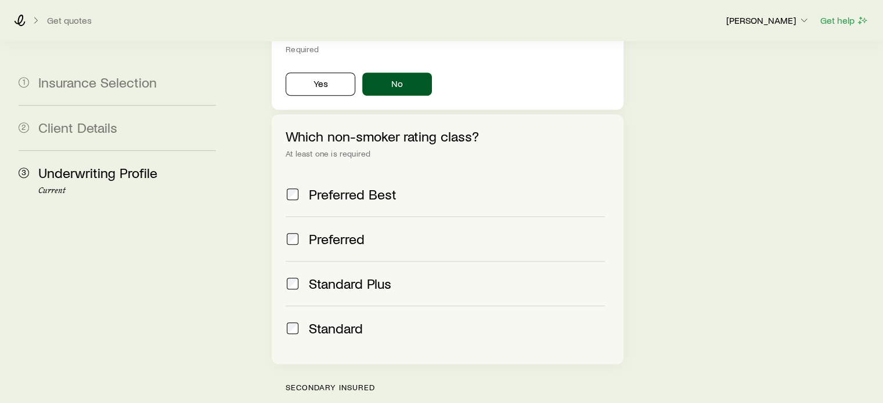
click at [334, 320] on span "Standard" at bounding box center [336, 328] width 54 height 16
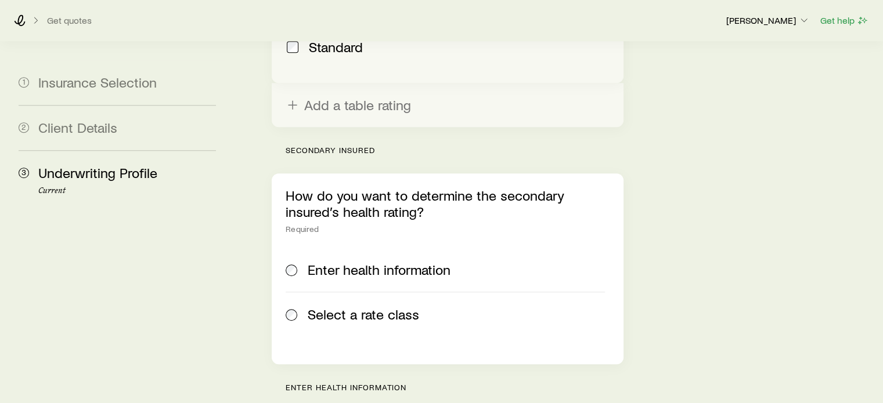
scroll to position [929, 0]
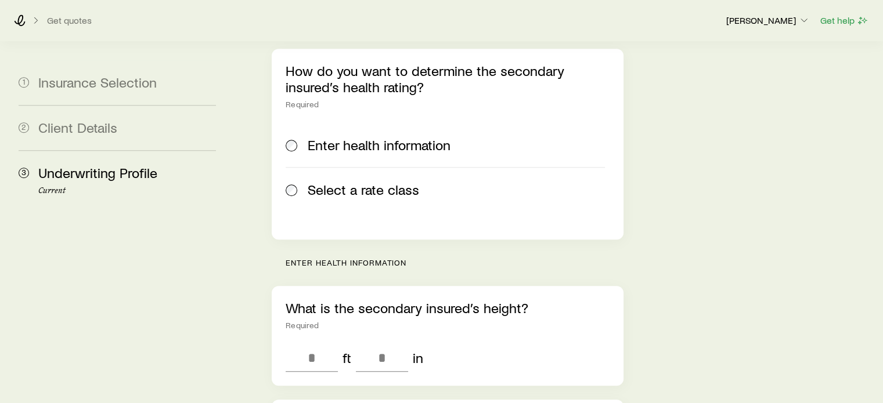
click at [385, 182] on span "Select a rate class" at bounding box center [363, 190] width 111 height 16
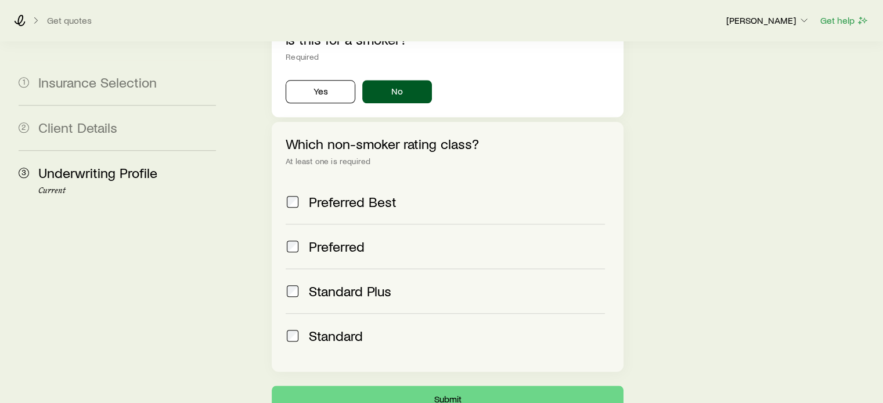
scroll to position [1219, 0]
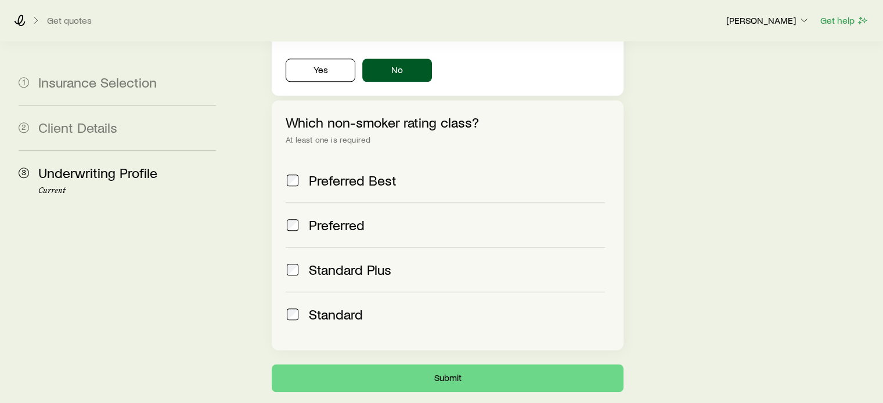
click at [365, 262] on span "Standard Plus" at bounding box center [350, 270] width 82 height 16
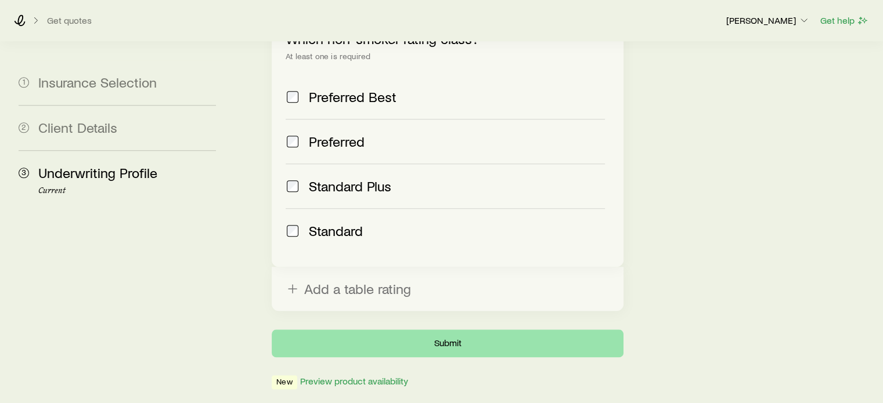
scroll to position [1303, 0]
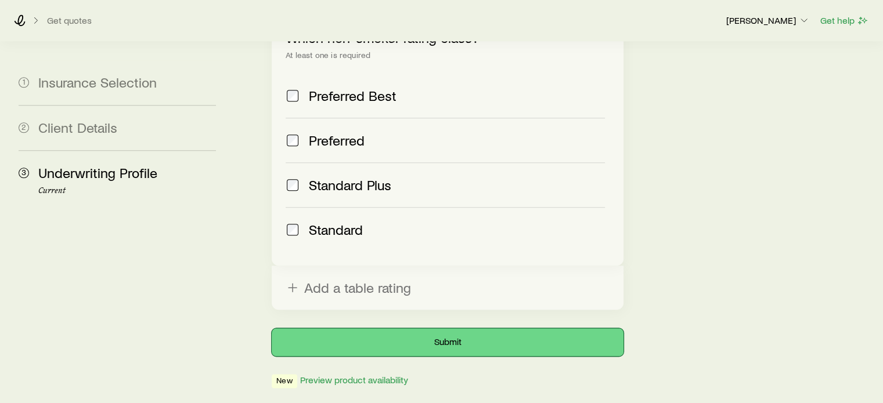
click at [399, 328] on button "Submit" at bounding box center [447, 342] width 351 height 28
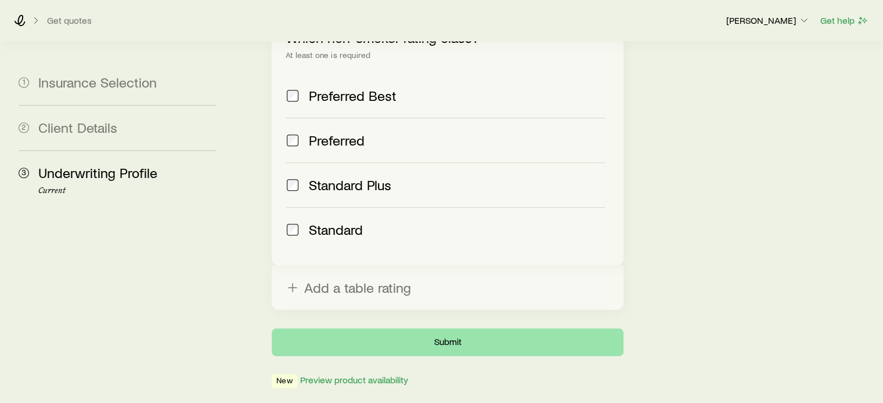
scroll to position [0, 0]
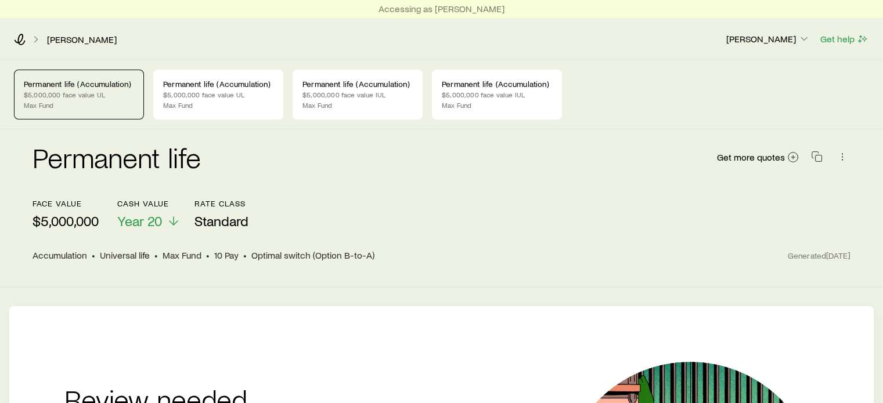
drag, startPoint x: 414, startPoint y: 308, endPoint x: 367, endPoint y: 288, distance: 51.2
click at [367, 288] on div "Permanent life (Accumulation) $5,000,000 face value UL Max Fund Permanent life …" at bounding box center [441, 367] width 883 height 615
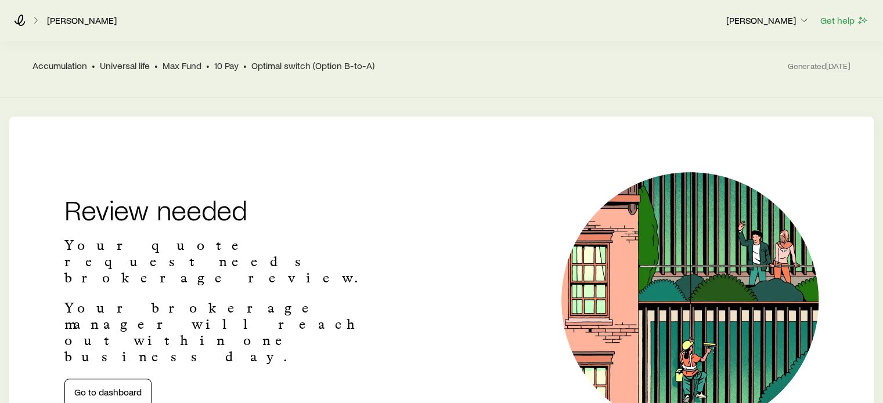
scroll to position [232, 0]
